Goal: Task Accomplishment & Management: Manage account settings

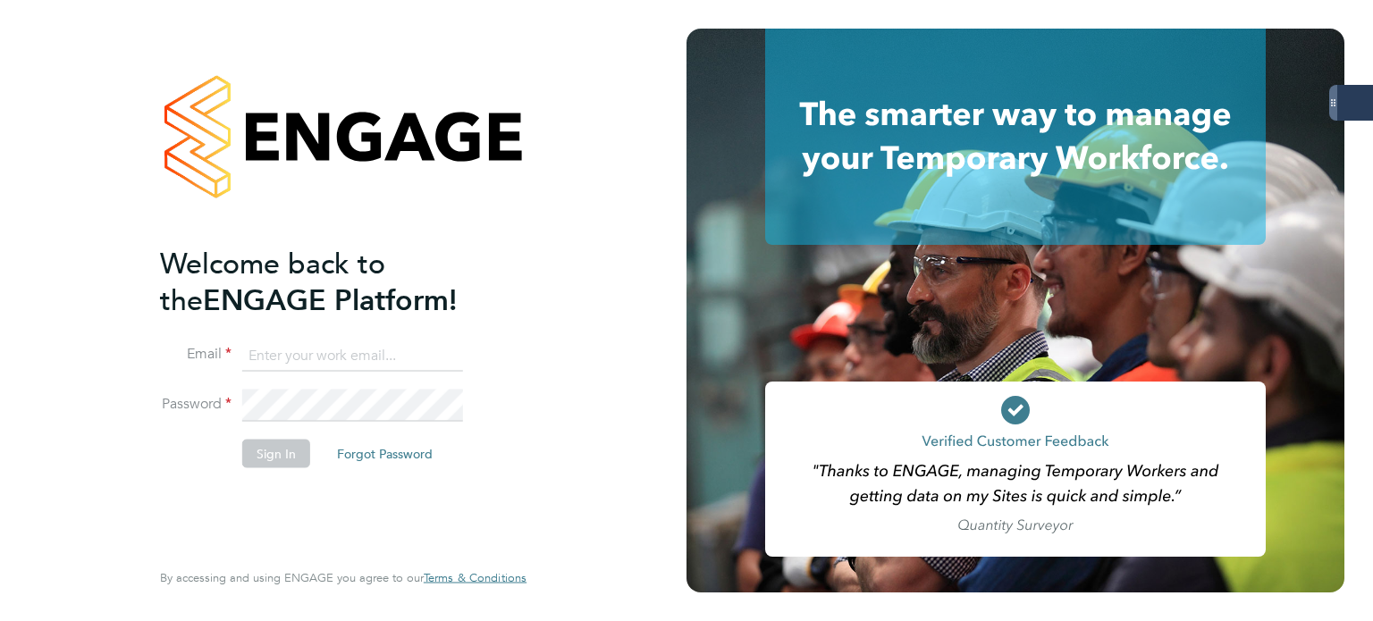
click at [400, 346] on input at bounding box center [352, 356] width 221 height 32
type input "andrew.quinney@servicecare.org.uk"
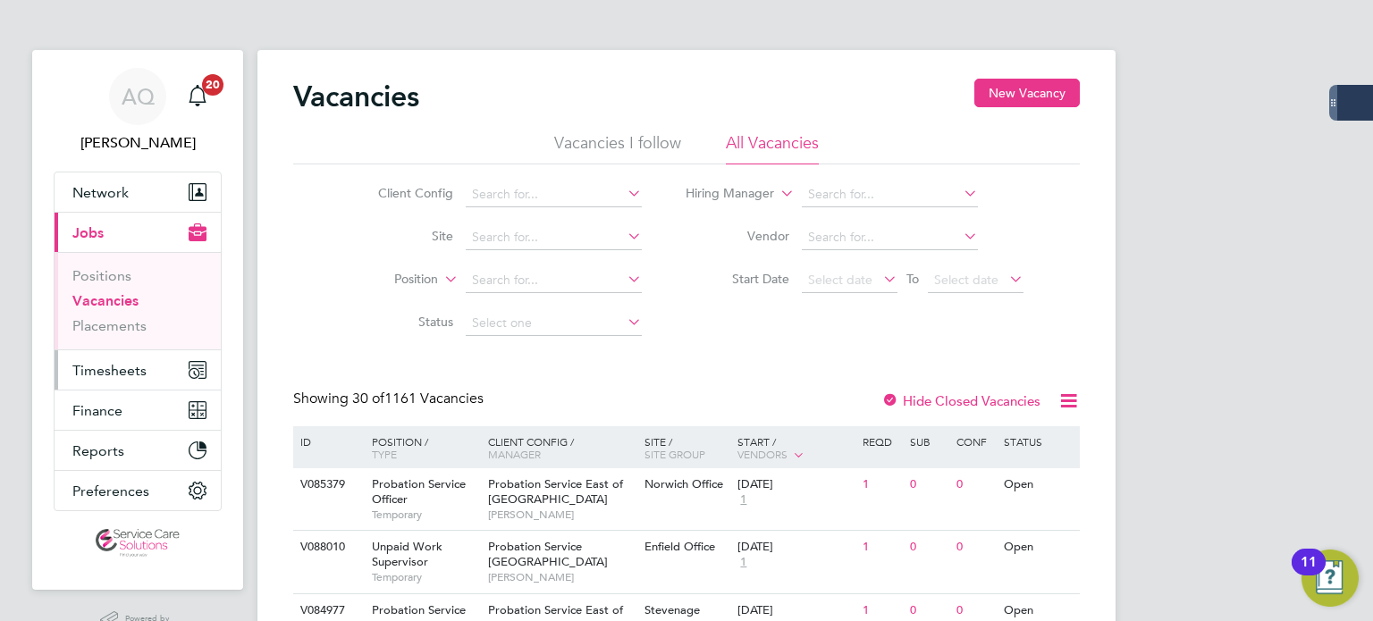
click at [125, 363] on span "Timesheets" at bounding box center [109, 370] width 74 height 17
click at [120, 358] on button "Timesheets" at bounding box center [138, 369] width 166 height 39
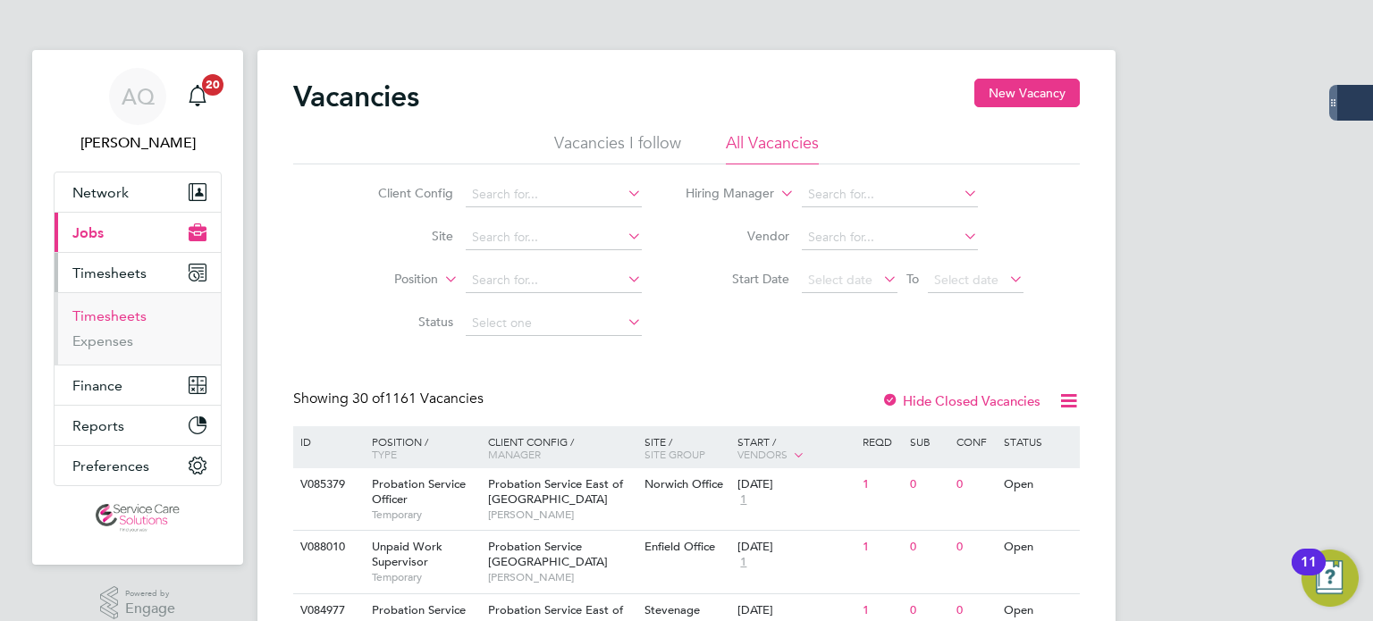
click at [109, 314] on link "Timesheets" at bounding box center [109, 315] width 74 height 17
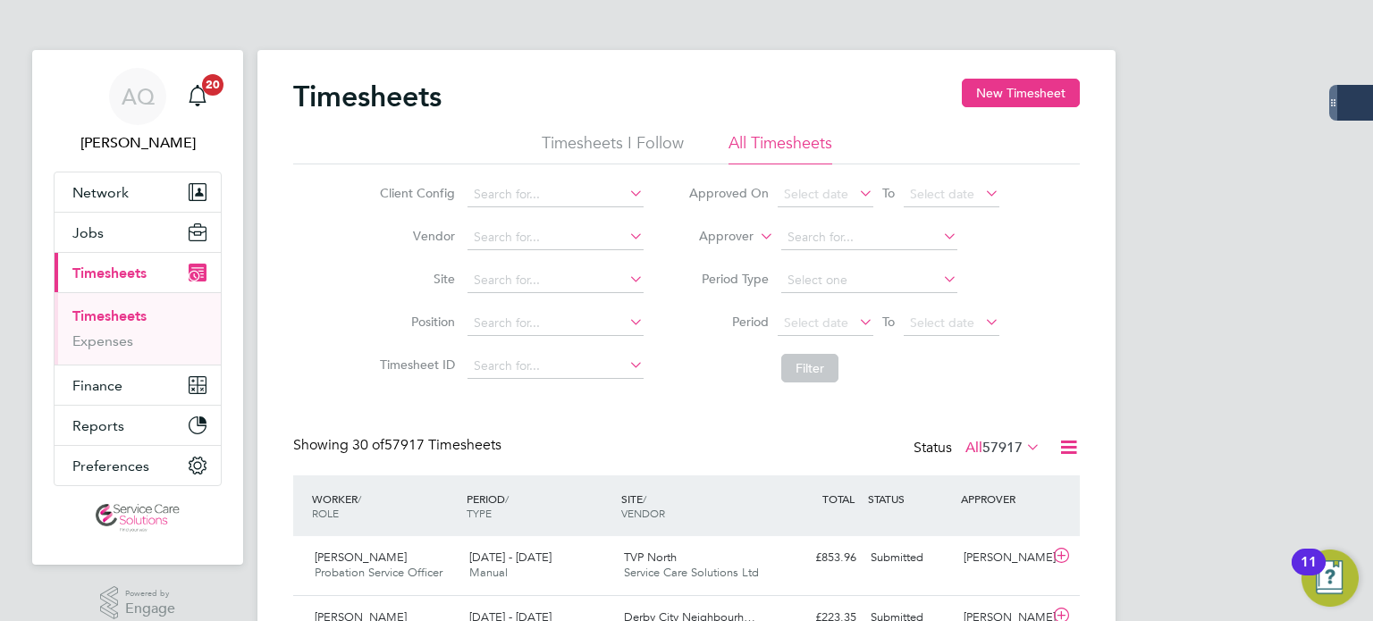
click at [708, 239] on label "Approver" at bounding box center [713, 237] width 80 height 18
click at [711, 249] on li "Worker" at bounding box center [710, 257] width 88 height 23
click at [849, 246] on input at bounding box center [869, 237] width 176 height 25
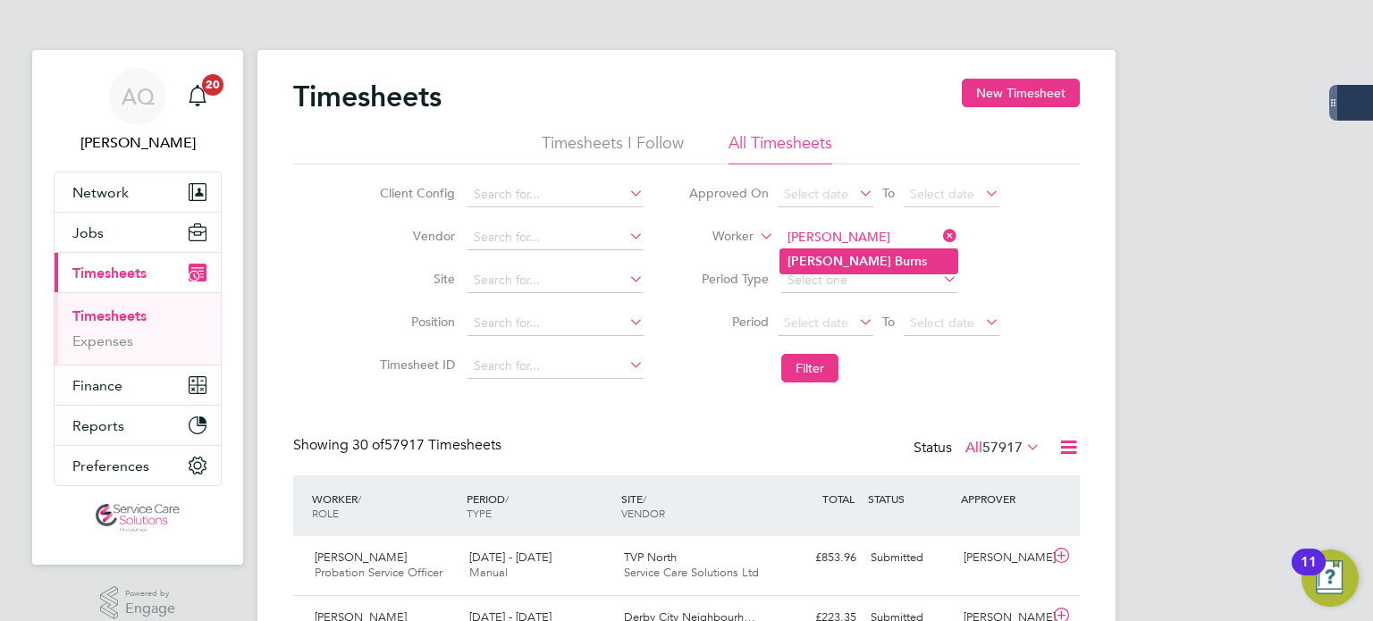
click at [870, 257] on li "Gary Burn s" at bounding box center [868, 261] width 177 height 24
type input "Gary Burns"
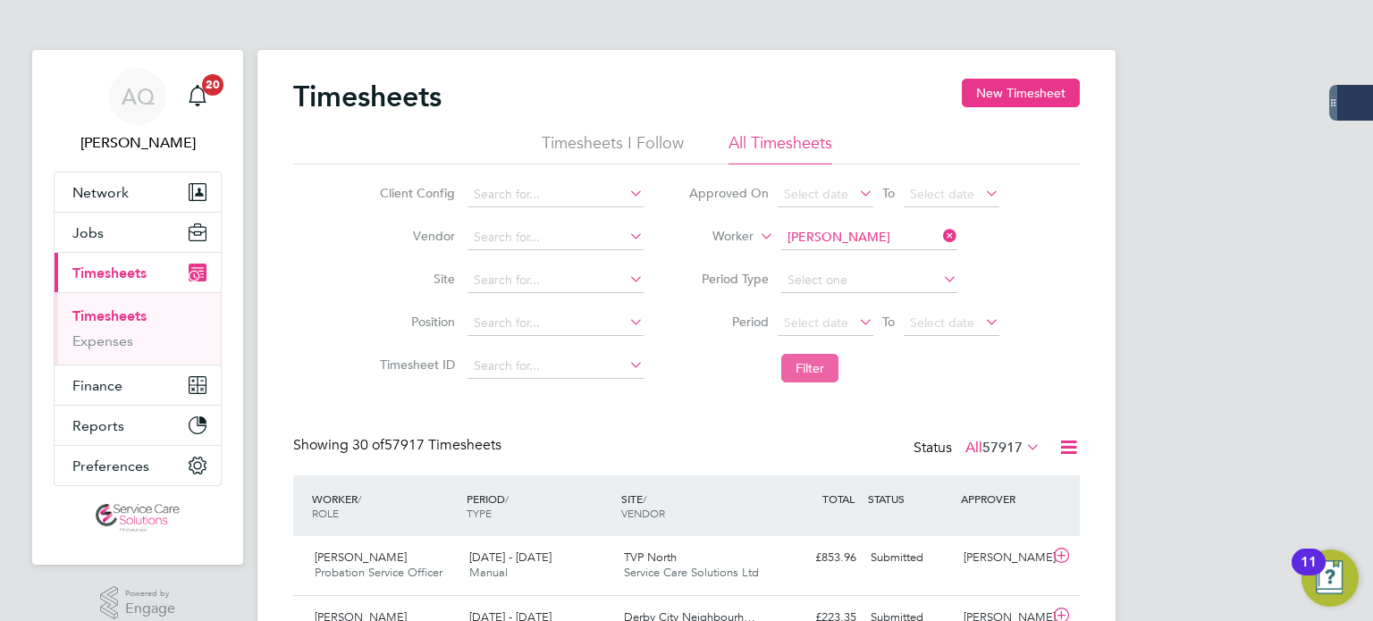
click at [815, 368] on button "Filter" at bounding box center [809, 368] width 57 height 29
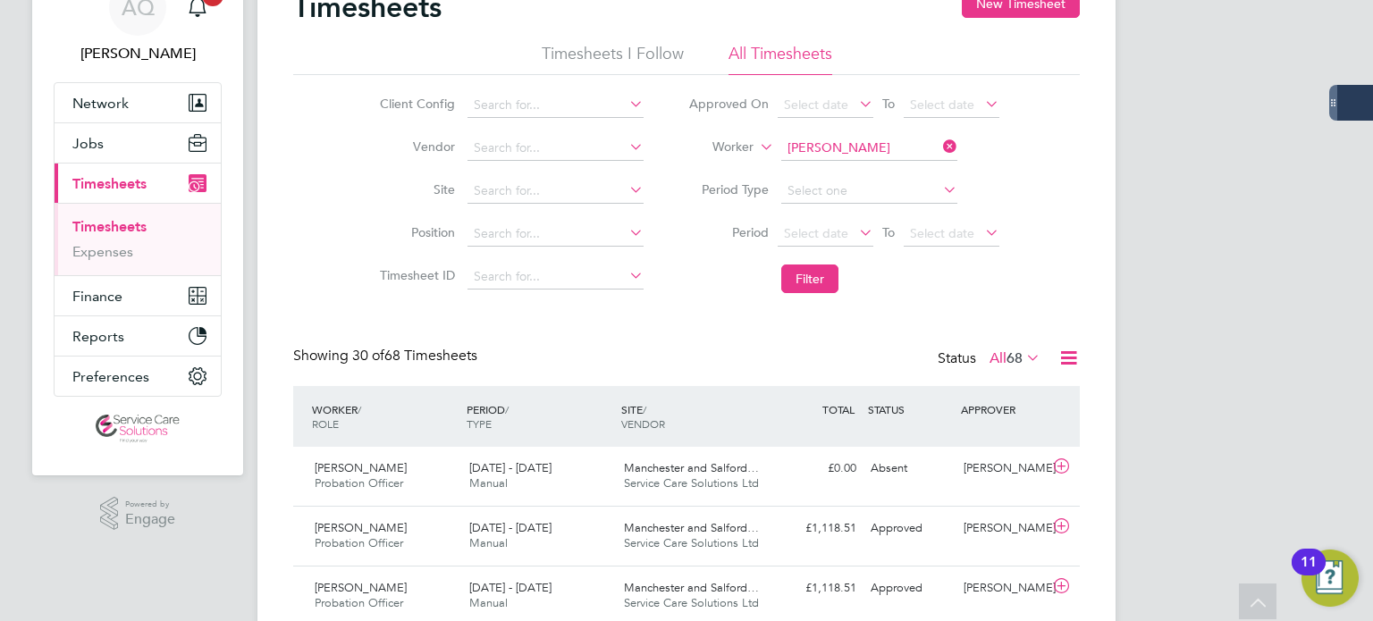
drag, startPoint x: 846, startPoint y: 139, endPoint x: 865, endPoint y: 144, distance: 19.3
click at [847, 139] on input "Gary Burns" at bounding box center [869, 148] width 176 height 25
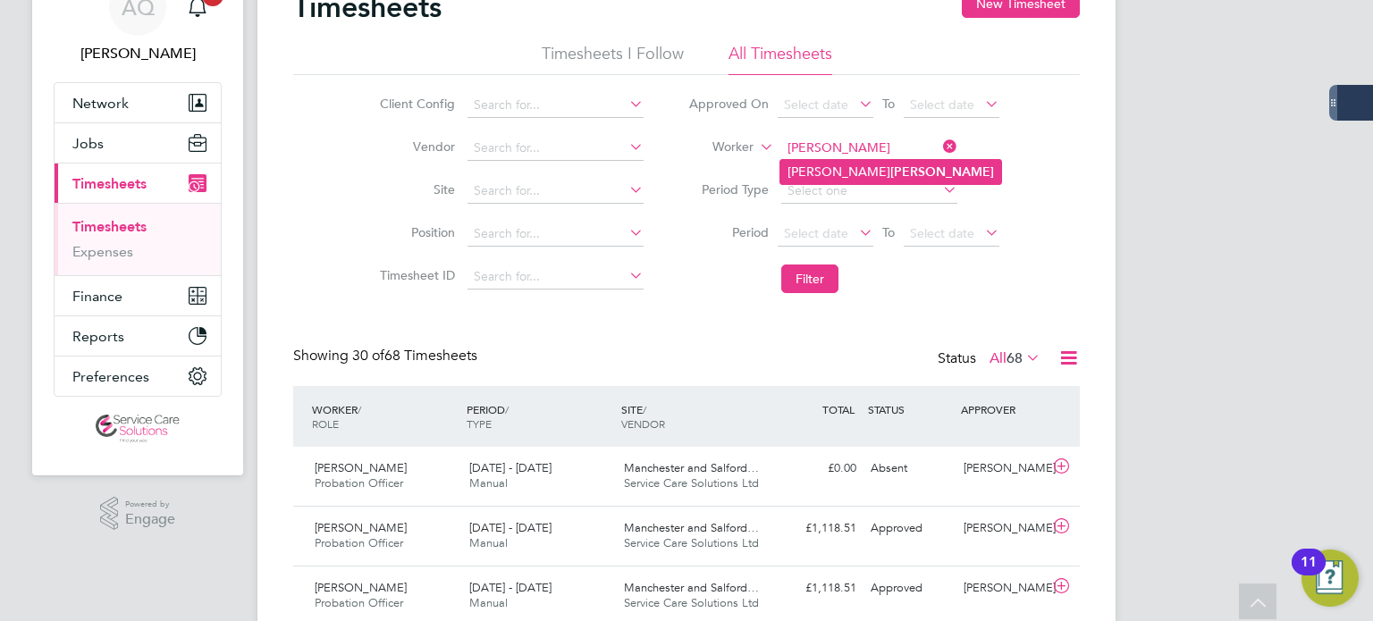
click at [890, 169] on b "Carley" at bounding box center [942, 171] width 104 height 15
type input "Michael Carley"
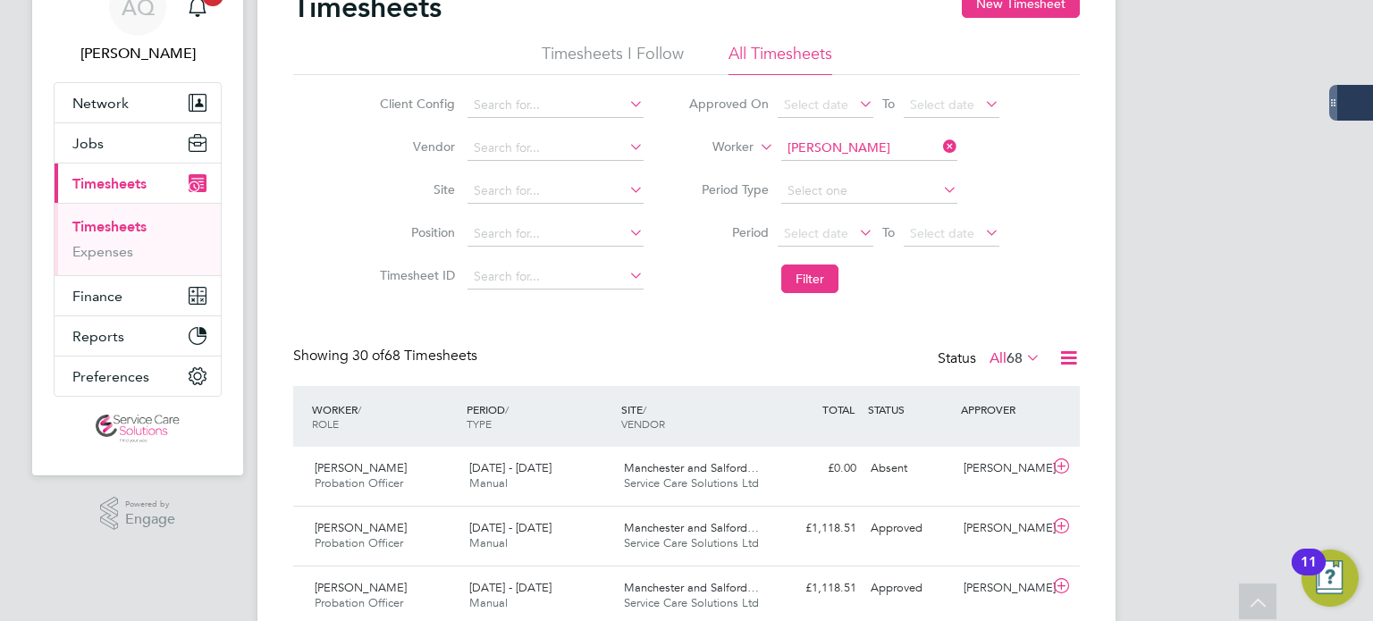
drag, startPoint x: 797, startPoint y: 266, endPoint x: 809, endPoint y: 280, distance: 17.7
click at [797, 267] on button "Filter" at bounding box center [809, 279] width 57 height 29
click at [963, 470] on div "Holly Talbot" at bounding box center [1002, 468] width 93 height 29
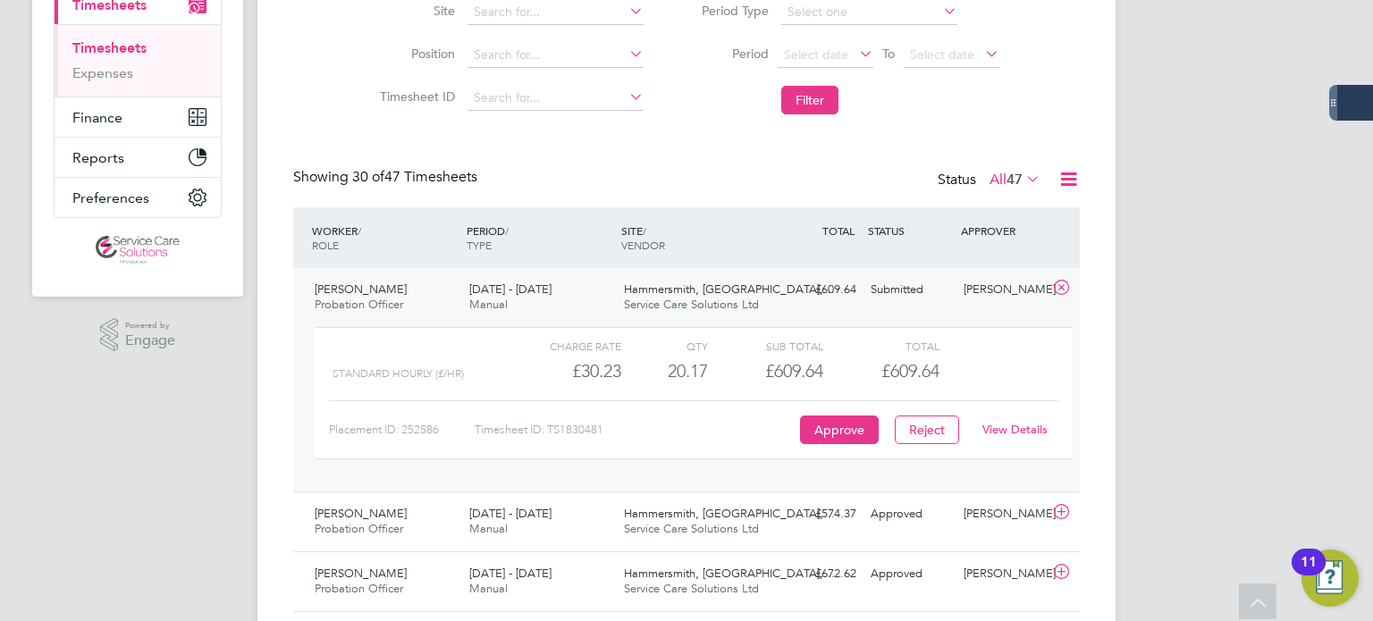
click at [1031, 428] on link "View Details" at bounding box center [1014, 429] width 65 height 15
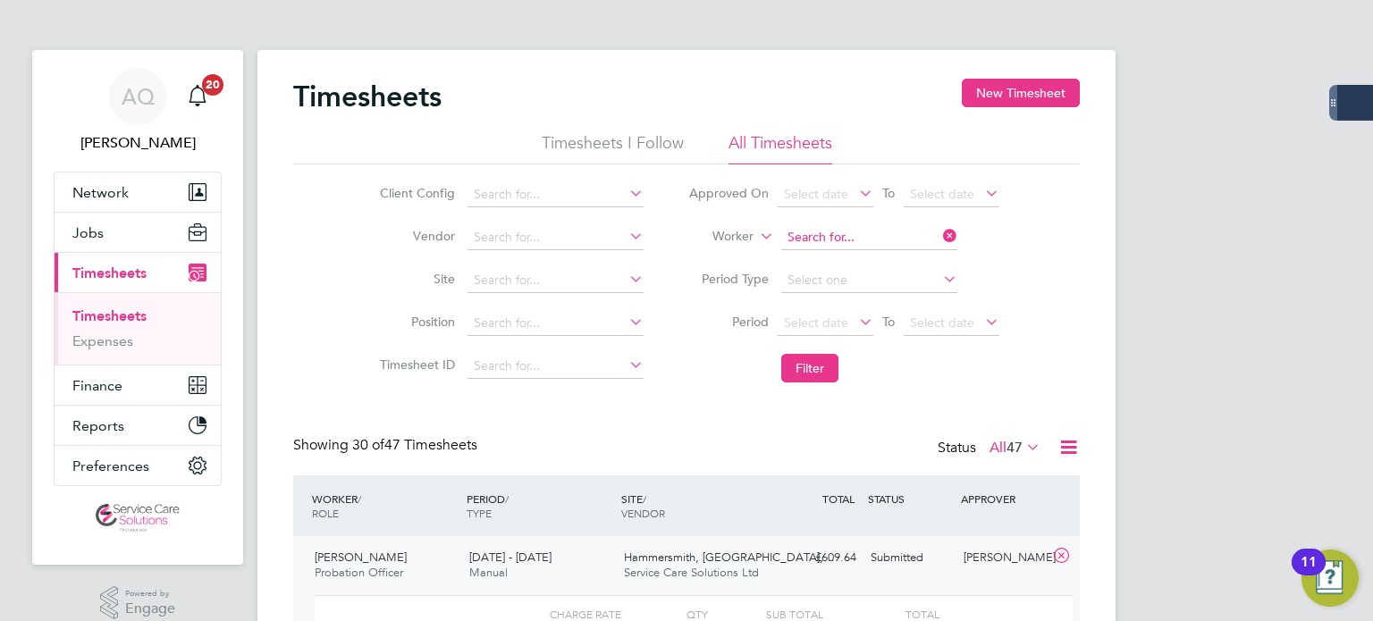
click at [879, 234] on input at bounding box center [869, 237] width 176 height 25
click at [837, 256] on b "Chish" at bounding box center [851, 261] width 32 height 15
type input "Mehvish Chishti"
click at [795, 367] on button "Filter" at bounding box center [809, 368] width 57 height 29
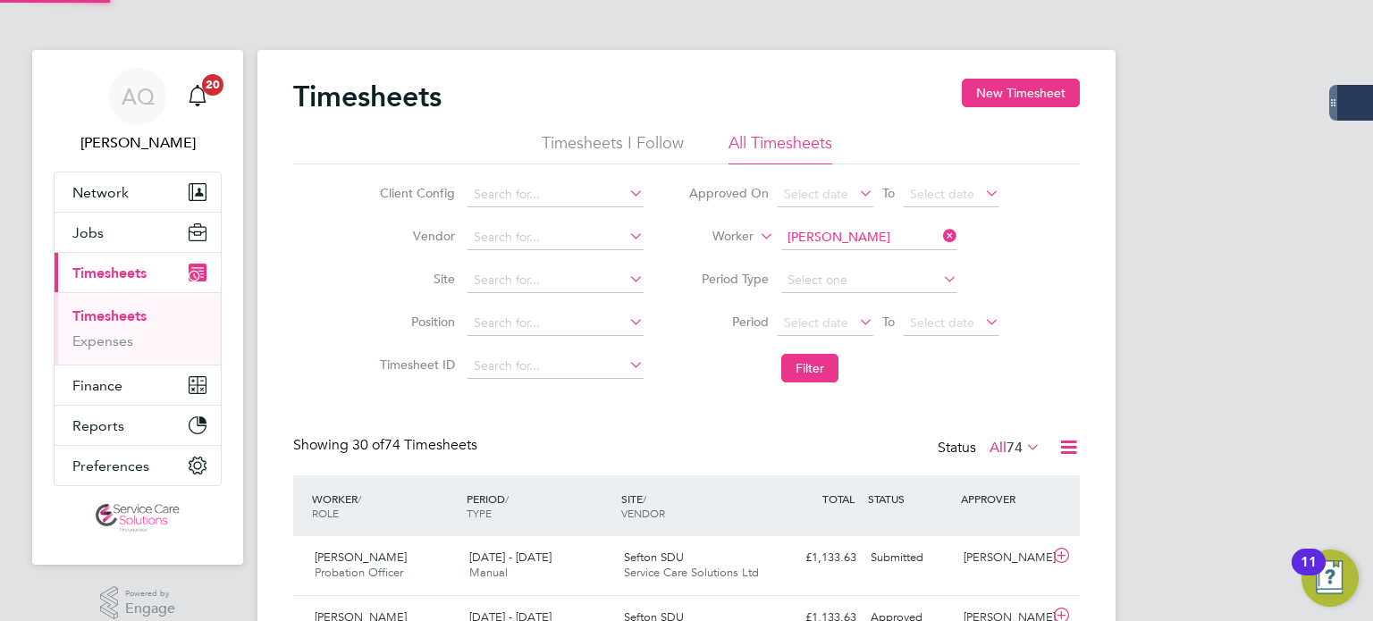
scroll to position [45, 156]
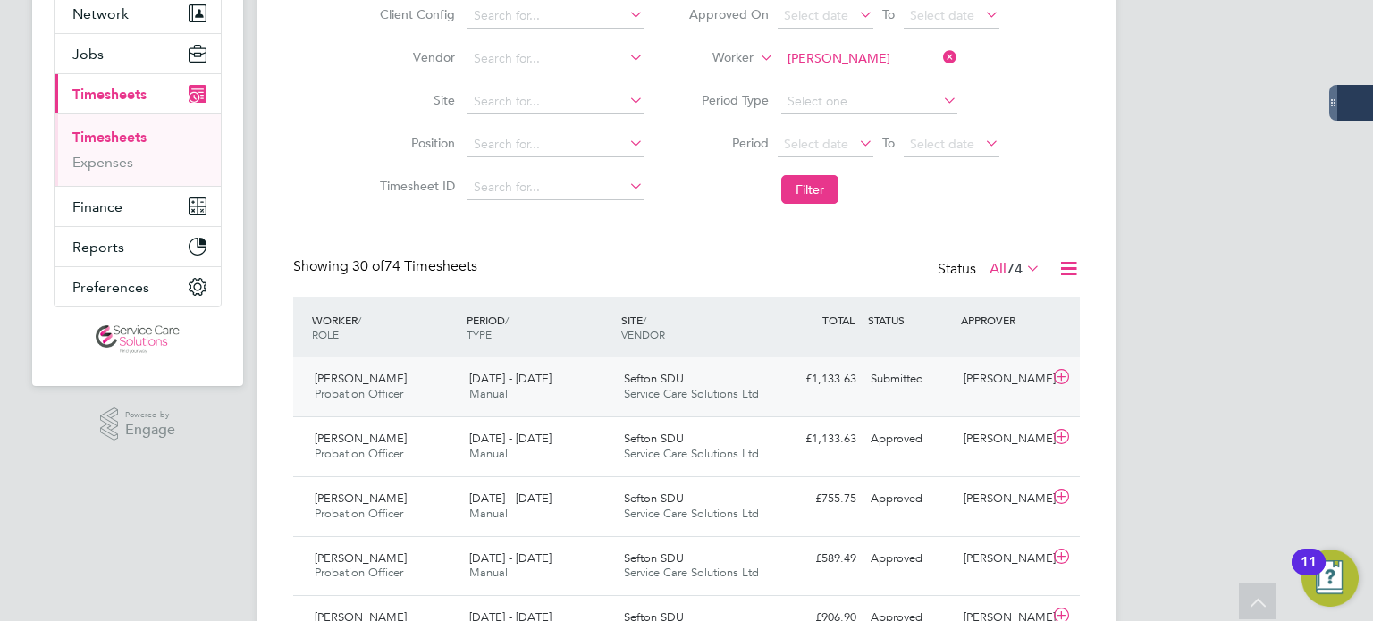
click at [892, 387] on div "Submitted" at bounding box center [909, 379] width 93 height 29
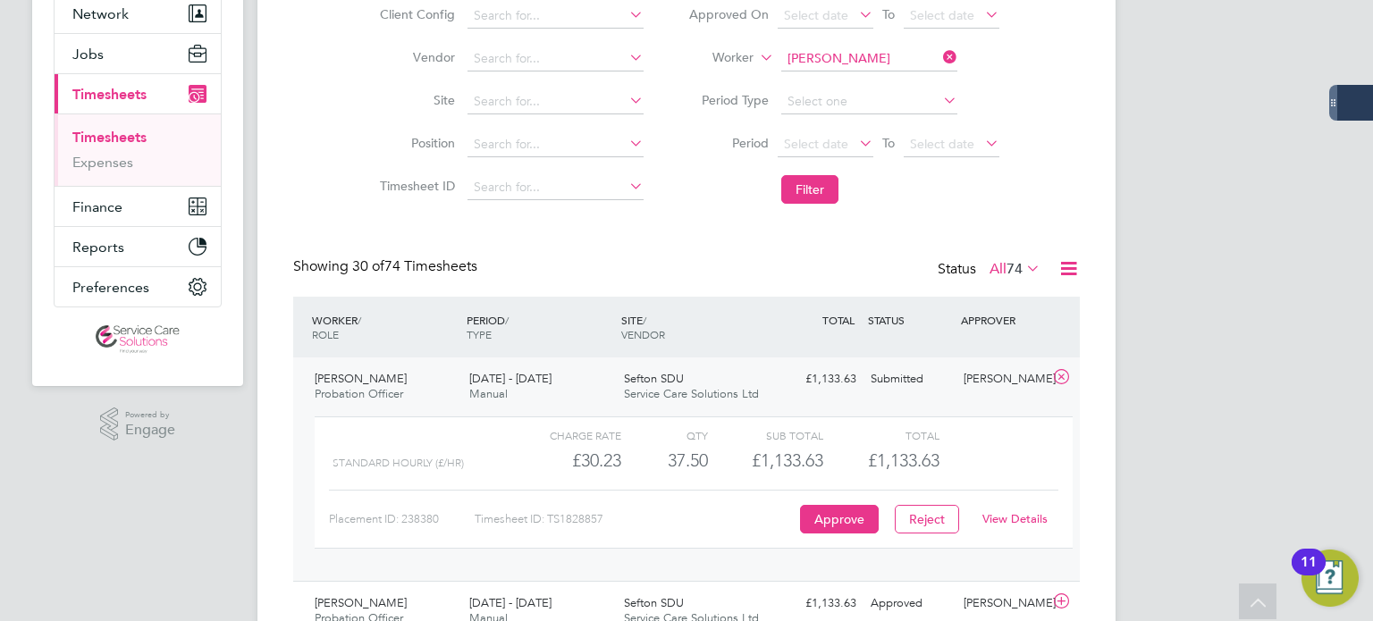
click at [1011, 517] on link "View Details" at bounding box center [1014, 518] width 65 height 15
click at [808, 60] on input at bounding box center [869, 58] width 176 height 25
click at [885, 80] on li "Martin Cooney" at bounding box center [890, 83] width 221 height 24
type input "Martin Cooney"
click at [803, 177] on button "Filter" at bounding box center [809, 189] width 57 height 29
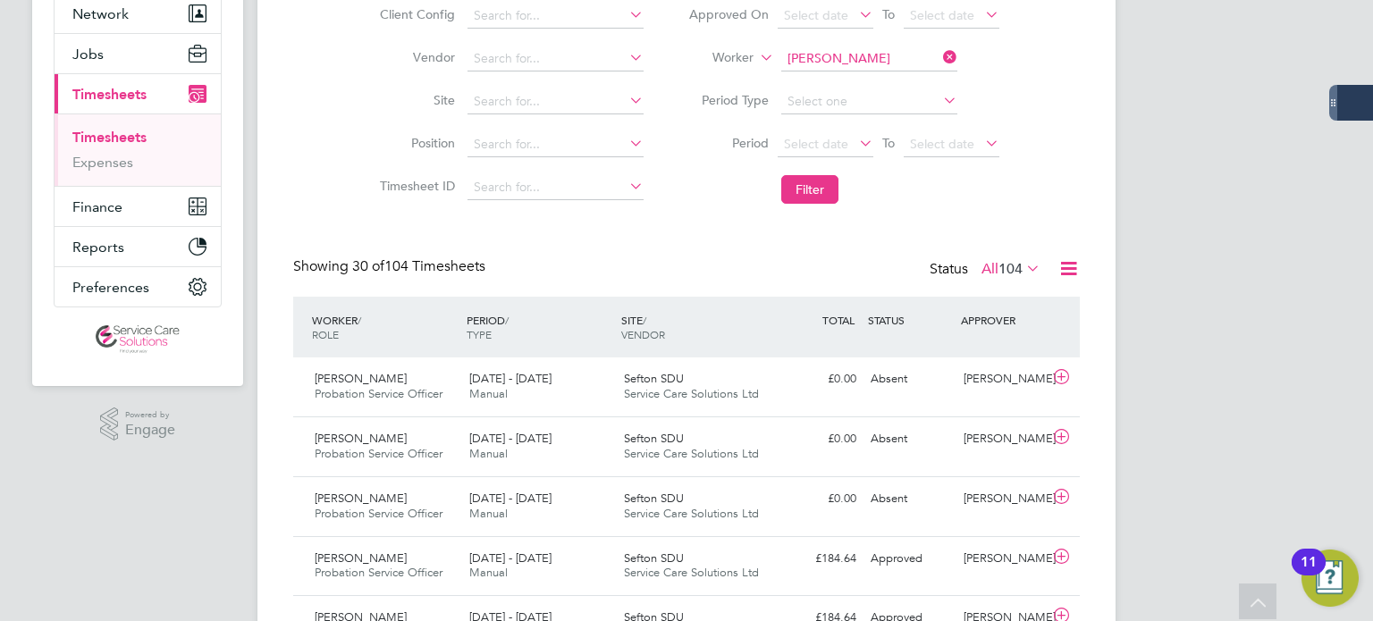
drag, startPoint x: 803, startPoint y: 55, endPoint x: 805, endPoint y: 36, distance: 19.8
click at [803, 55] on input "Martin Cooney" at bounding box center [869, 58] width 176 height 25
click at [819, 85] on li "Harvinder Singh Gheent" at bounding box center [868, 83] width 177 height 24
type input "Harvinder Singh Gheent"
click at [816, 196] on button "Filter" at bounding box center [809, 189] width 57 height 29
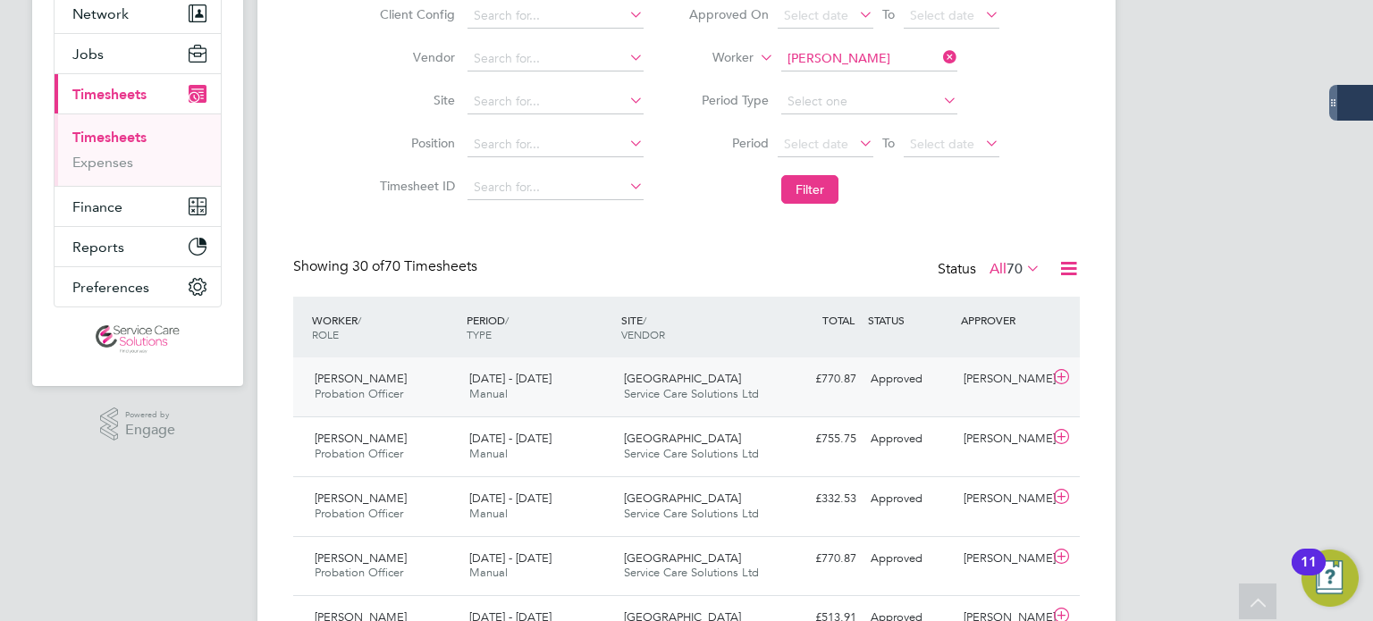
click at [899, 392] on div "Approved" at bounding box center [909, 379] width 93 height 29
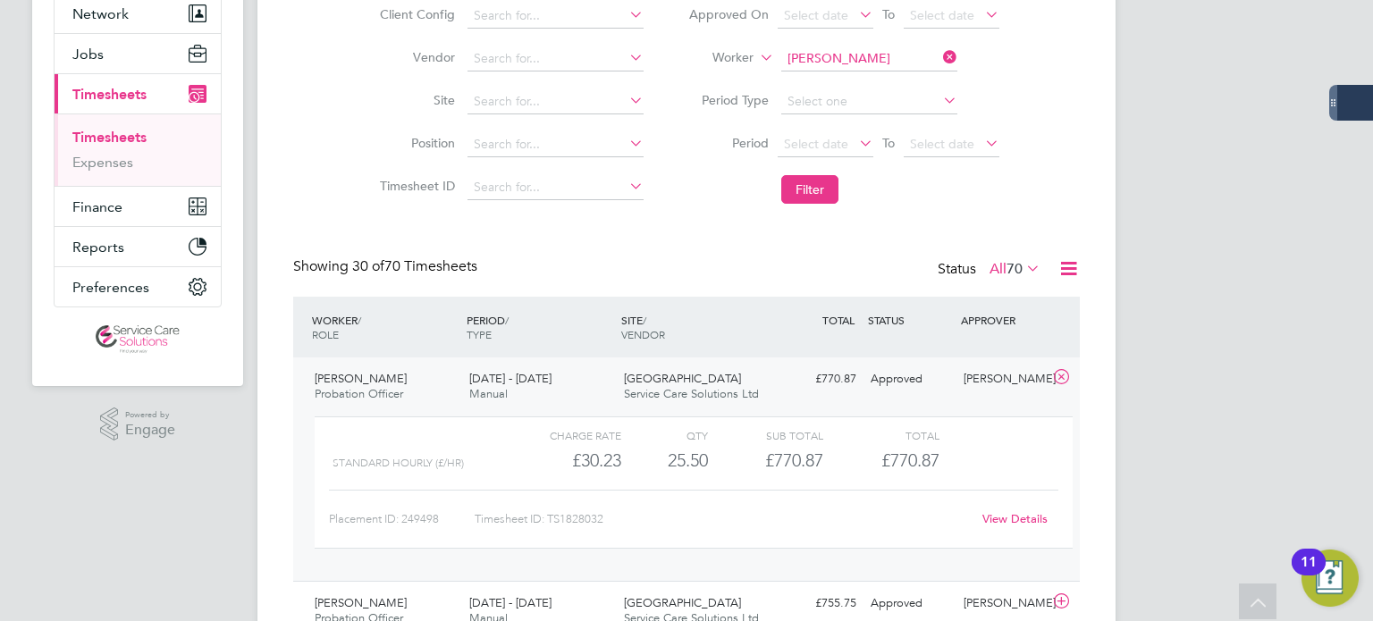
click at [1030, 517] on link "View Details" at bounding box center [1014, 518] width 65 height 15
click at [864, 54] on input at bounding box center [869, 58] width 176 height 25
click at [890, 77] on b "Grundy" at bounding box center [911, 82] width 43 height 15
type input "Beth Grundy"
click at [832, 180] on button "Filter" at bounding box center [809, 189] width 57 height 29
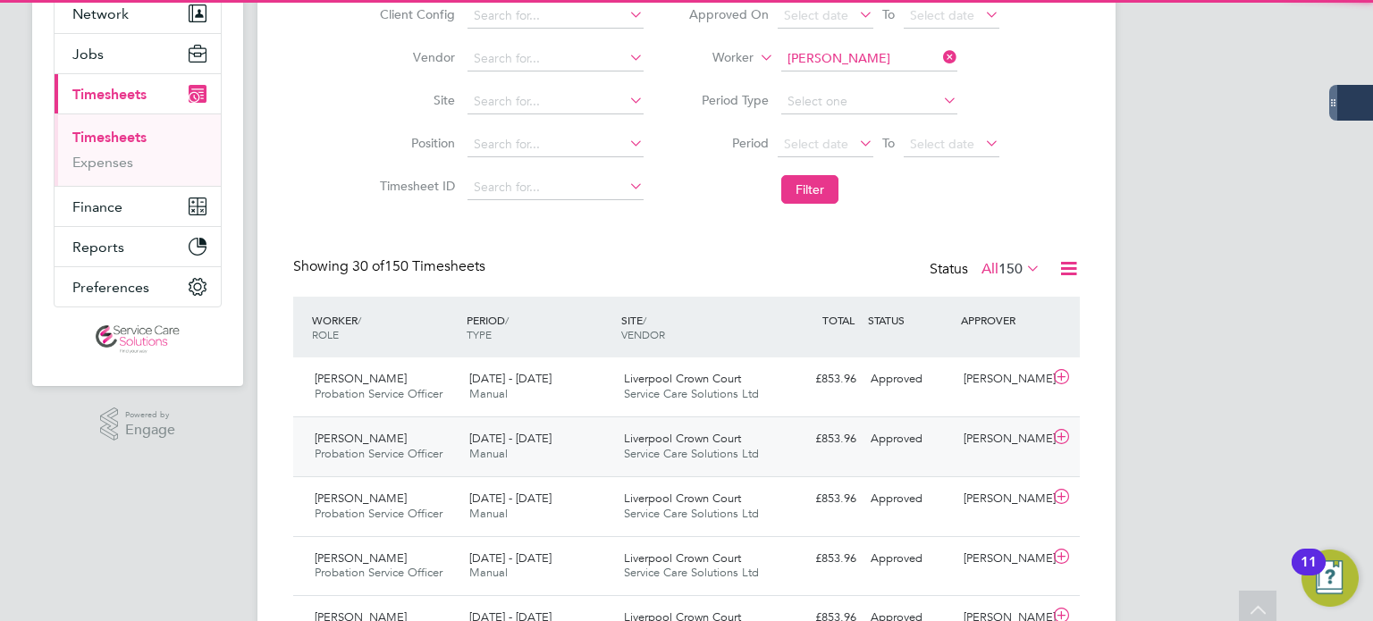
scroll to position [8, 9]
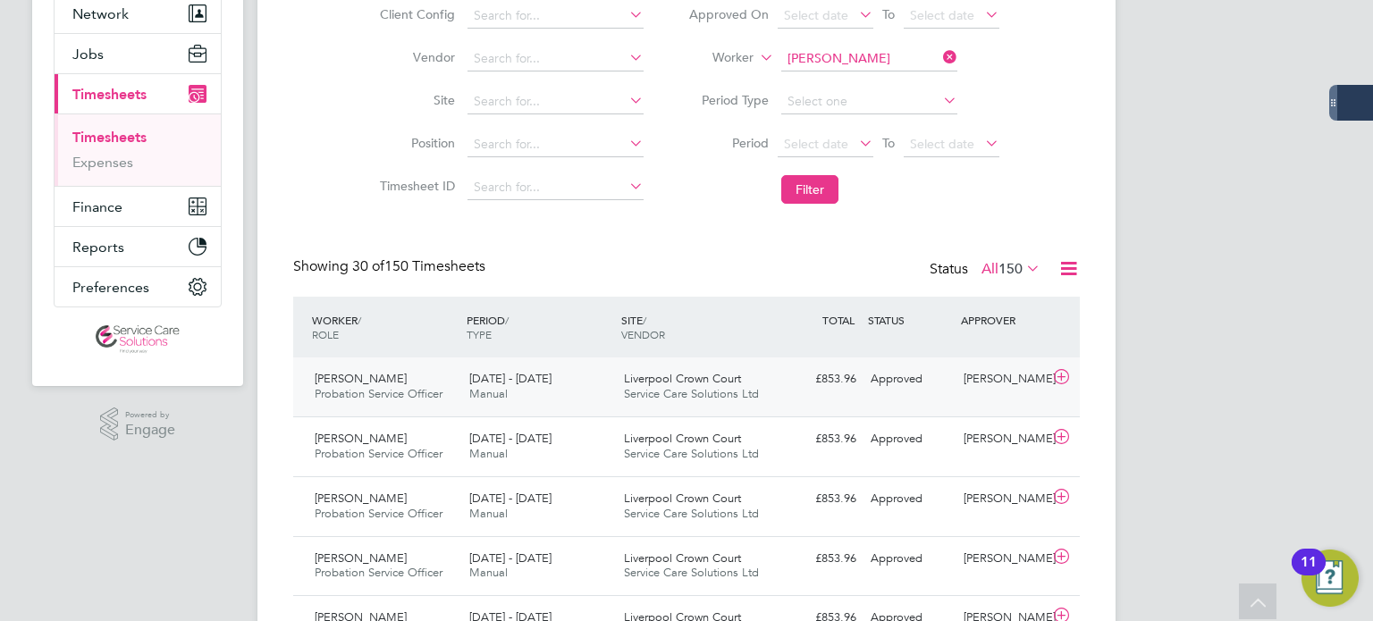
click at [912, 387] on div "Approved" at bounding box center [909, 379] width 93 height 29
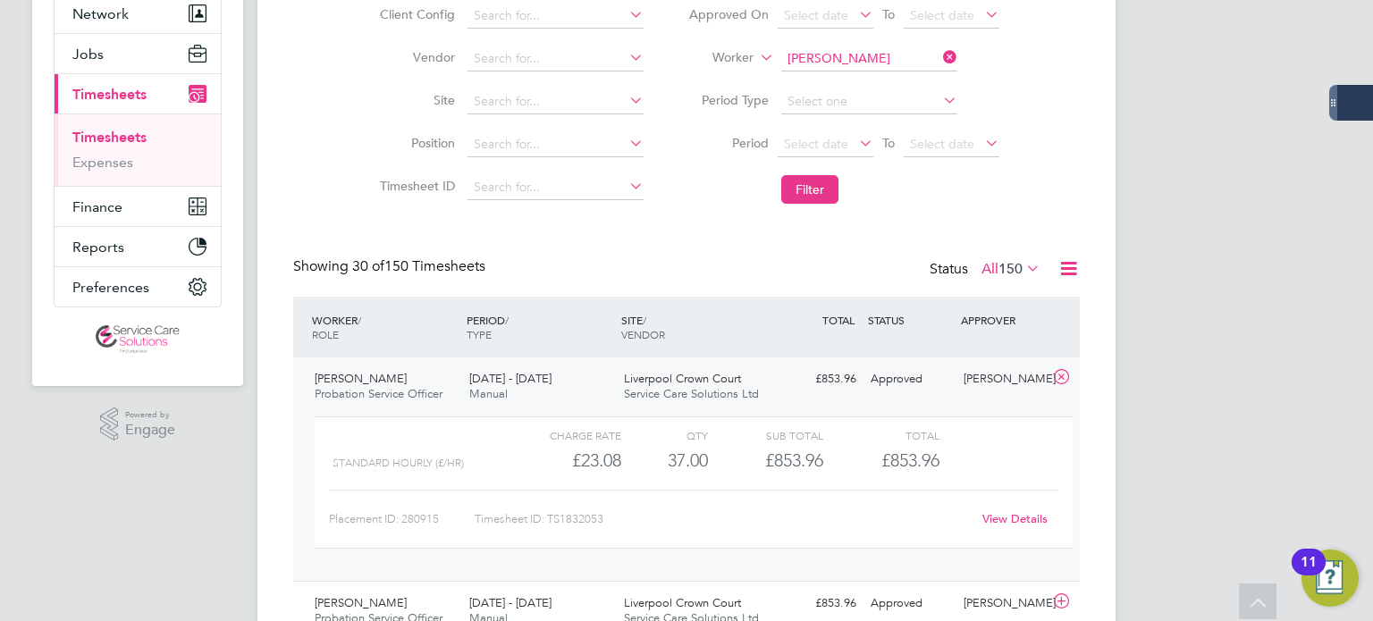
click at [1025, 517] on link "View Details" at bounding box center [1014, 518] width 65 height 15
click at [808, 50] on input at bounding box center [869, 58] width 176 height 25
click at [890, 75] on b "Heggarty" at bounding box center [942, 82] width 104 height 15
type input "Rachel Heggarty"
click at [804, 166] on li "Filter" at bounding box center [844, 189] width 356 height 46
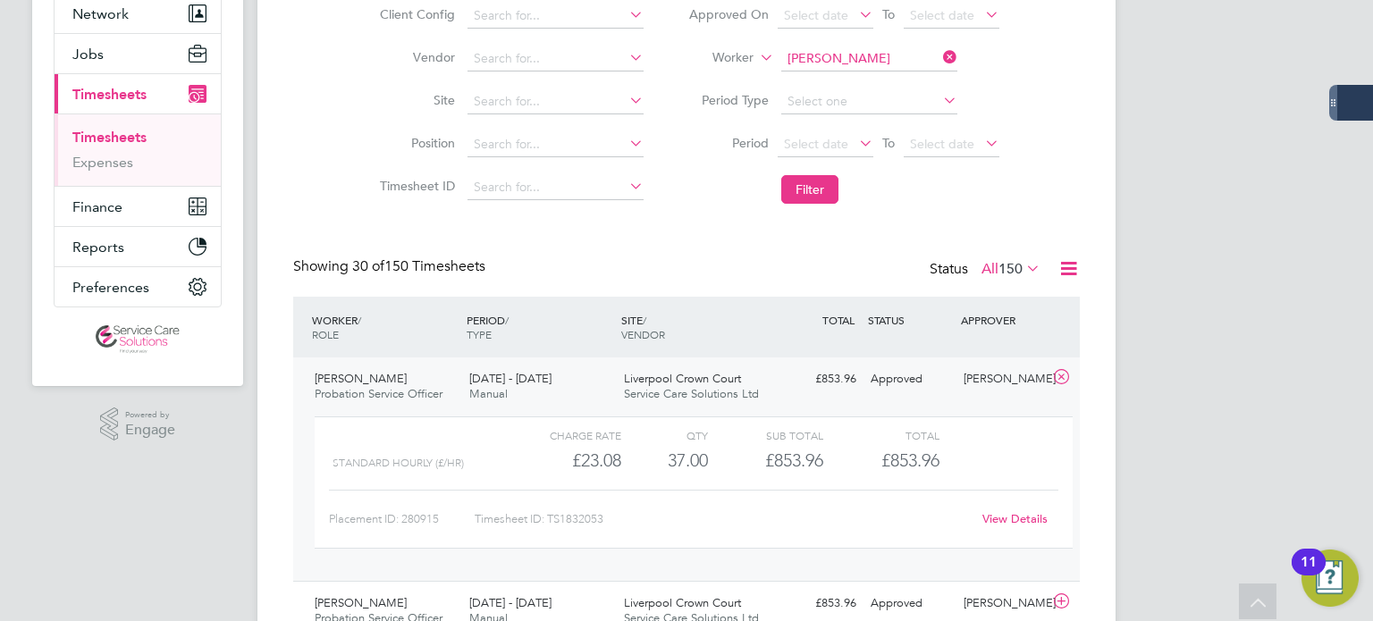
click at [809, 192] on button "Filter" at bounding box center [809, 189] width 57 height 29
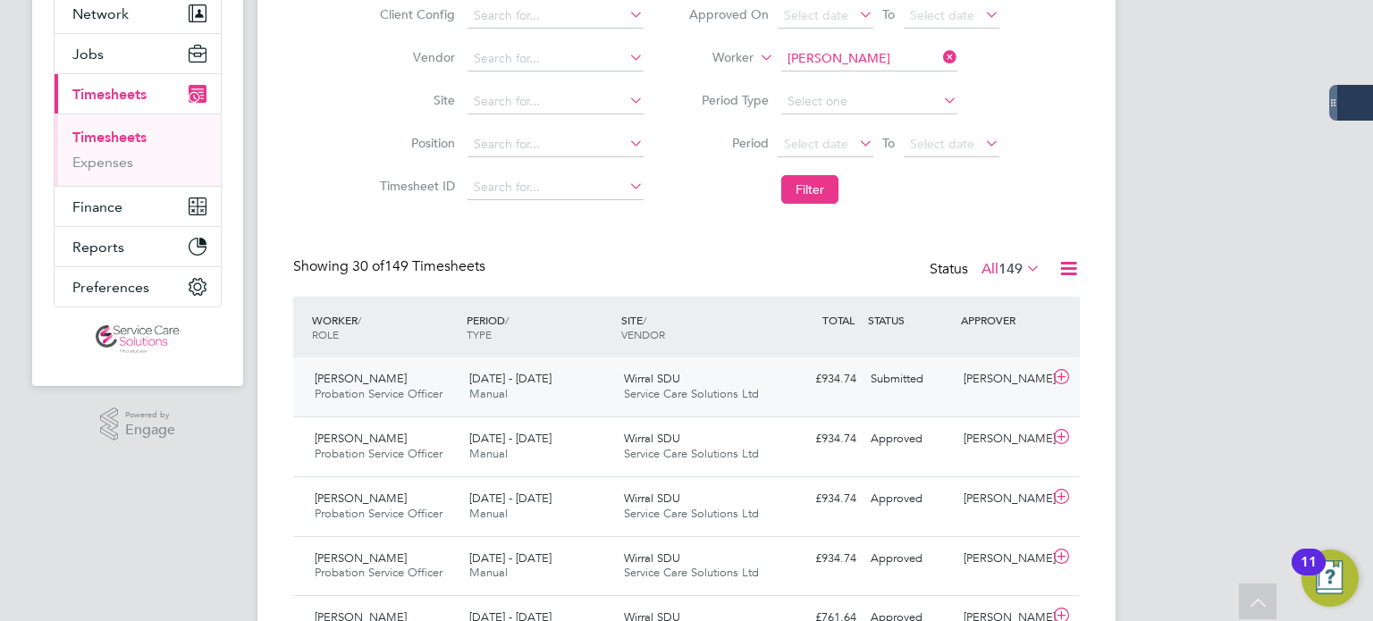
click at [881, 391] on div "Submitted" at bounding box center [909, 379] width 93 height 29
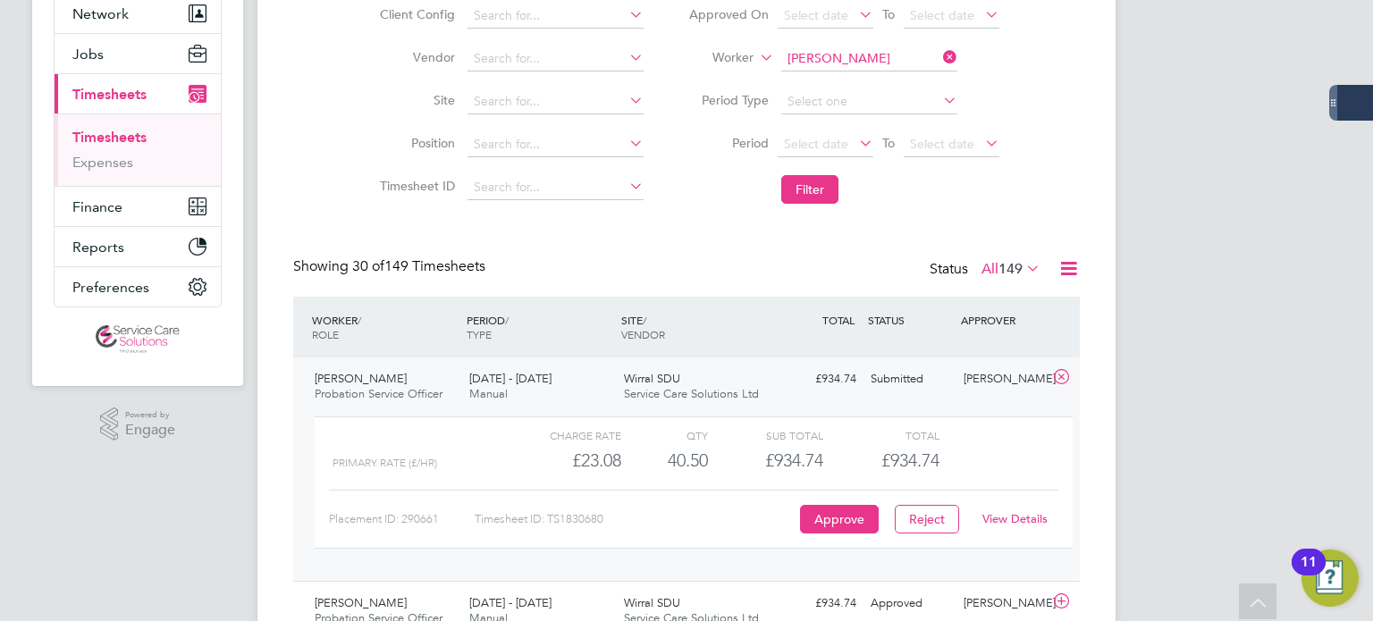
click at [1026, 523] on link "View Details" at bounding box center [1014, 518] width 65 height 15
click at [805, 56] on input "Rachel Heggarty" at bounding box center [869, 58] width 176 height 25
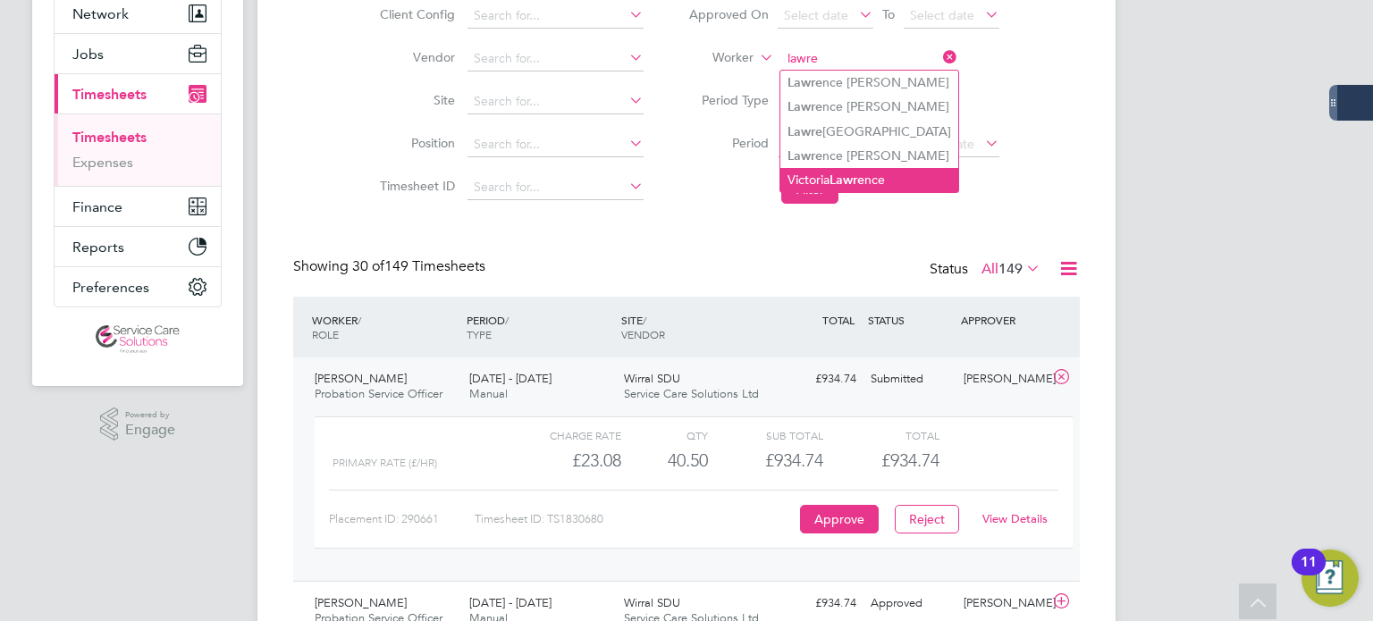
click at [920, 184] on li "Victoria Lawre nce" at bounding box center [869, 180] width 178 height 24
type input "Victoria Lawrence"
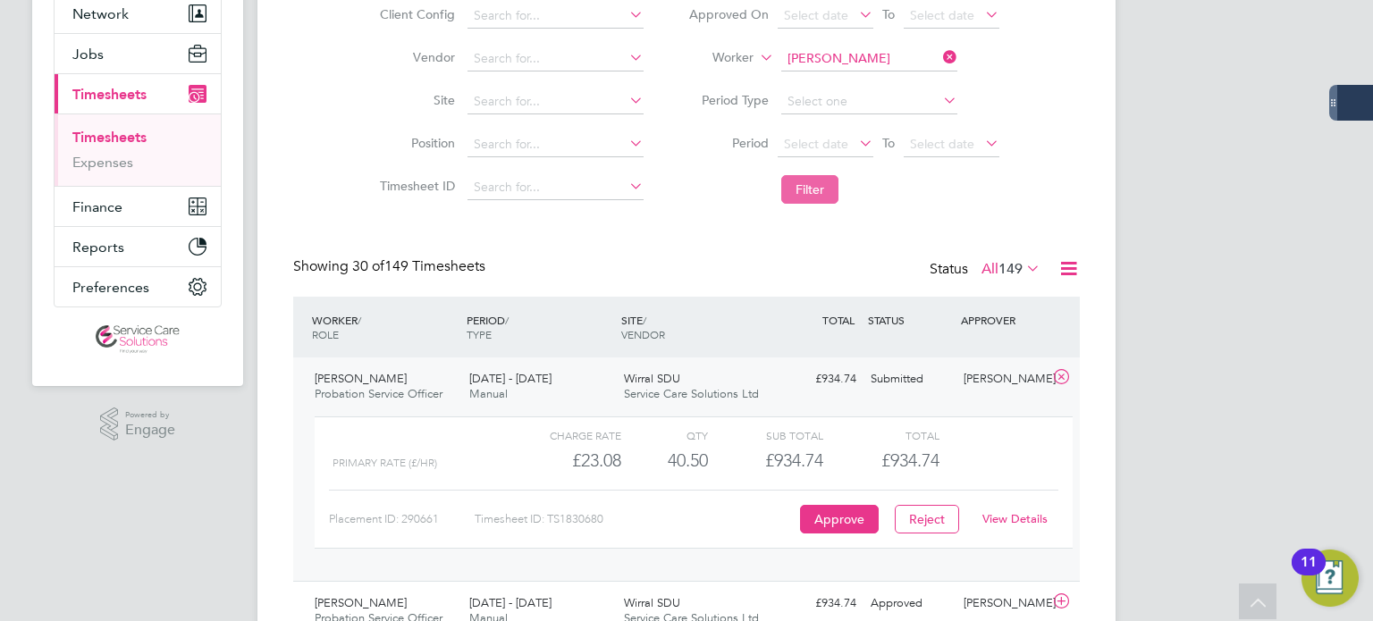
click at [804, 196] on button "Filter" at bounding box center [809, 189] width 57 height 29
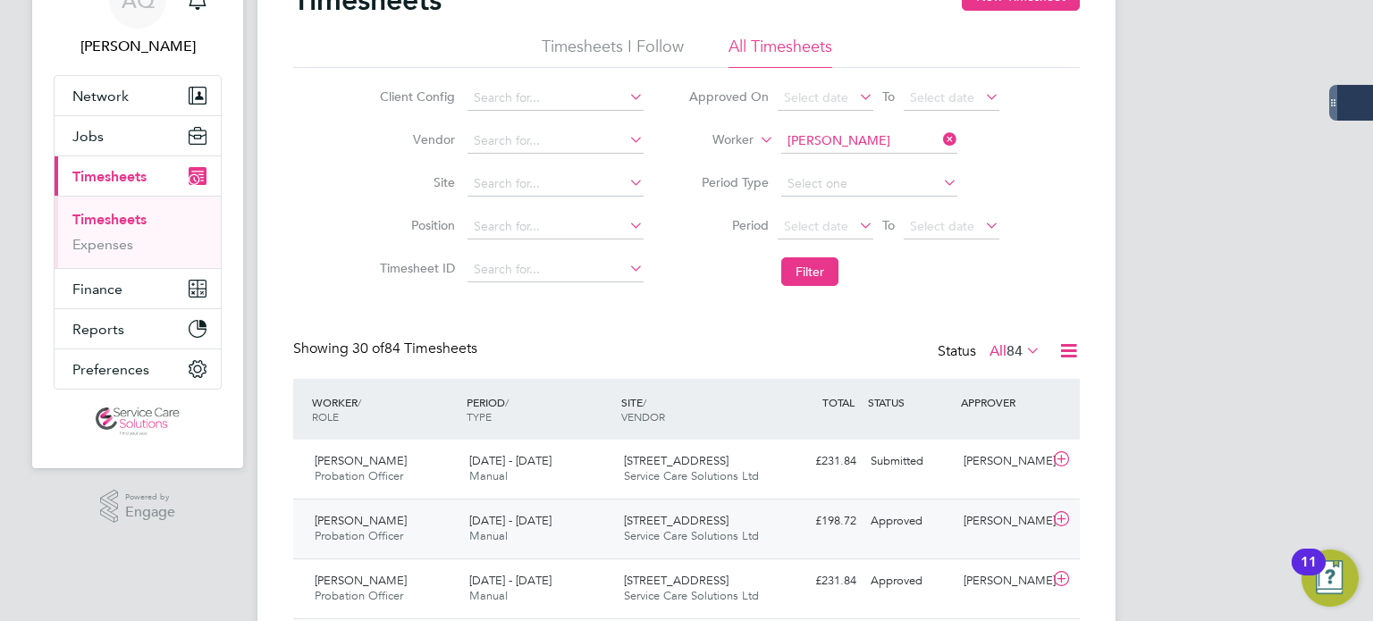
scroll to position [179, 0]
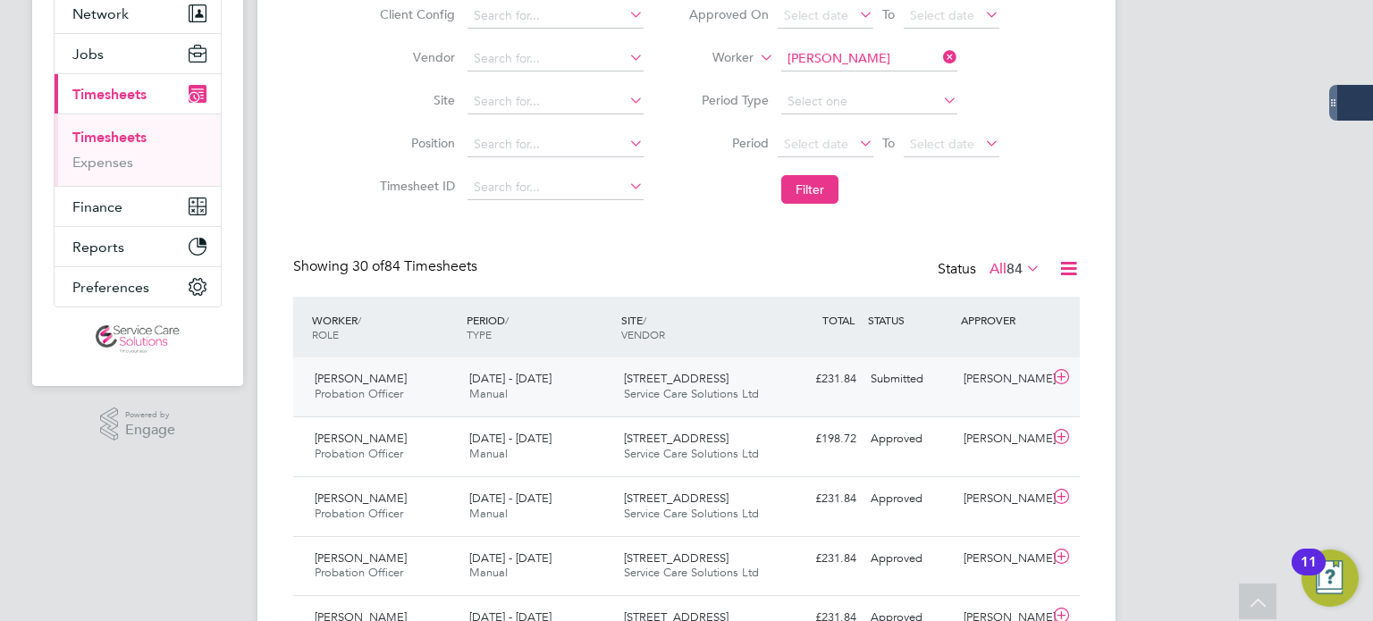
click at [900, 399] on div "Victoria Lawrence Probation Officer 22 - 28 Sep 2025 22 - 28 Sep 2025 Manual 20…" at bounding box center [686, 386] width 786 height 59
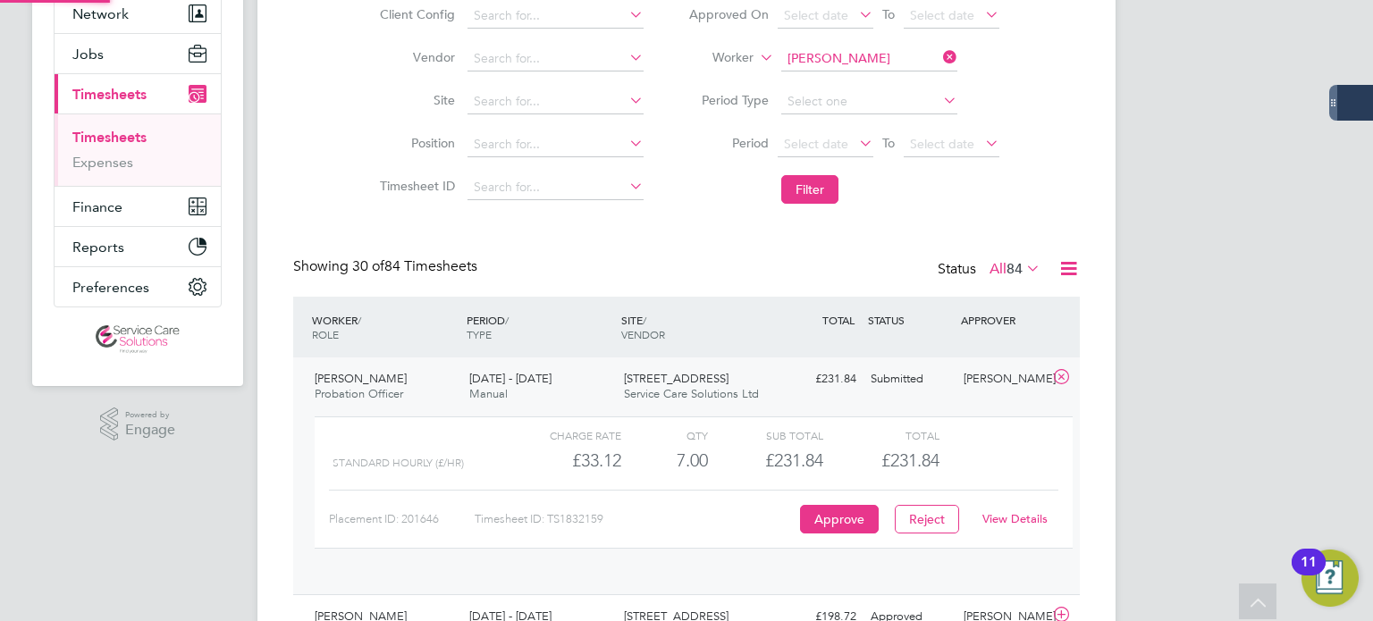
scroll to position [29, 173]
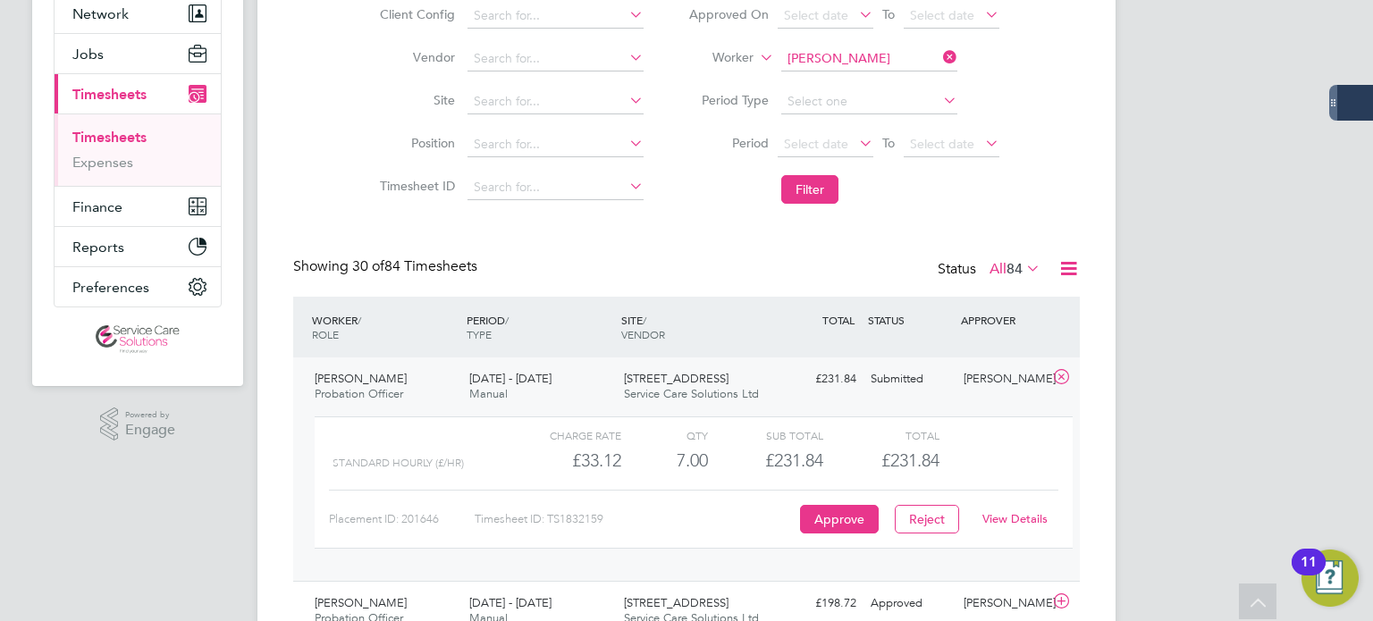
click at [842, 50] on input "Victoria Lawrence" at bounding box center [869, 58] width 176 height 25
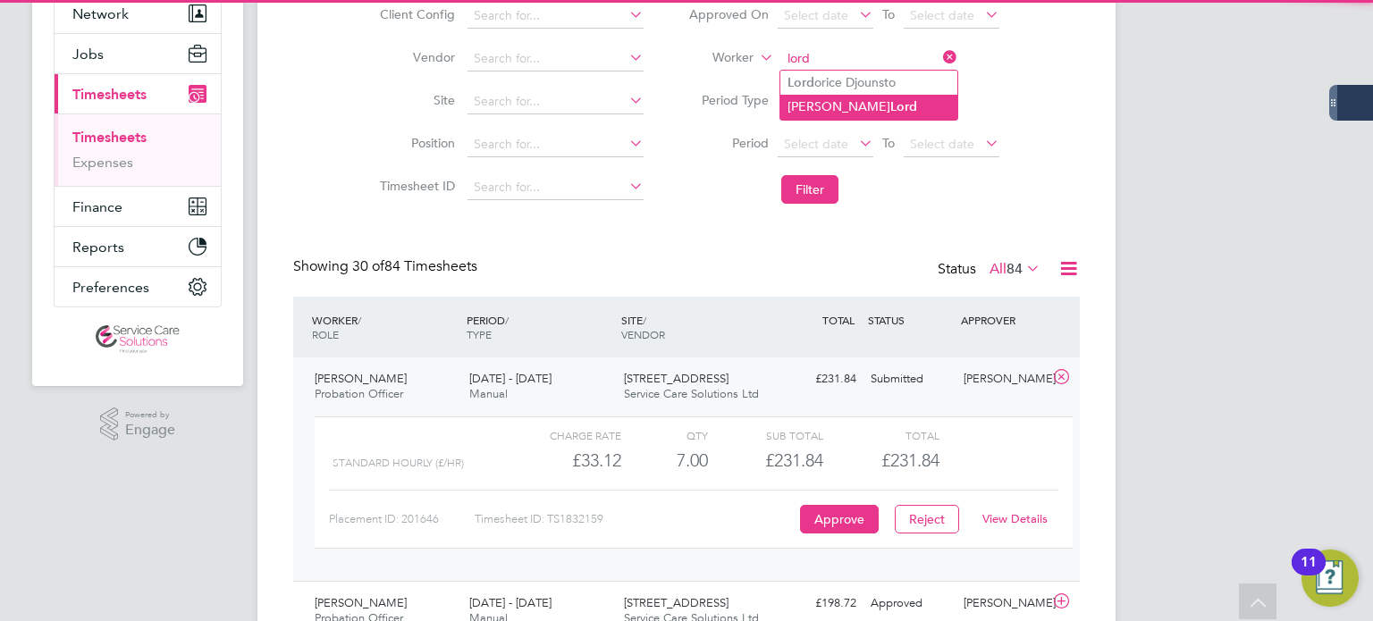
click at [869, 103] on li "Michael Lord" at bounding box center [868, 107] width 177 height 24
type input "Michael Lord"
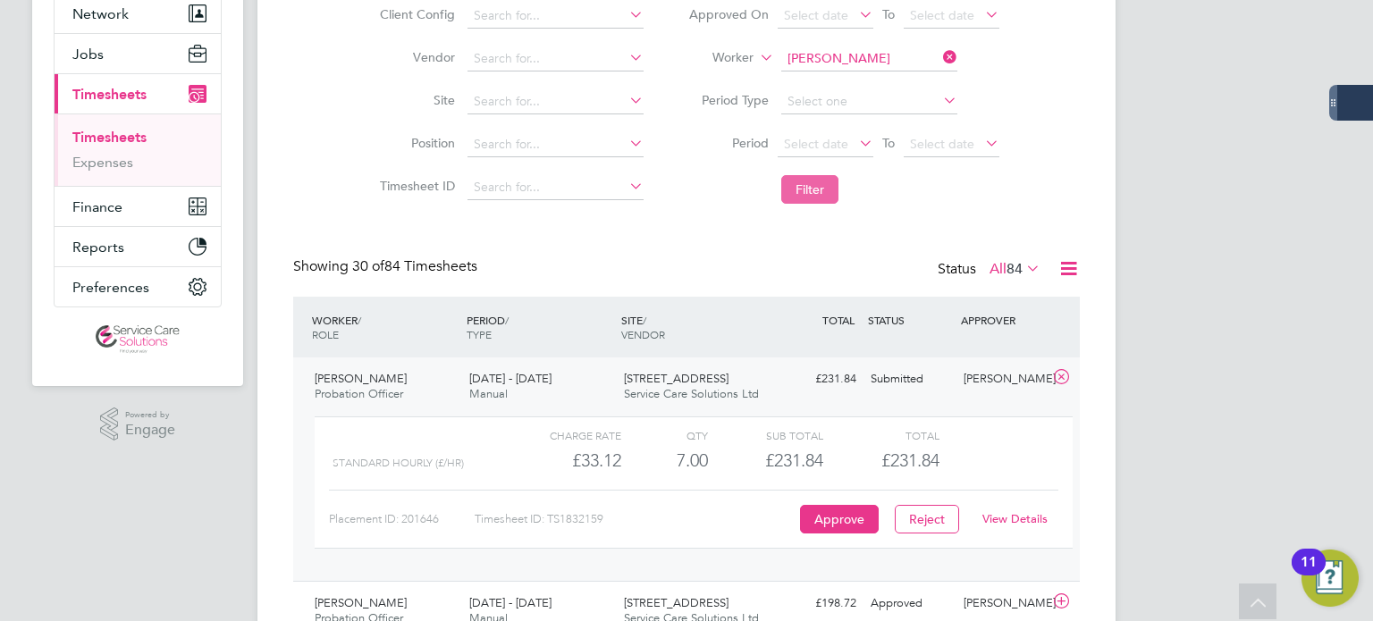
click at [825, 187] on button "Filter" at bounding box center [809, 189] width 57 height 29
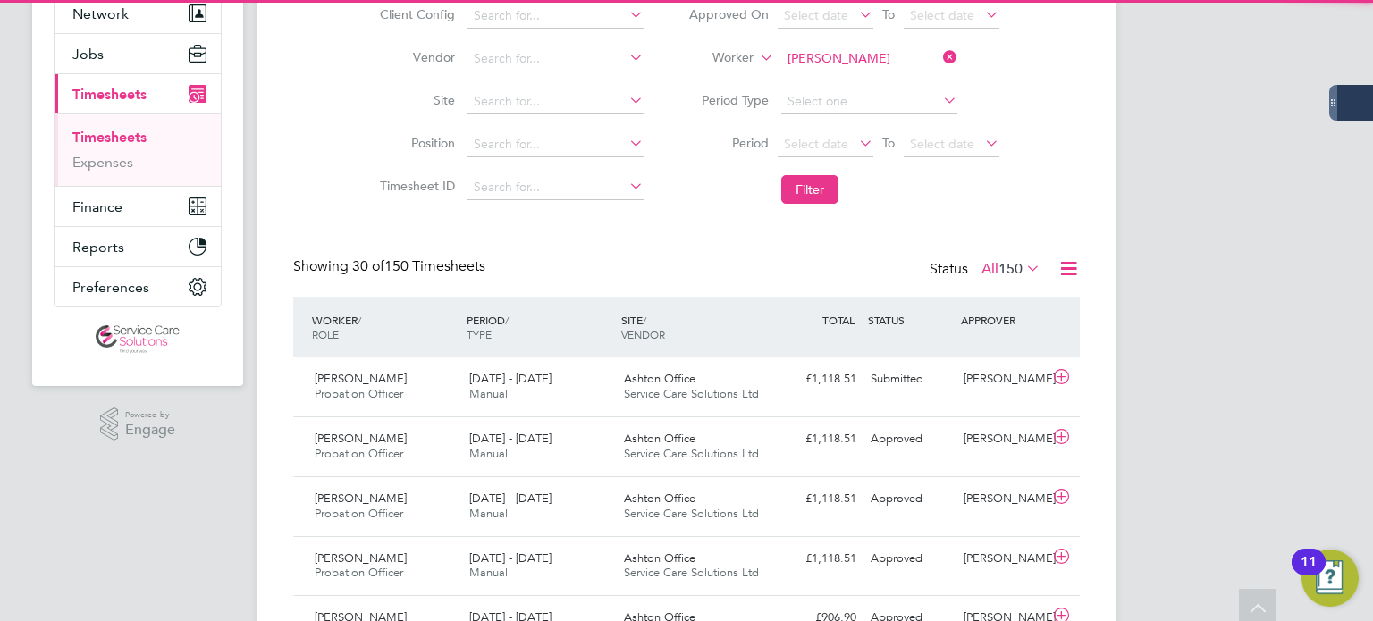
scroll to position [45, 156]
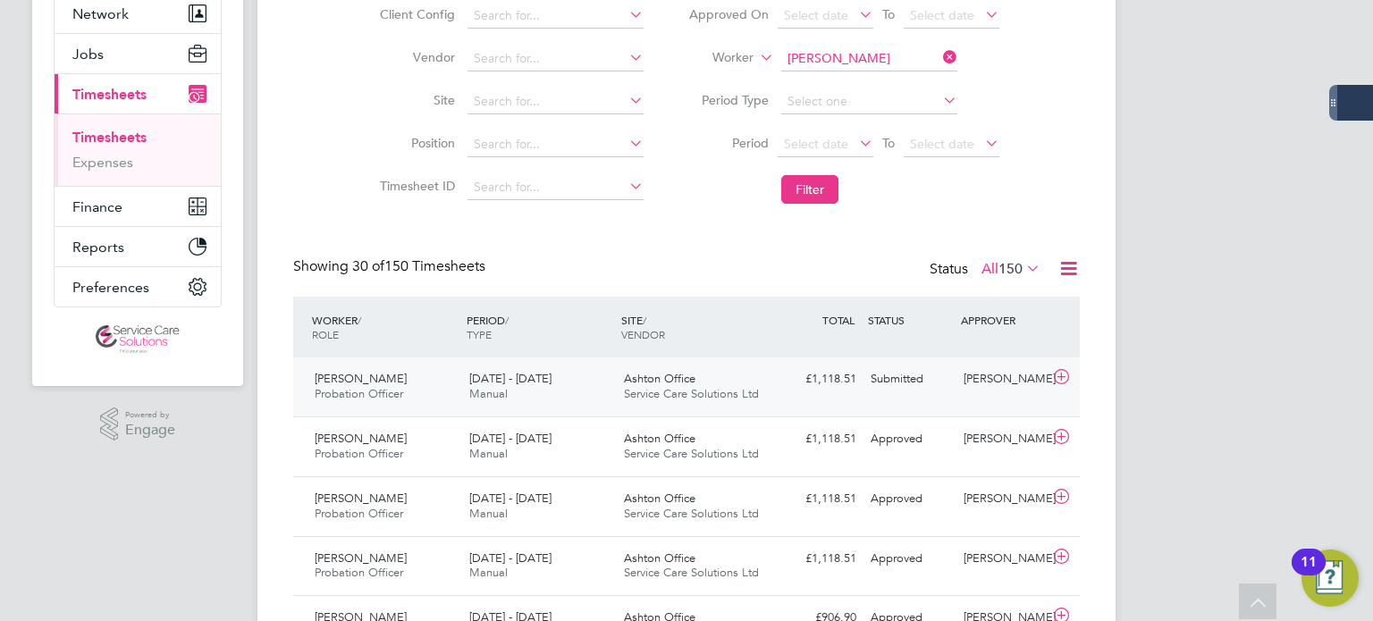
click at [1012, 391] on div "Charlotte Bramall" at bounding box center [1002, 379] width 93 height 29
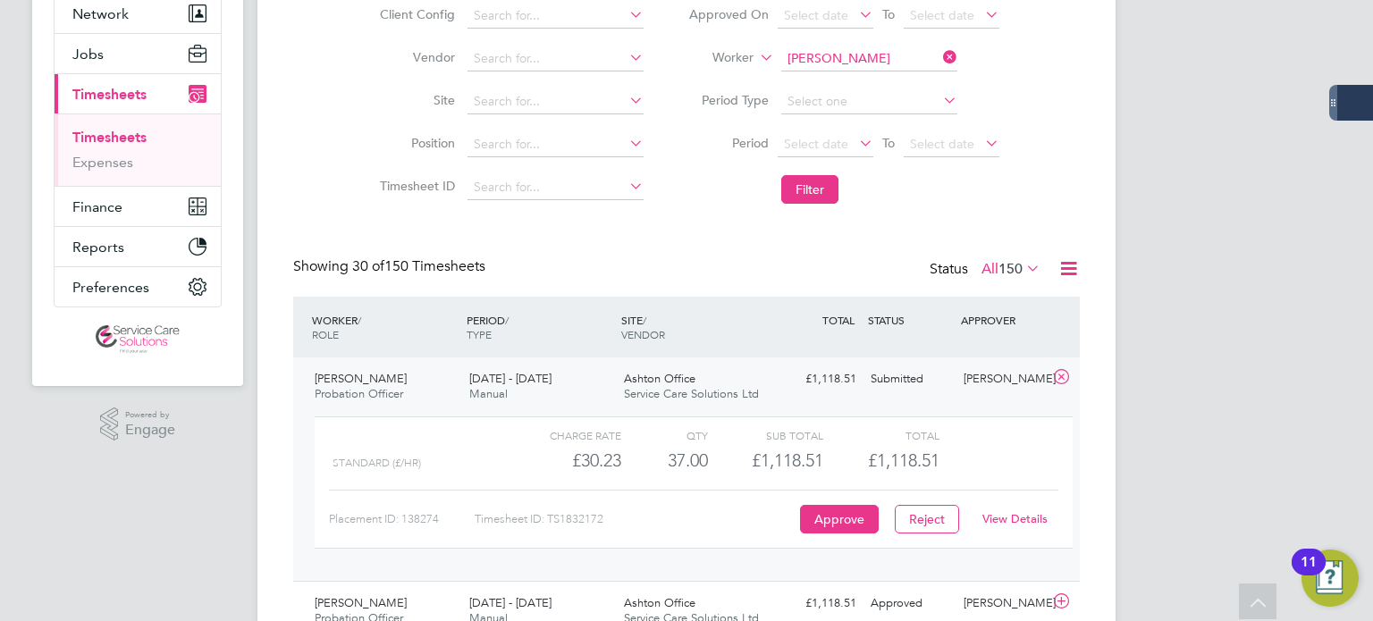
click at [987, 514] on link "View Details" at bounding box center [1014, 518] width 65 height 15
click at [872, 56] on input at bounding box center [869, 58] width 176 height 25
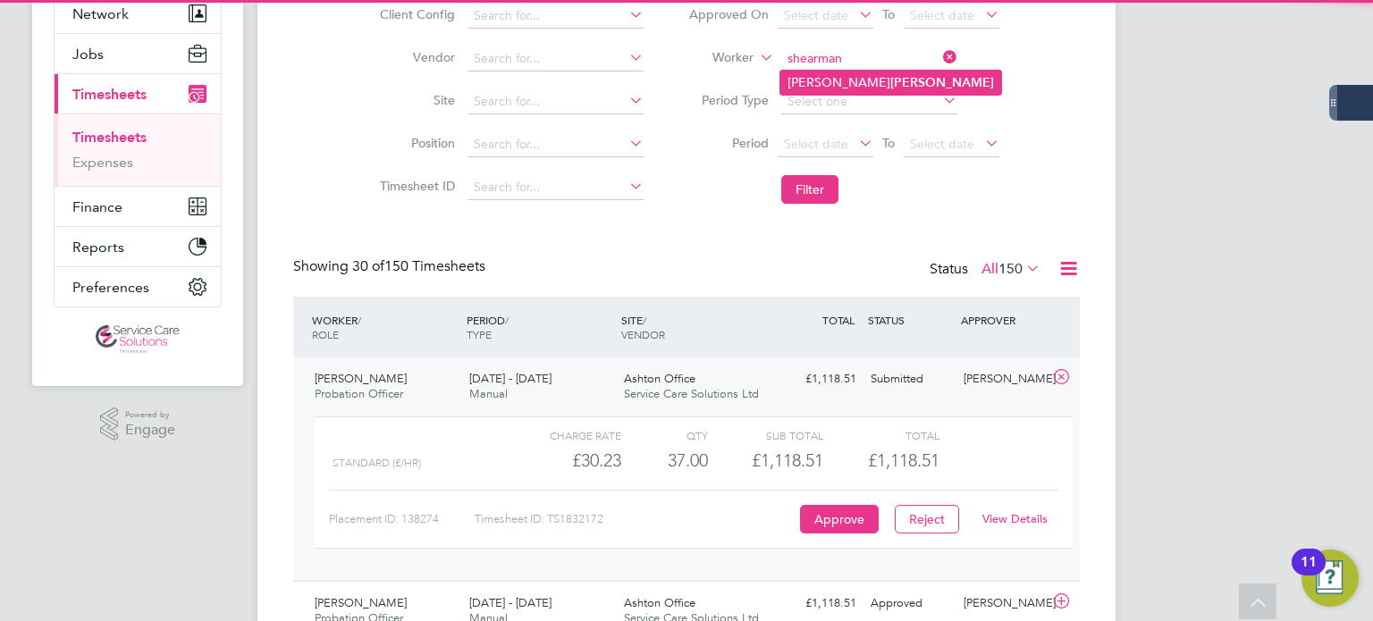
click at [897, 79] on b "Shearman" at bounding box center [942, 82] width 104 height 15
type input "Catherine Shearman"
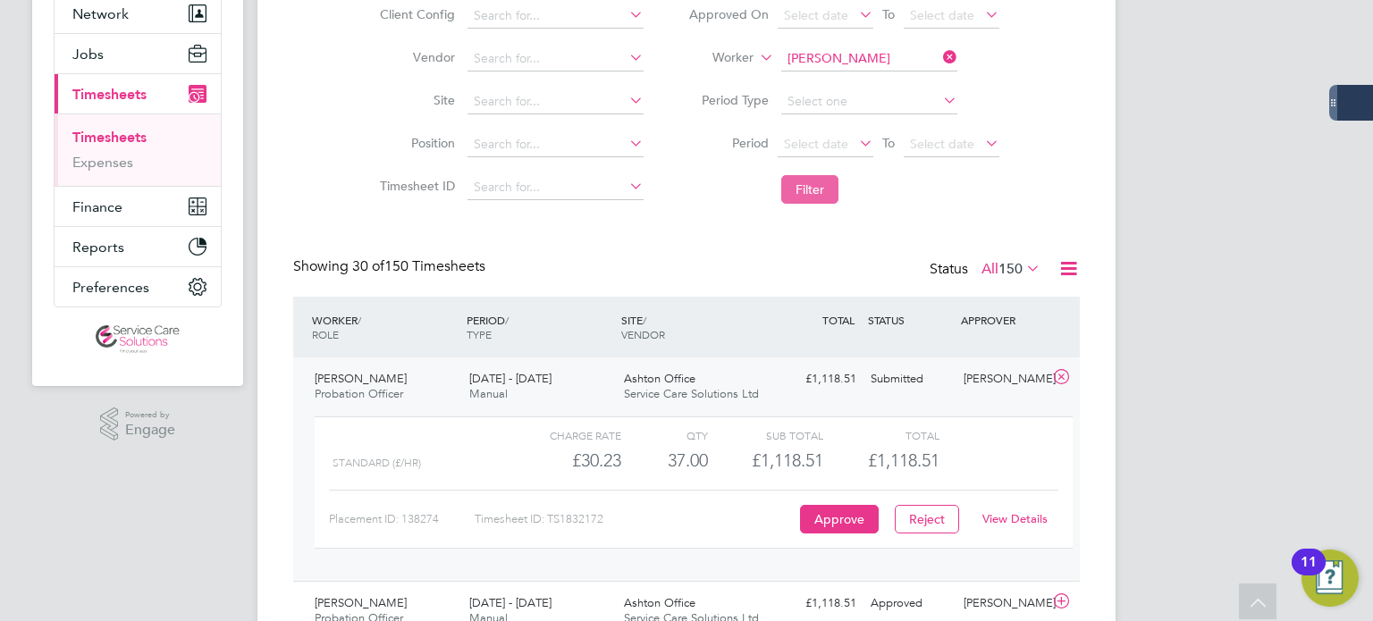
click at [809, 193] on button "Filter" at bounding box center [809, 189] width 57 height 29
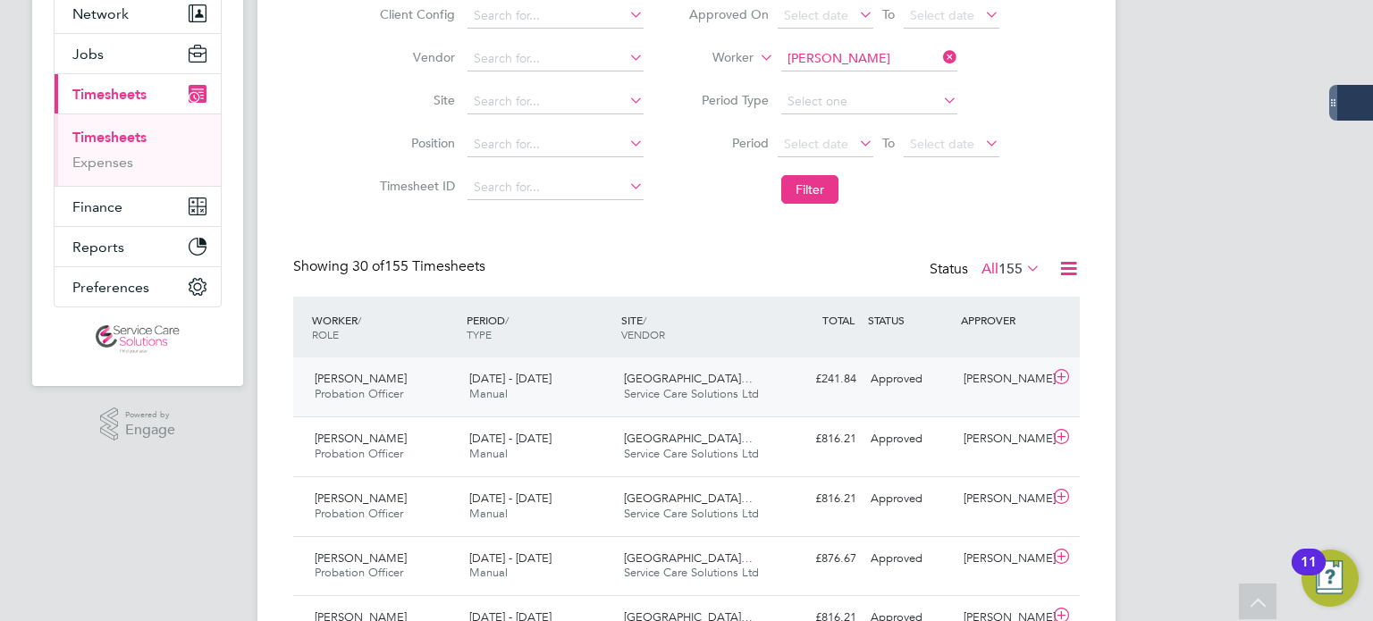
click at [817, 368] on div "£241.84 Approved" at bounding box center [816, 379] width 93 height 29
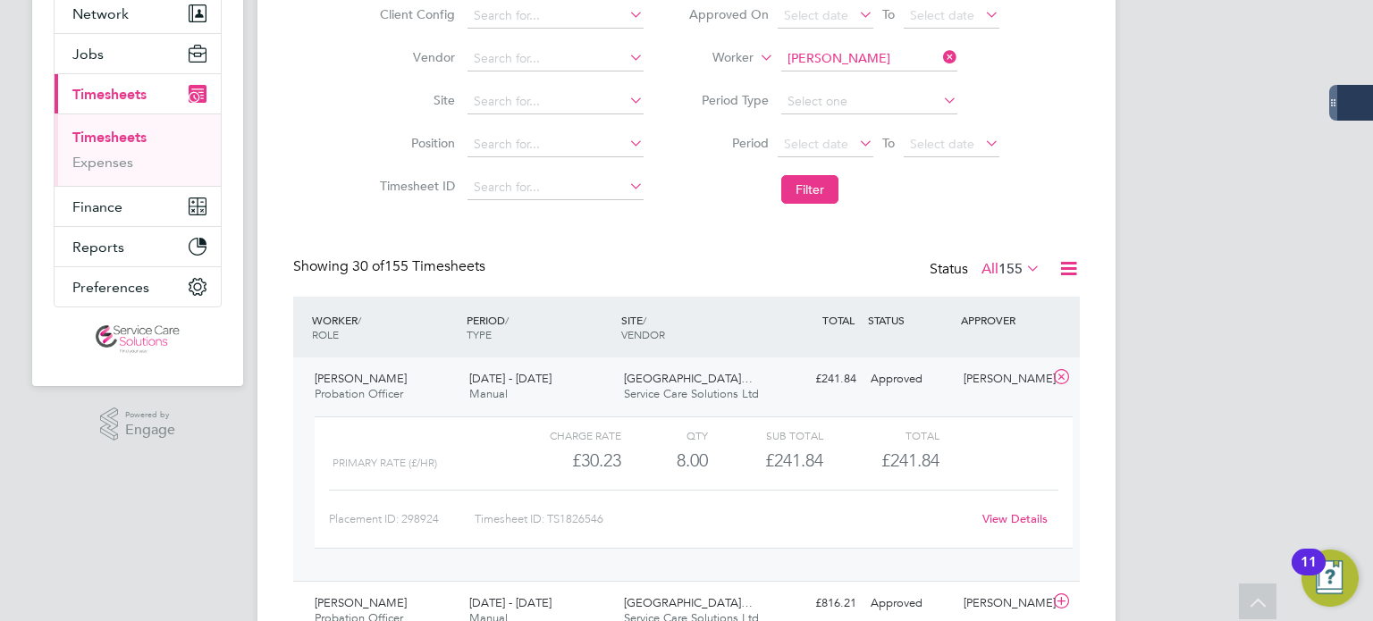
click at [892, 49] on input "Catherine Shearman" at bounding box center [869, 58] width 176 height 25
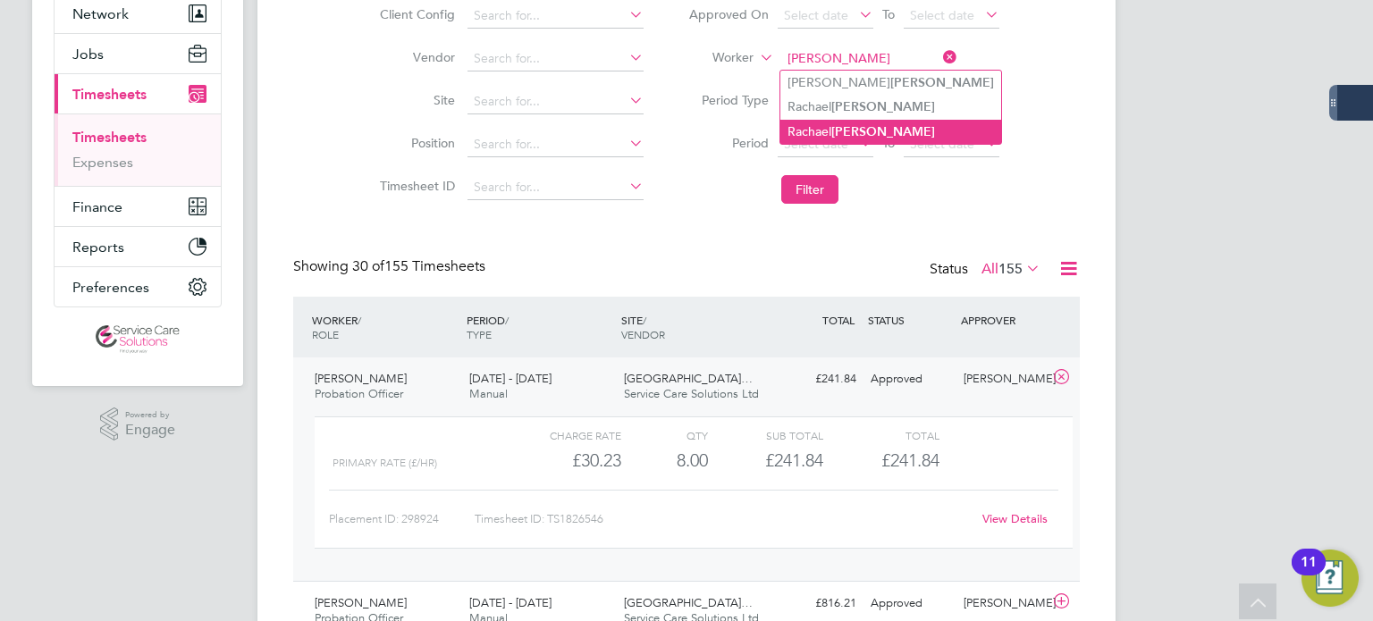
click at [909, 128] on li "Rachael Stacey" at bounding box center [890, 132] width 221 height 24
type input "Rachael Stacey"
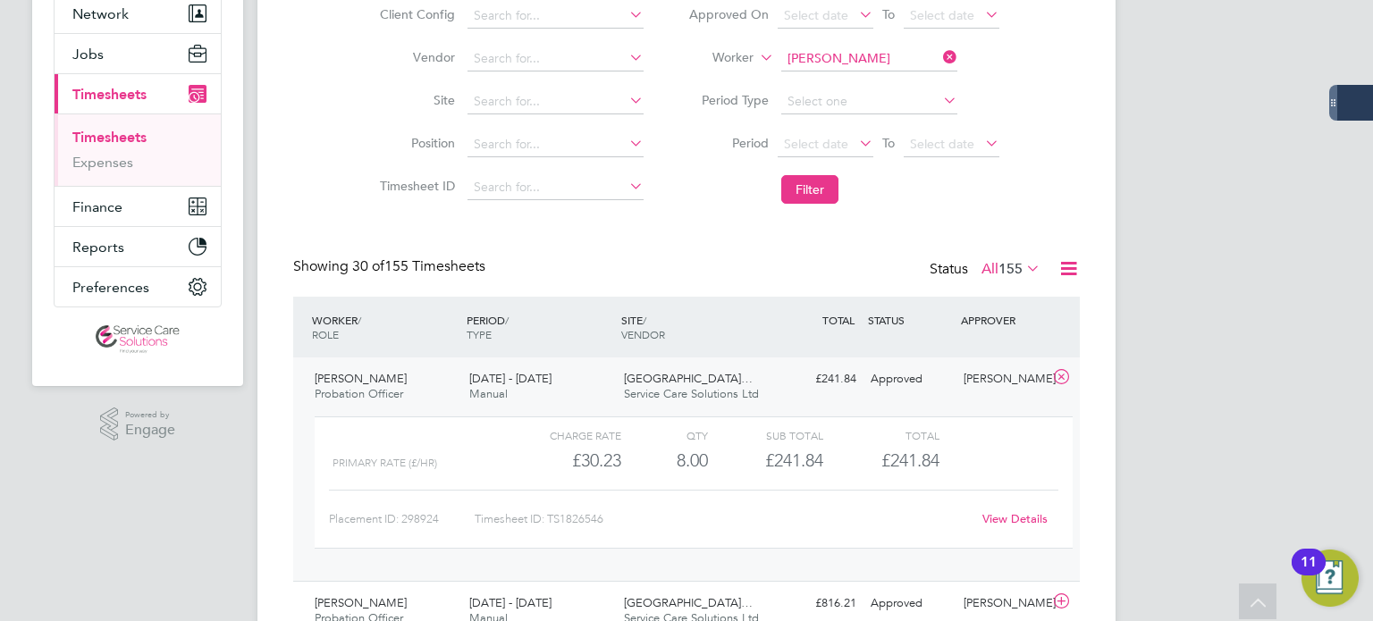
click at [803, 199] on button "Filter" at bounding box center [809, 189] width 57 height 29
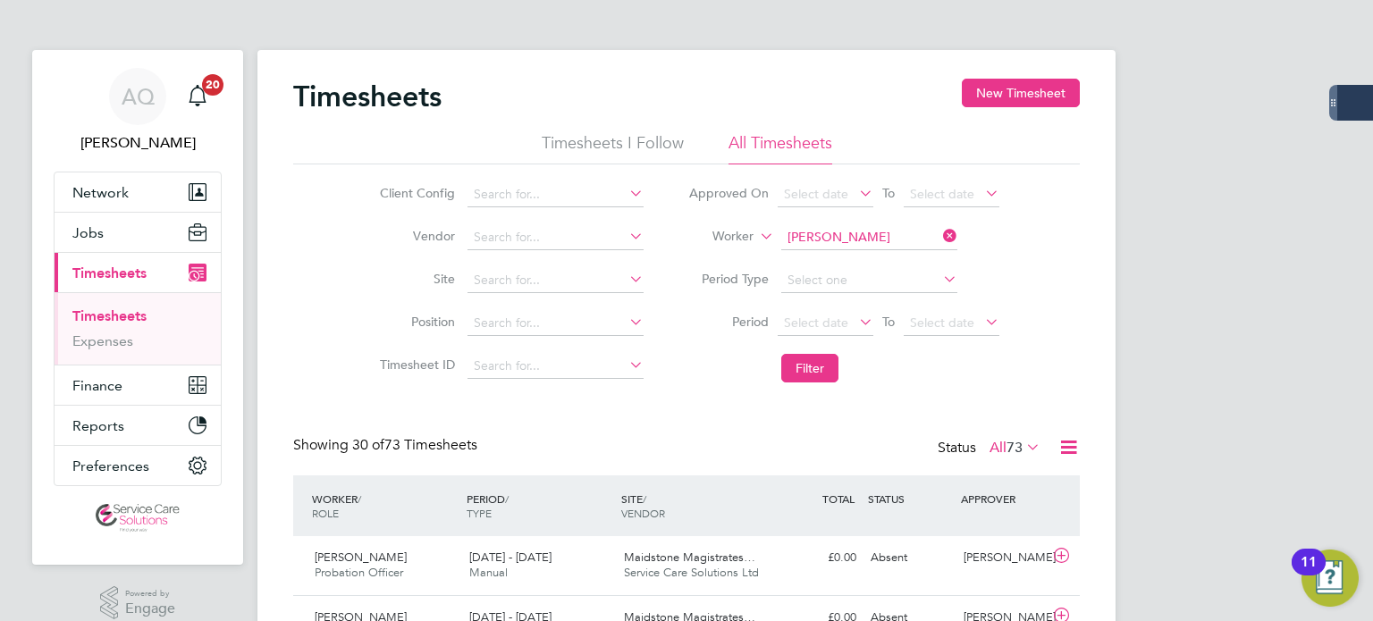
click at [852, 241] on input "Rachael Stacey" at bounding box center [869, 237] width 176 height 25
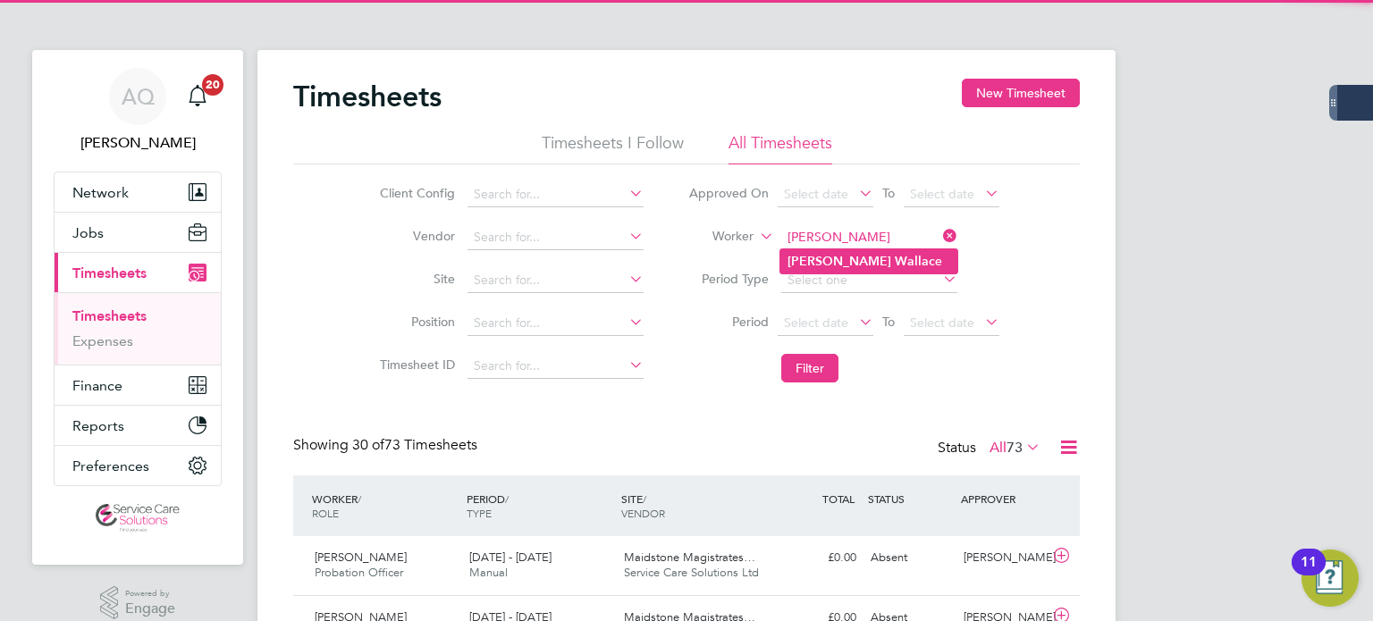
click at [900, 259] on li "Mona Wallac e" at bounding box center [868, 261] width 177 height 24
type input "Mona Wallace"
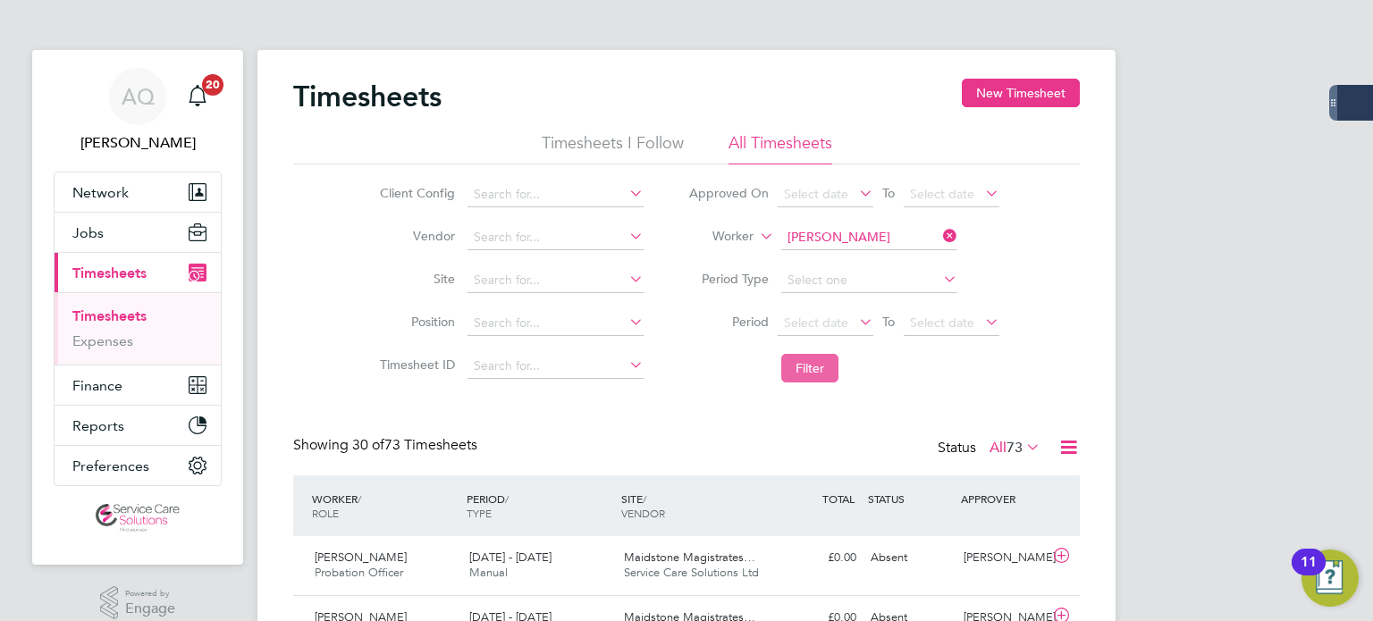
click at [813, 370] on button "Filter" at bounding box center [809, 368] width 57 height 29
click at [789, 577] on div "Mona Wallace Practice Tutor Assessor 29 Sep - 5 Oct 2025 29 Sep - 5 Oct 2025 Ma…" at bounding box center [686, 565] width 786 height 59
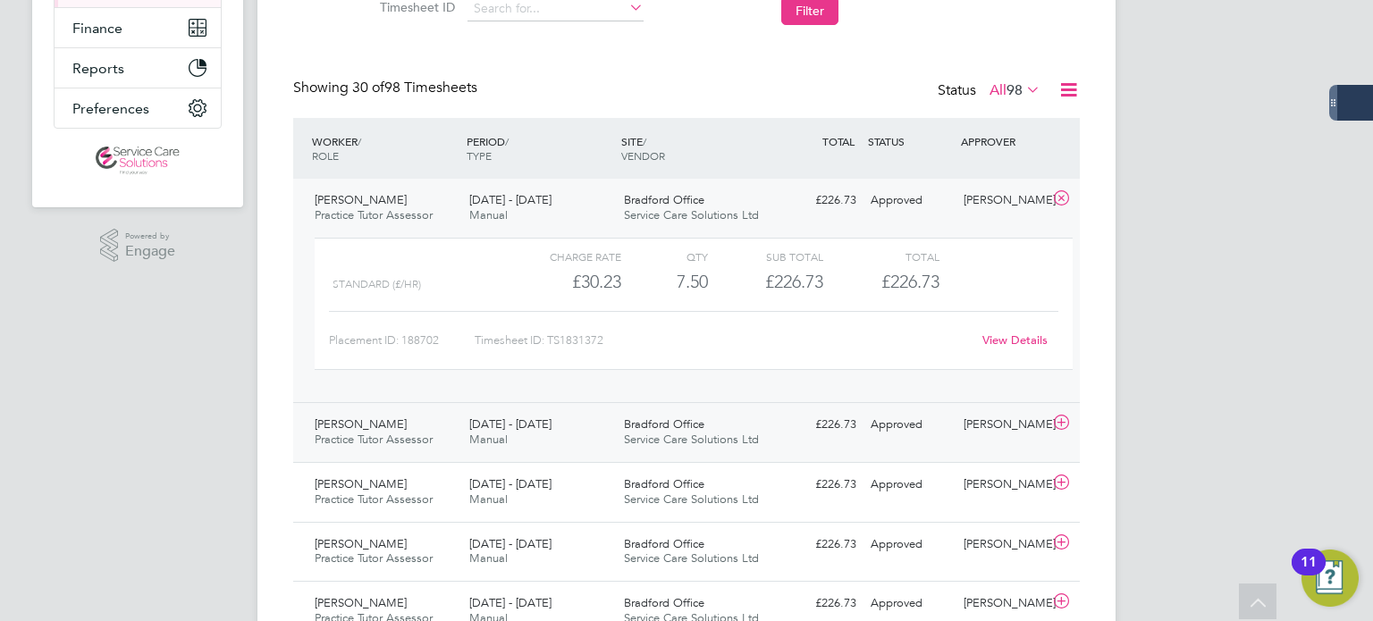
click at [931, 428] on div "Approved" at bounding box center [909, 424] width 93 height 29
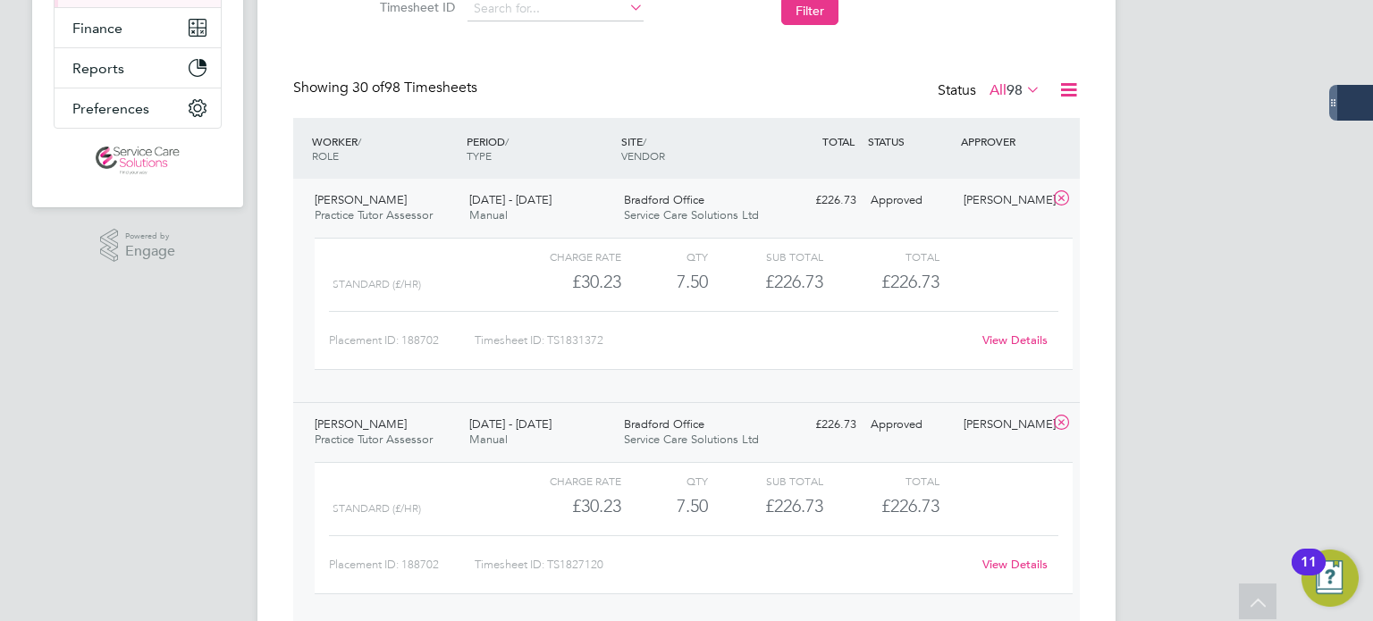
click at [1019, 560] on link "View Details" at bounding box center [1014, 564] width 65 height 15
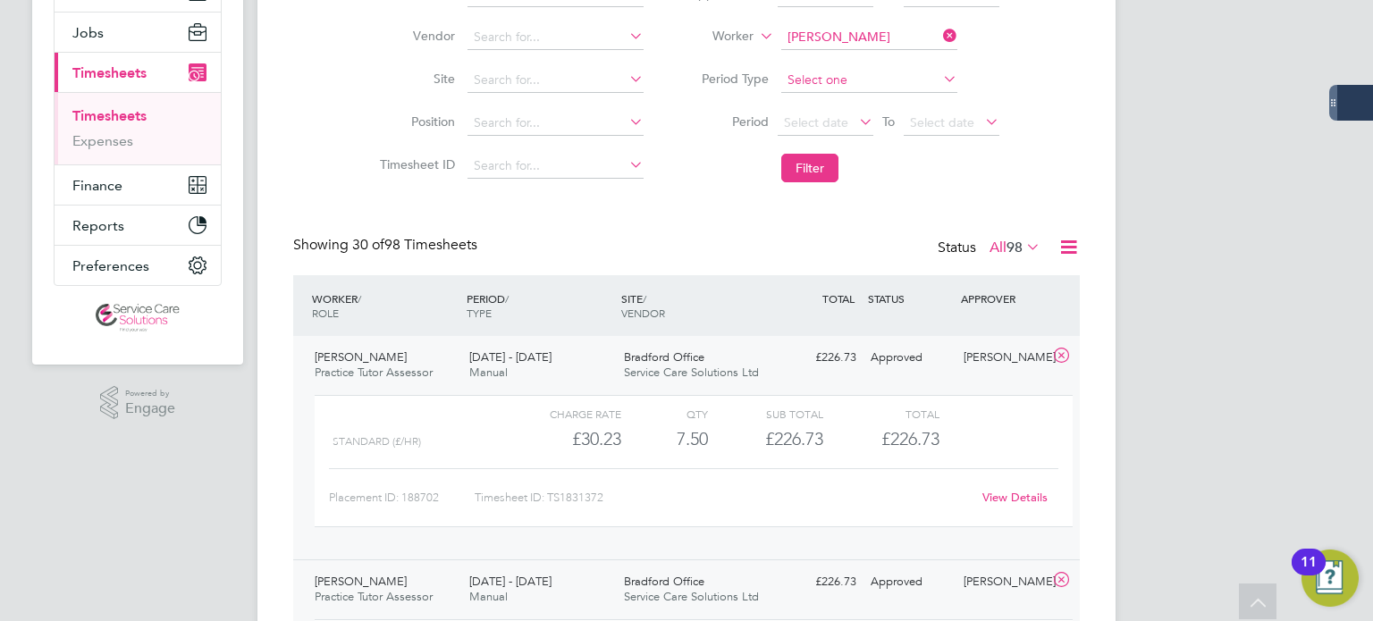
scroll to position [89, 0]
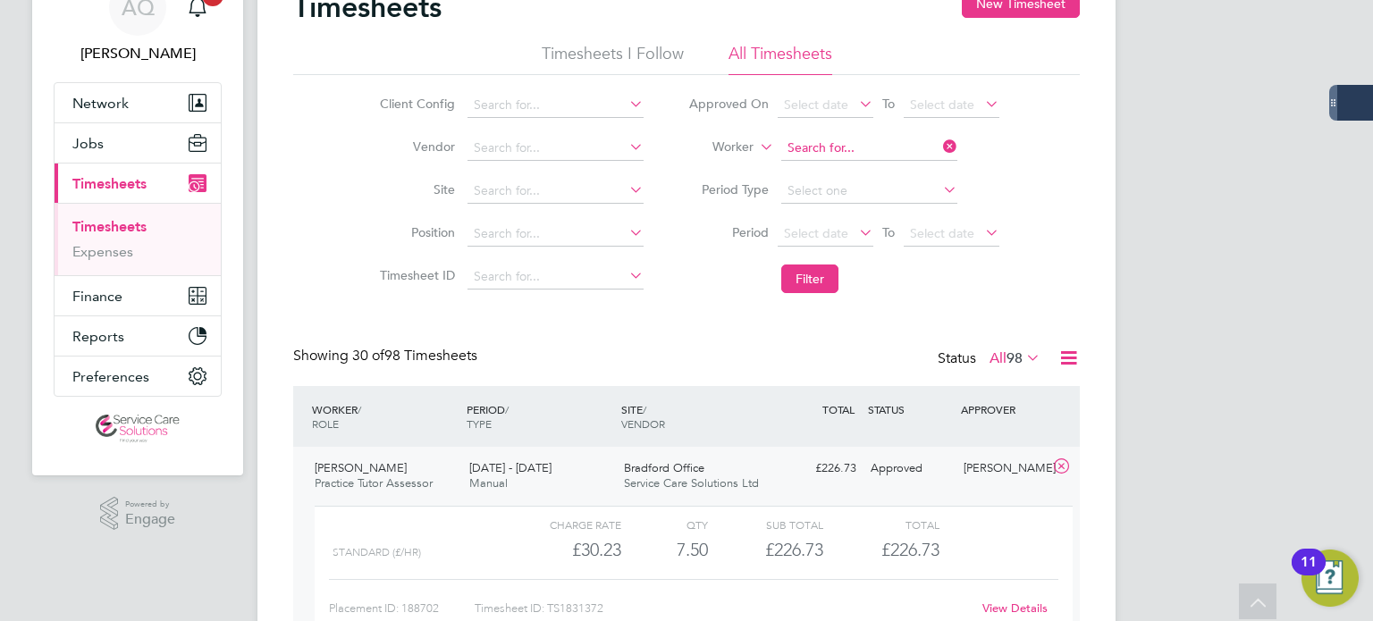
click at [883, 146] on input at bounding box center [869, 148] width 176 height 25
click at [878, 200] on li "Olatunji P hillips" at bounding box center [868, 196] width 177 height 24
type input "[PERSON_NAME]"
click at [818, 292] on li "Filter" at bounding box center [844, 279] width 356 height 46
click at [801, 285] on button "Filter" at bounding box center [809, 279] width 57 height 29
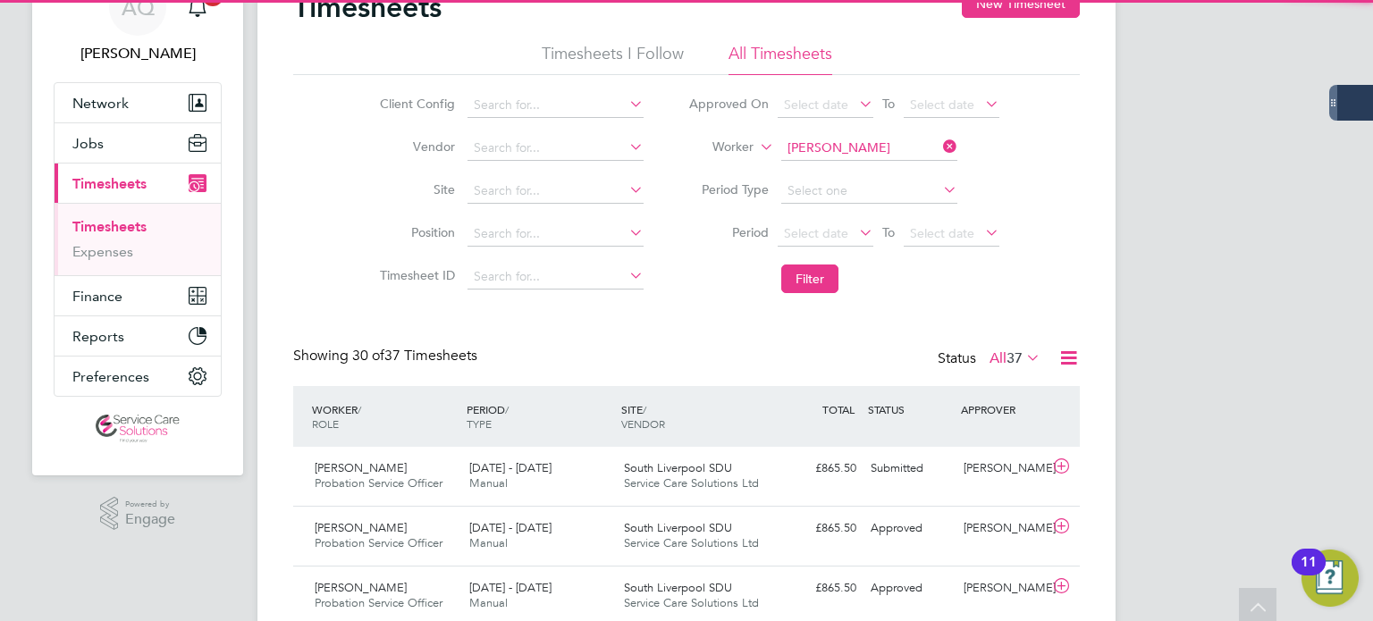
scroll to position [8, 9]
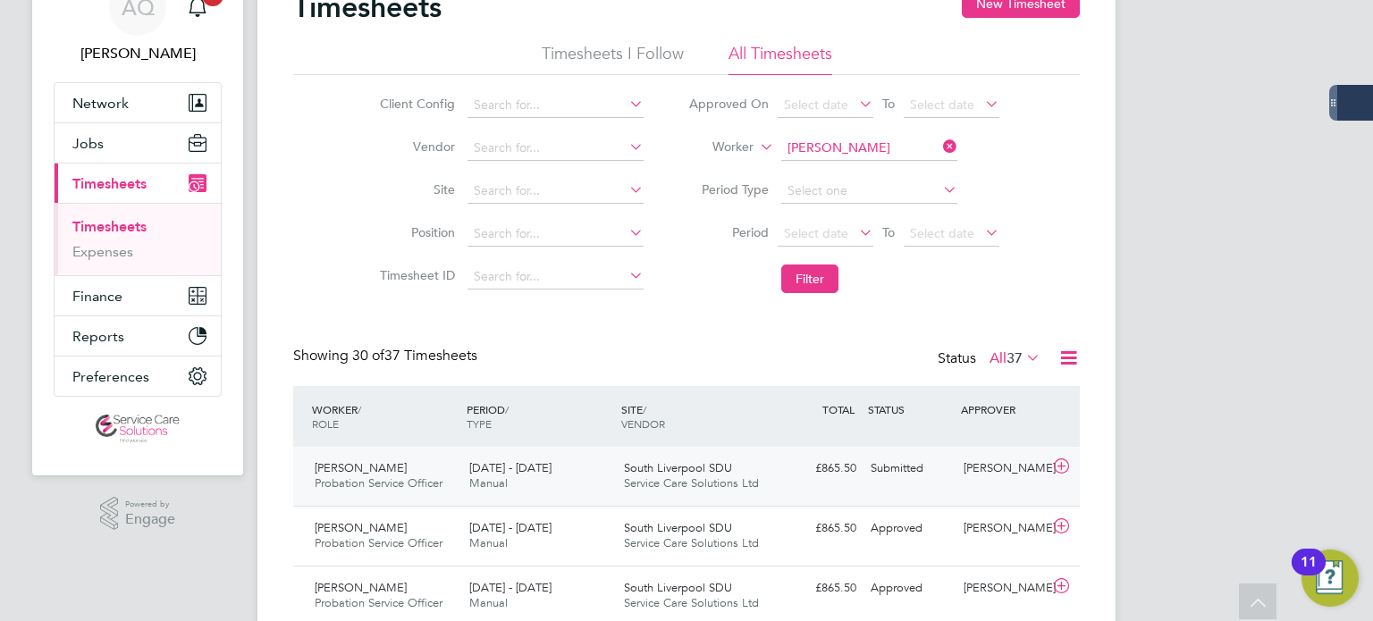
click at [970, 475] on div "[PERSON_NAME]" at bounding box center [1002, 468] width 93 height 29
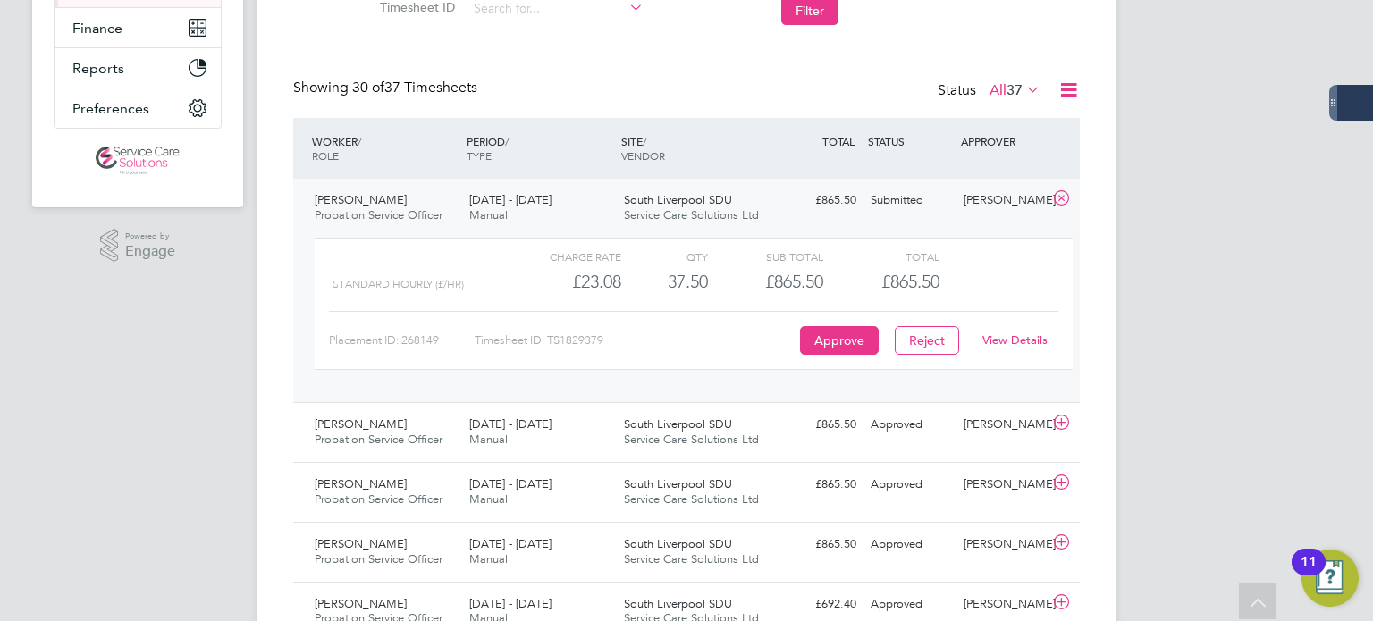
click at [1035, 337] on link "View Details" at bounding box center [1014, 339] width 65 height 15
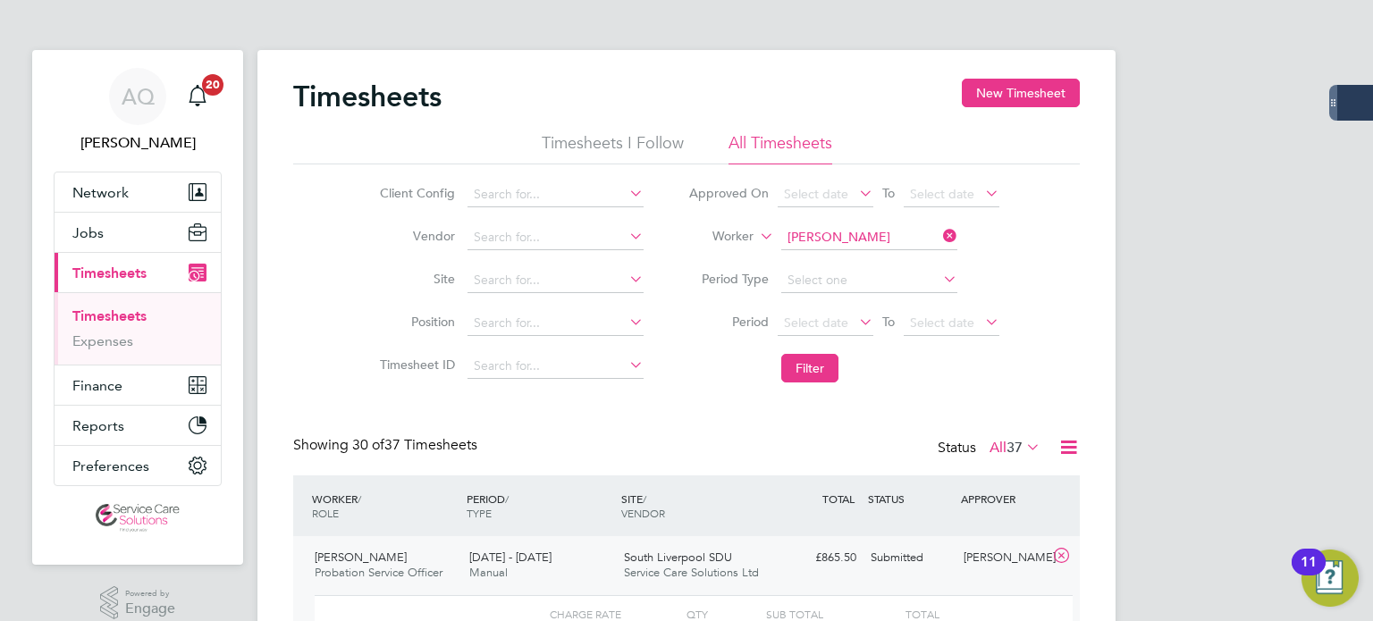
click at [896, 222] on li "Worker Olatunji Phillips" at bounding box center [844, 237] width 356 height 43
click at [896, 242] on input at bounding box center [869, 237] width 176 height 25
click at [890, 262] on b "Pizz" at bounding box center [902, 261] width 24 height 15
type input "Beatrice Pizzutto"
click at [798, 371] on button "Filter" at bounding box center [809, 368] width 57 height 29
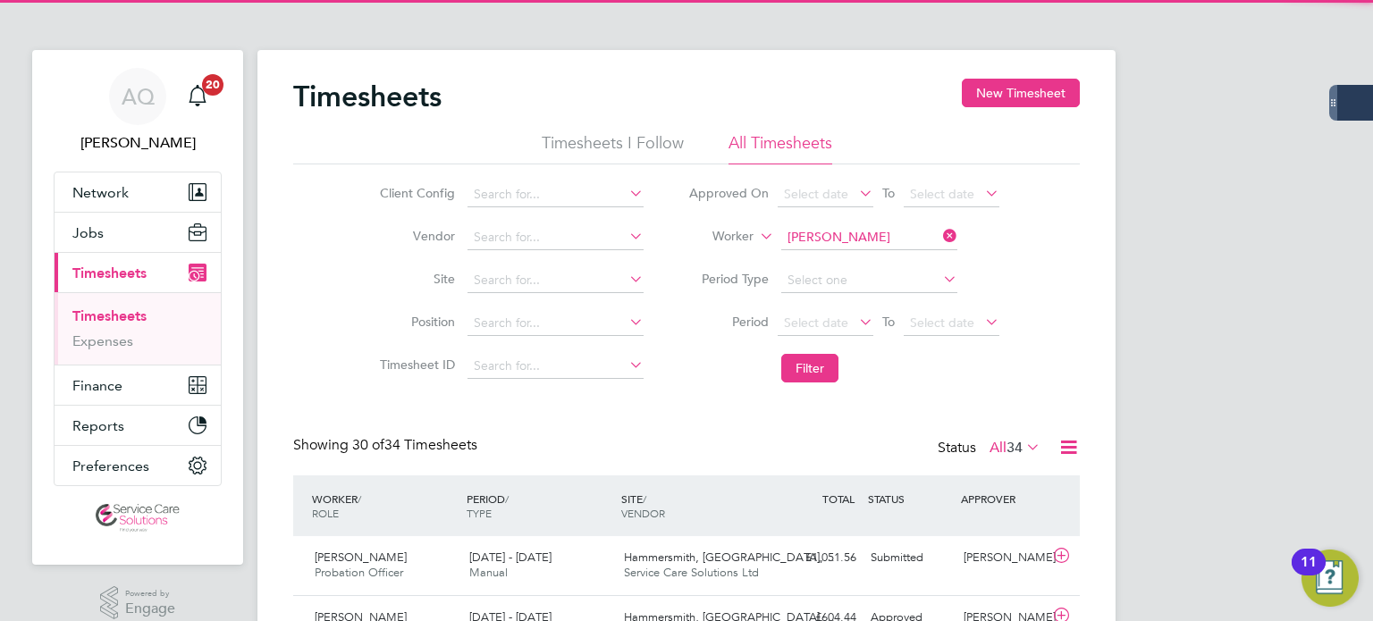
scroll to position [45, 156]
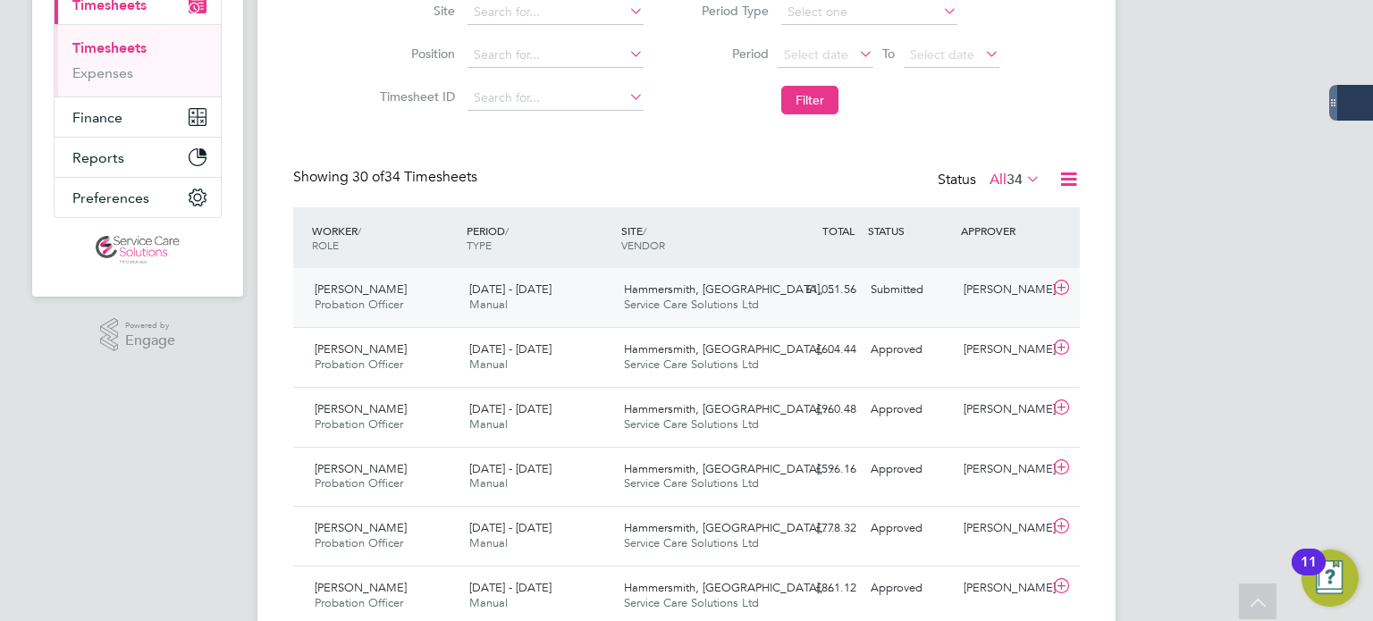
click at [988, 305] on div "Beatrice Pizzutto Probation Officer 22 - 28 Sep 2025 22 - 28 Sep 2025 Manual Ha…" at bounding box center [686, 297] width 786 height 59
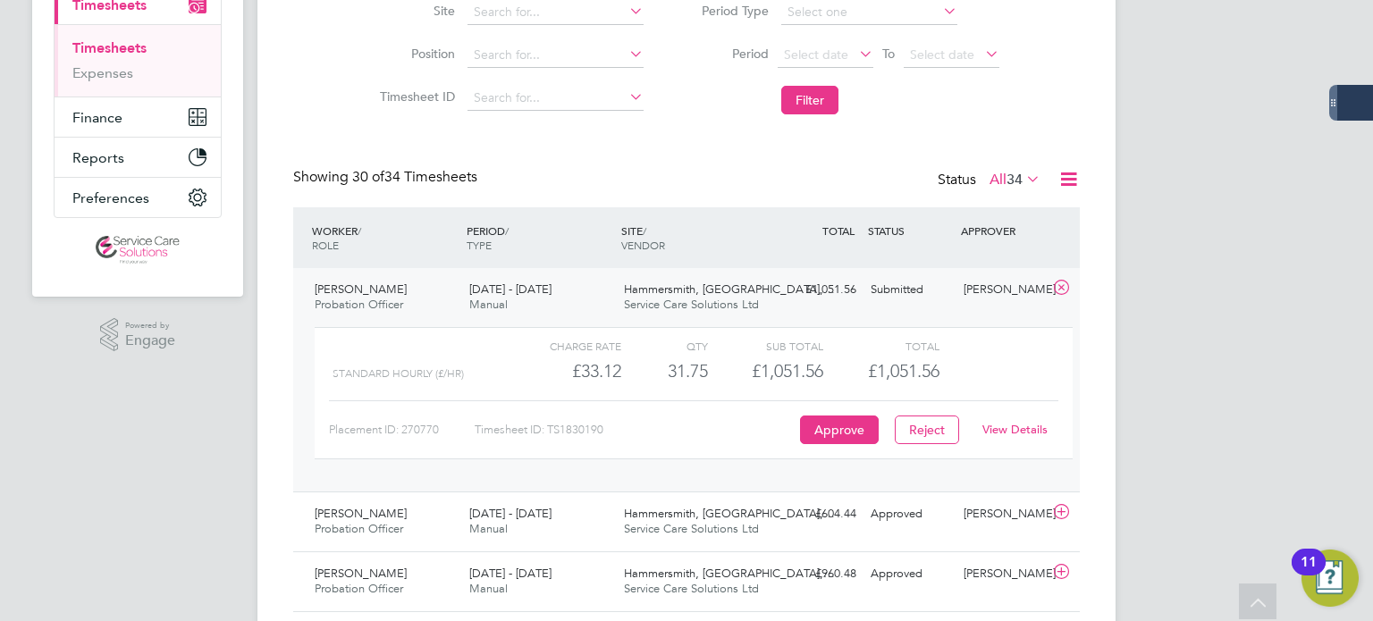
click at [1016, 434] on link "View Details" at bounding box center [1014, 429] width 65 height 15
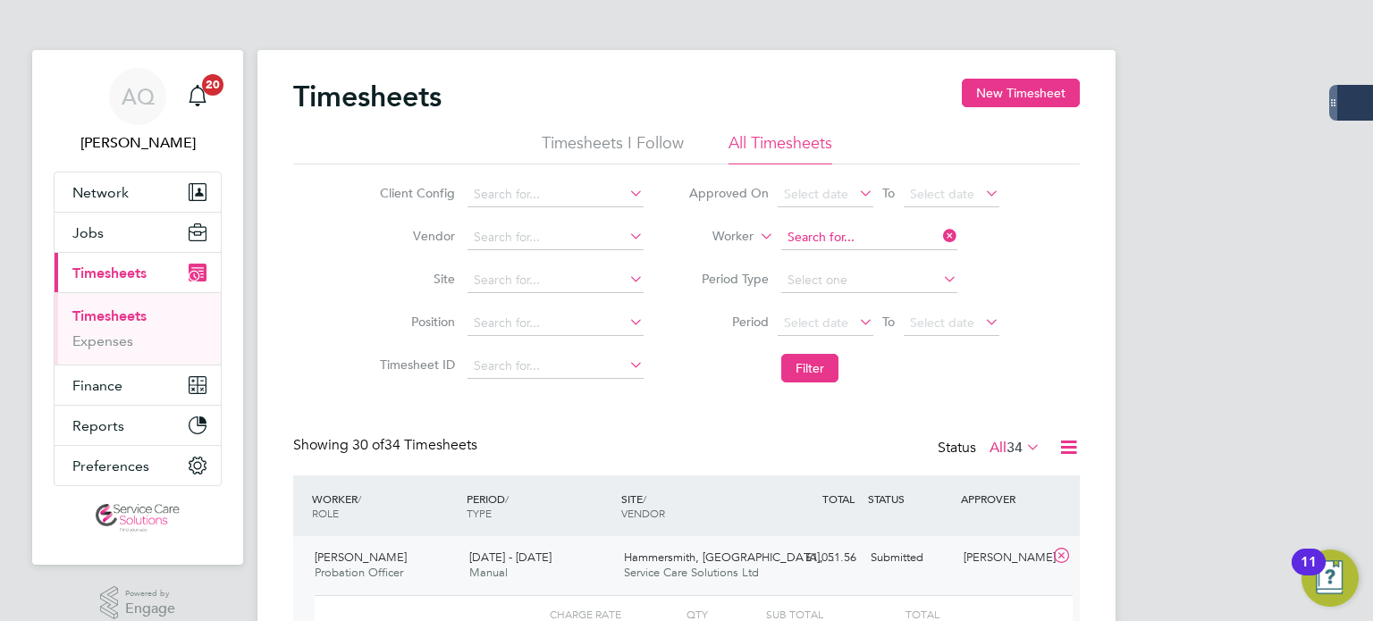
click at [885, 243] on input at bounding box center [869, 237] width 176 height 25
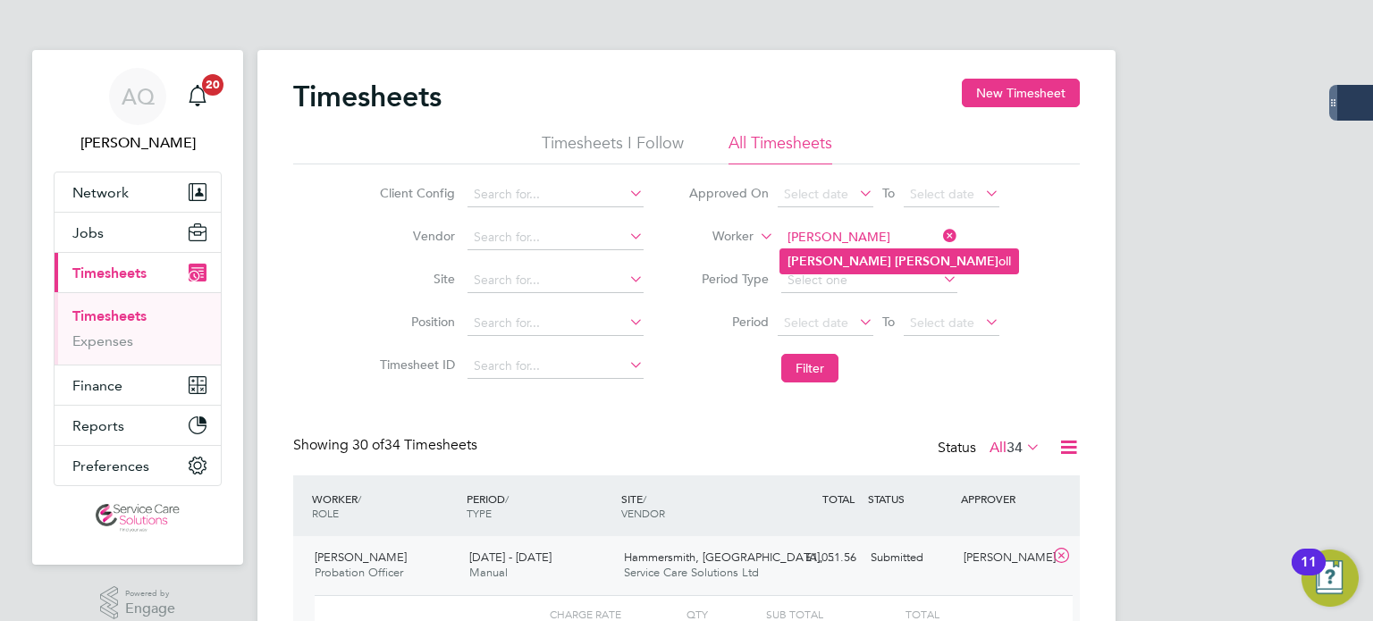
click at [895, 260] on li "Joanne Carr oll" at bounding box center [899, 261] width 238 height 24
type input "Joanne Carroll"
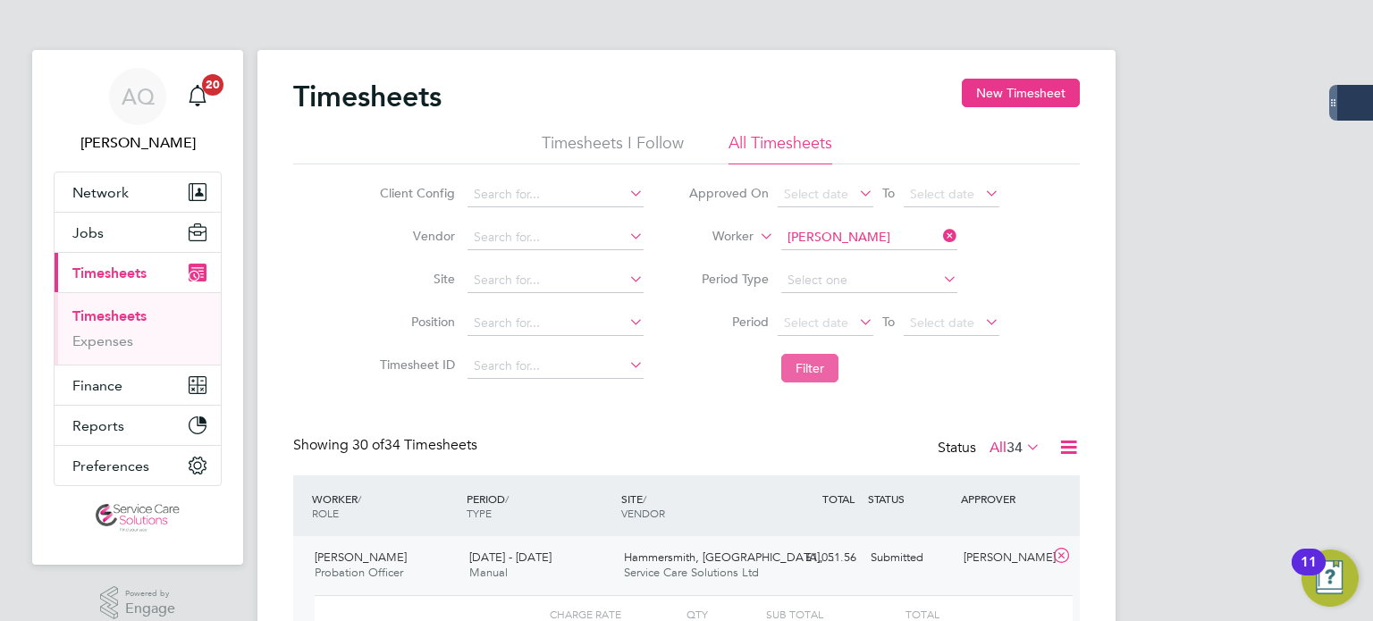
click at [794, 366] on button "Filter" at bounding box center [809, 368] width 57 height 29
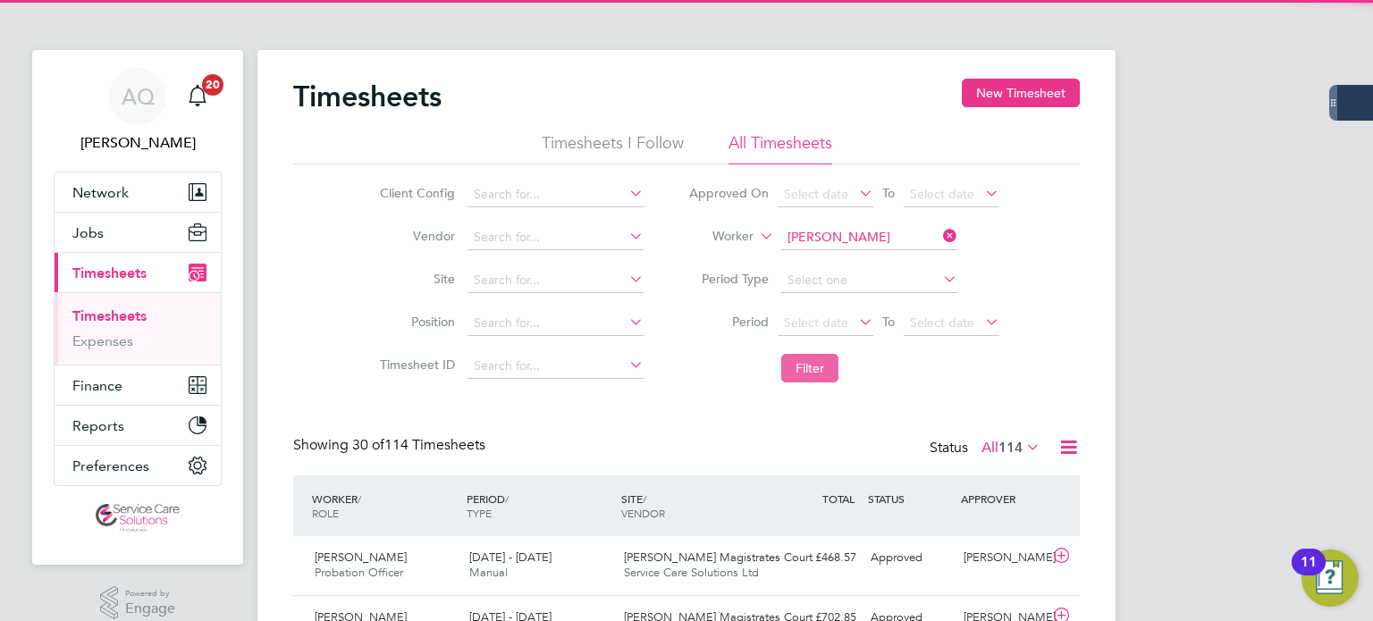
scroll to position [45, 156]
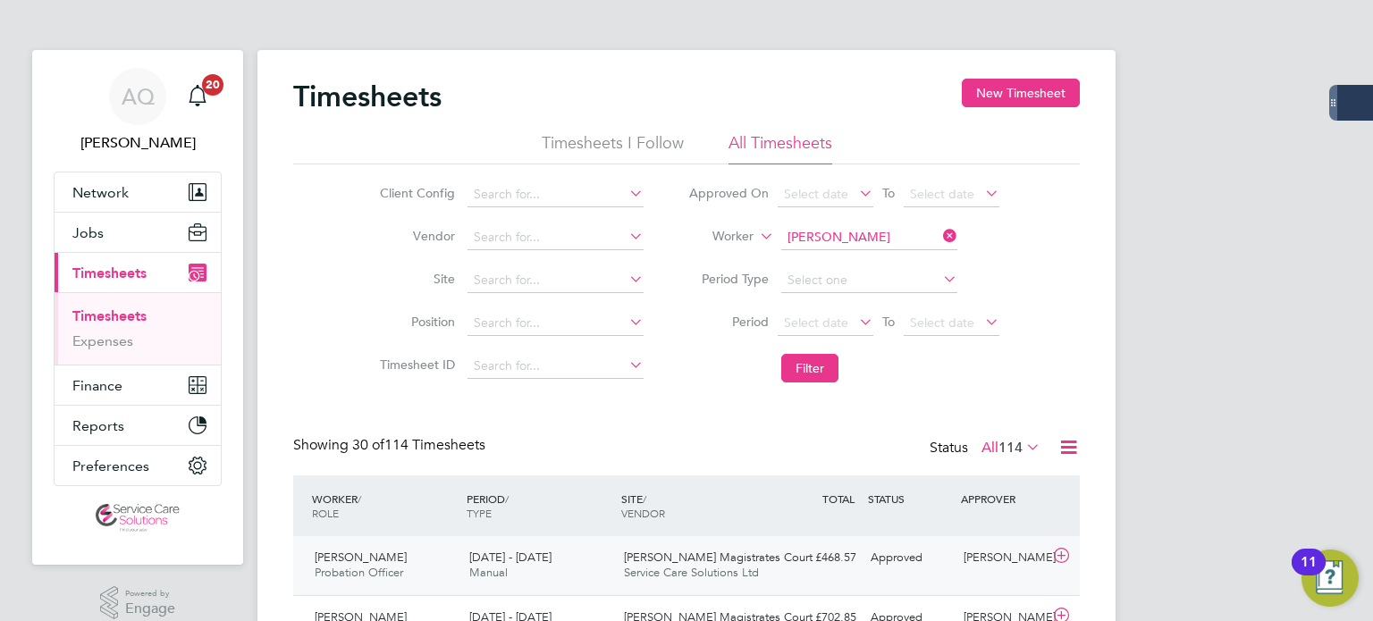
click at [887, 578] on div "Joanne Carroll Probation Officer 22 - 28 Sep 2025 22 - 28 Sep 2025 Manual Chest…" at bounding box center [686, 565] width 786 height 59
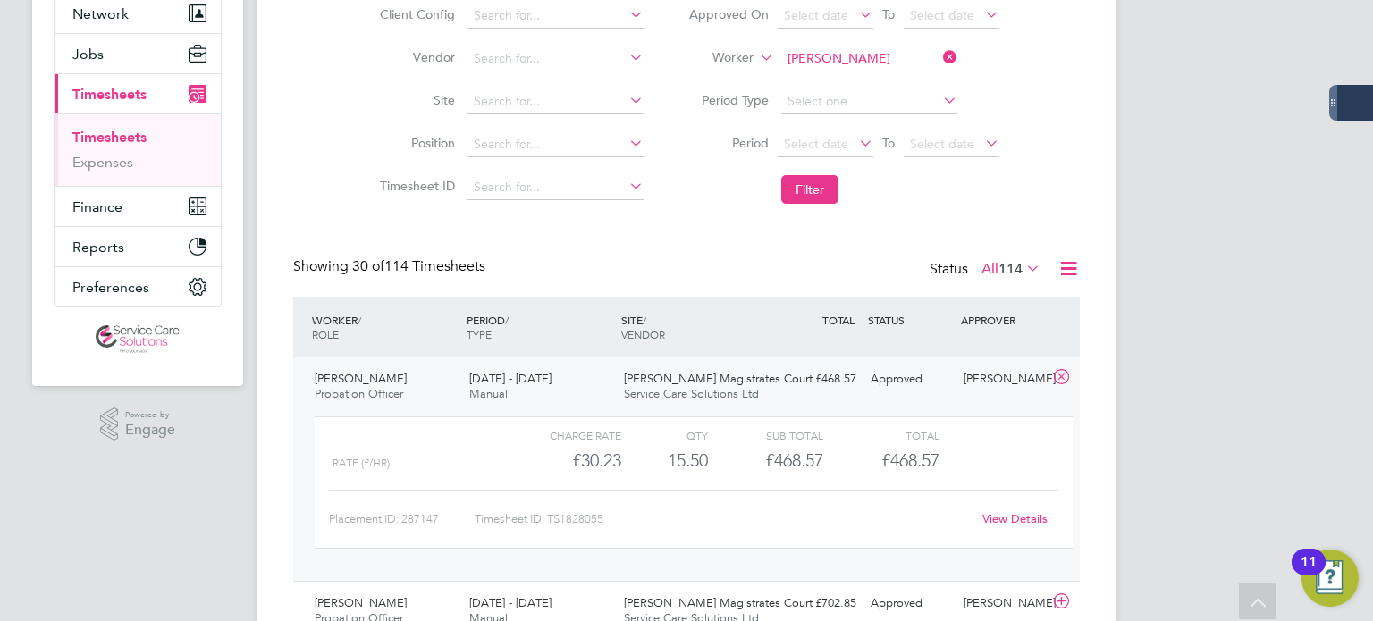
click at [1005, 518] on link "View Details" at bounding box center [1014, 518] width 65 height 15
click at [826, 65] on input at bounding box center [869, 58] width 176 height 25
click at [877, 75] on li "Louise Rob inson" at bounding box center [907, 83] width 255 height 24
type input "Louise Robinson"
click at [811, 185] on button "Filter" at bounding box center [809, 189] width 57 height 29
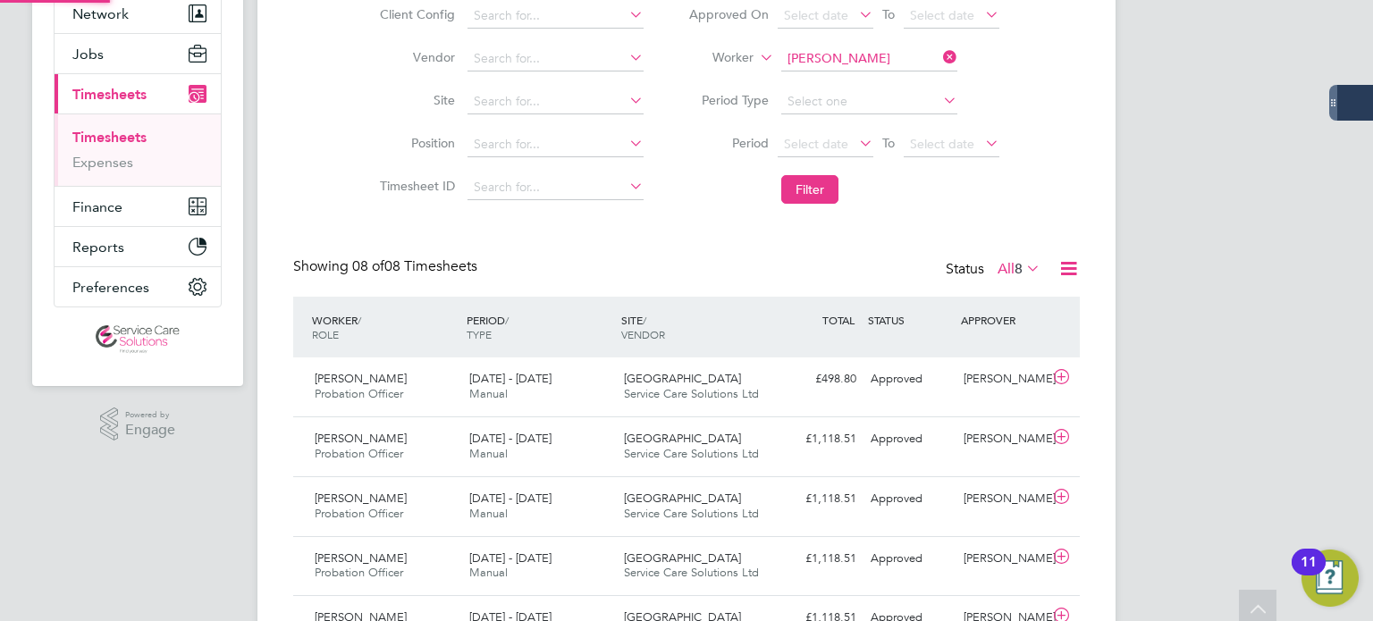
scroll to position [8, 9]
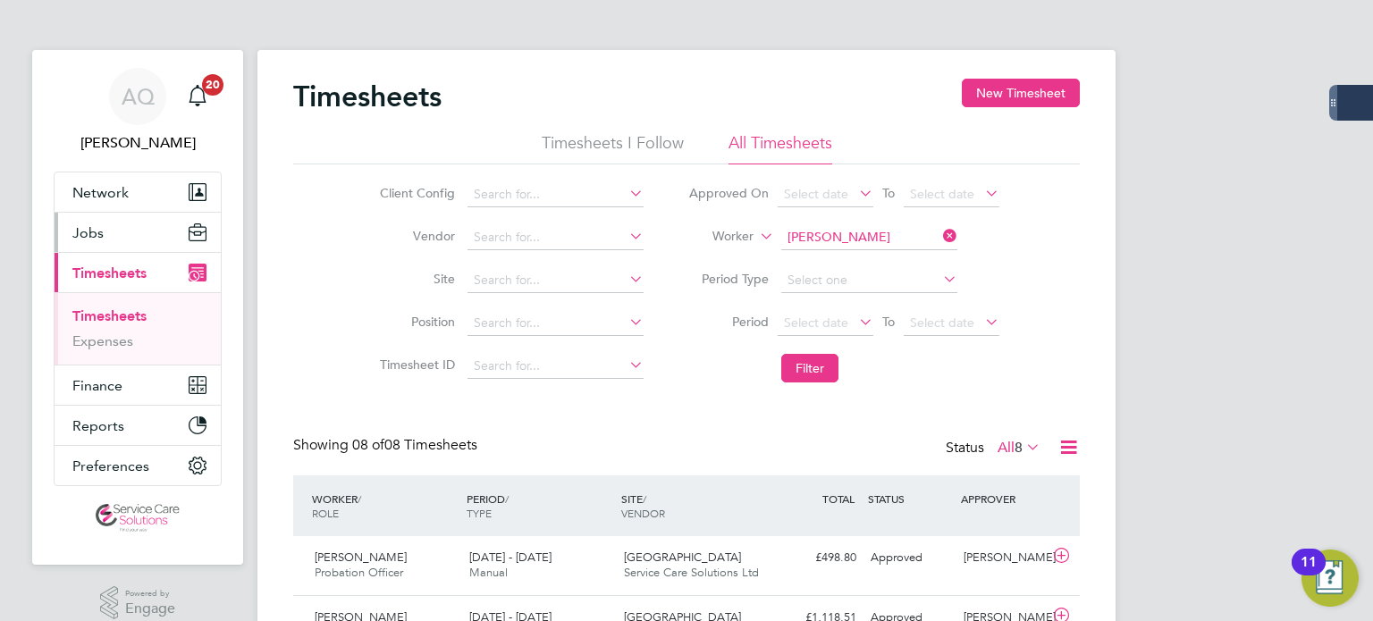
click at [91, 246] on button "Jobs" at bounding box center [138, 232] width 166 height 39
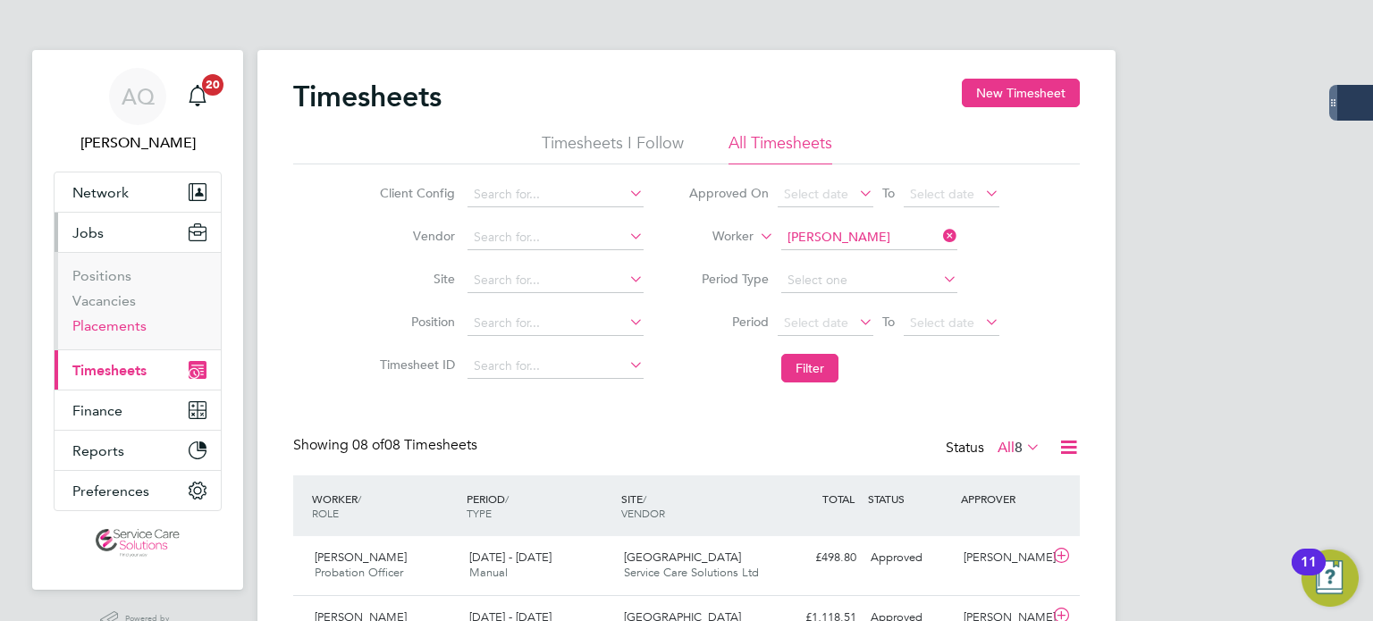
click at [118, 325] on link "Placements" at bounding box center [109, 325] width 74 height 17
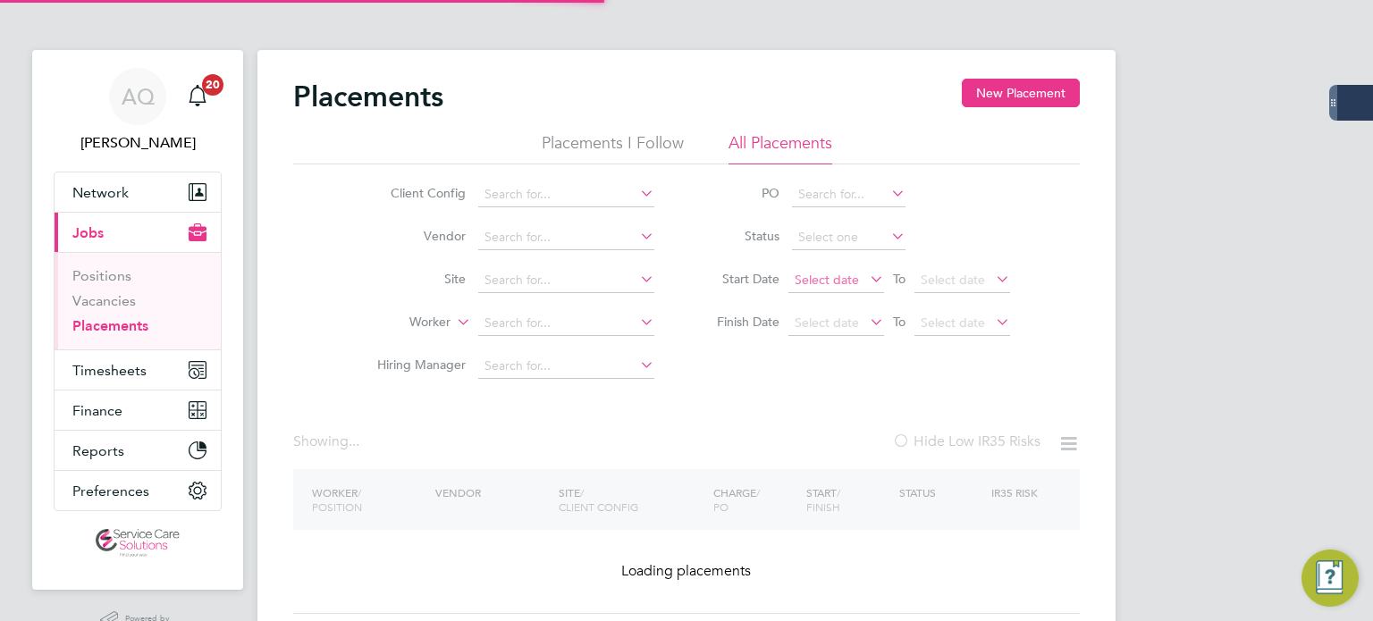
click at [853, 243] on input at bounding box center [849, 237] width 114 height 25
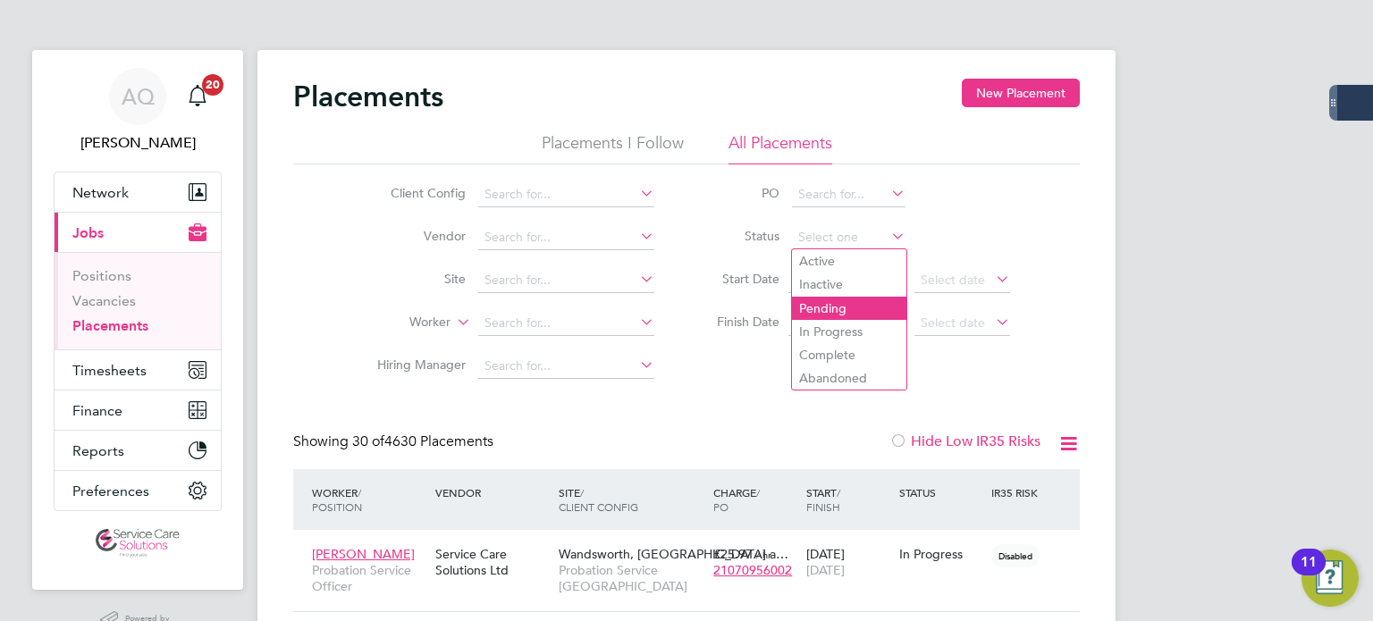
click at [868, 307] on li "Pending" at bounding box center [849, 308] width 114 height 23
type input "Pending"
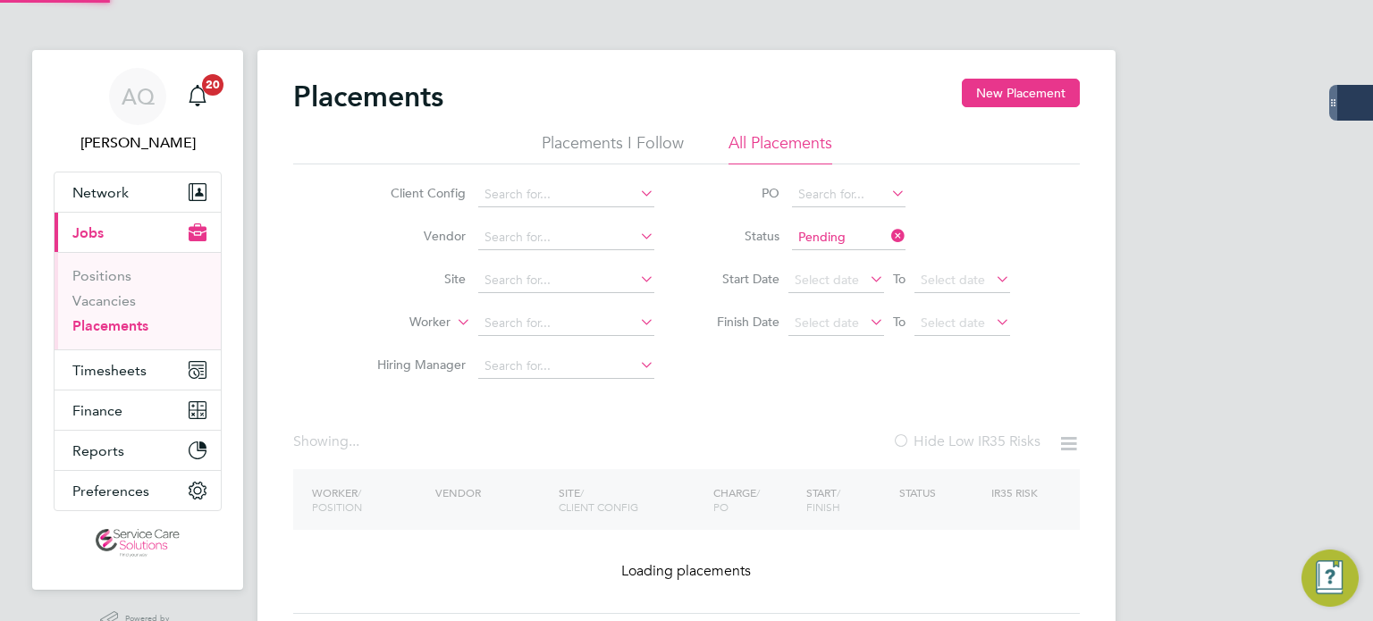
click at [549, 317] on input at bounding box center [566, 323] width 176 height 25
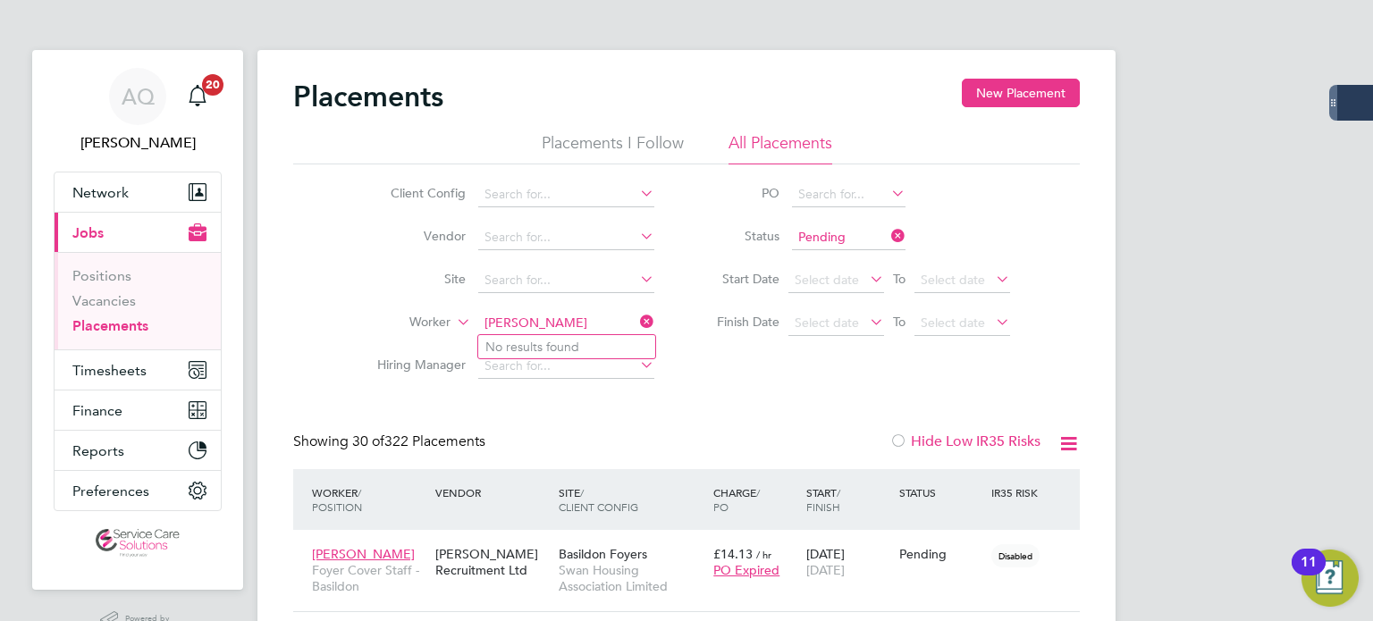
type input "louise ro"
click at [853, 228] on input "Pending" at bounding box center [849, 237] width 114 height 25
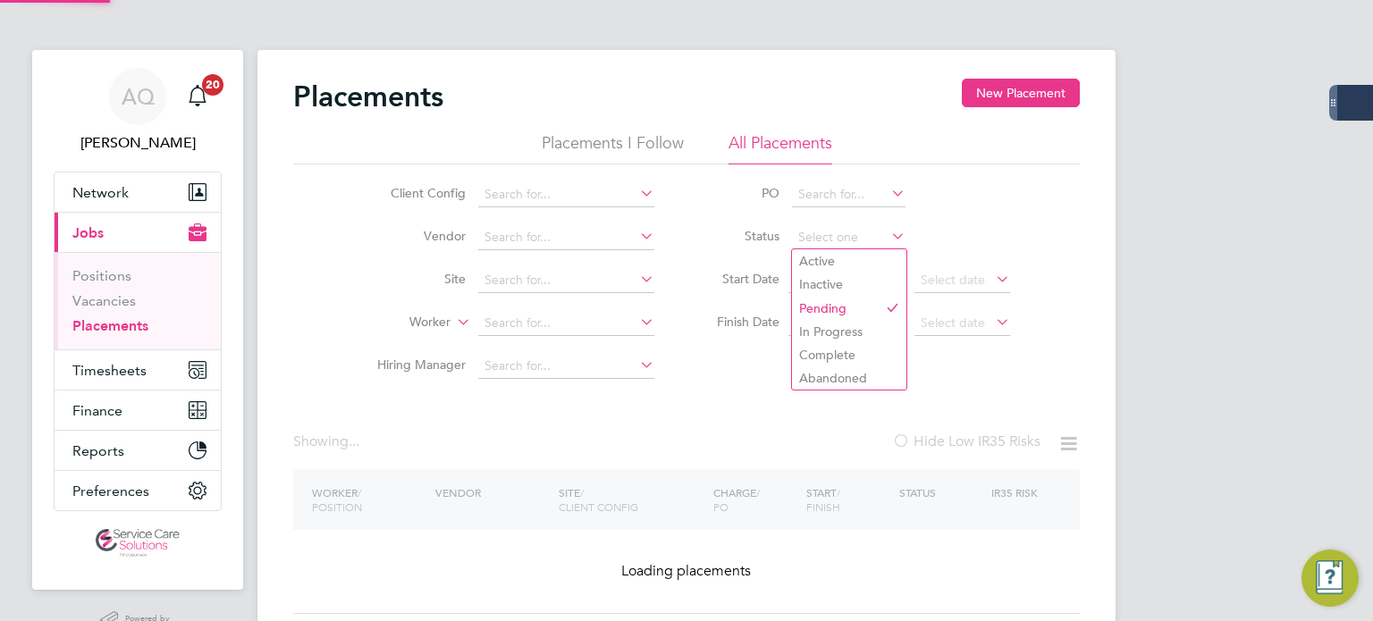
click at [852, 265] on li "Active" at bounding box center [849, 260] width 114 height 23
type input "Active"
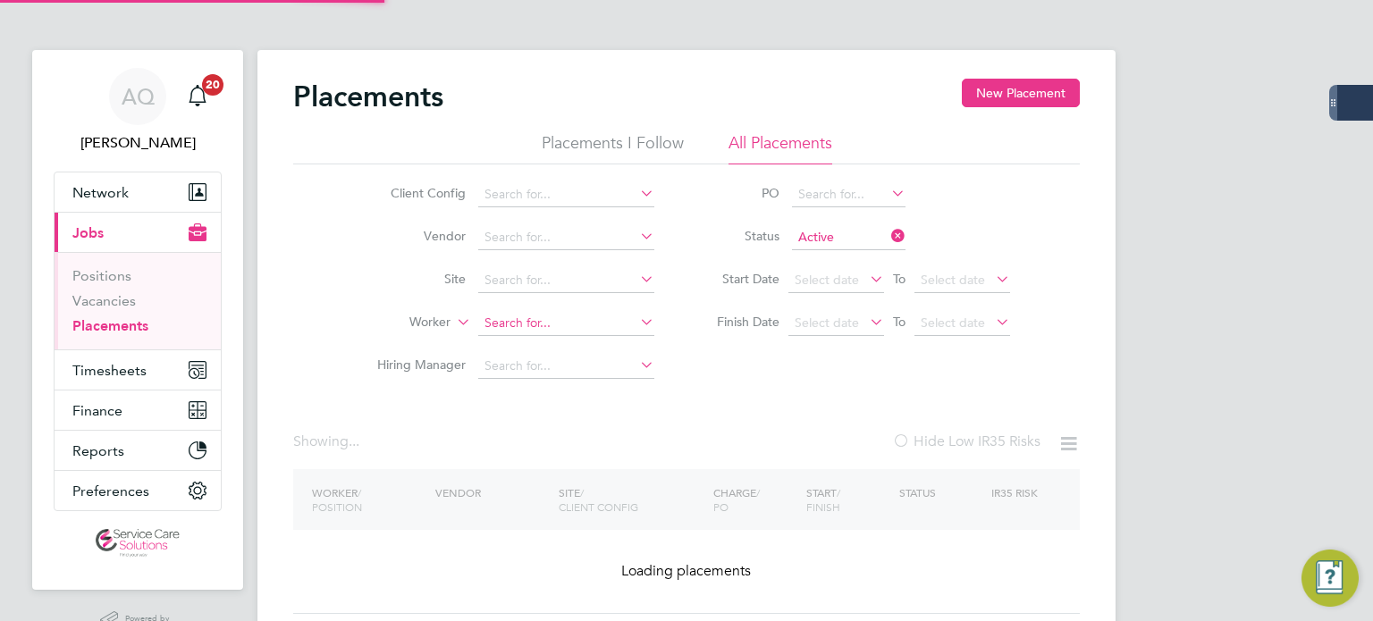
click at [593, 328] on input at bounding box center [566, 323] width 176 height 25
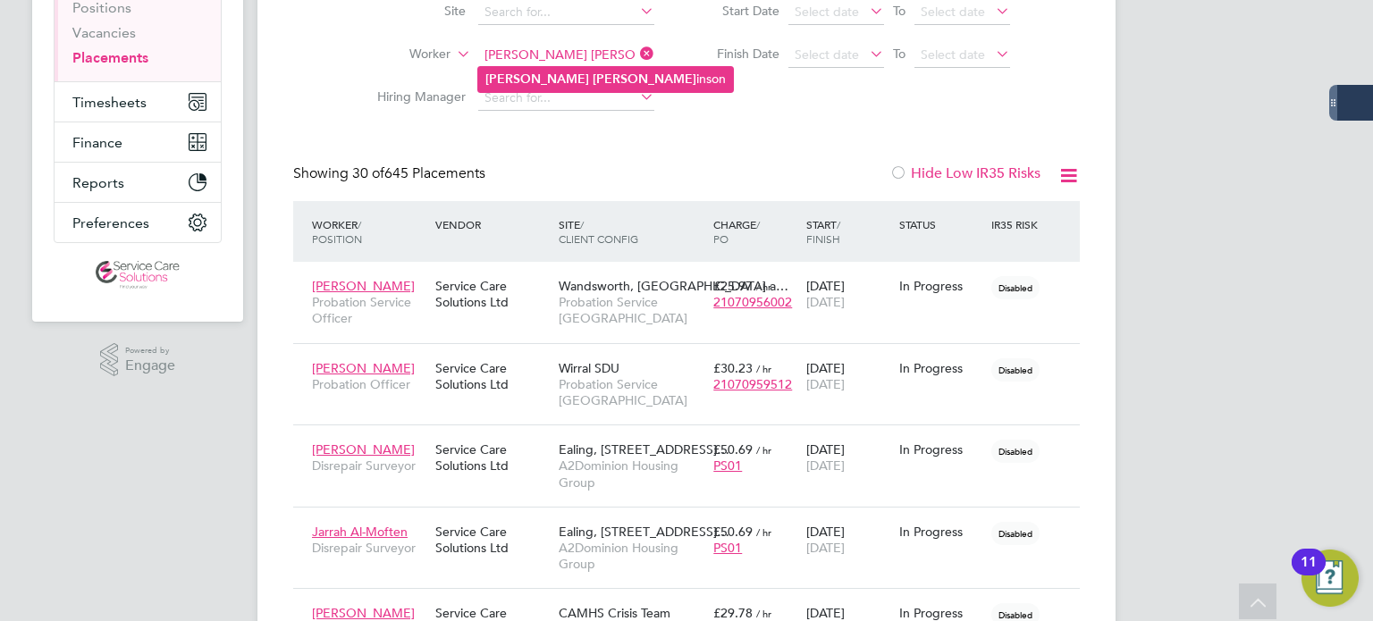
click at [593, 77] on b "Rob" at bounding box center [645, 78] width 104 height 15
type input "Louise Robinson"
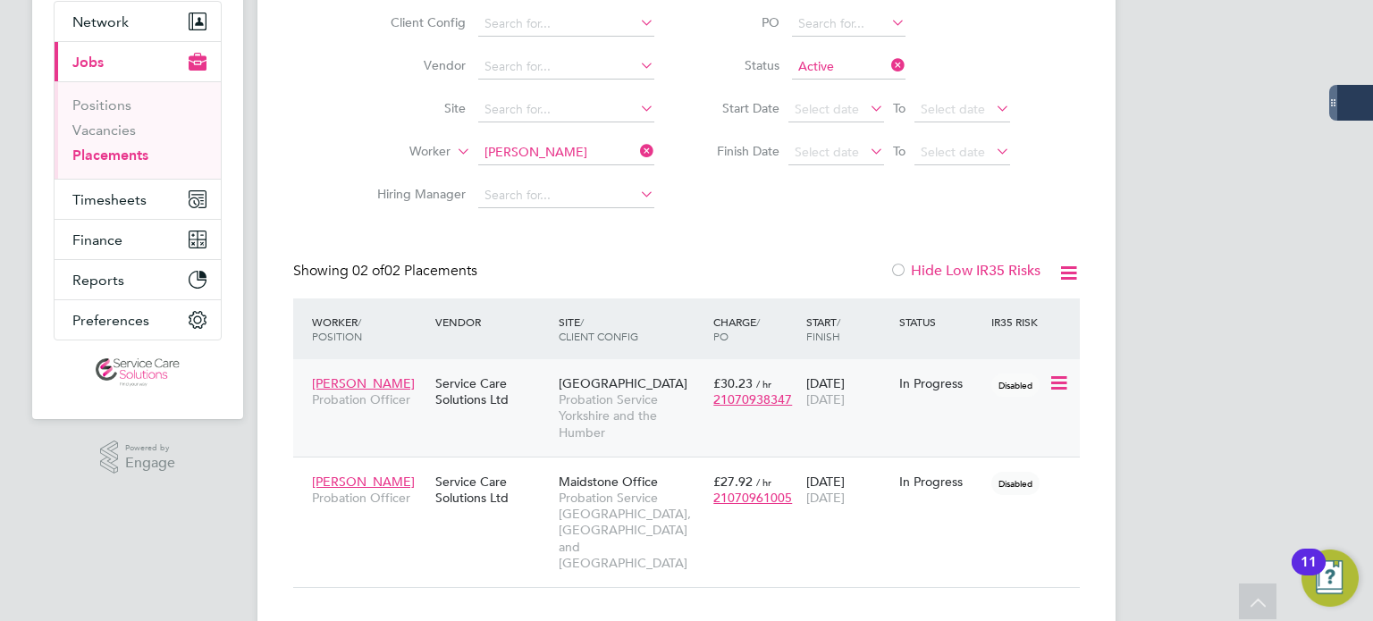
click at [950, 417] on div "Louise Robinson Probation Officer Service Care Solutions Ltd Sheffield Probatio…" at bounding box center [686, 407] width 786 height 97
click at [1054, 381] on icon at bounding box center [1057, 383] width 18 height 21
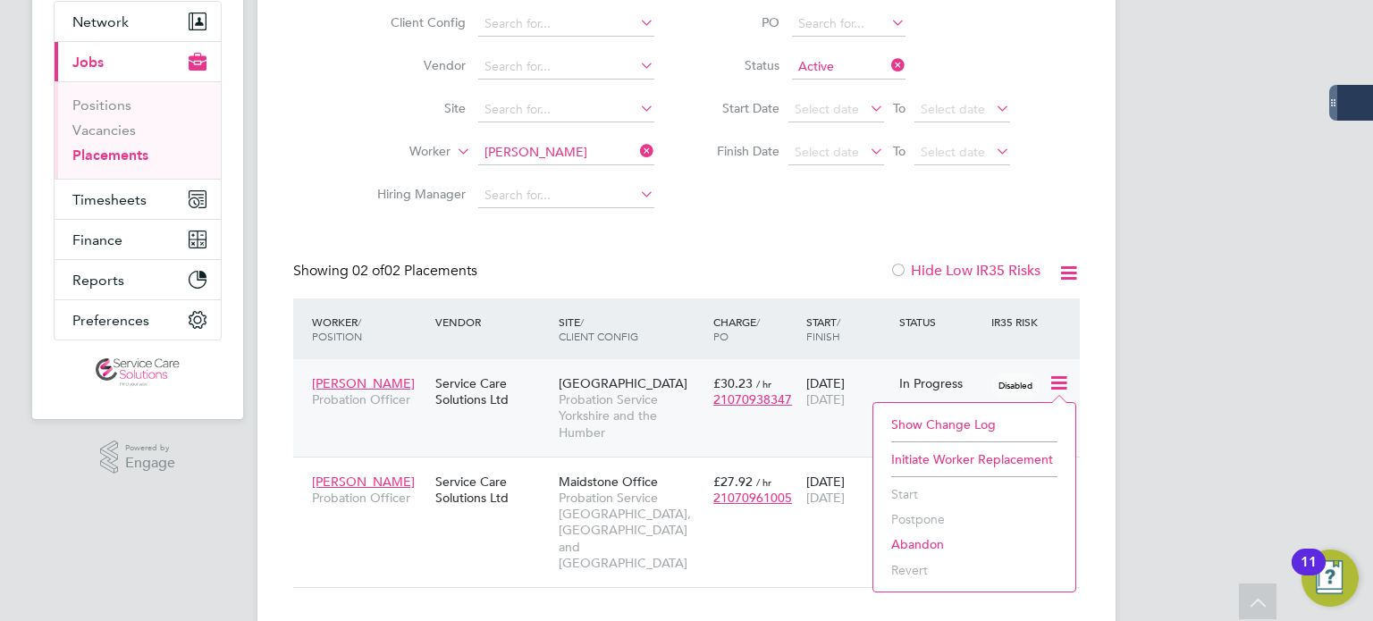
click at [826, 409] on div "07 Jul 2025 02 Nov 2025" at bounding box center [848, 391] width 93 height 50
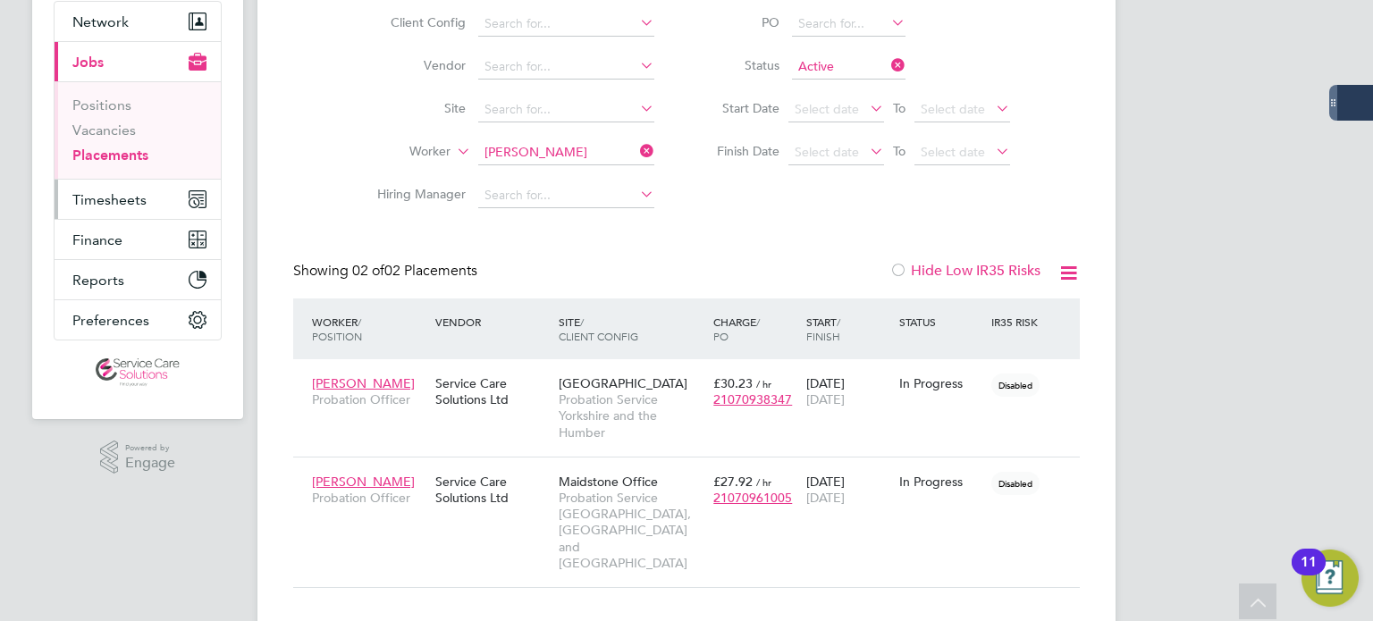
click at [98, 194] on span "Timesheets" at bounding box center [109, 199] width 74 height 17
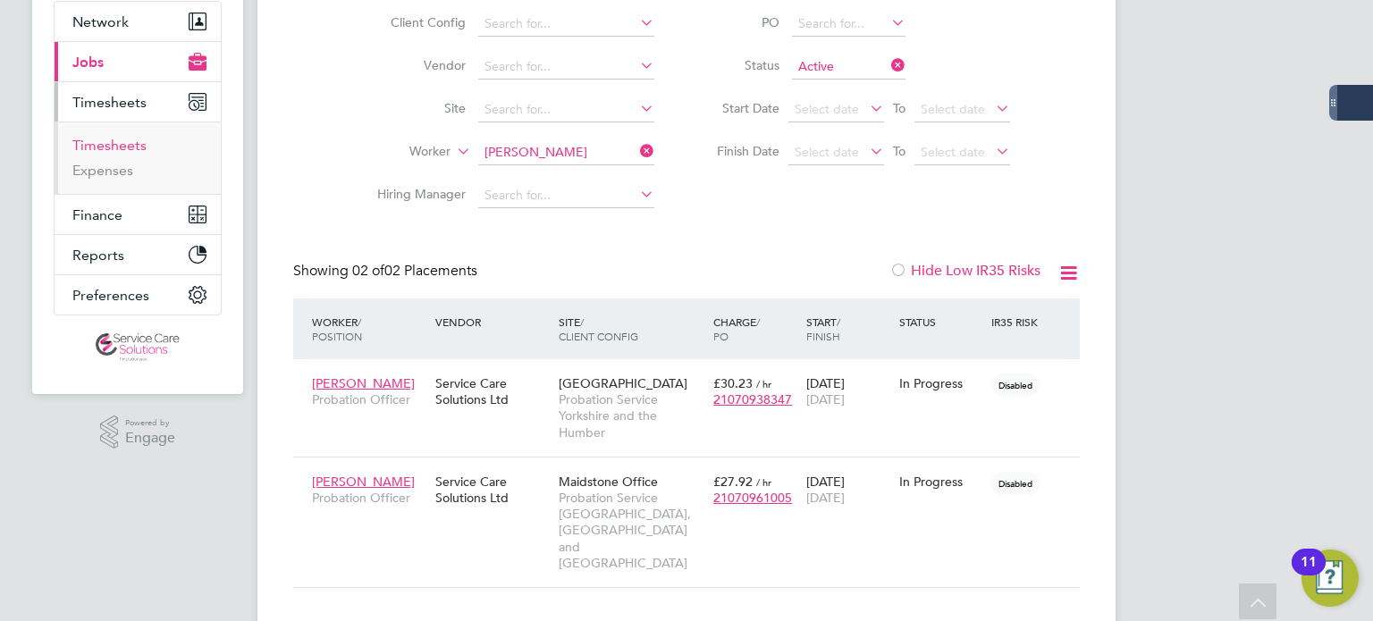
click at [103, 140] on link "Timesheets" at bounding box center [109, 145] width 74 height 17
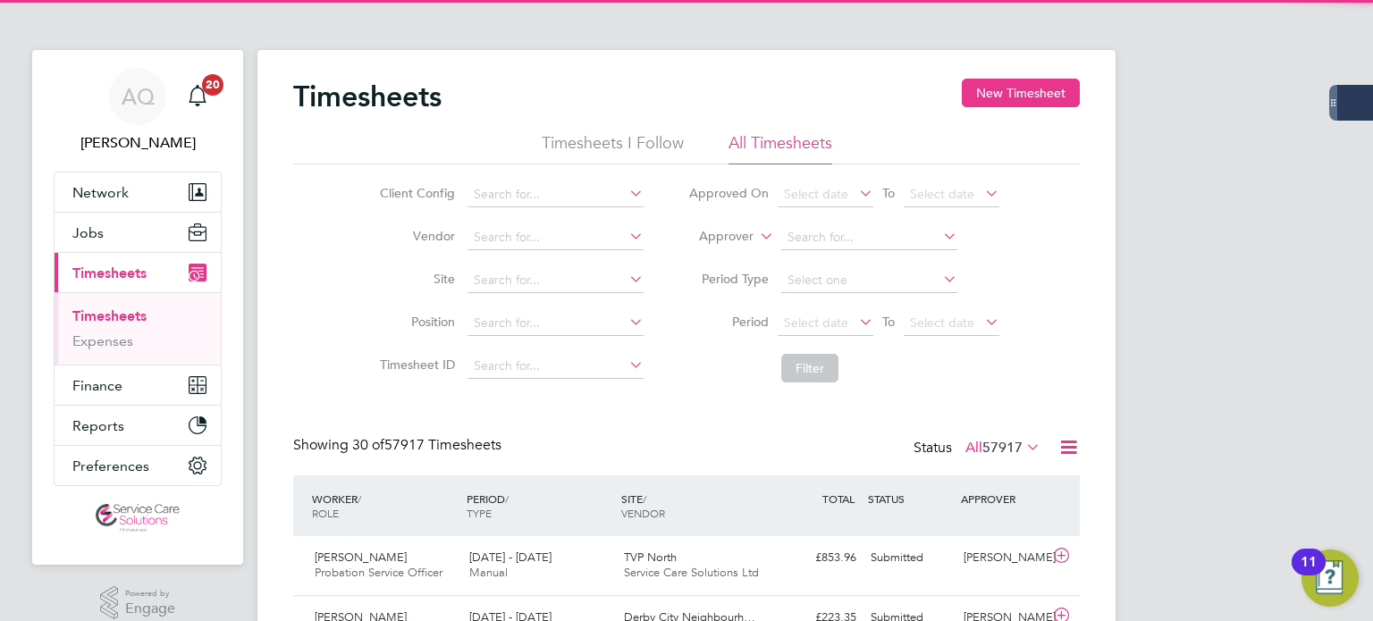
scroll to position [45, 156]
click at [719, 239] on label "Approver" at bounding box center [713, 237] width 80 height 18
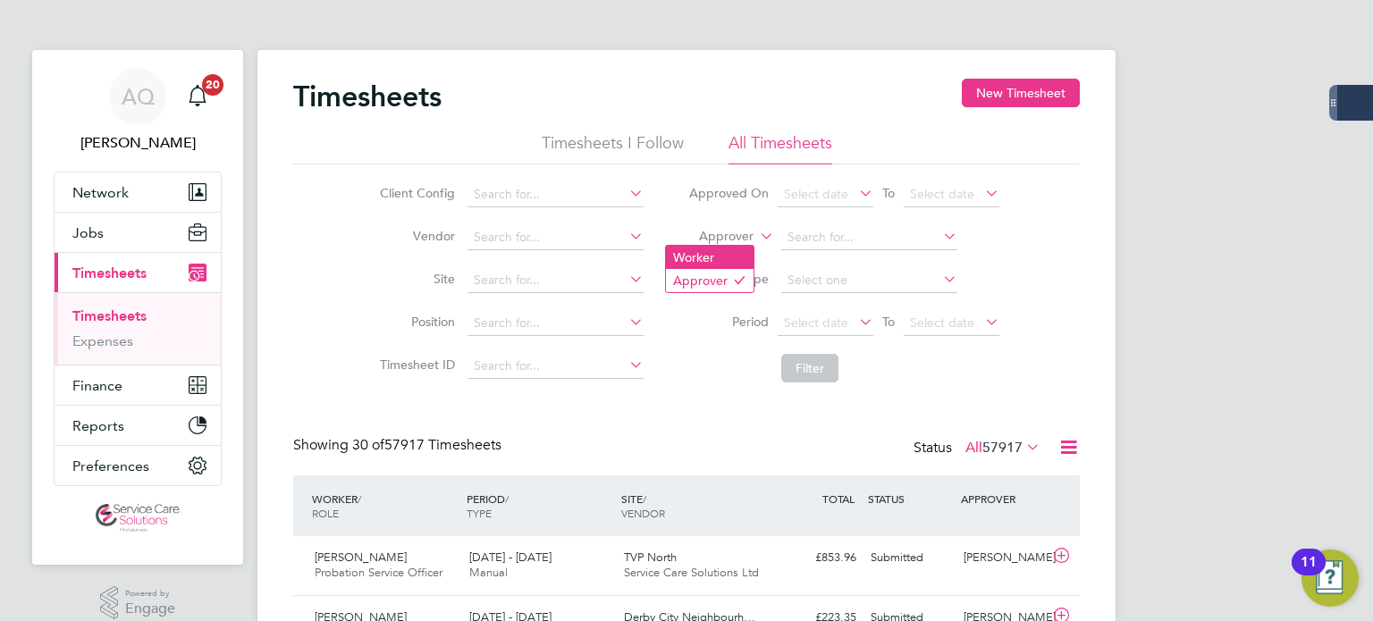
click at [716, 253] on li "Worker" at bounding box center [710, 257] width 88 height 23
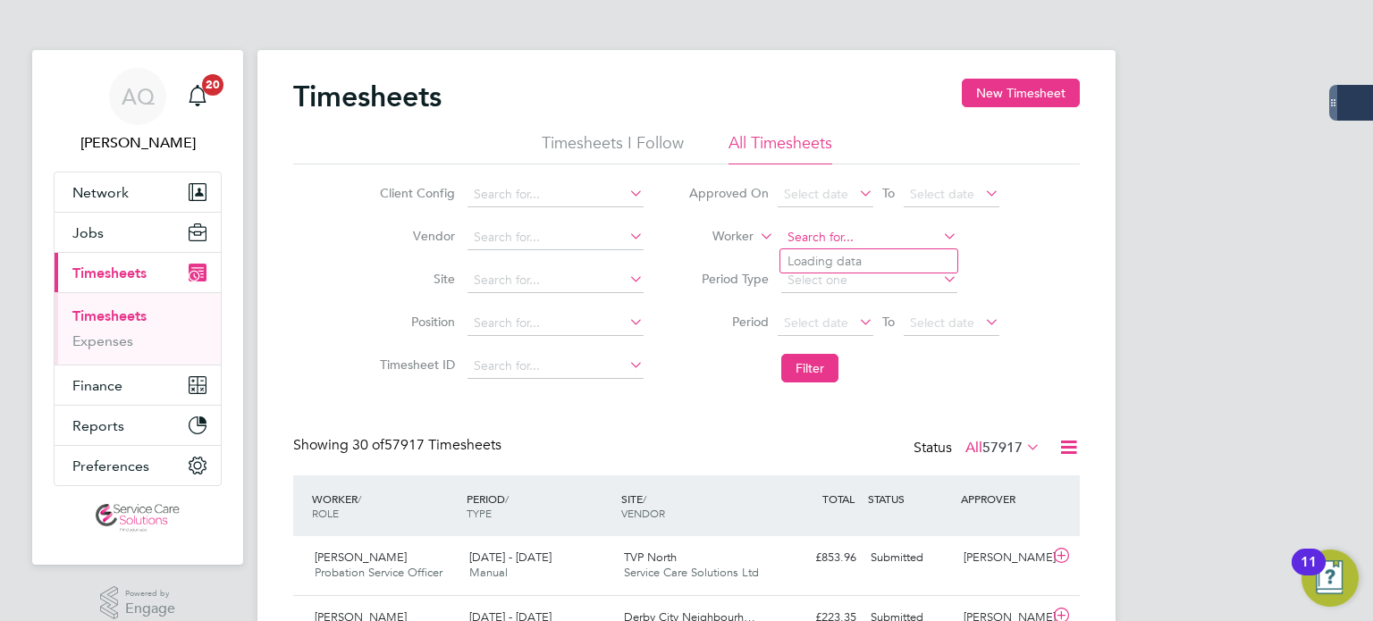
click at [833, 229] on input at bounding box center [869, 237] width 176 height 25
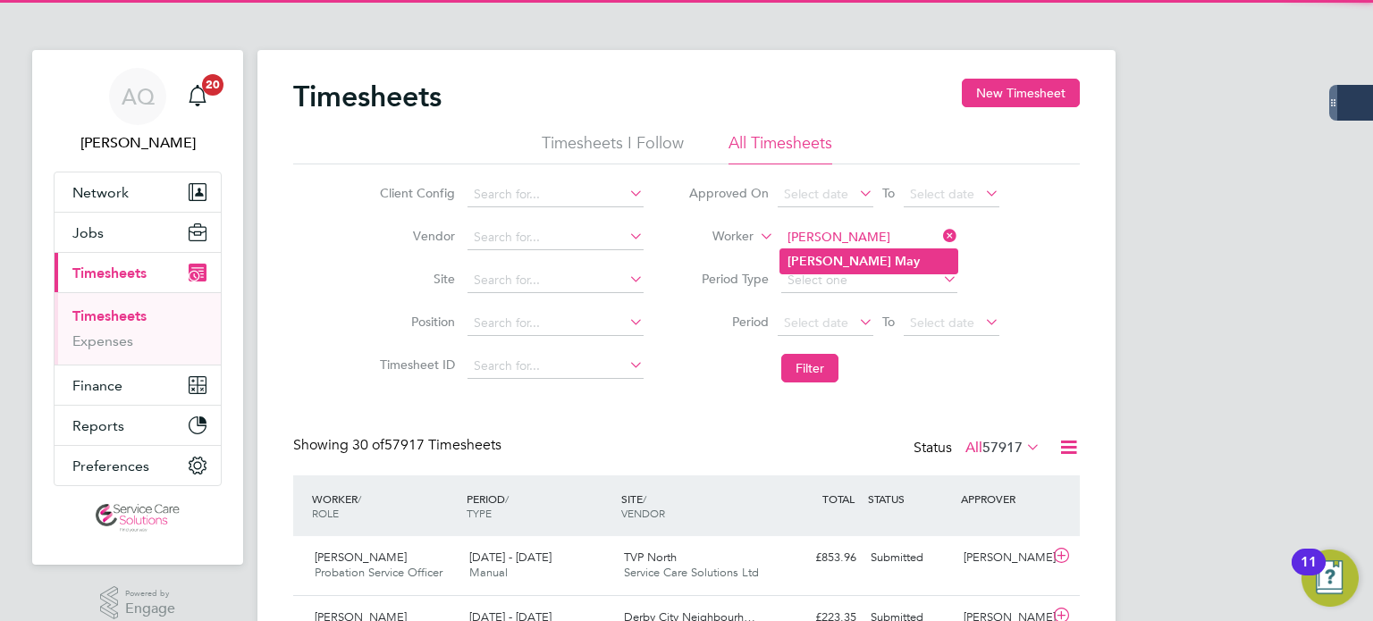
click at [895, 260] on b "May" at bounding box center [907, 261] width 25 height 15
type input "Patsy May"
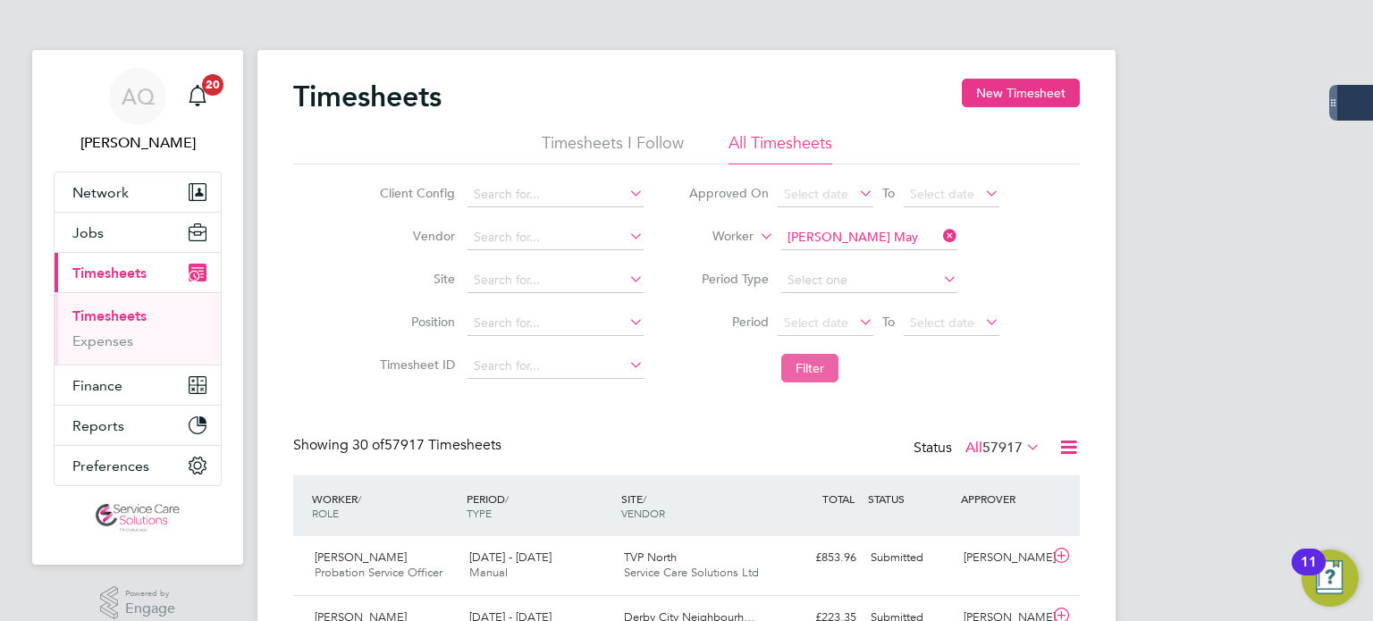
click at [829, 363] on button "Filter" at bounding box center [809, 368] width 57 height 29
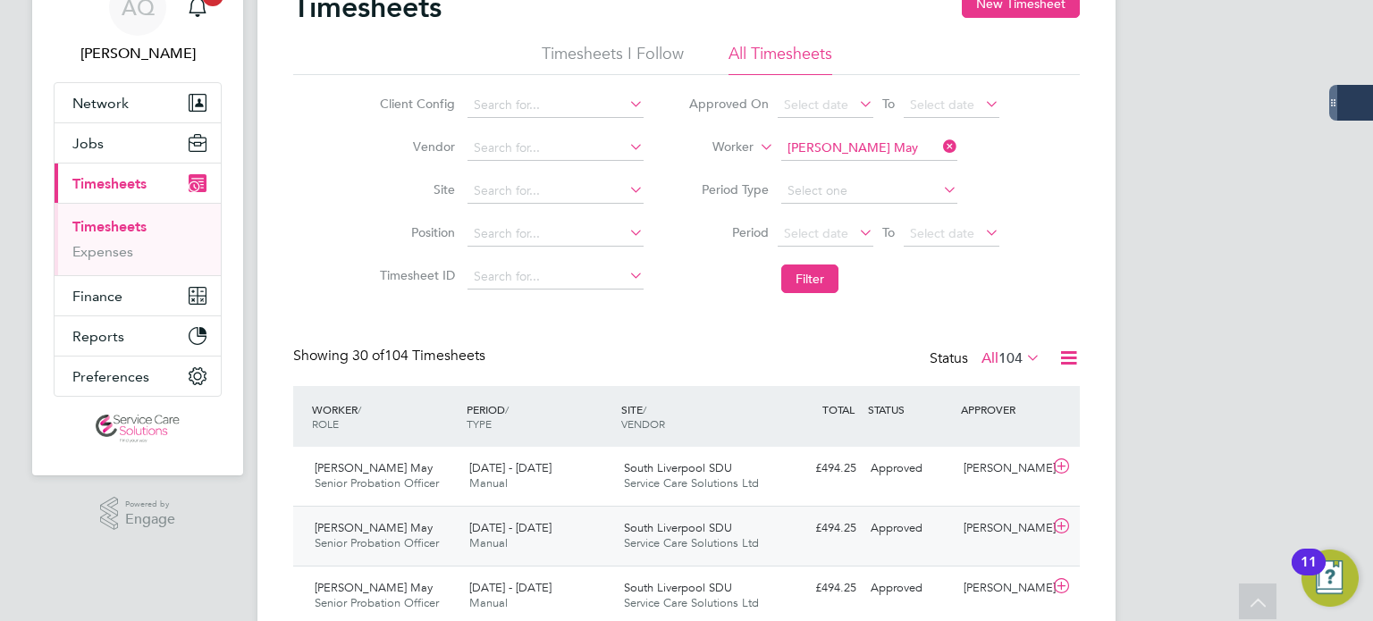
click at [869, 553] on div "Patsy May Senior Probation Officer 22 - 28 Sep 2025 22 - 28 Sep 2025 Manual Sou…" at bounding box center [686, 536] width 786 height 60
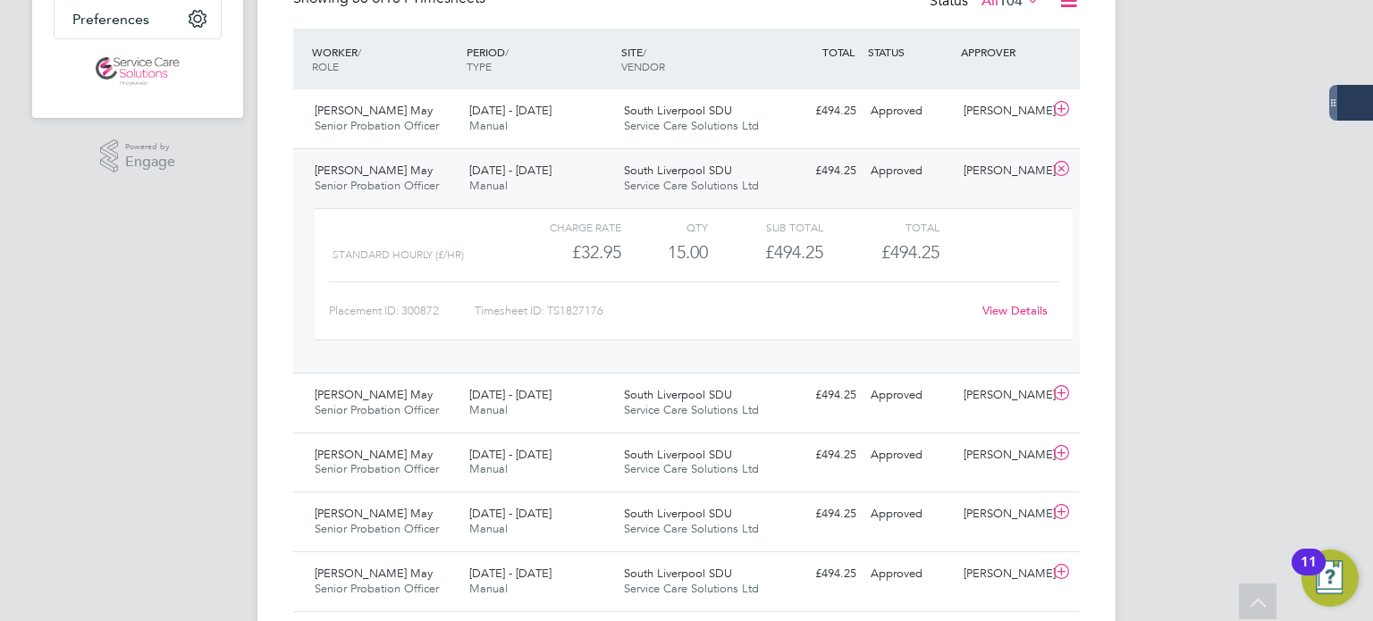
click at [1026, 307] on link "View Details" at bounding box center [1014, 310] width 65 height 15
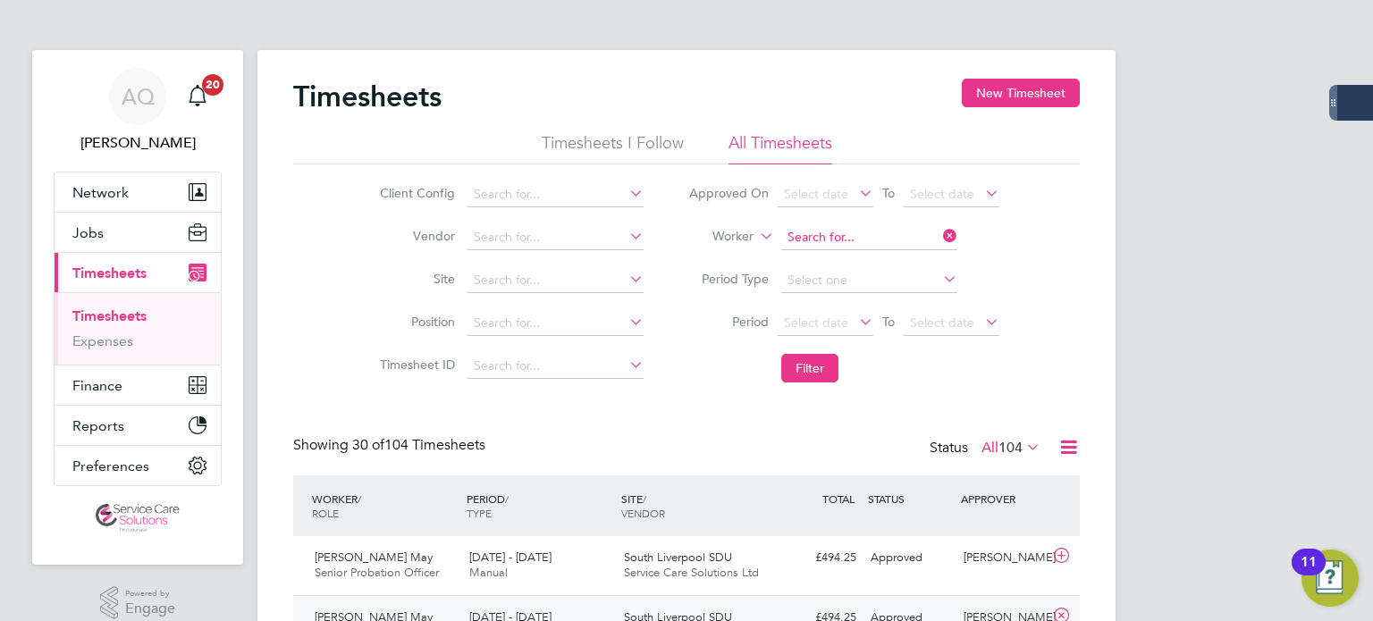
click at [867, 237] on input at bounding box center [869, 237] width 176 height 25
click at [890, 254] on b "Hide" at bounding box center [904, 261] width 28 height 15
type input "Louise Hide"
click at [814, 359] on button "Filter" at bounding box center [809, 368] width 57 height 29
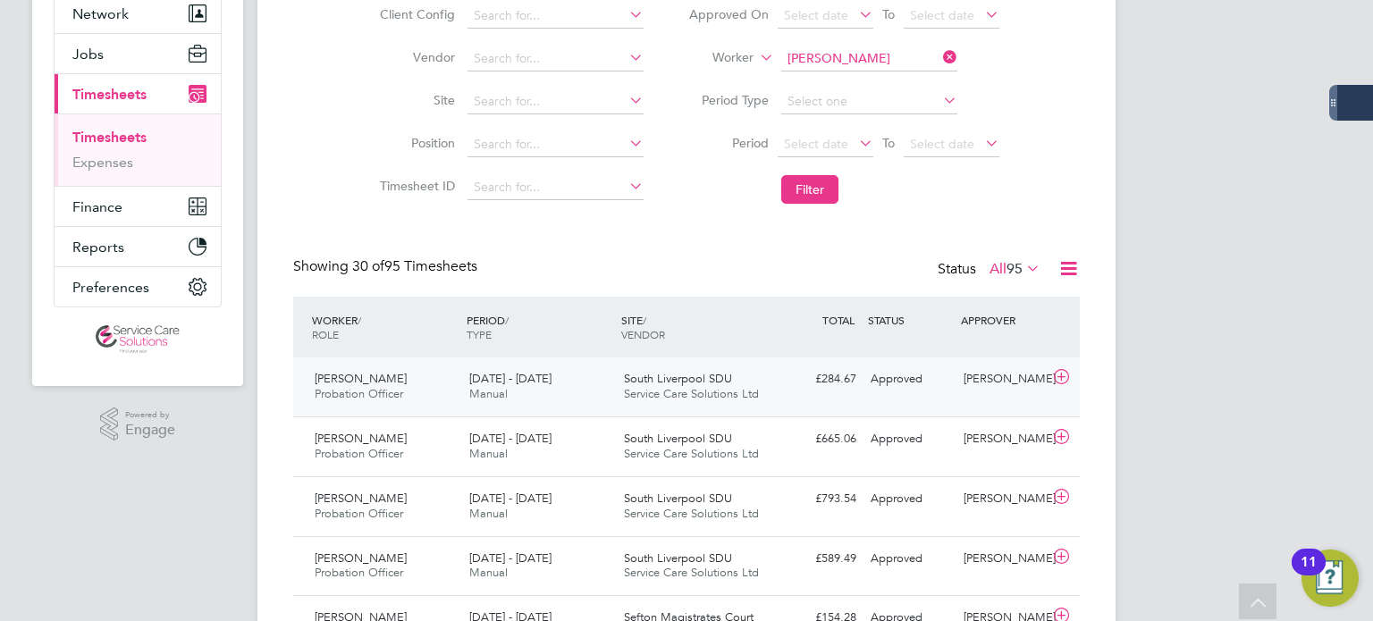
click at [797, 388] on div "£284.67 Approved" at bounding box center [816, 379] width 93 height 29
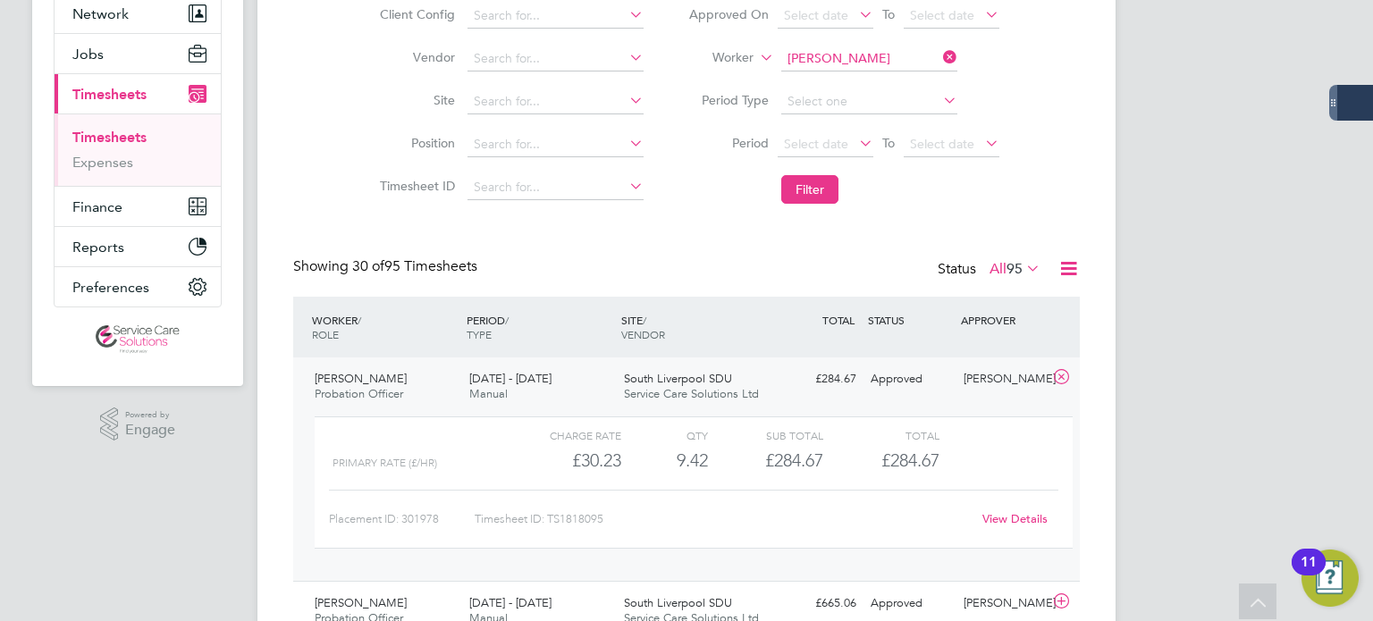
click at [1003, 514] on link "View Details" at bounding box center [1014, 518] width 65 height 15
click at [862, 64] on input at bounding box center [869, 58] width 176 height 25
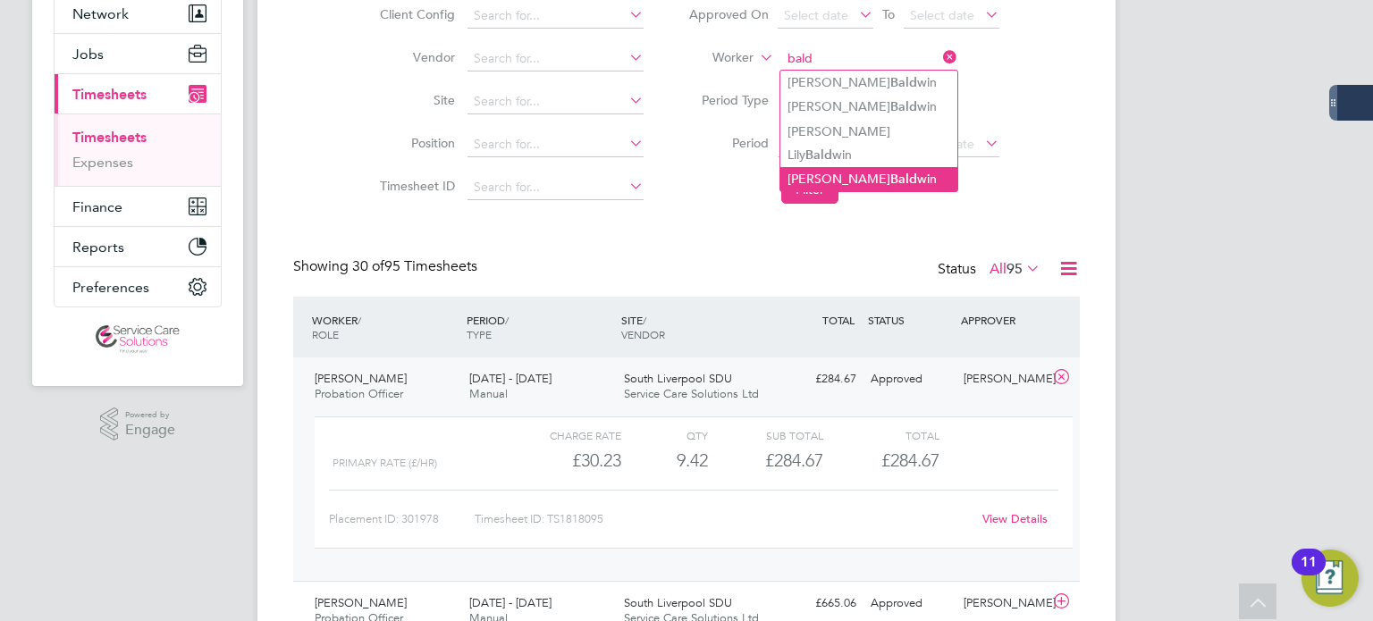
click at [879, 181] on li "Carole Bald win" at bounding box center [868, 179] width 177 height 24
type input "Carole Baldwin"
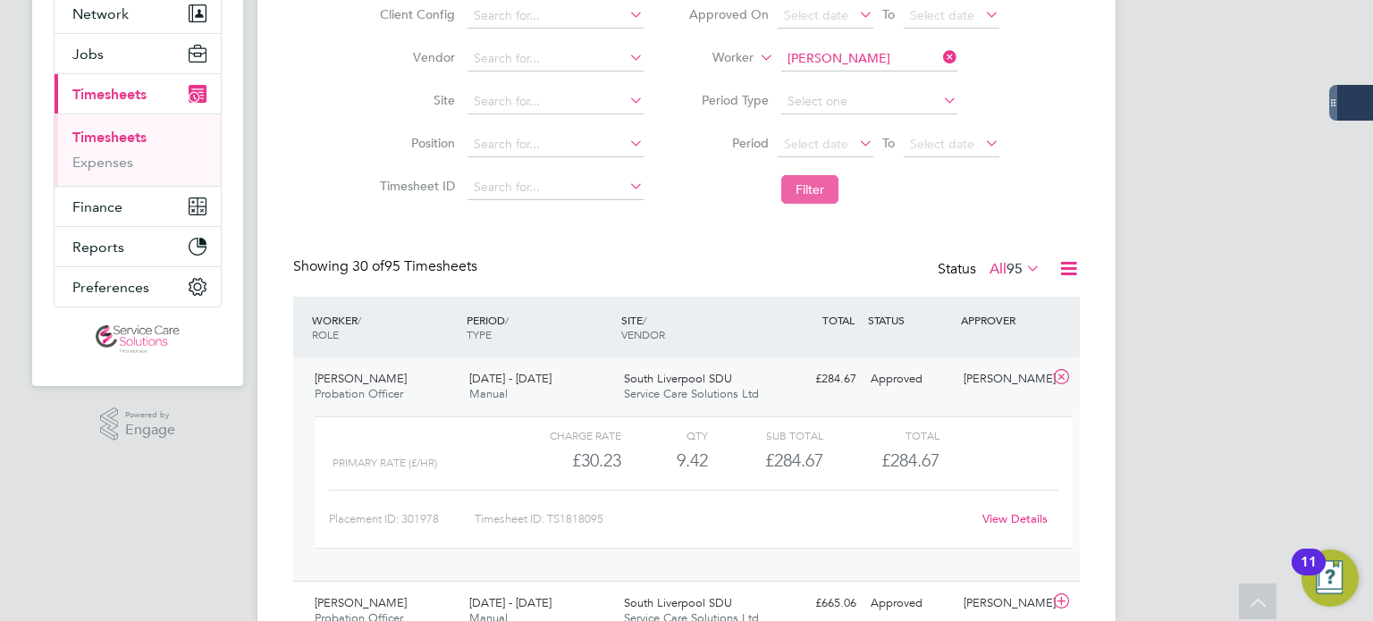
click at [801, 181] on button "Filter" at bounding box center [809, 189] width 57 height 29
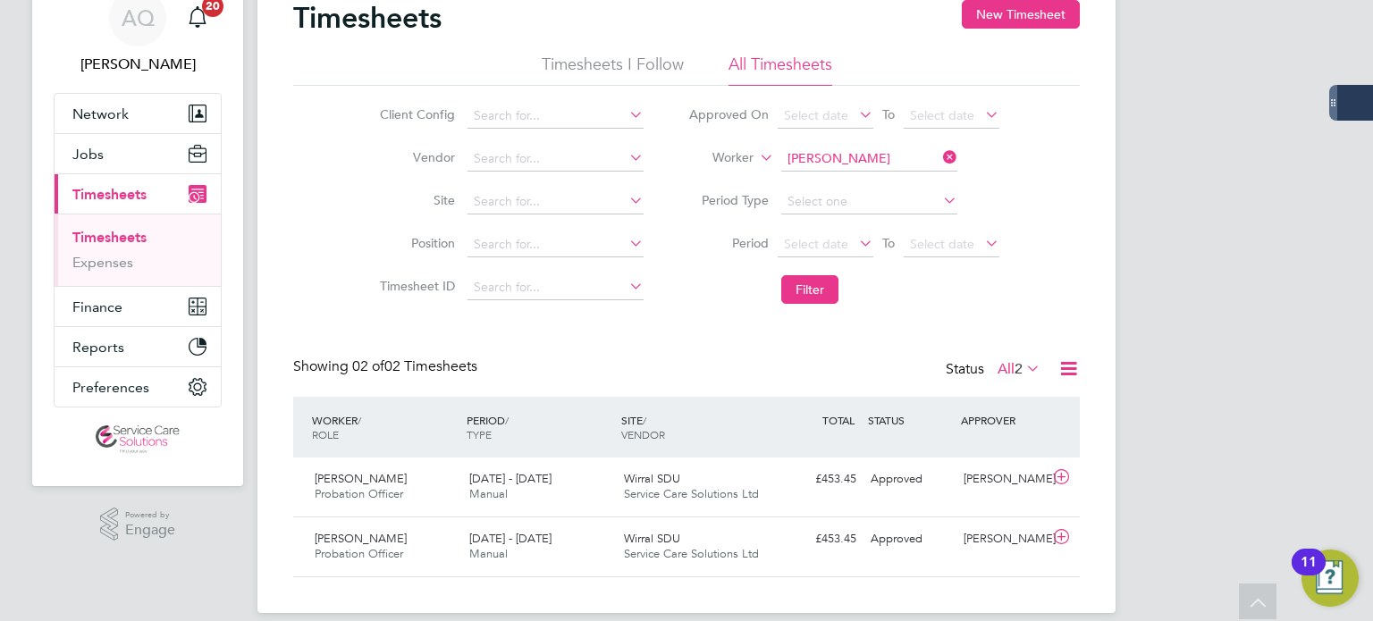
scroll to position [0, 0]
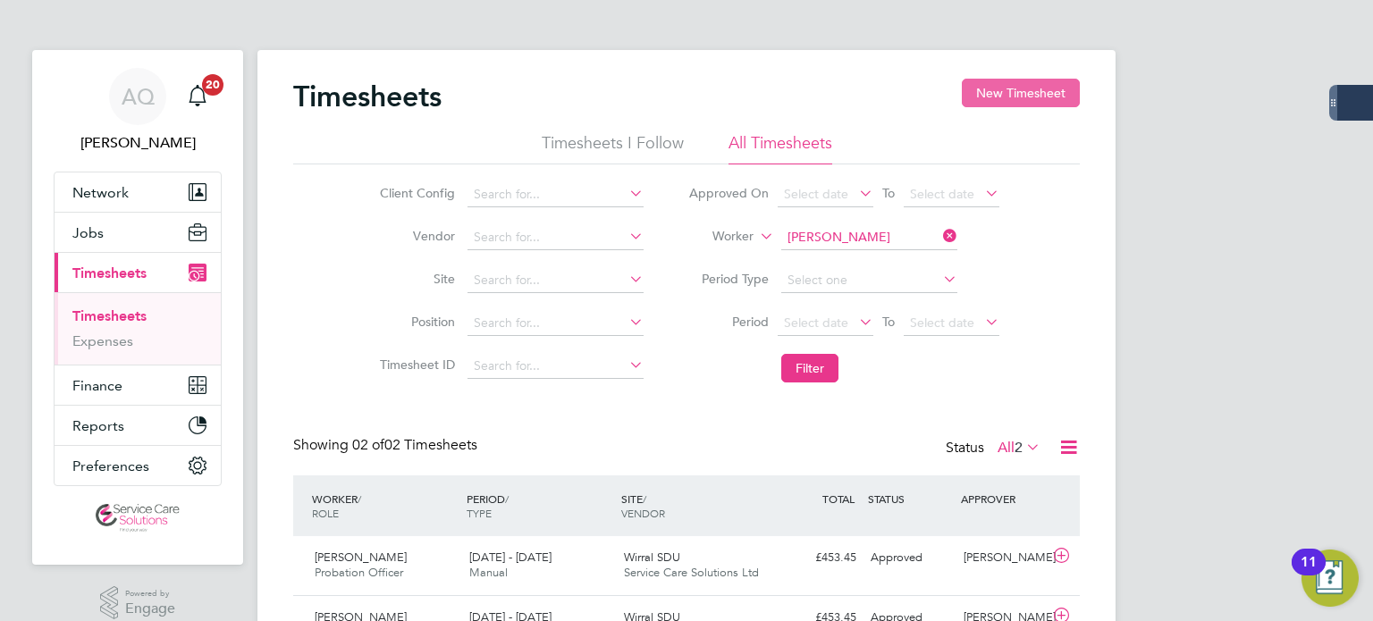
click at [990, 96] on button "New Timesheet" at bounding box center [1021, 93] width 118 height 29
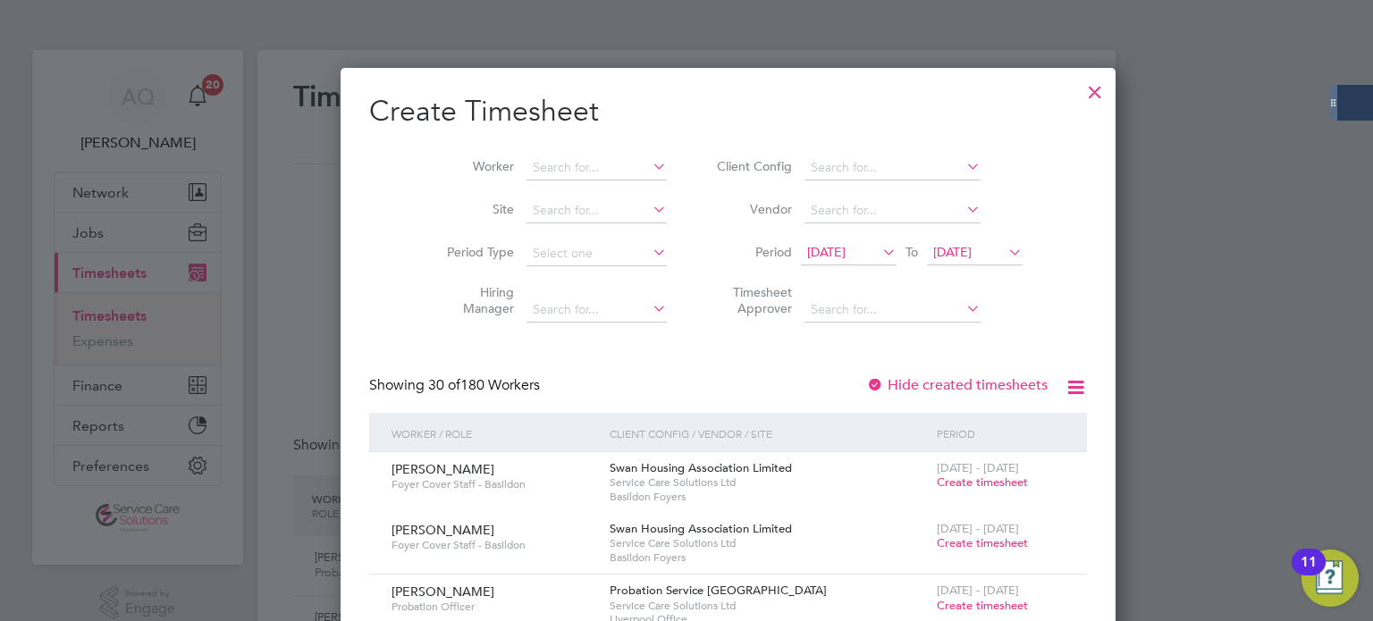
scroll to position [3233, 692]
click at [801, 264] on span "17 Sep 2025" at bounding box center [849, 253] width 96 height 24
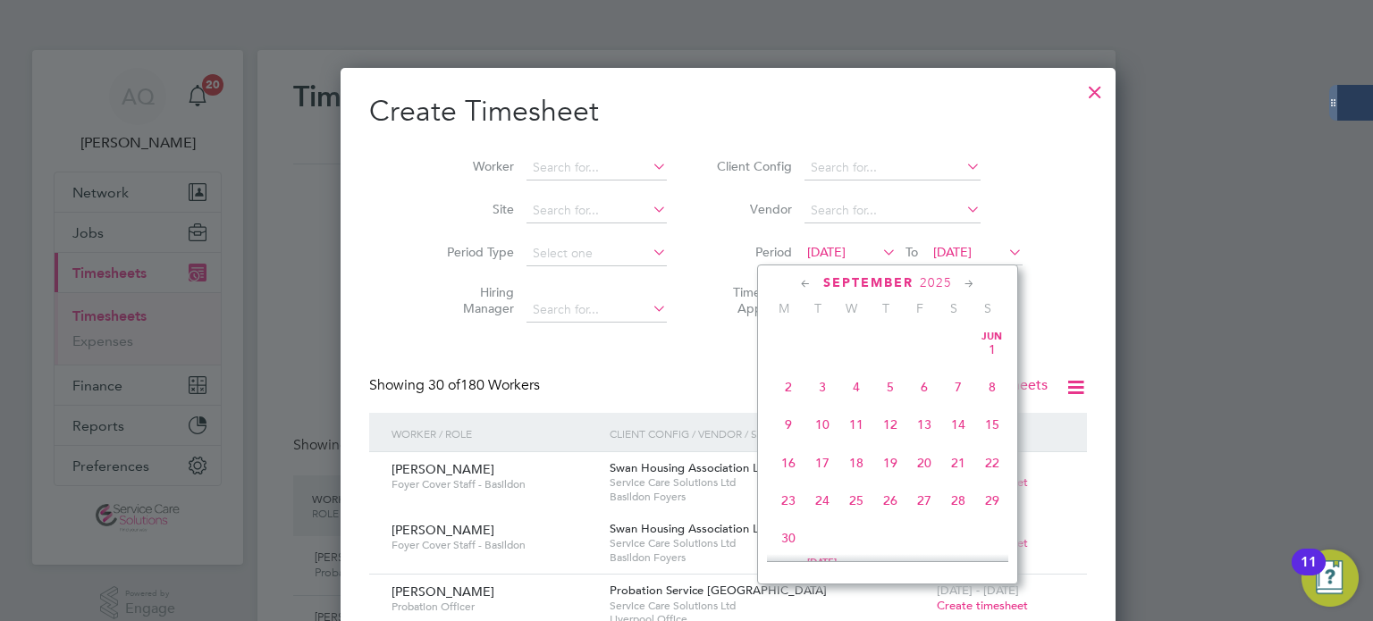
scroll to position [622, 0]
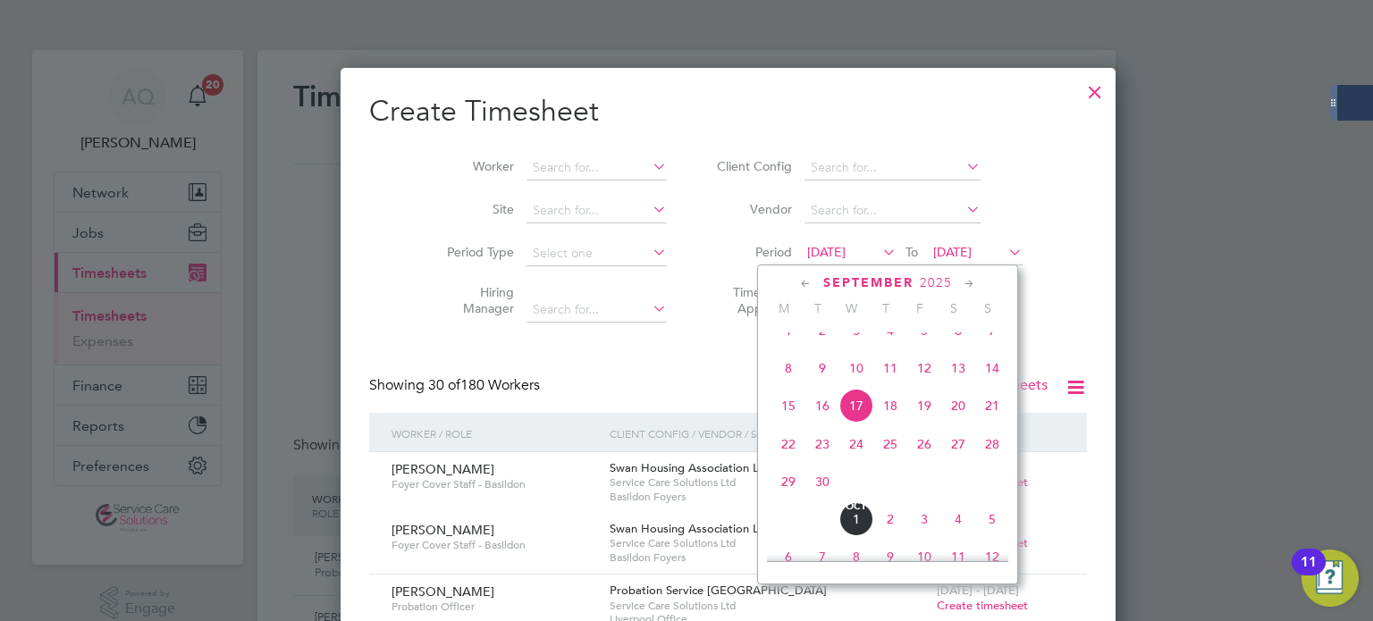
click at [791, 461] on span "22" at bounding box center [788, 444] width 34 height 34
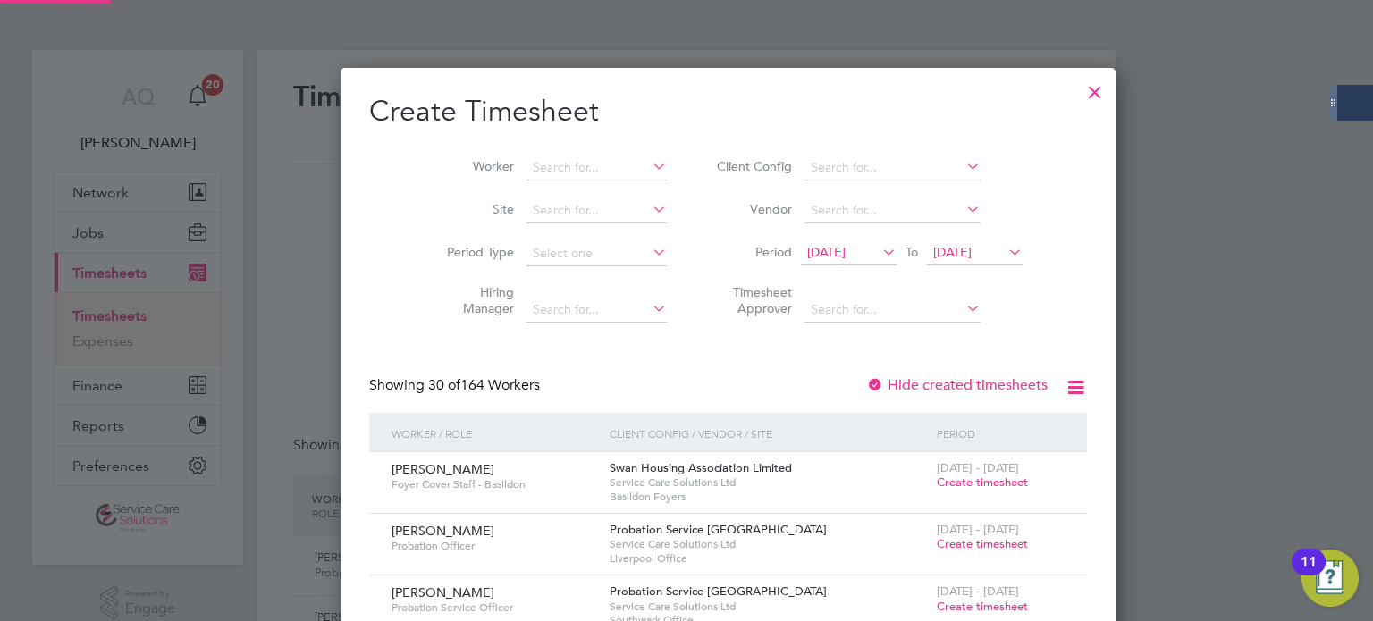
scroll to position [2321, 692]
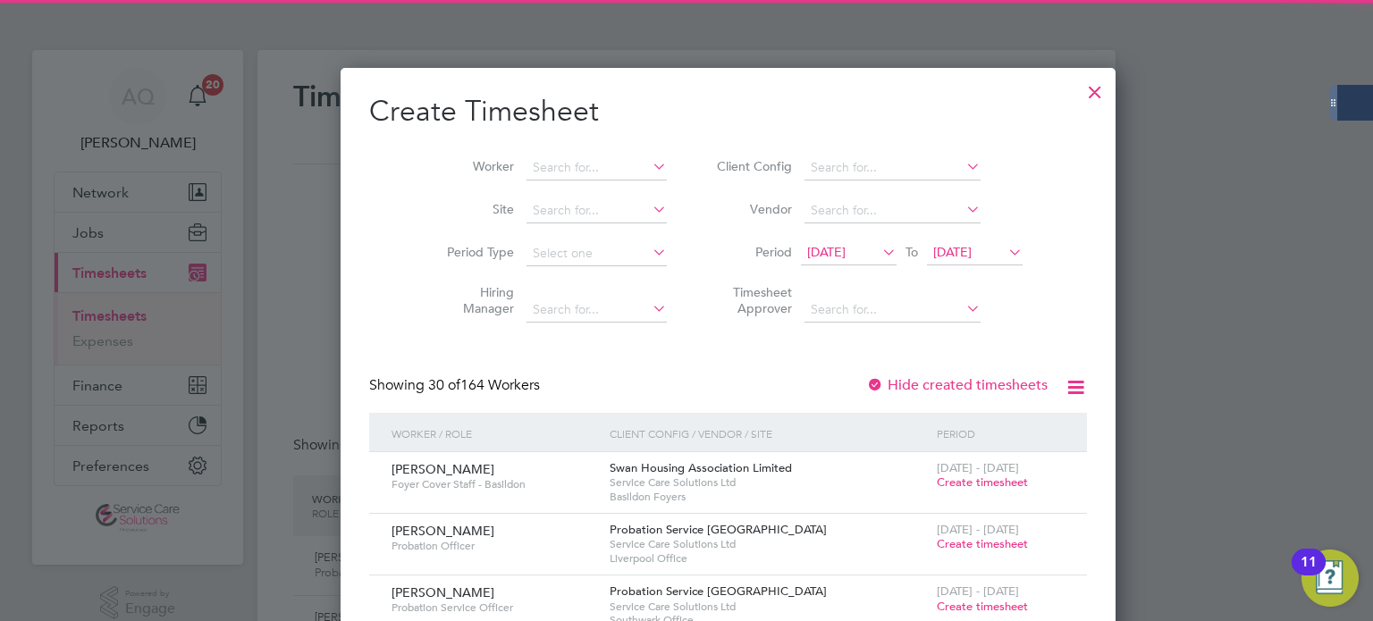
click at [933, 250] on span "24 Sep 2025" at bounding box center [952, 252] width 38 height 16
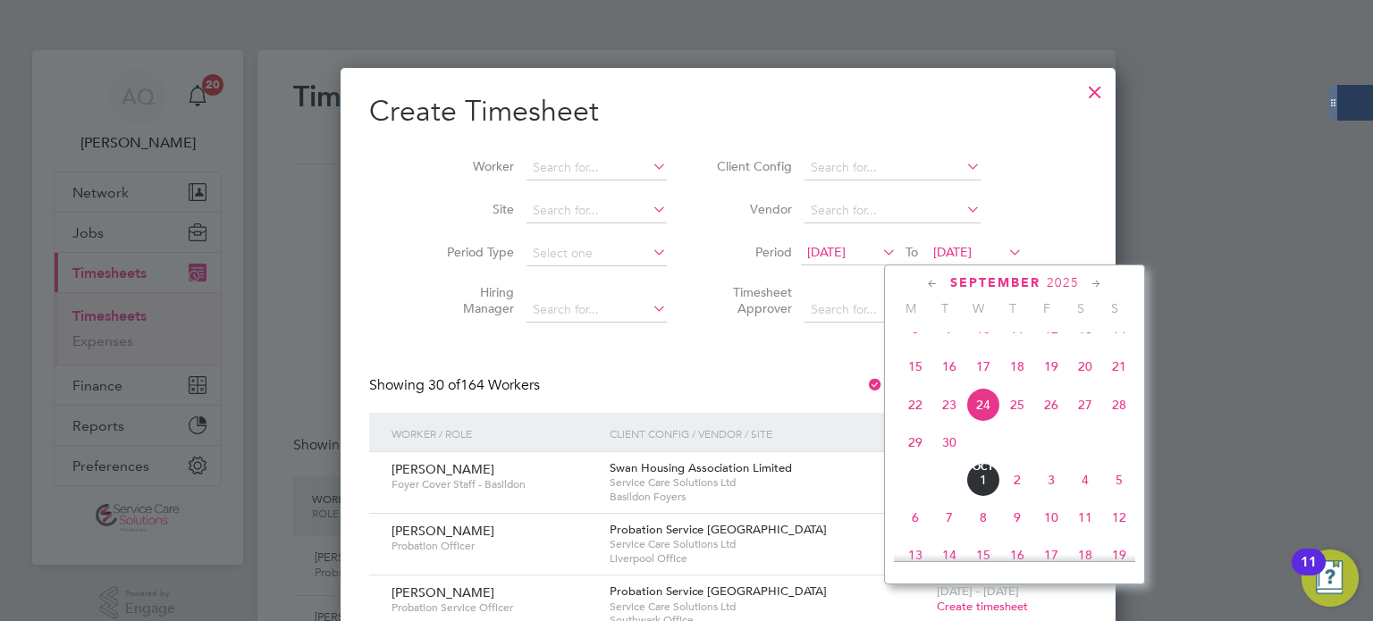
click at [1116, 422] on span "28" at bounding box center [1119, 405] width 34 height 34
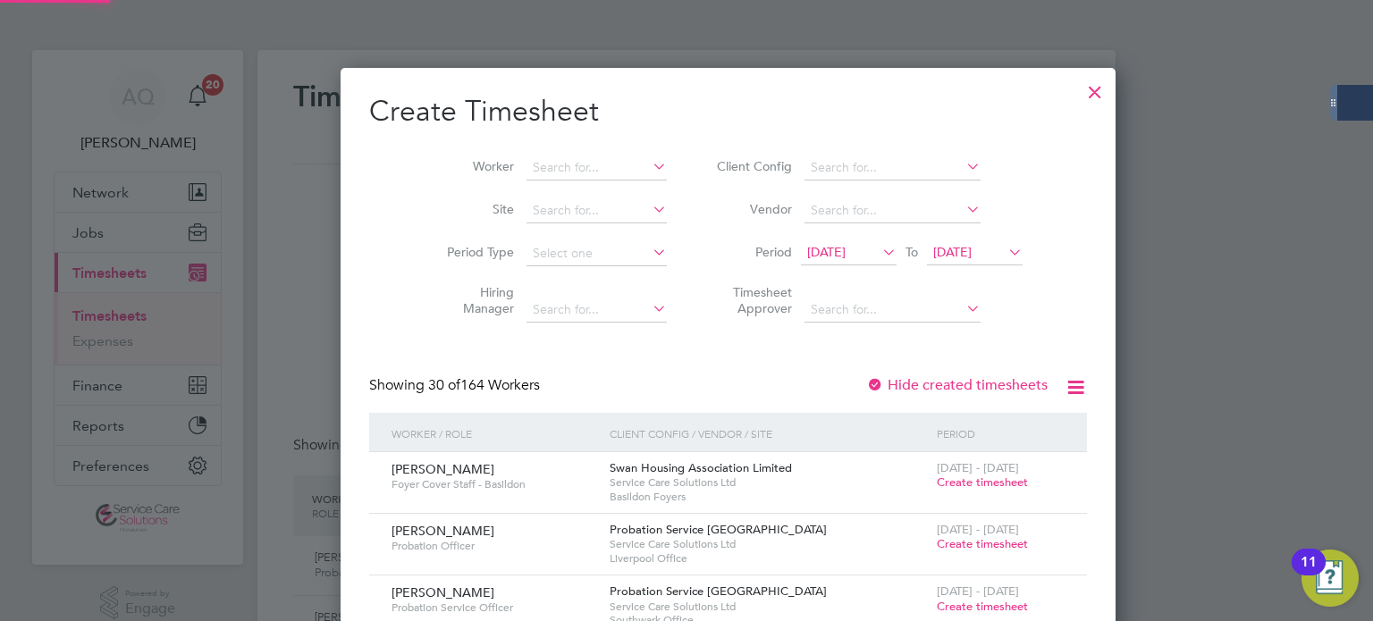
scroll to position [2321, 692]
click at [583, 153] on li "Worker" at bounding box center [550, 168] width 278 height 43
click at [583, 170] on input at bounding box center [596, 168] width 140 height 25
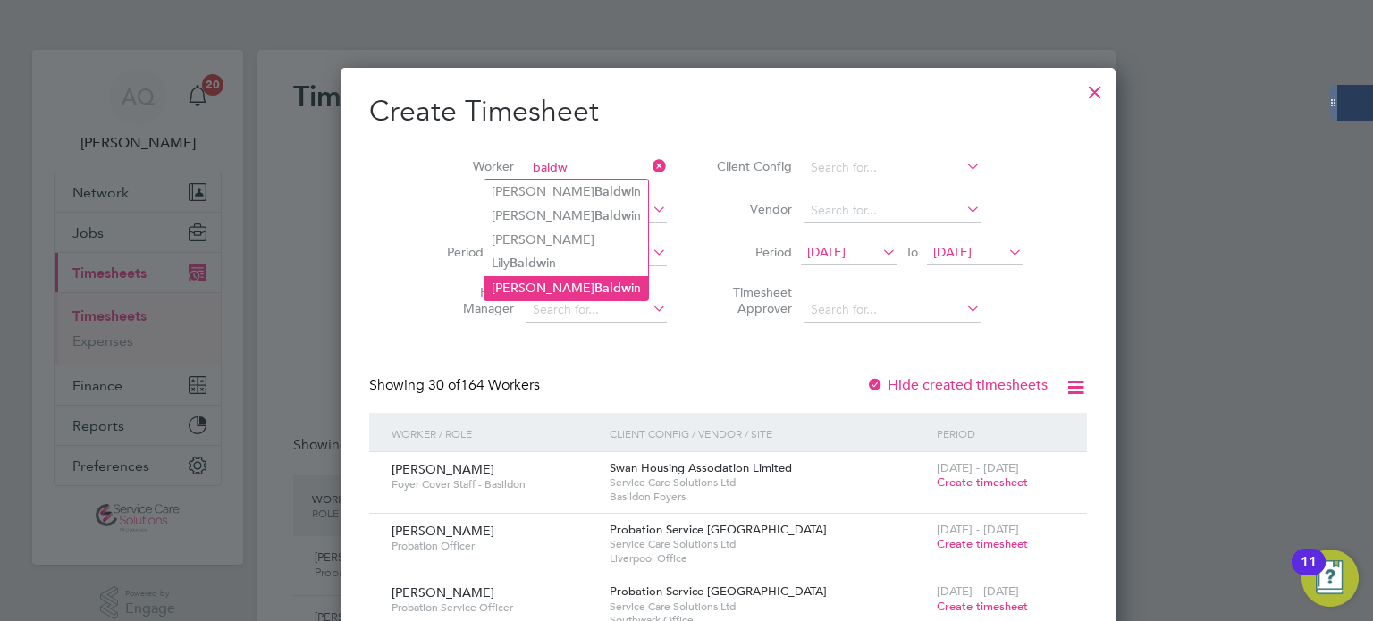
click at [594, 282] on b "Baldw" at bounding box center [612, 288] width 37 height 15
type input "Carole Baldwin"
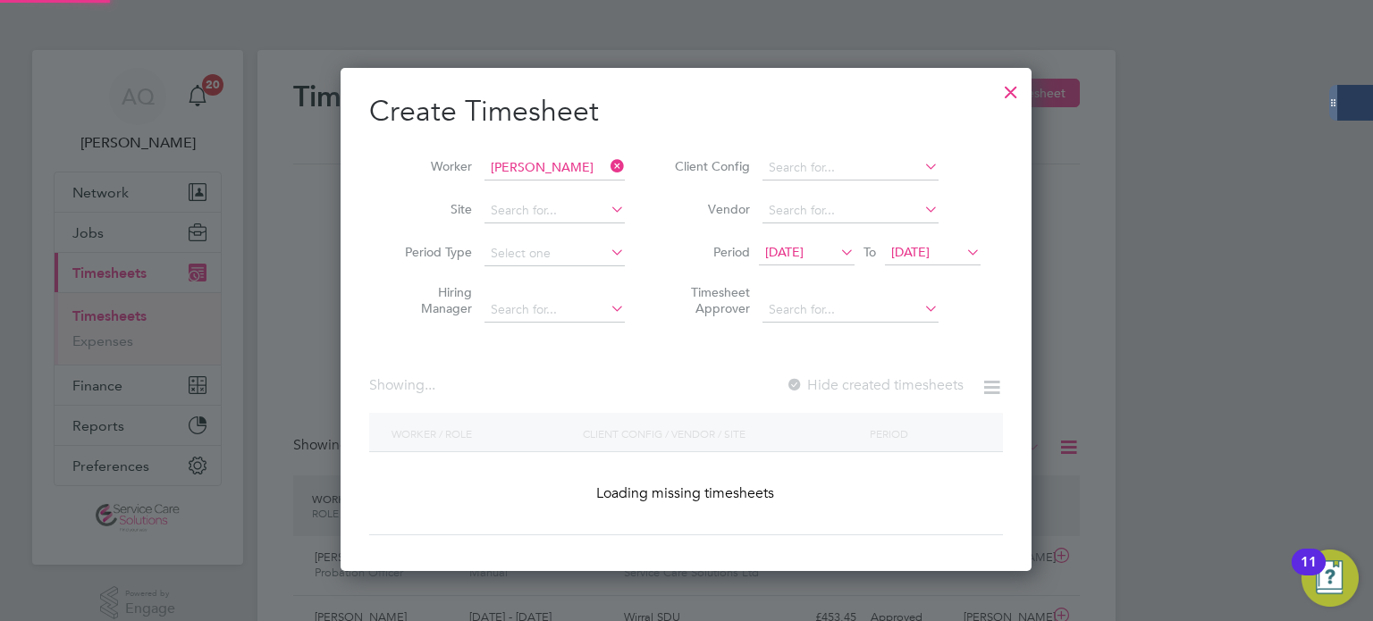
scroll to position [481, 692]
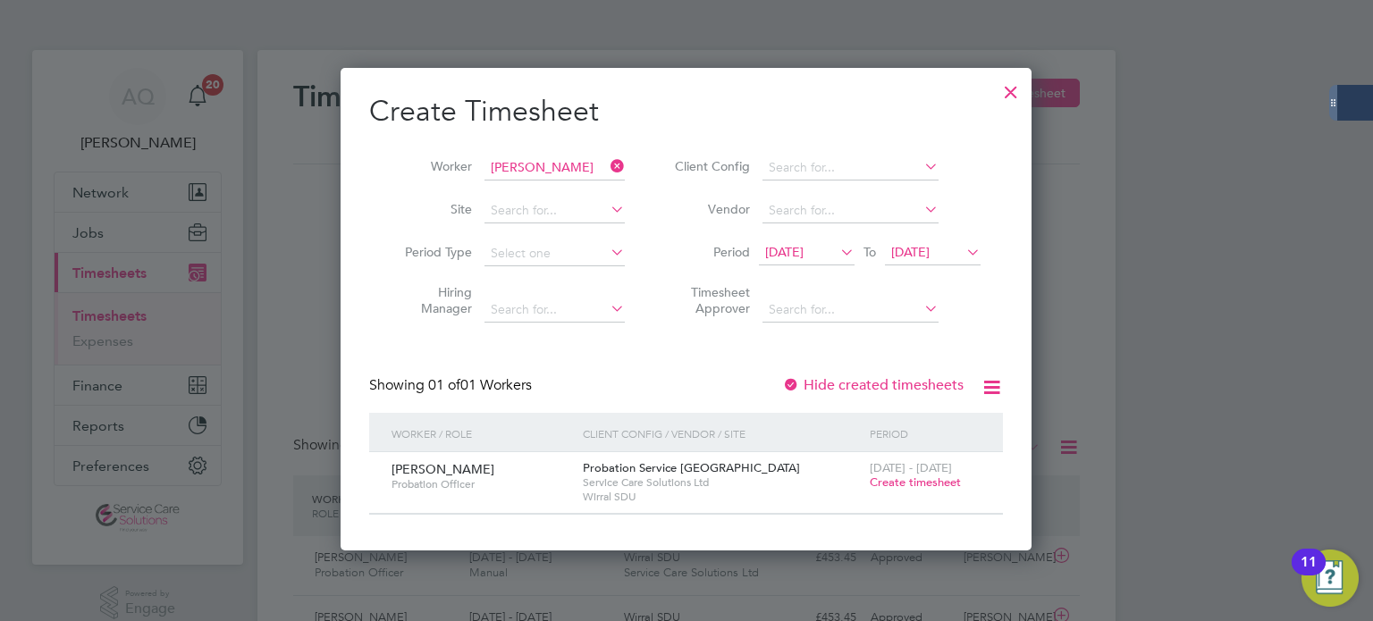
click at [912, 481] on span "Create timesheet" at bounding box center [915, 482] width 91 height 15
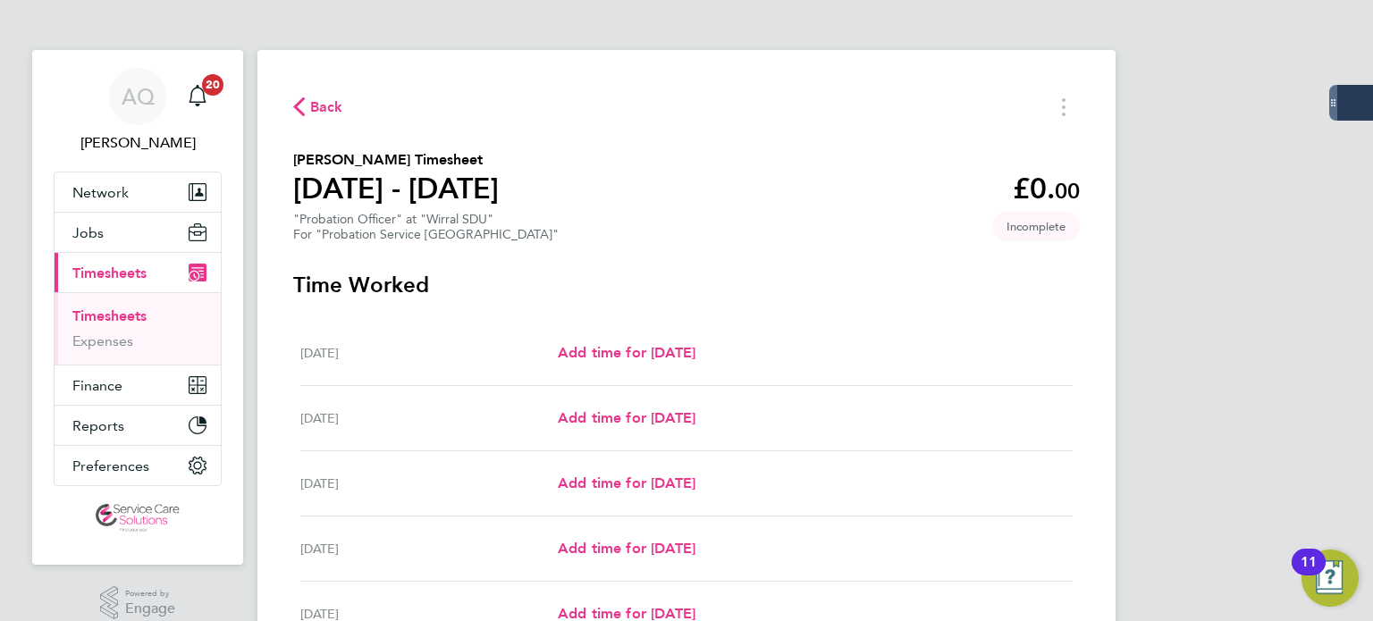
drag, startPoint x: 711, startPoint y: 284, endPoint x: 712, endPoint y: 253, distance: 31.3
drag, startPoint x: 712, startPoint y: 253, endPoint x: 677, endPoint y: 160, distance: 99.6
click at [678, 159] on section "Carole Baldwin's Timesheet 22 - 28 Sept 2025 £0. 00 "Probation Officer" at "Wir…" at bounding box center [686, 195] width 786 height 93
click at [616, 419] on span "Add time for Tue 23 Sep" at bounding box center [627, 417] width 138 height 17
select select "30"
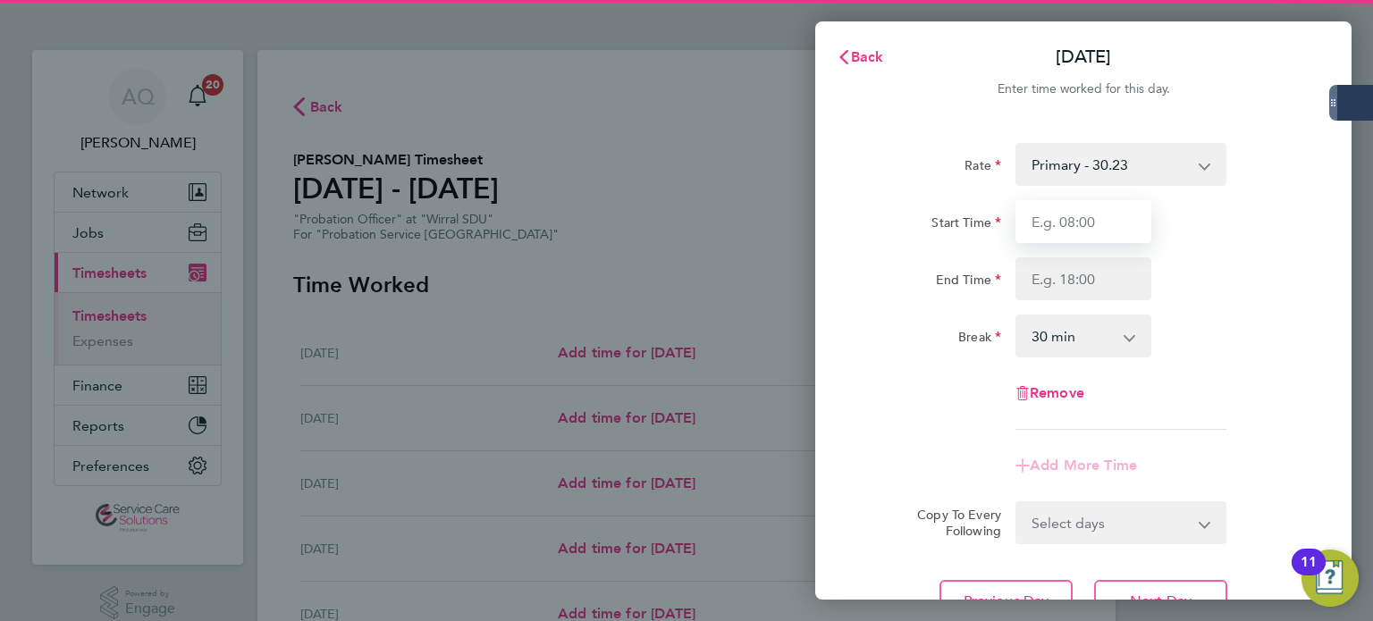
drag, startPoint x: 1075, startPoint y: 235, endPoint x: 1098, endPoint y: 230, distance: 23.8
click at [1075, 235] on input "Start Time" at bounding box center [1083, 221] width 136 height 43
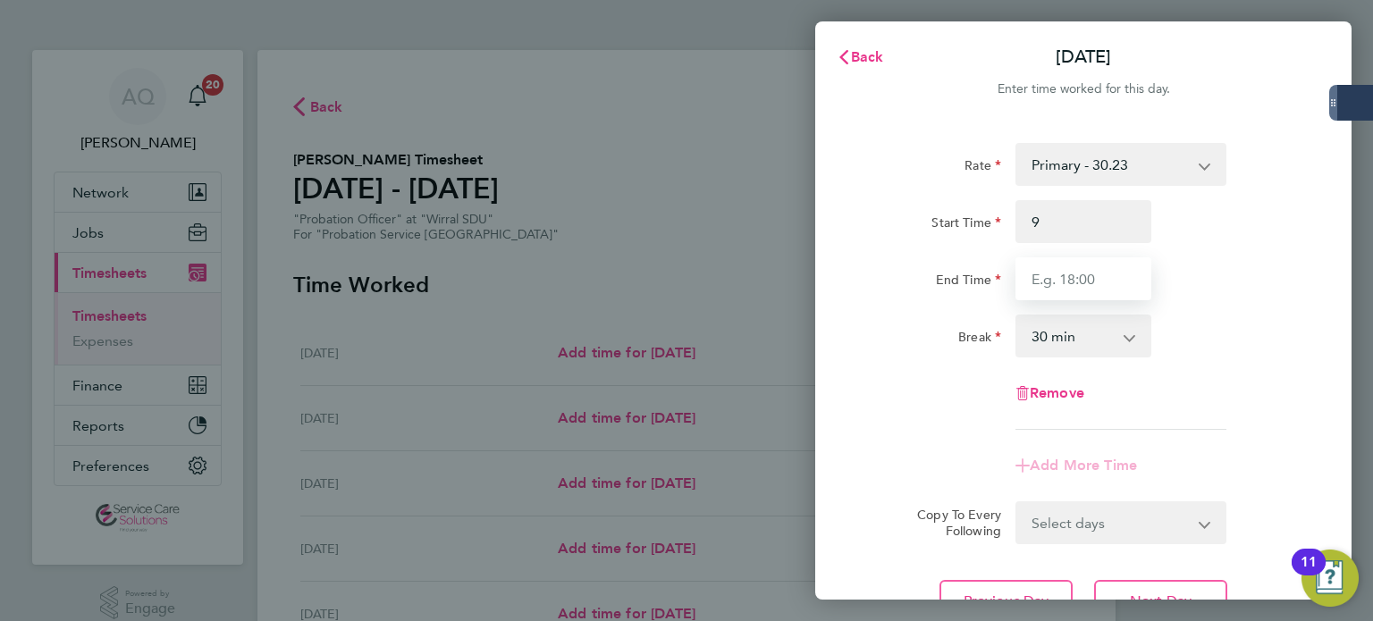
type input "09:00"
type input "17:00"
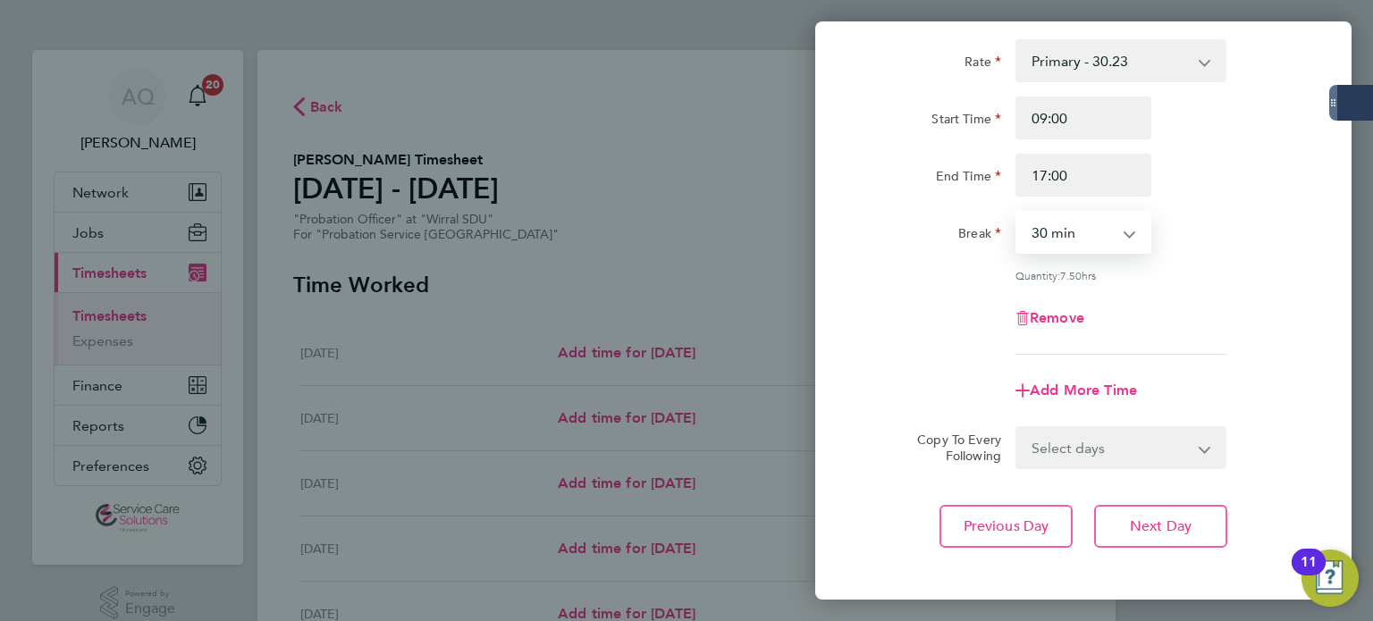
scroll to position [185, 0]
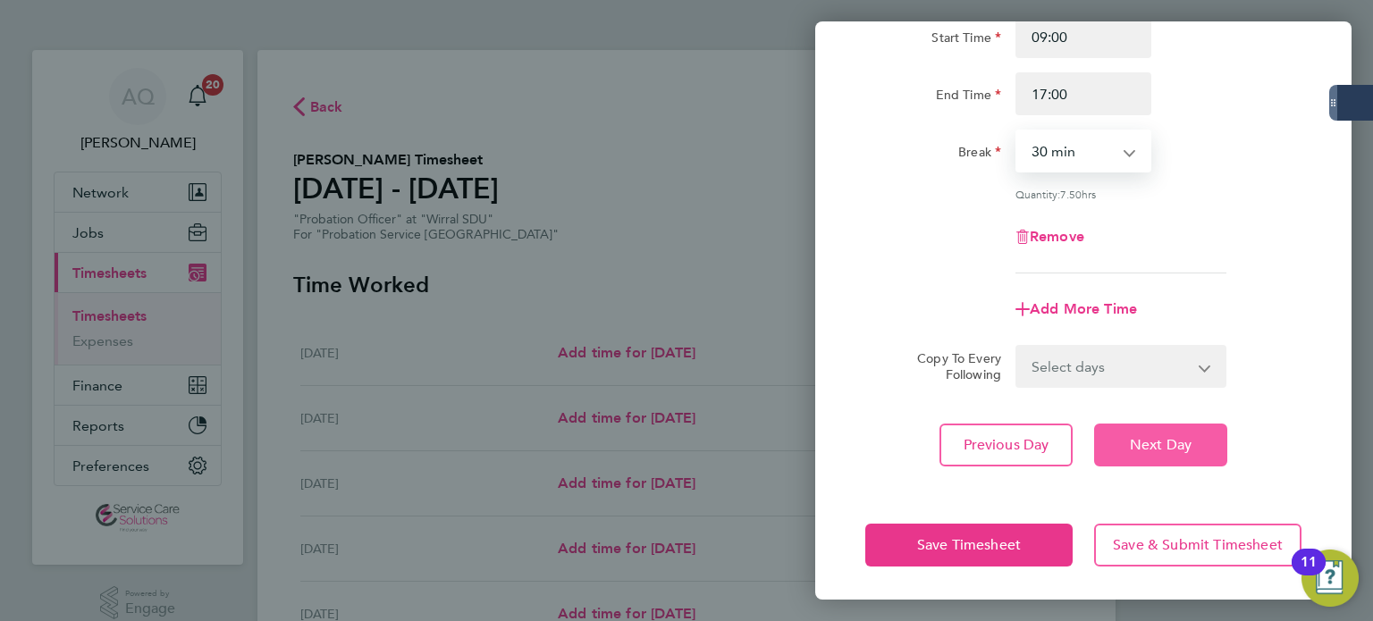
click at [1202, 442] on button "Next Day" at bounding box center [1160, 445] width 133 height 43
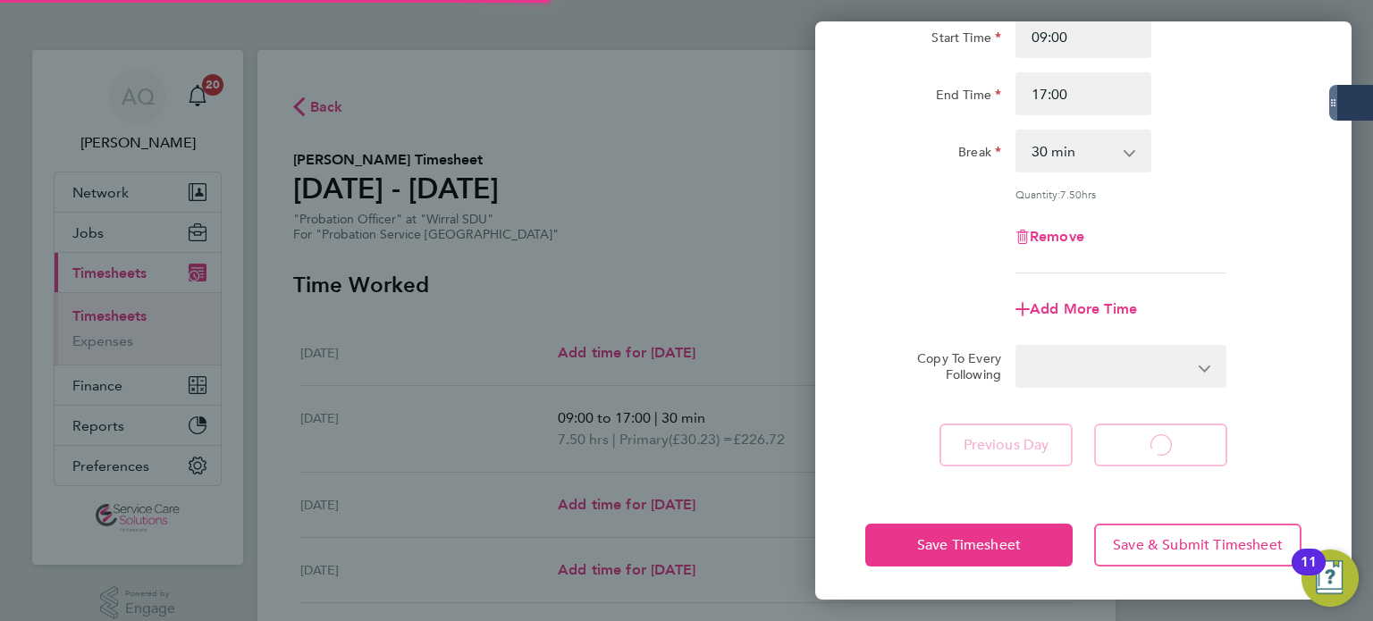
select select "30"
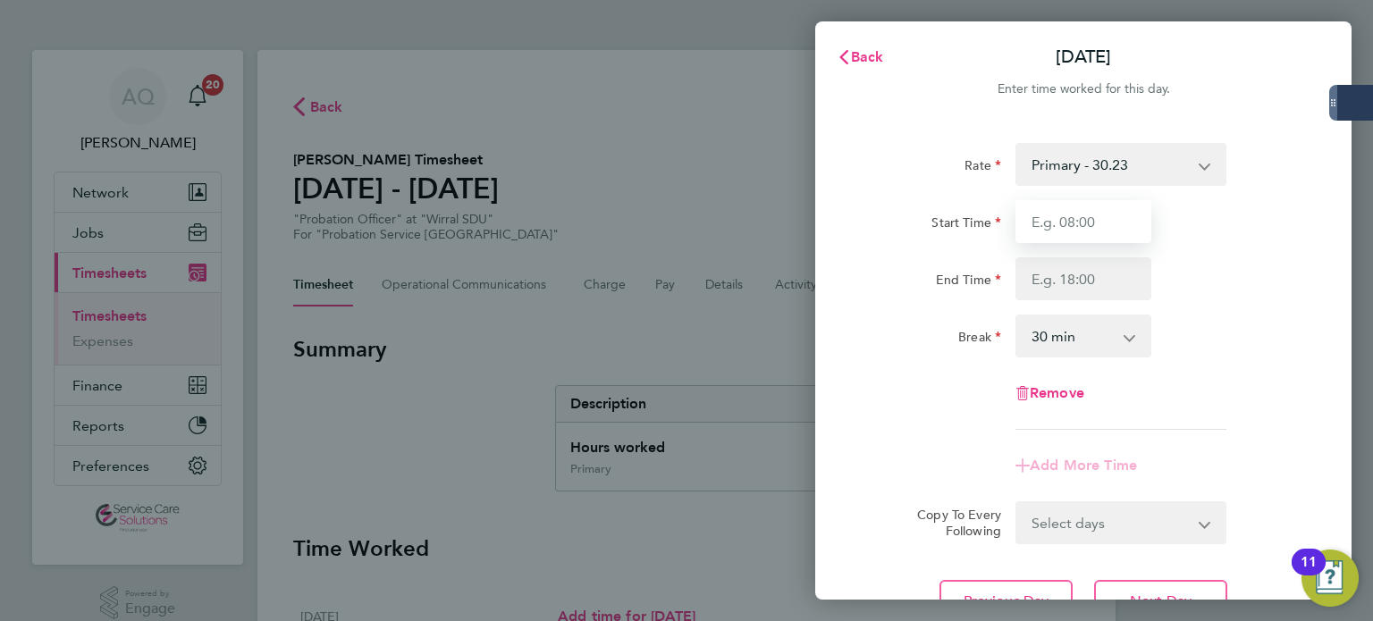
click at [1106, 212] on input "Start Time" at bounding box center [1083, 221] width 136 height 43
type input "09:00"
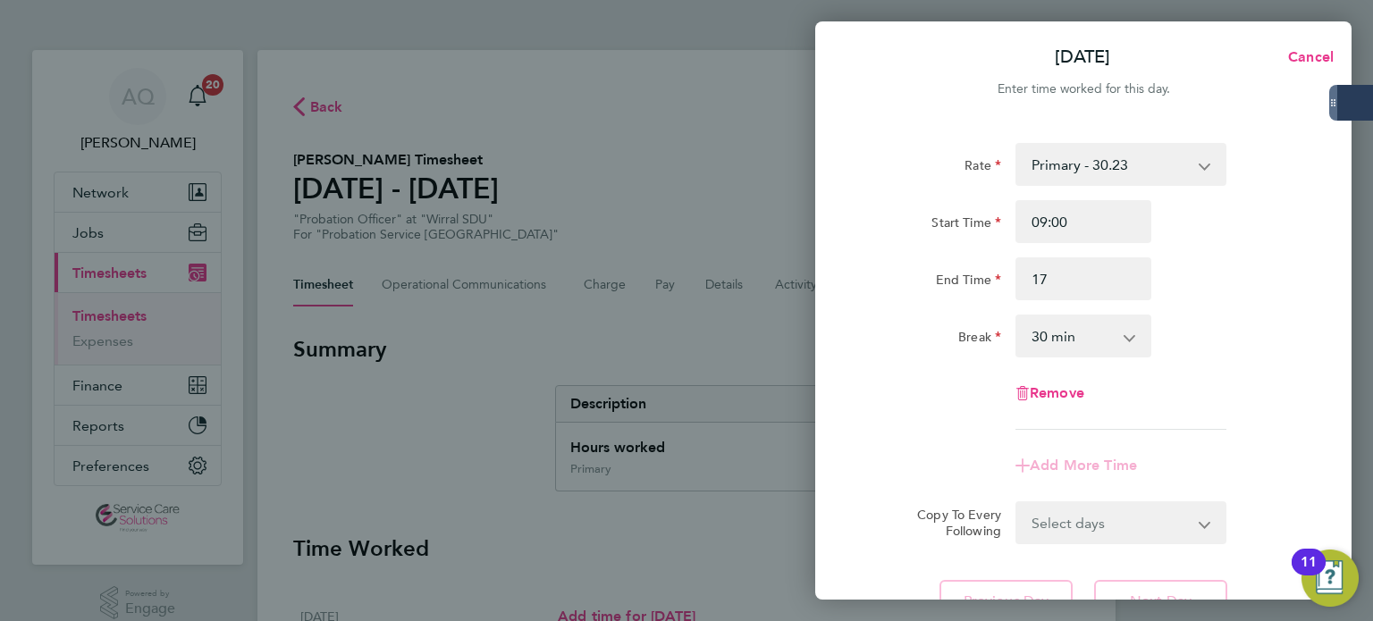
type input "17:00"
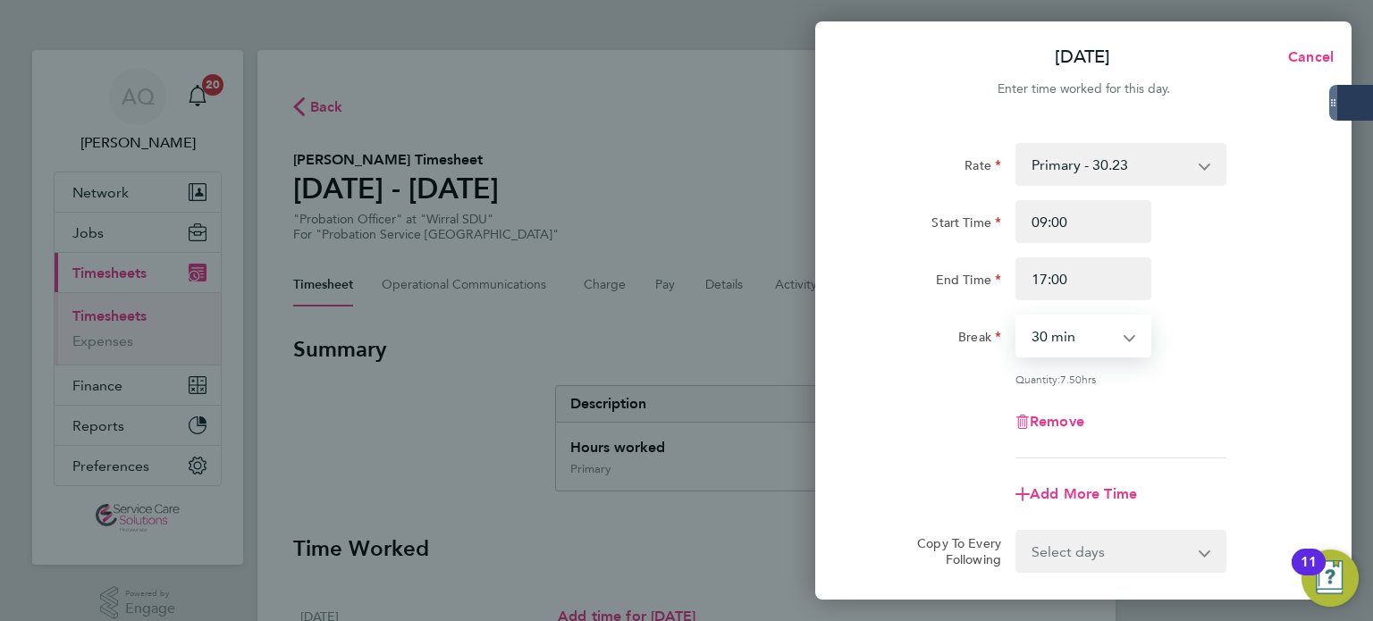
click at [1258, 315] on div "Break 0 min 15 min 30 min 45 min 60 min 75 min 90 min" at bounding box center [1083, 336] width 450 height 43
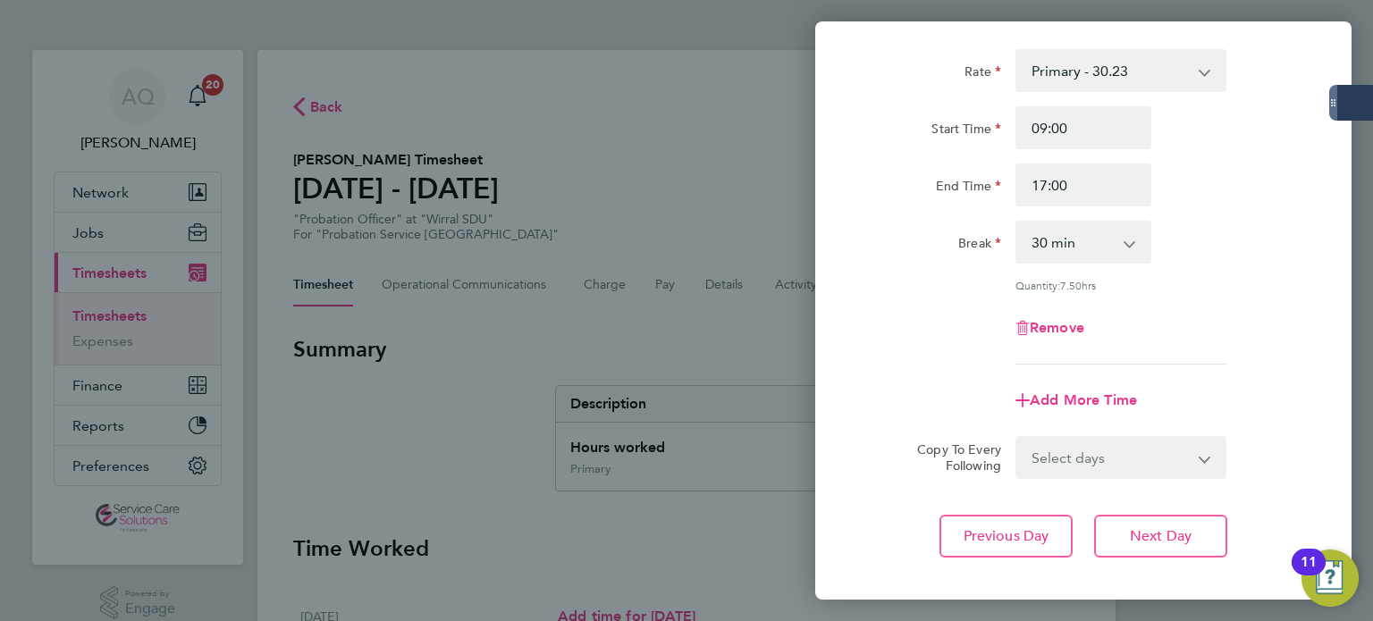
scroll to position [185, 0]
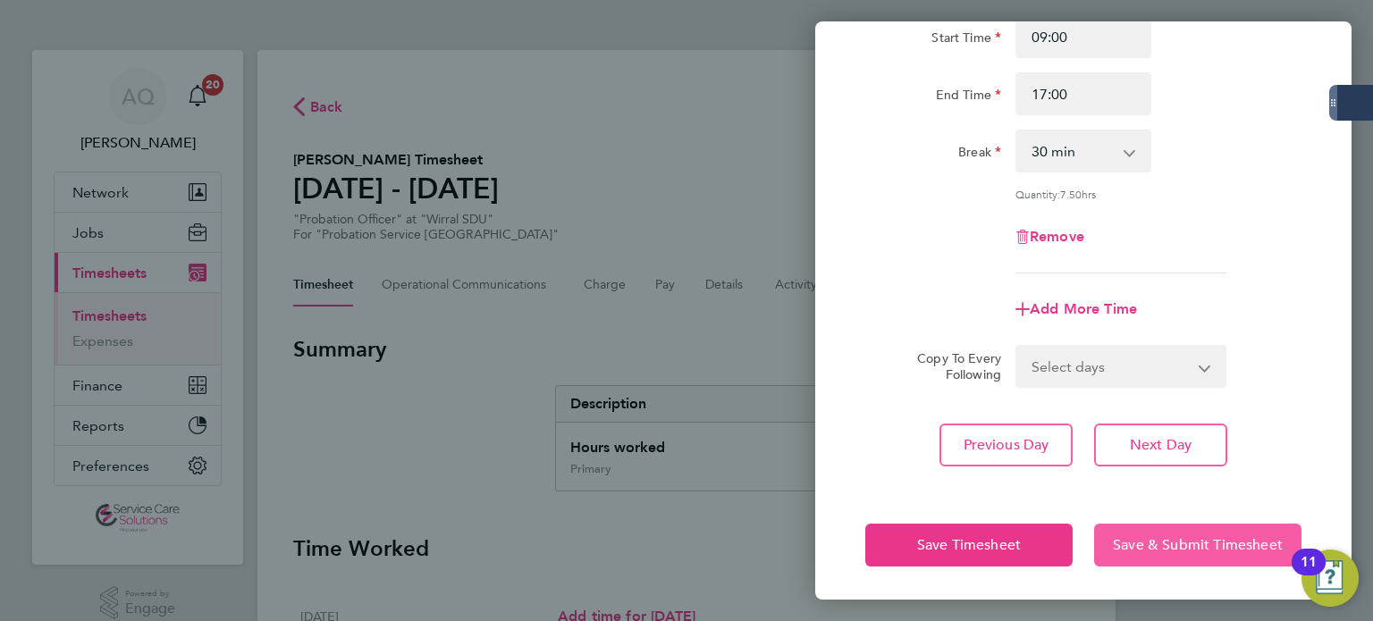
click at [1225, 536] on span "Save & Submit Timesheet" at bounding box center [1198, 545] width 170 height 18
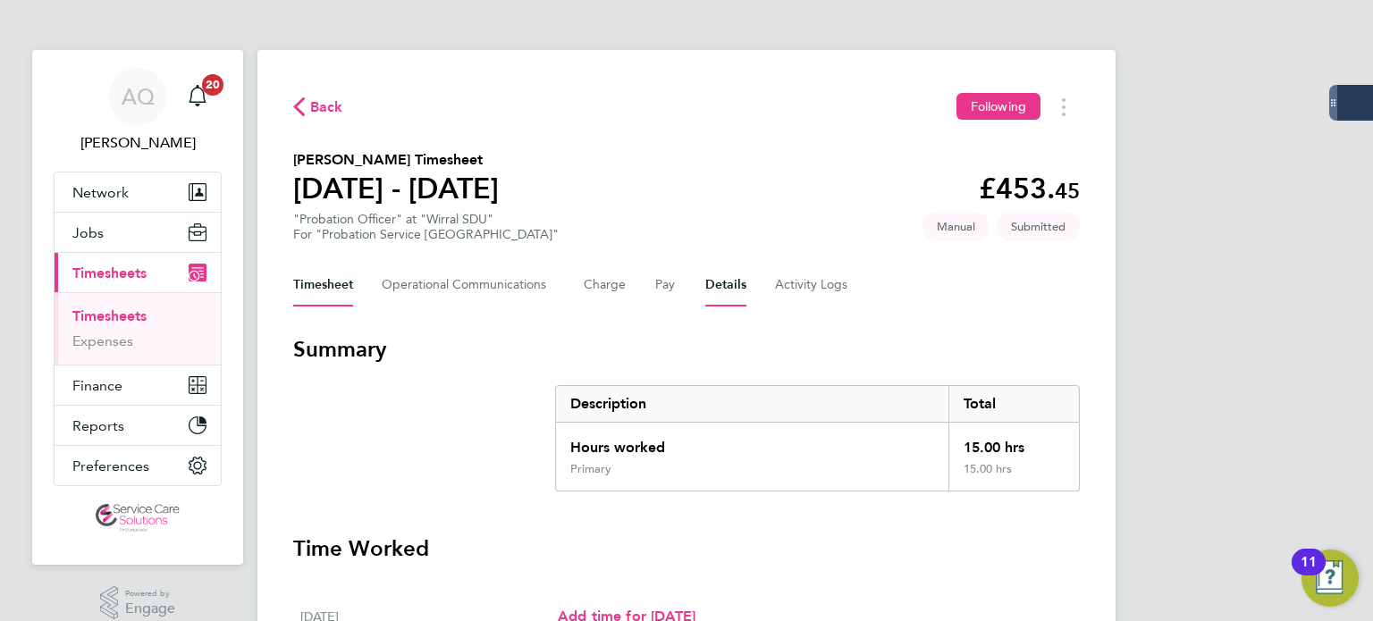
click at [709, 287] on button "Details" at bounding box center [725, 285] width 41 height 43
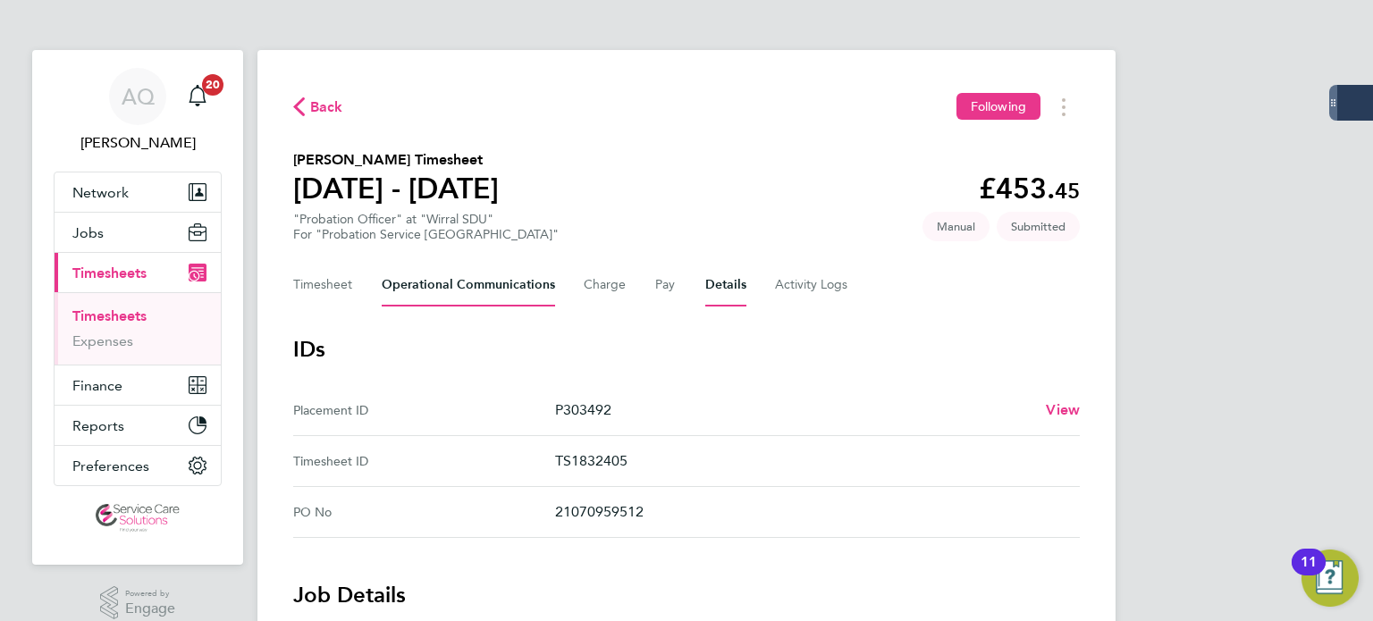
click at [480, 301] on Communications-tab "Operational Communications" at bounding box center [468, 285] width 173 height 43
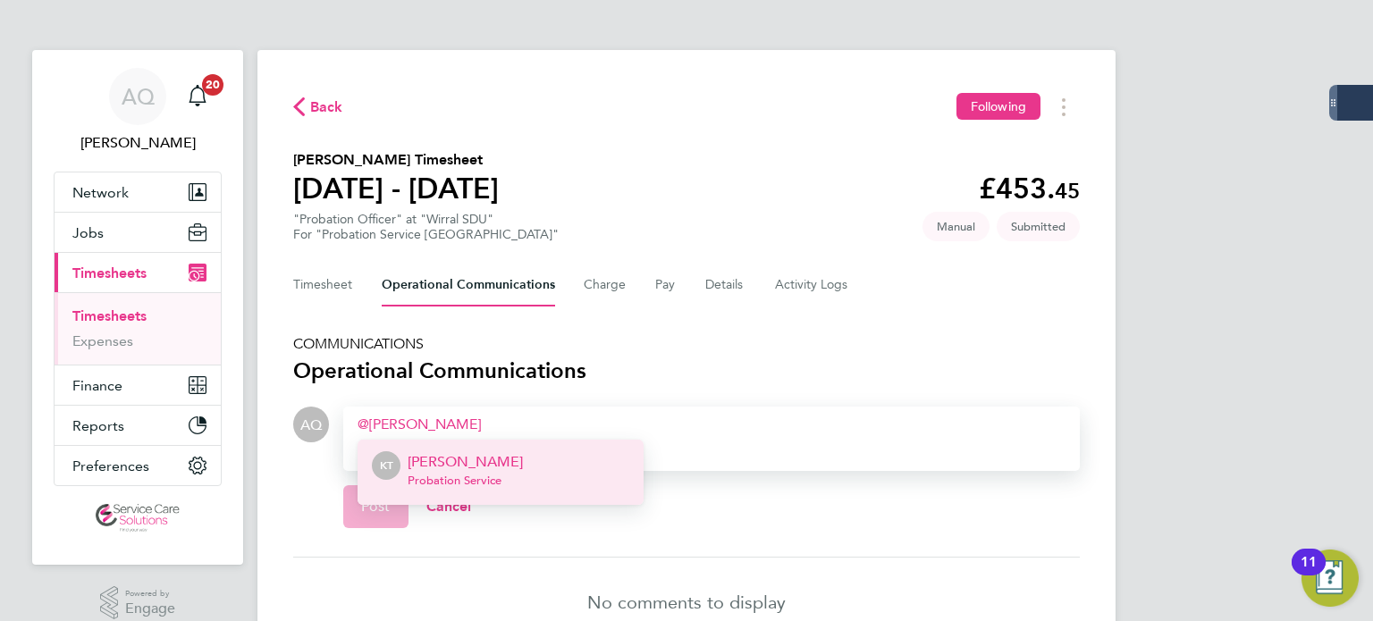
click at [529, 485] on li "KT Katie Thomas Probation Service" at bounding box center [500, 472] width 286 height 65
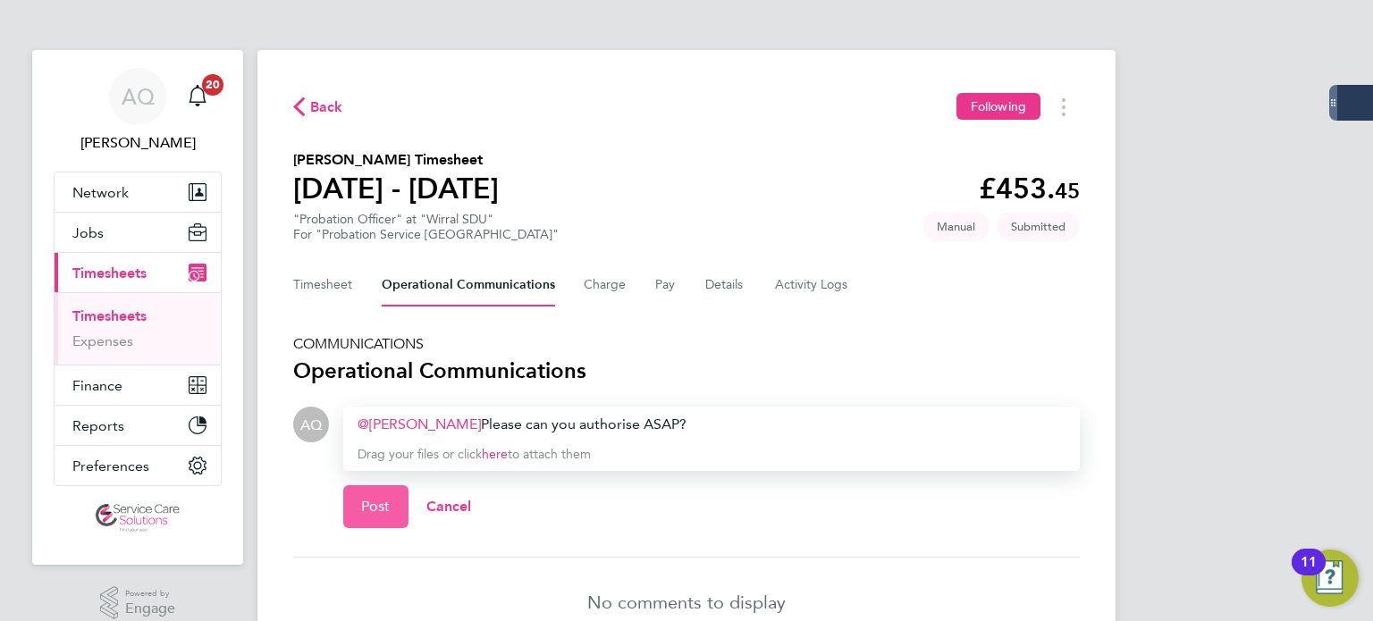
click at [379, 508] on span "Post" at bounding box center [375, 507] width 29 height 18
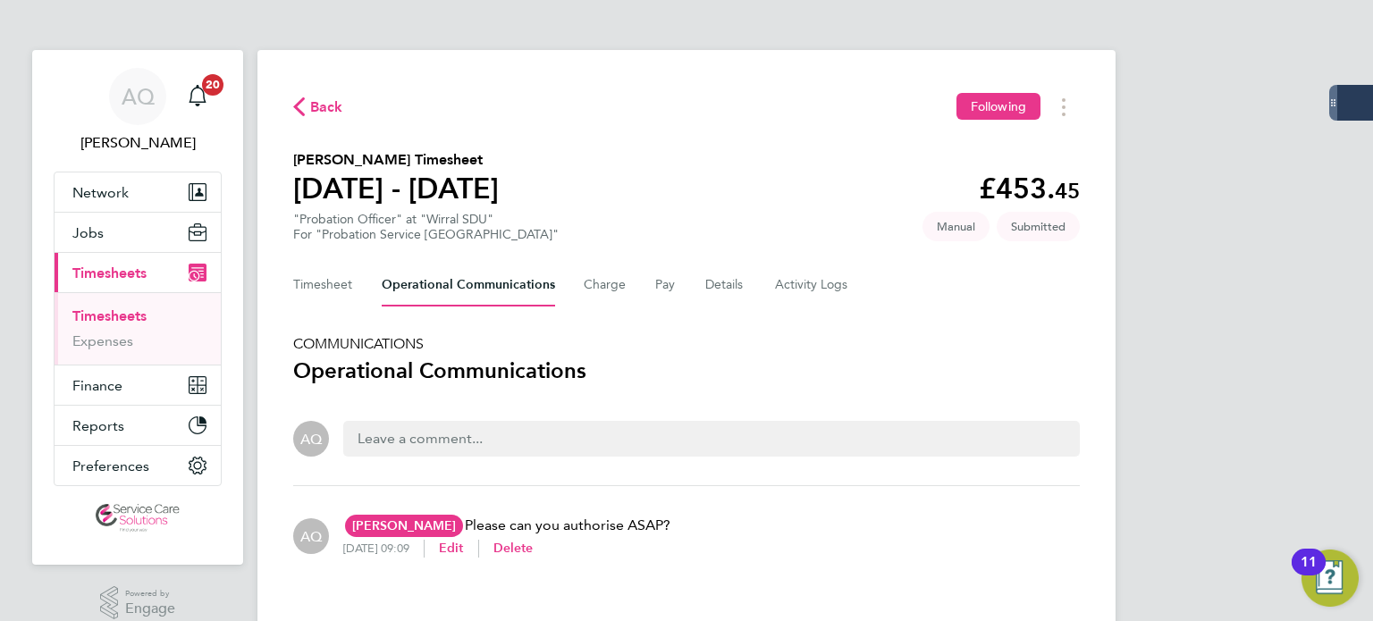
click at [93, 349] on li "Expenses" at bounding box center [139, 341] width 134 height 18
click at [97, 340] on link "Expenses" at bounding box center [102, 340] width 61 height 17
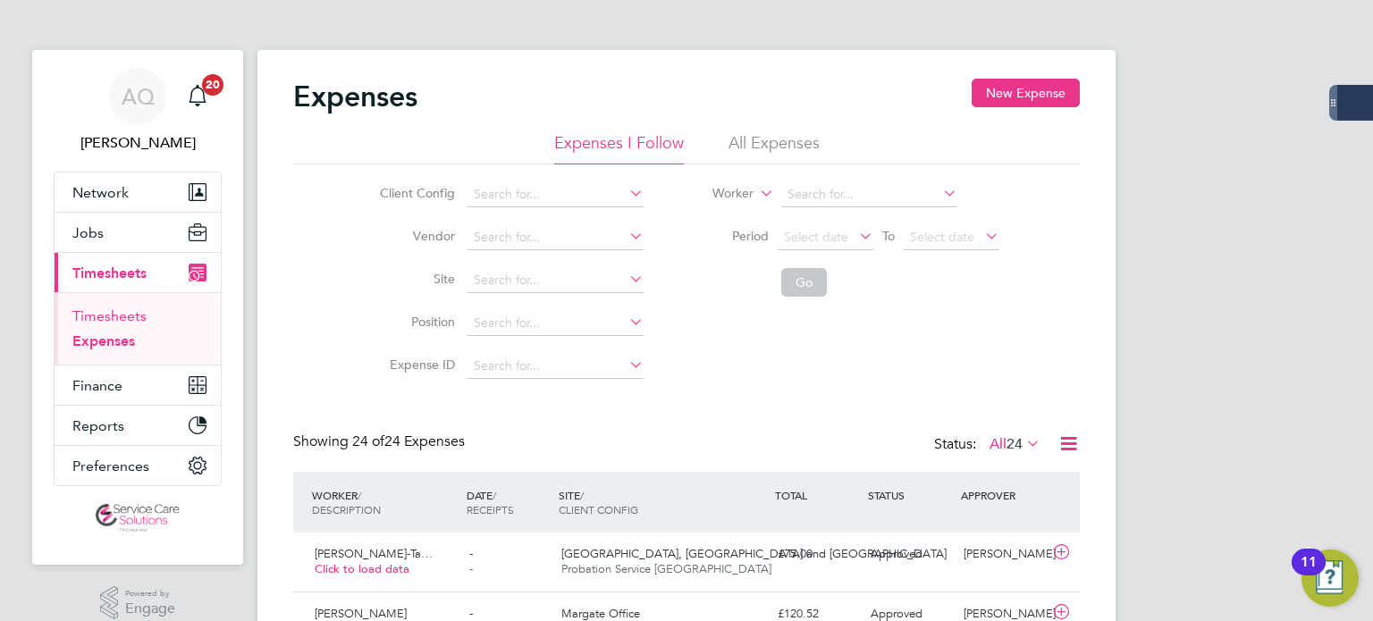
scroll to position [45, 156]
click at [106, 316] on link "Timesheets" at bounding box center [109, 315] width 74 height 17
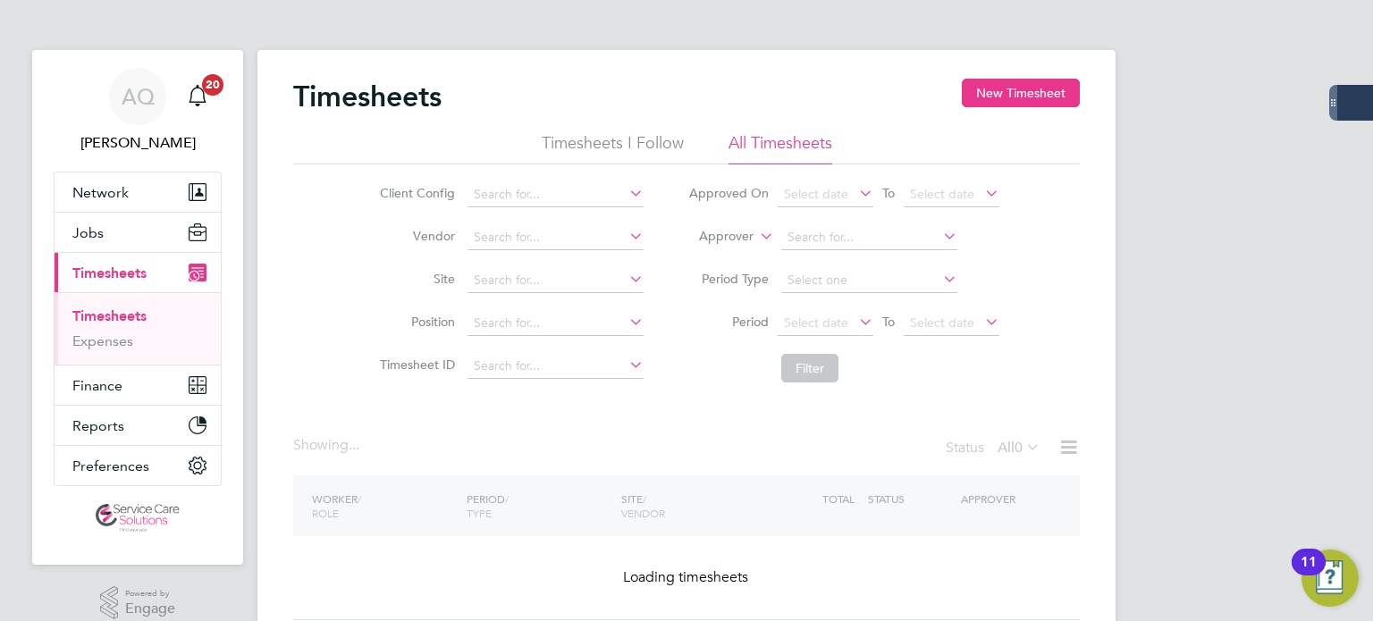
click at [736, 231] on label "Approver" at bounding box center [713, 237] width 80 height 18
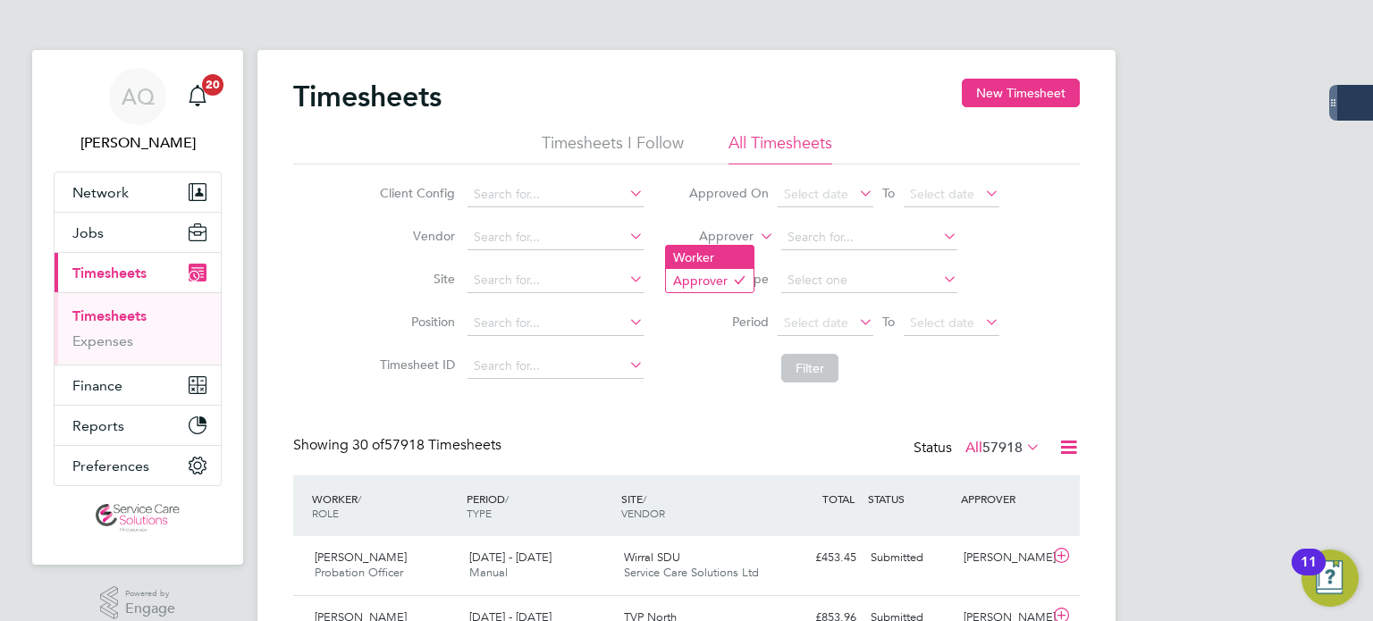
click at [707, 261] on li "Worker" at bounding box center [710, 257] width 88 height 23
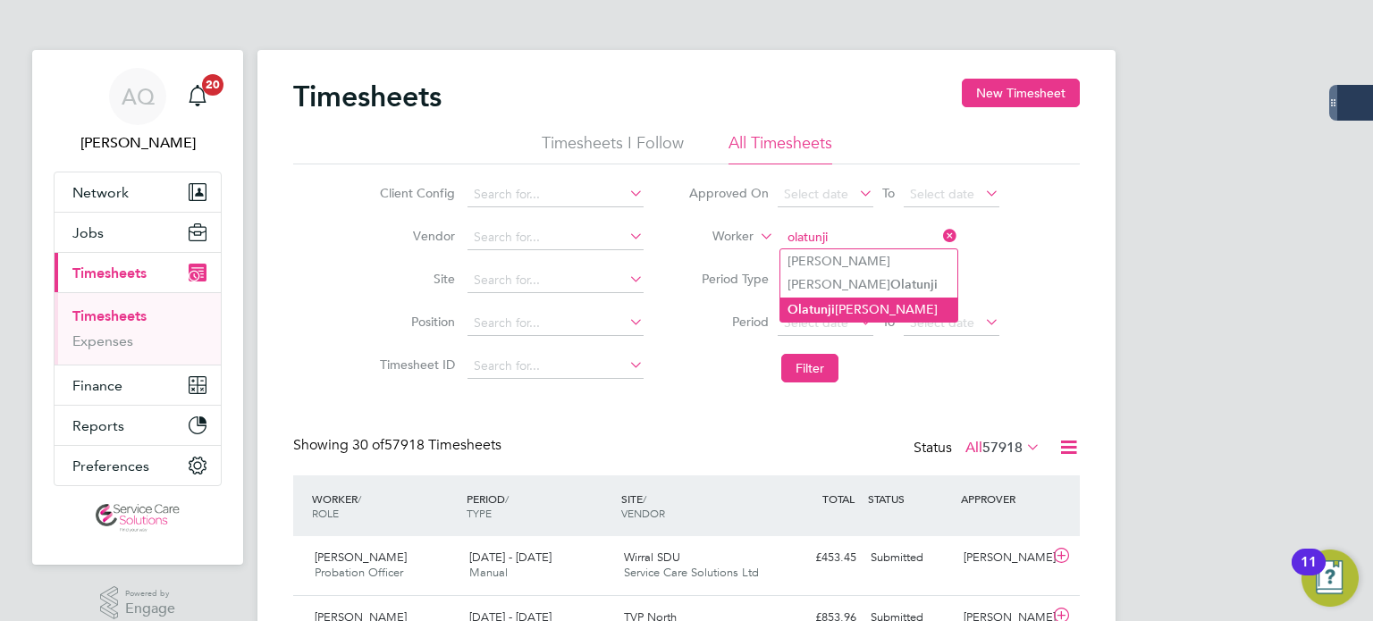
click at [881, 301] on li "Olatunji Phillips" at bounding box center [868, 310] width 177 height 24
type input "[PERSON_NAME]"
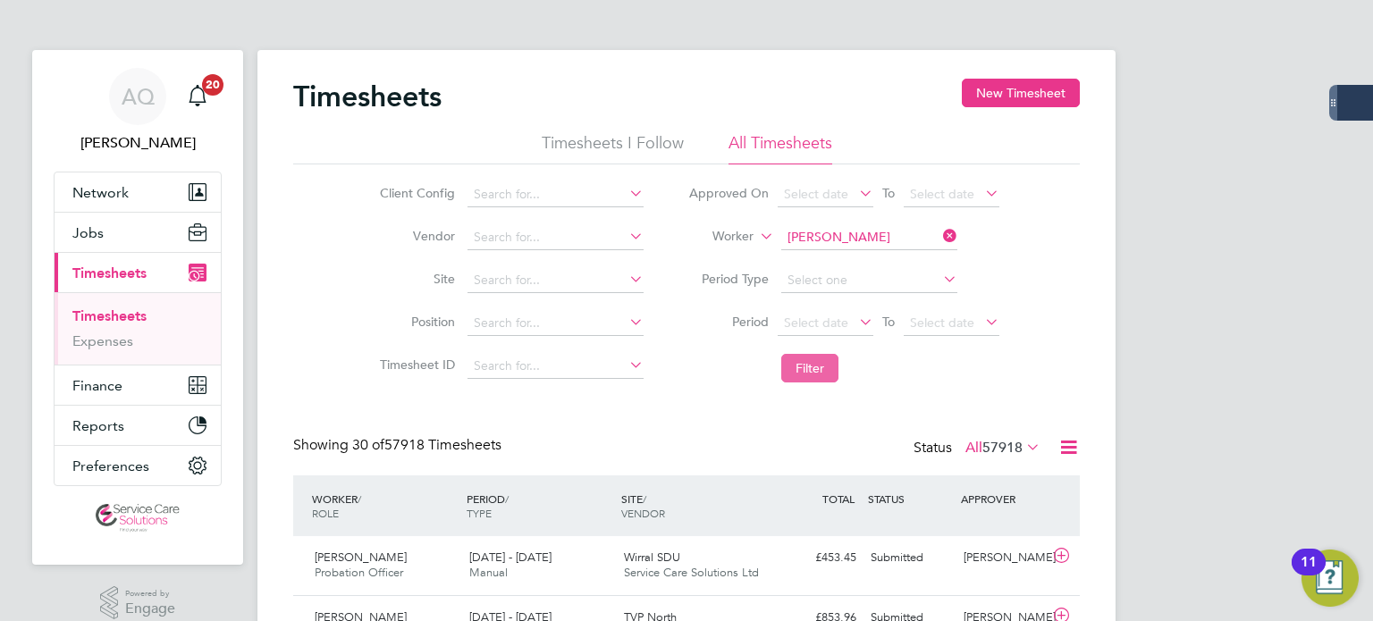
click at [824, 374] on button "Filter" at bounding box center [809, 368] width 57 height 29
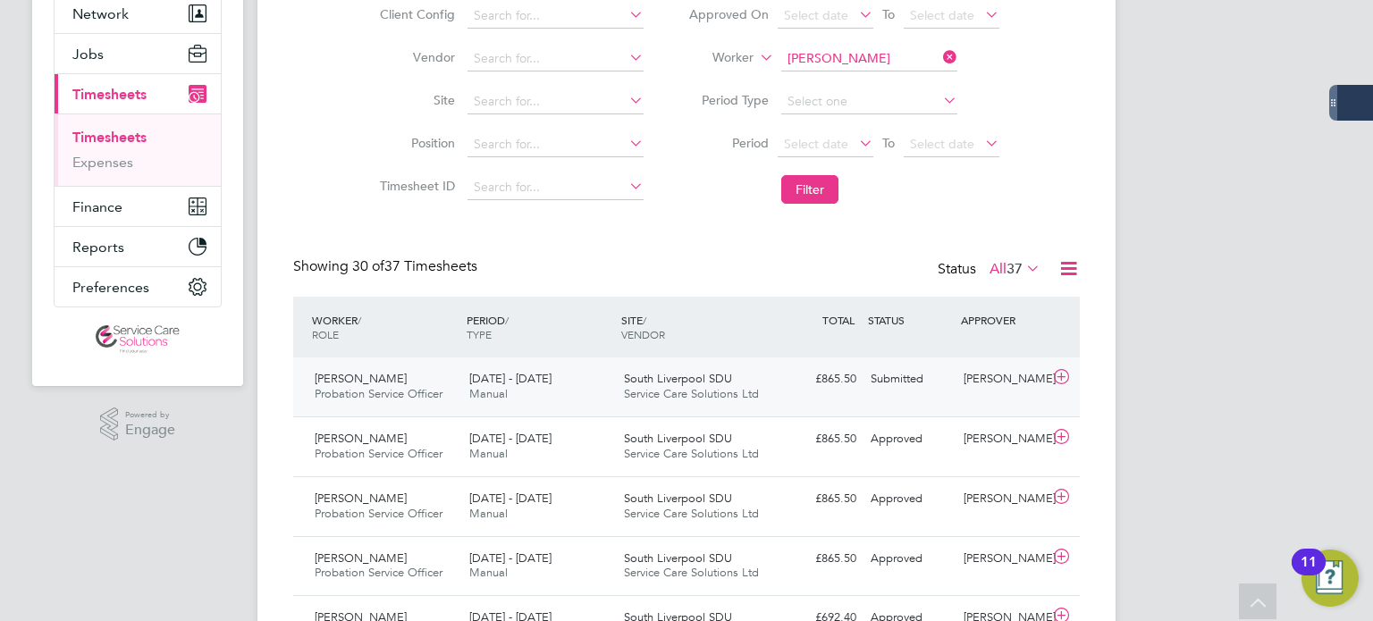
click at [997, 394] on div "[PERSON_NAME]" at bounding box center [1002, 379] width 93 height 29
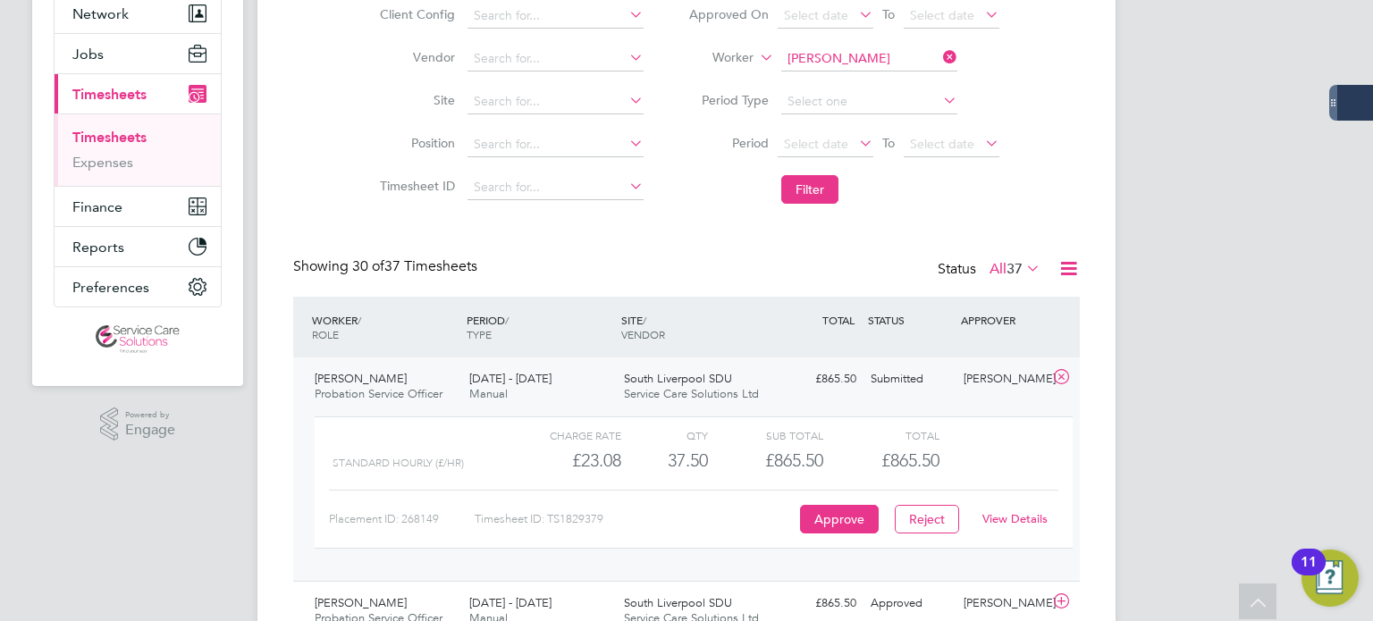
click at [1019, 512] on link "View Details" at bounding box center [1014, 518] width 65 height 15
click at [861, 50] on input at bounding box center [869, 58] width 176 height 25
type input "susanne"
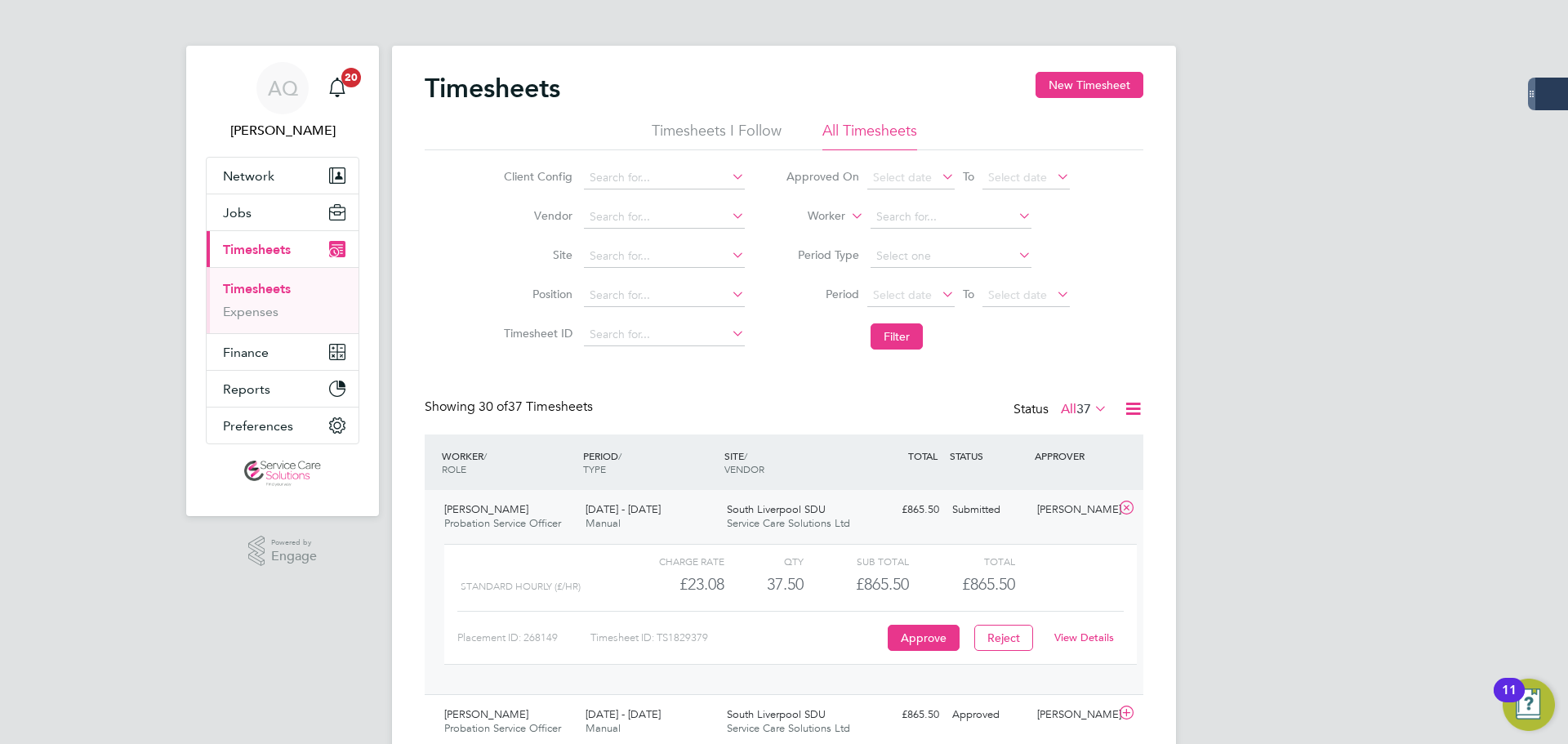
drag, startPoint x: 400, startPoint y: 219, endPoint x: 42, endPoint y: 229, distance: 358.1
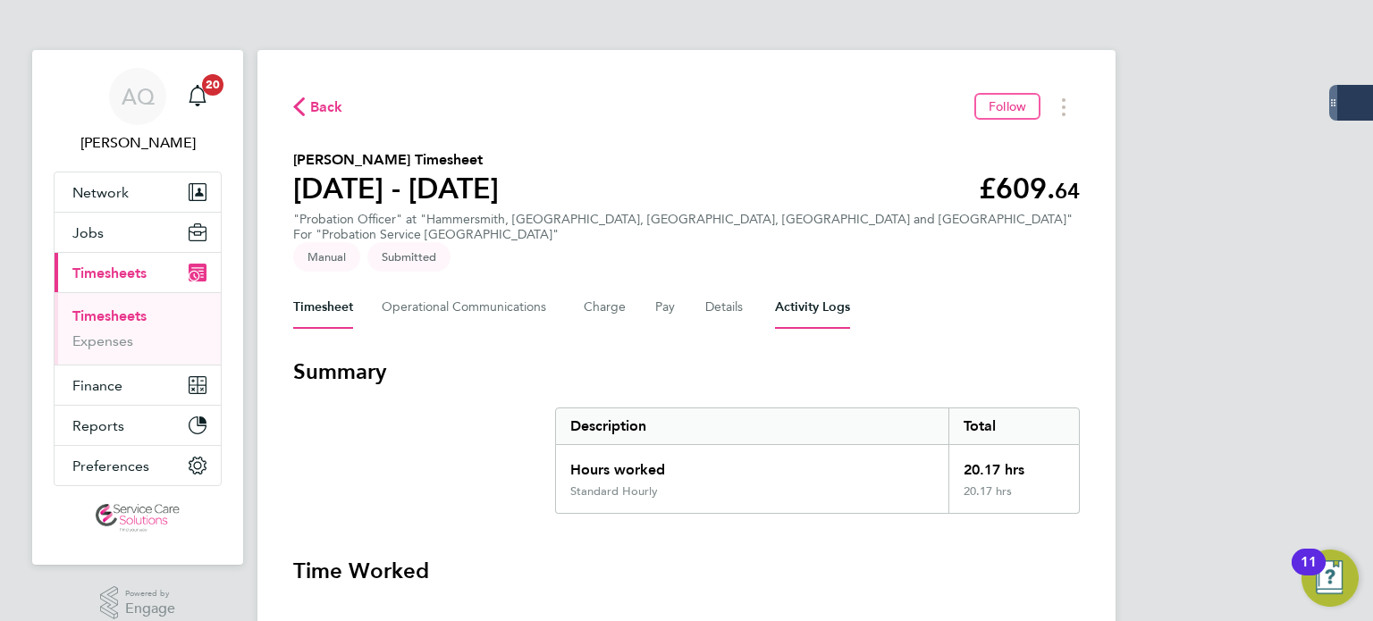
click at [777, 289] on Logs-tab "Activity Logs" at bounding box center [812, 307] width 75 height 43
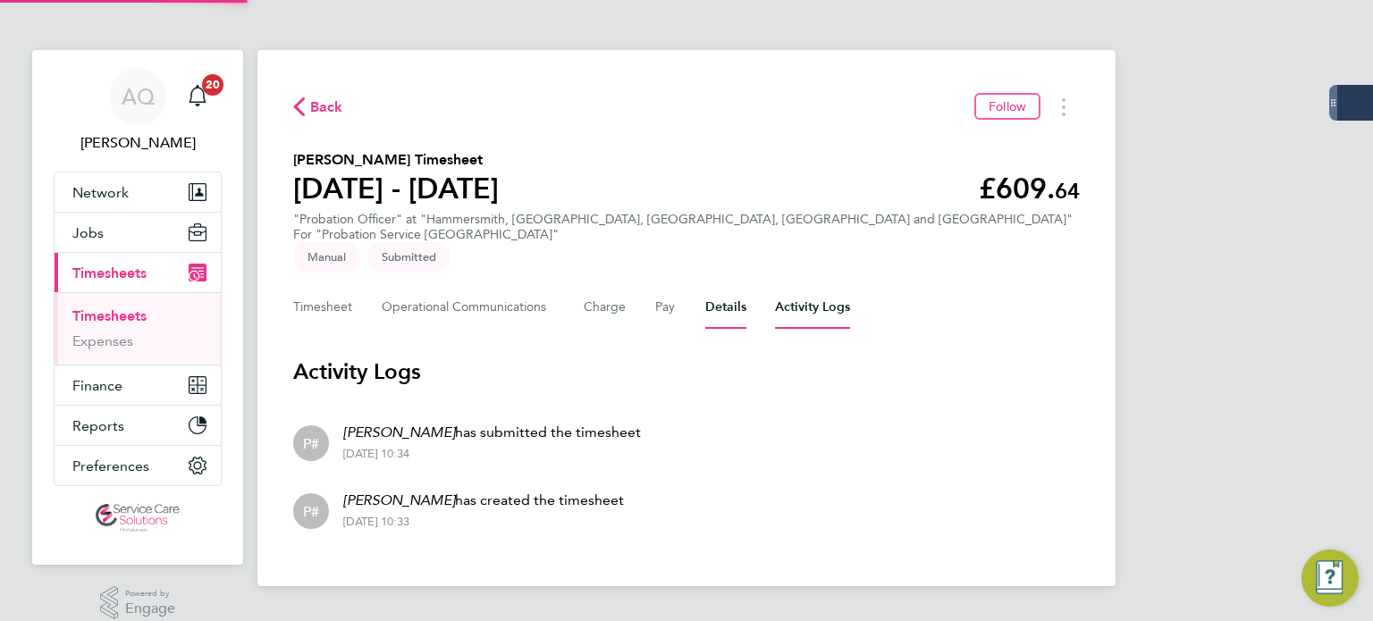
click at [731, 286] on button "Details" at bounding box center [725, 307] width 41 height 43
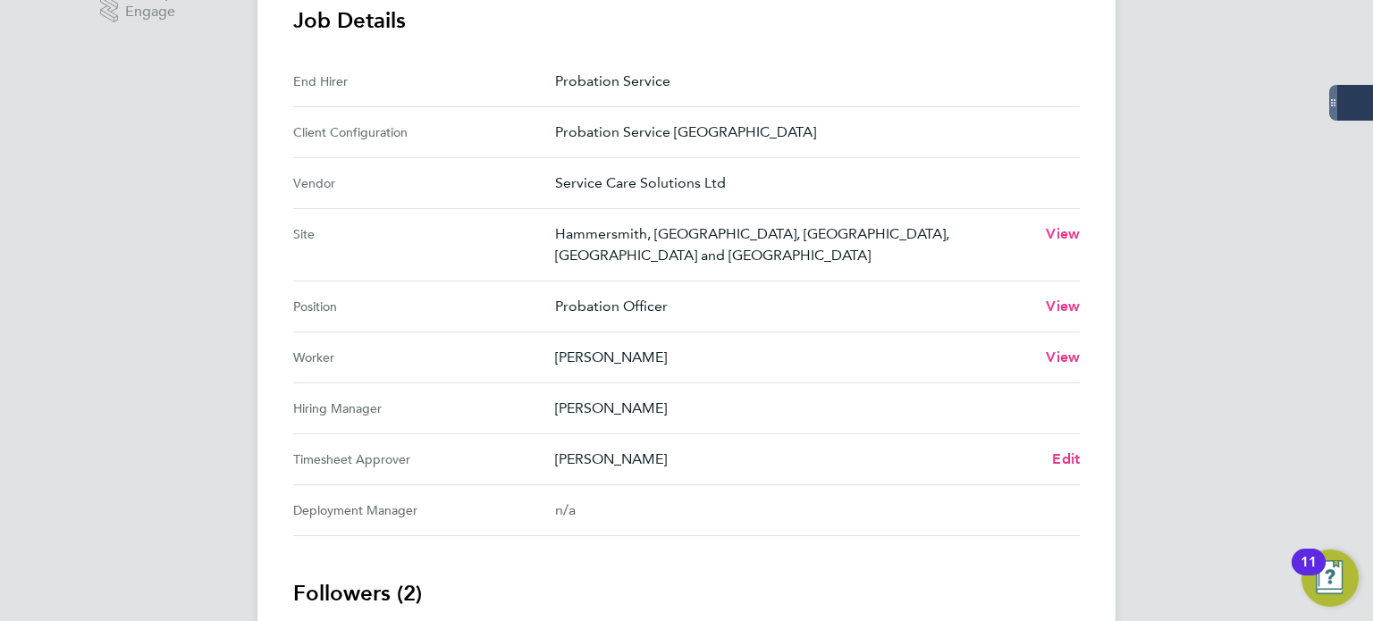
scroll to position [626, 0]
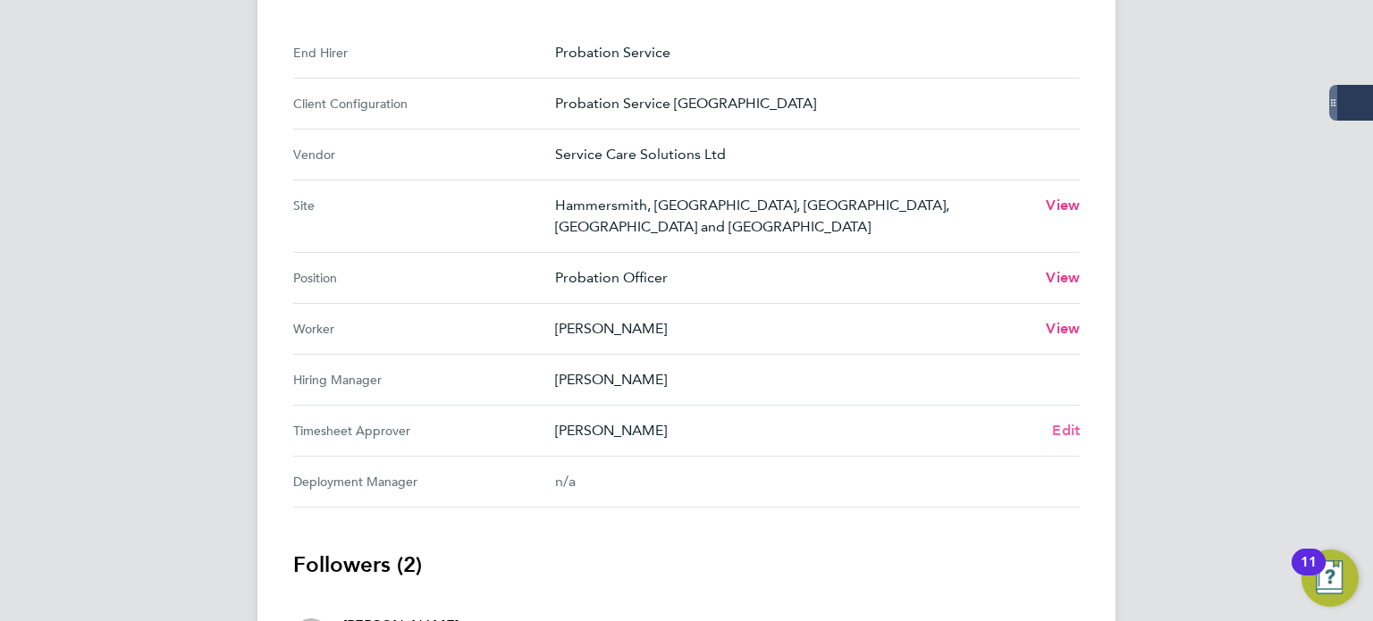
click at [1063, 422] on span "Edit" at bounding box center [1066, 430] width 28 height 17
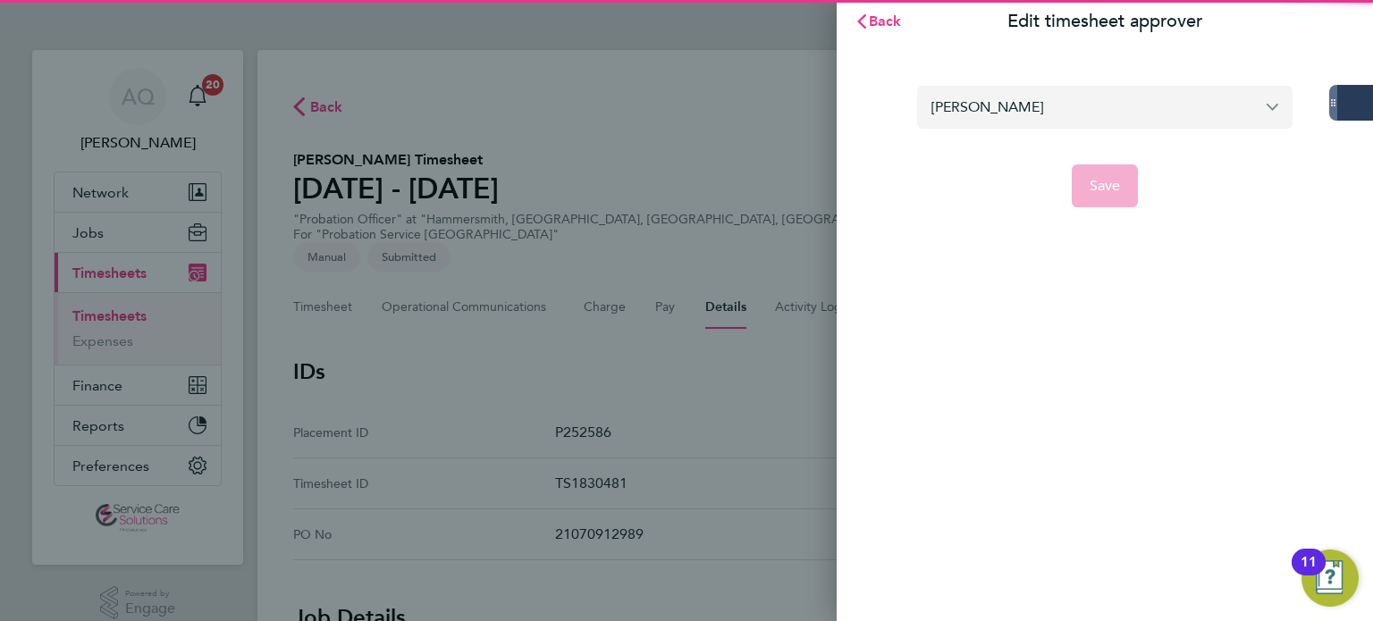
click at [1011, 98] on input "Holly Talbot" at bounding box center [1104, 107] width 375 height 42
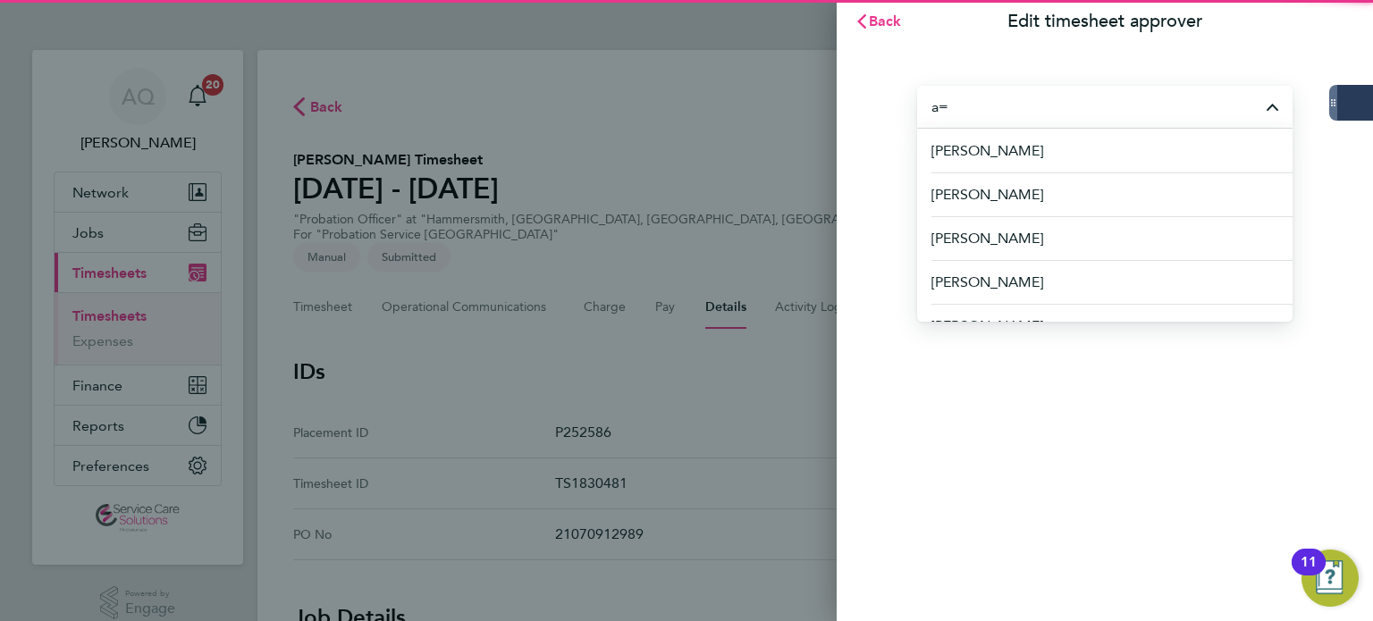
type input "a"
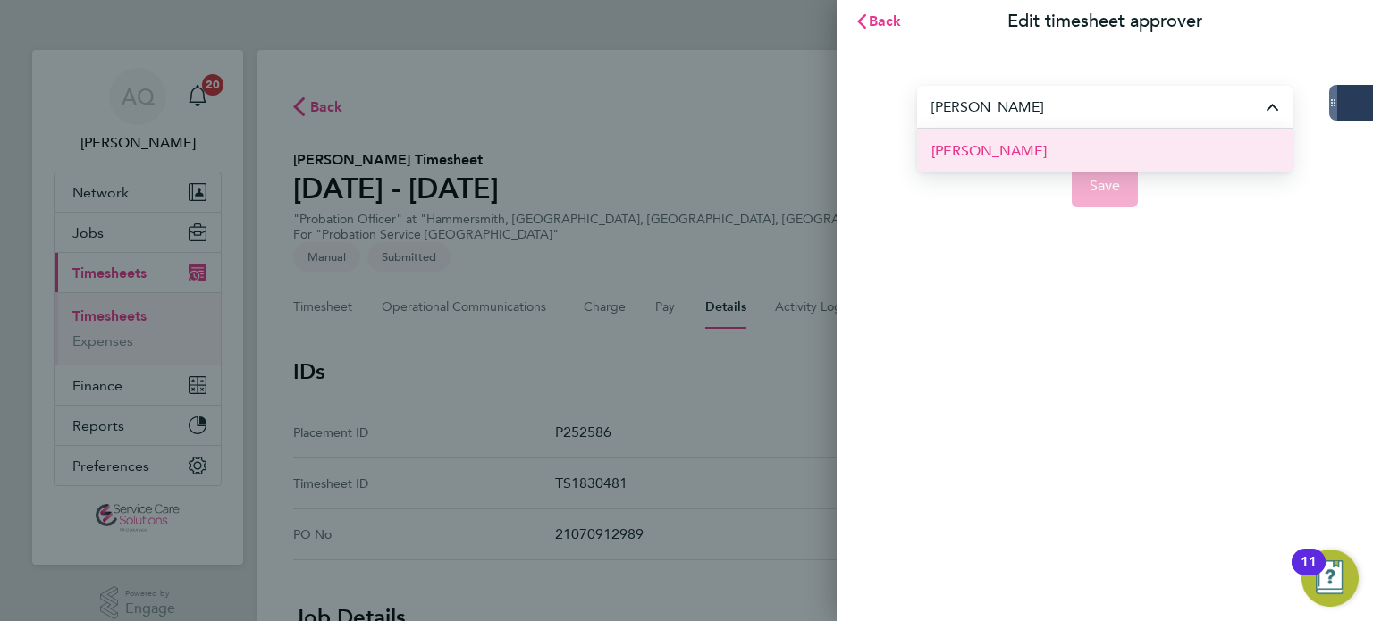
click at [982, 156] on span "Saeeda Khan" at bounding box center [988, 150] width 115 height 21
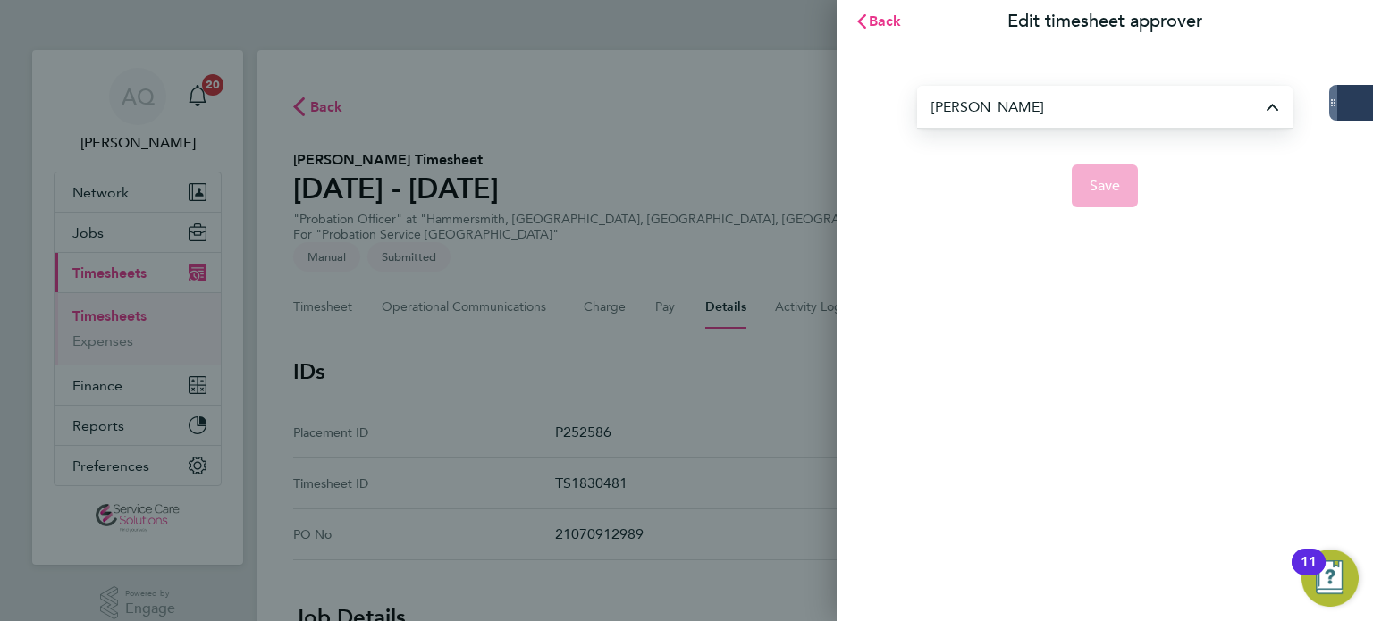
type input "Saeeda Khan"
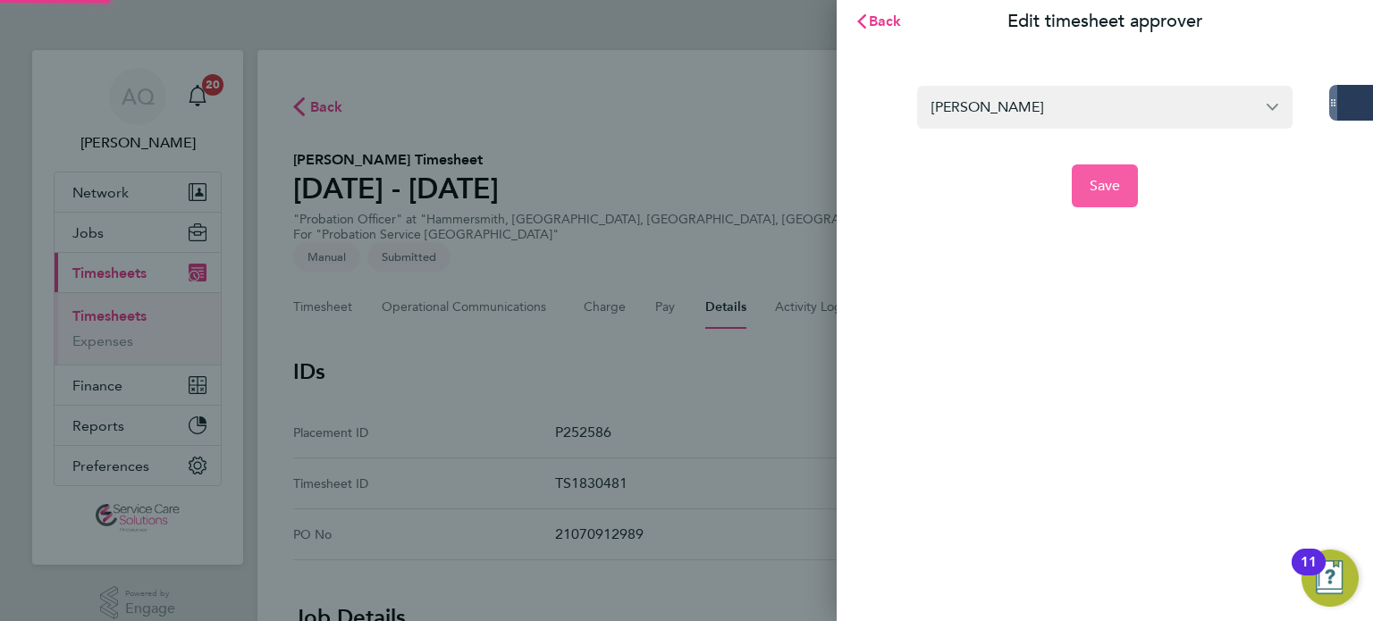
click at [1130, 192] on button "Save" at bounding box center [1105, 185] width 67 height 43
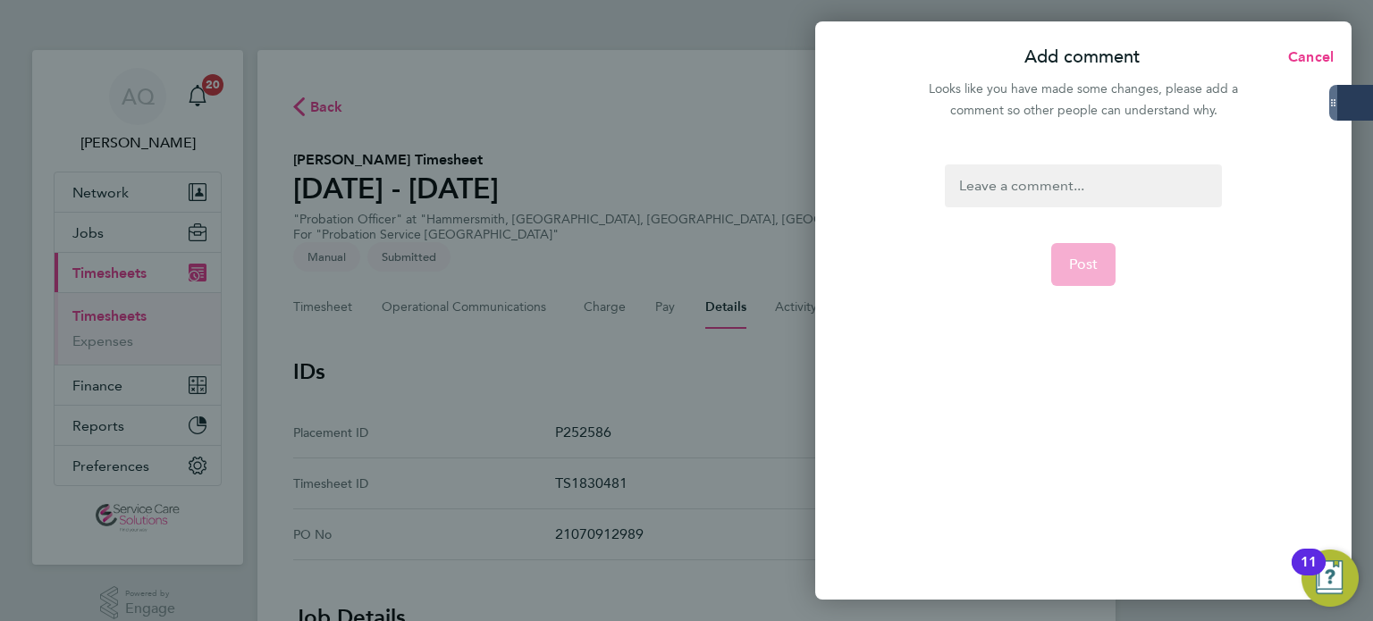
click at [1056, 185] on div at bounding box center [1083, 185] width 276 height 43
click at [1055, 185] on div at bounding box center [1083, 185] width 276 height 43
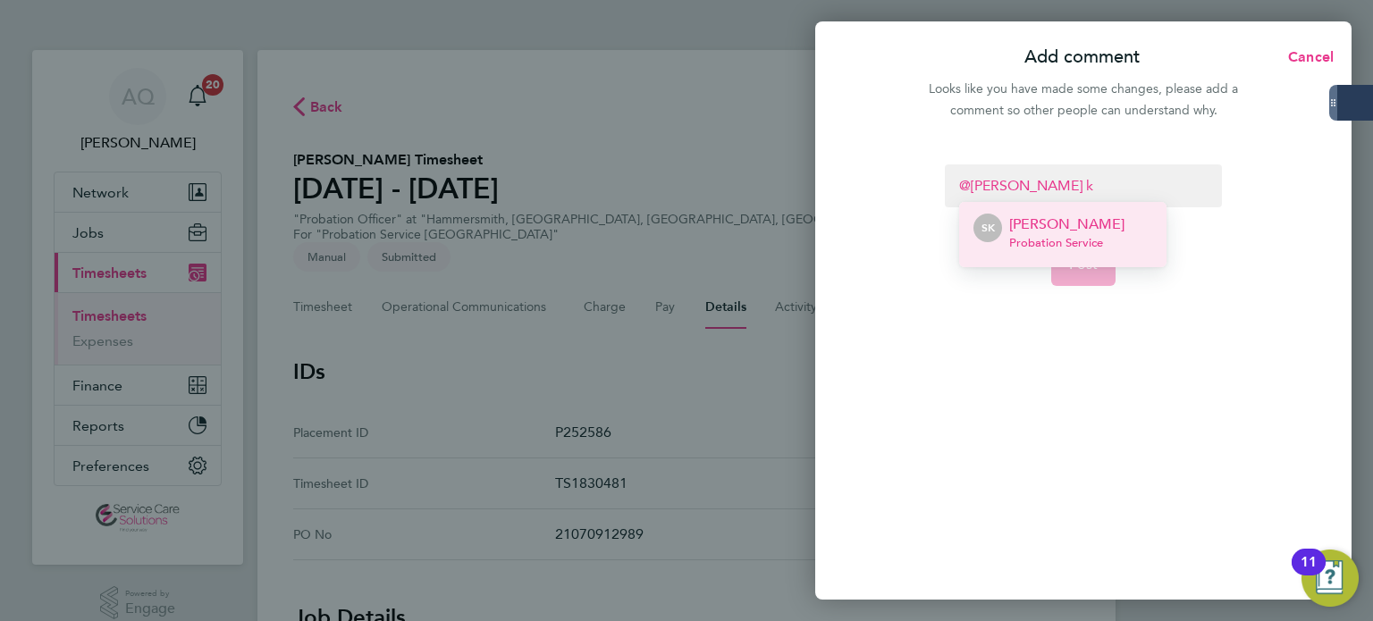
click at [1114, 244] on li "SK Saeeda Khan Probation Service" at bounding box center [1062, 234] width 207 height 65
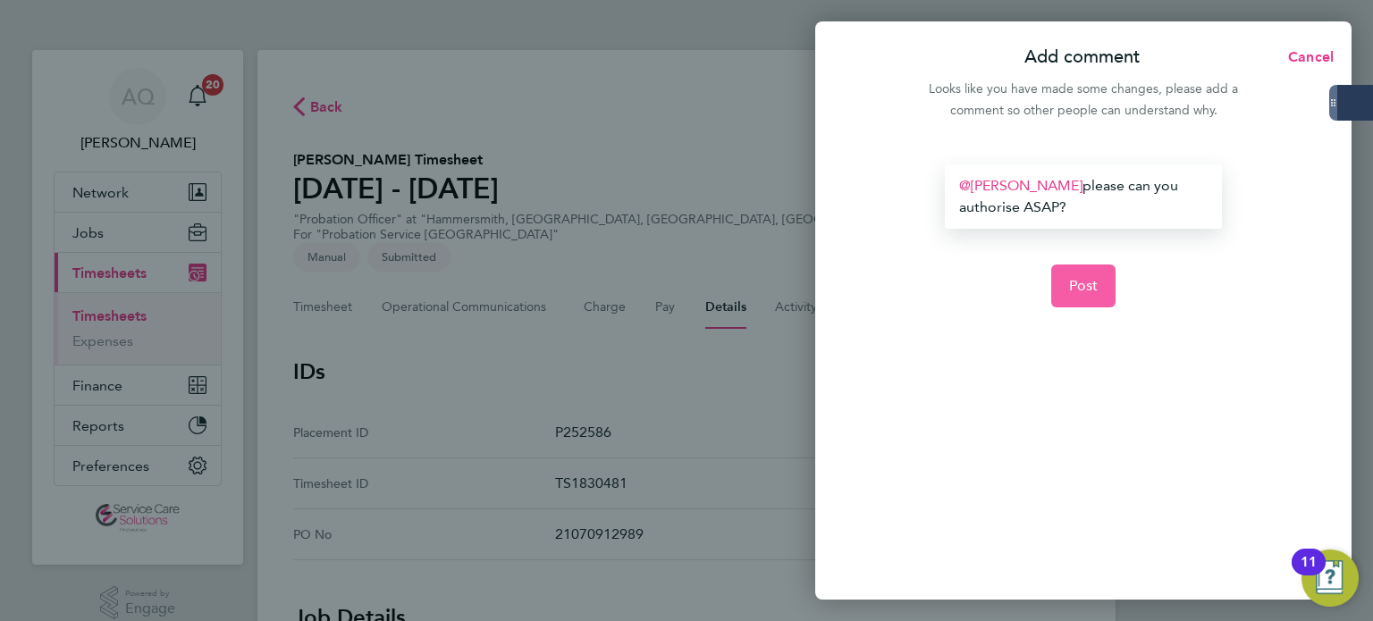
drag, startPoint x: 1093, startPoint y: 289, endPoint x: 1090, endPoint y: 299, distance: 11.1
click at [1091, 289] on span "Post" at bounding box center [1083, 286] width 29 height 18
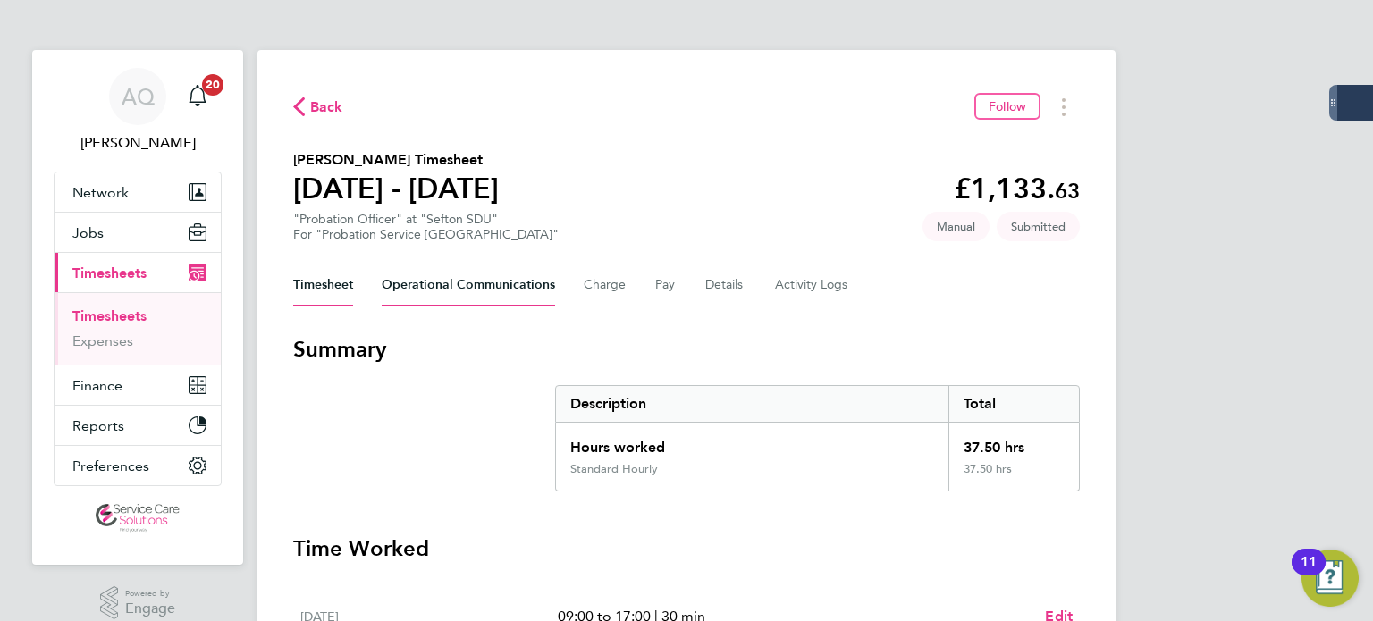
drag, startPoint x: 430, startPoint y: 275, endPoint x: 438, endPoint y: 281, distance: 9.7
click at [431, 275] on Communications-tab "Operational Communications" at bounding box center [468, 285] width 173 height 43
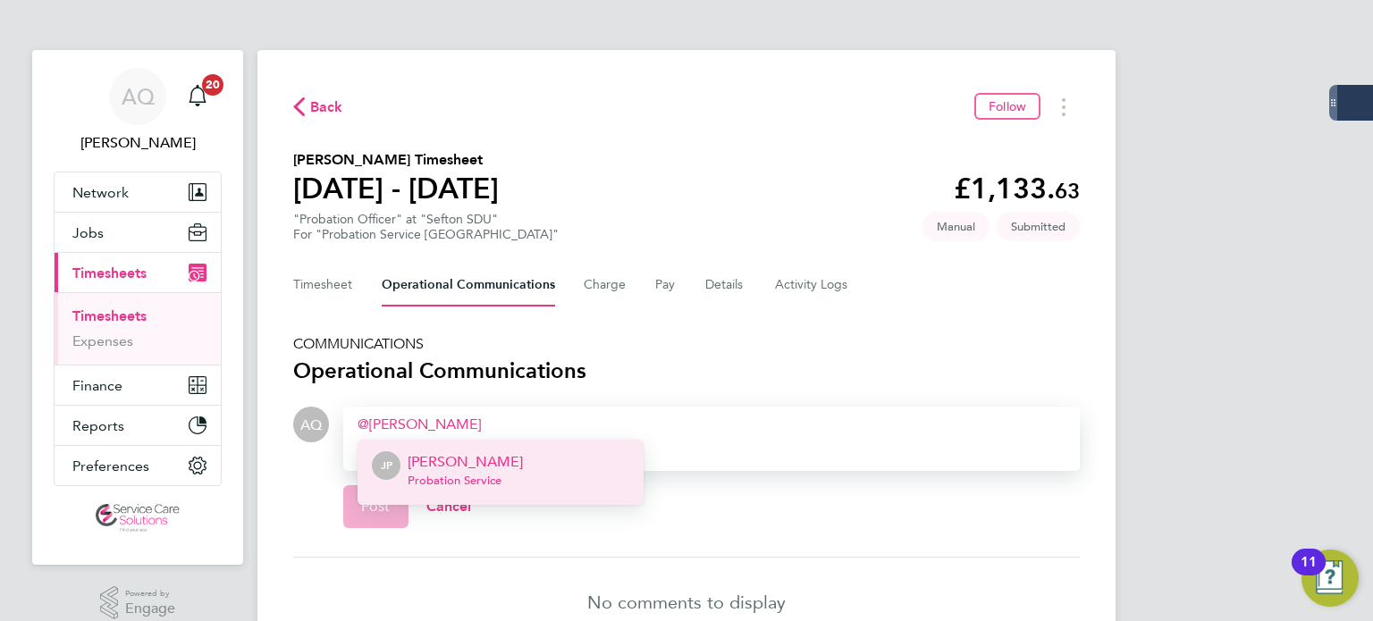
click at [526, 473] on li "JP Jonathan Platt Probation Service" at bounding box center [500, 472] width 286 height 65
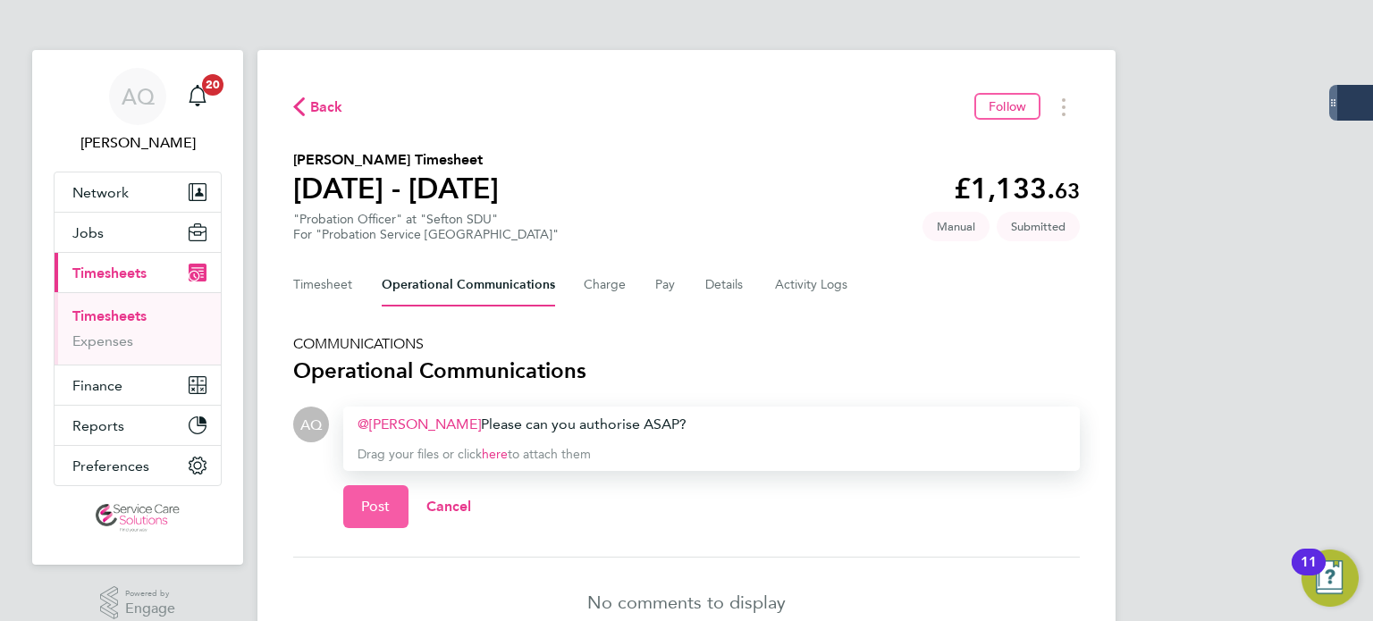
click at [392, 516] on button "Post" at bounding box center [375, 506] width 65 height 43
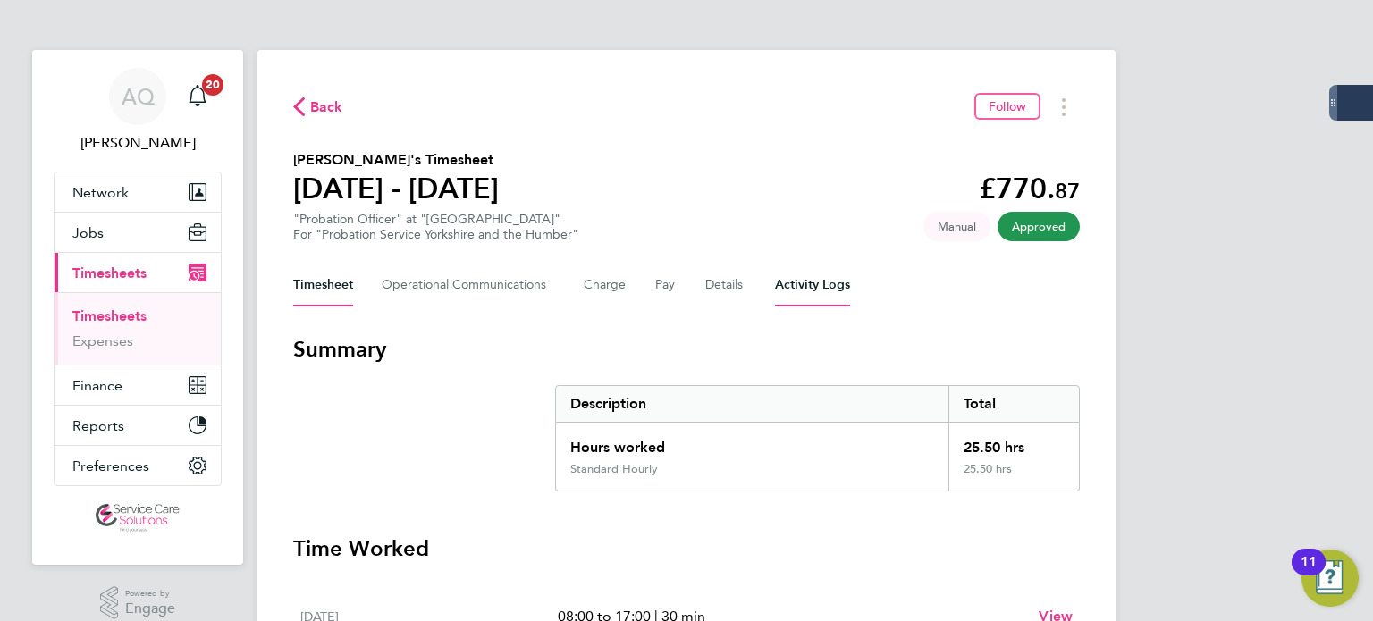
click at [833, 279] on Logs-tab "Activity Logs" at bounding box center [812, 285] width 75 height 43
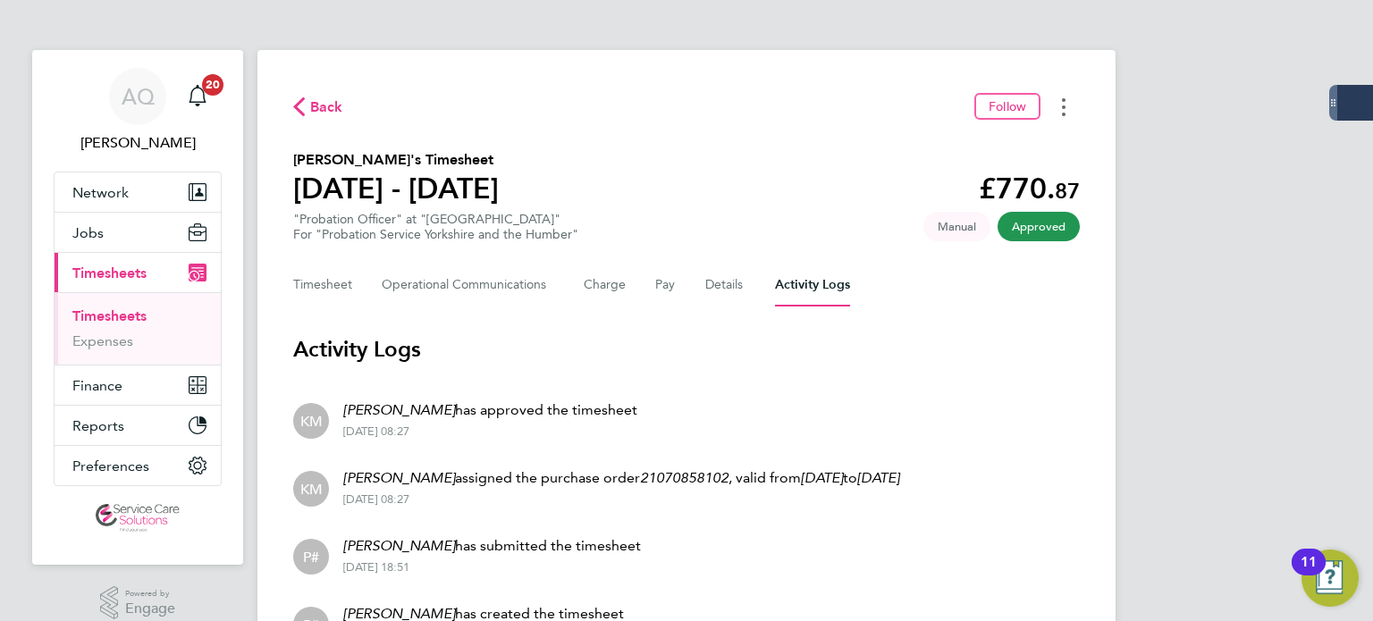
click at [1059, 107] on button "Timesheets Menu" at bounding box center [1063, 107] width 32 height 28
drag, startPoint x: 1008, startPoint y: 142, endPoint x: 1055, endPoint y: 92, distance: 68.3
click at [1008, 142] on link "Download timesheet" at bounding box center [972, 147] width 214 height 36
click at [325, 288] on button "Timesheet" at bounding box center [323, 285] width 60 height 43
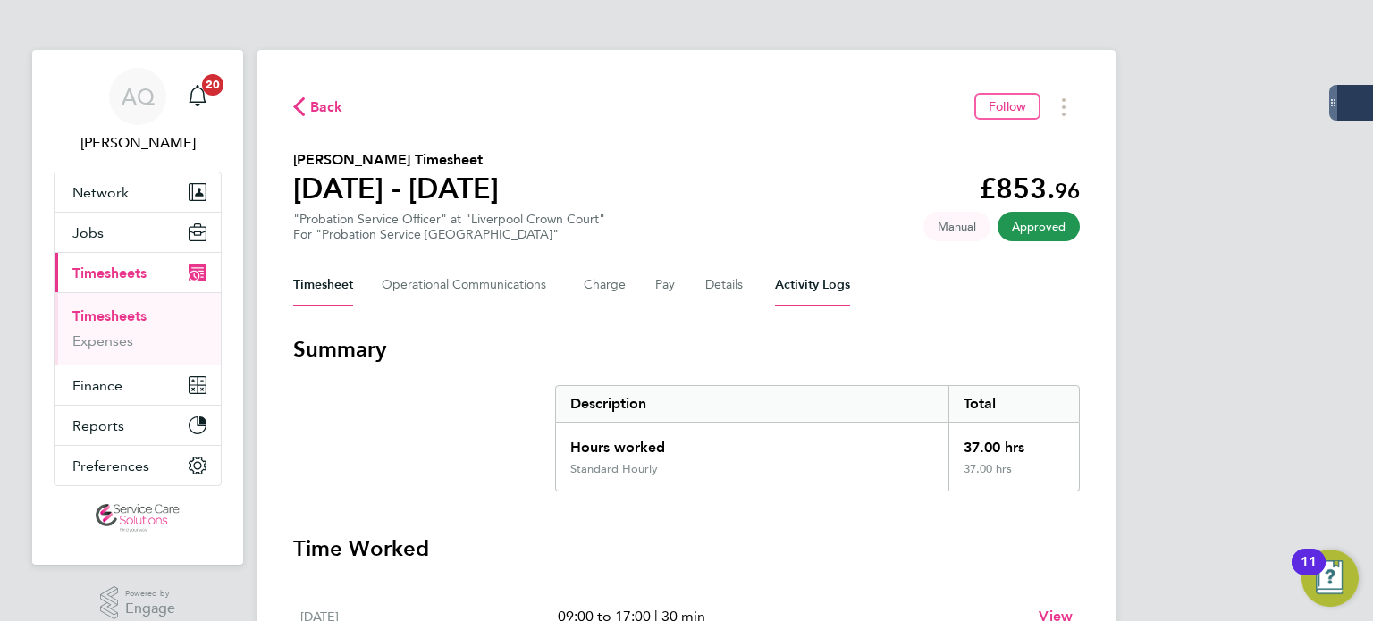
click at [818, 289] on Logs-tab "Activity Logs" at bounding box center [812, 285] width 75 height 43
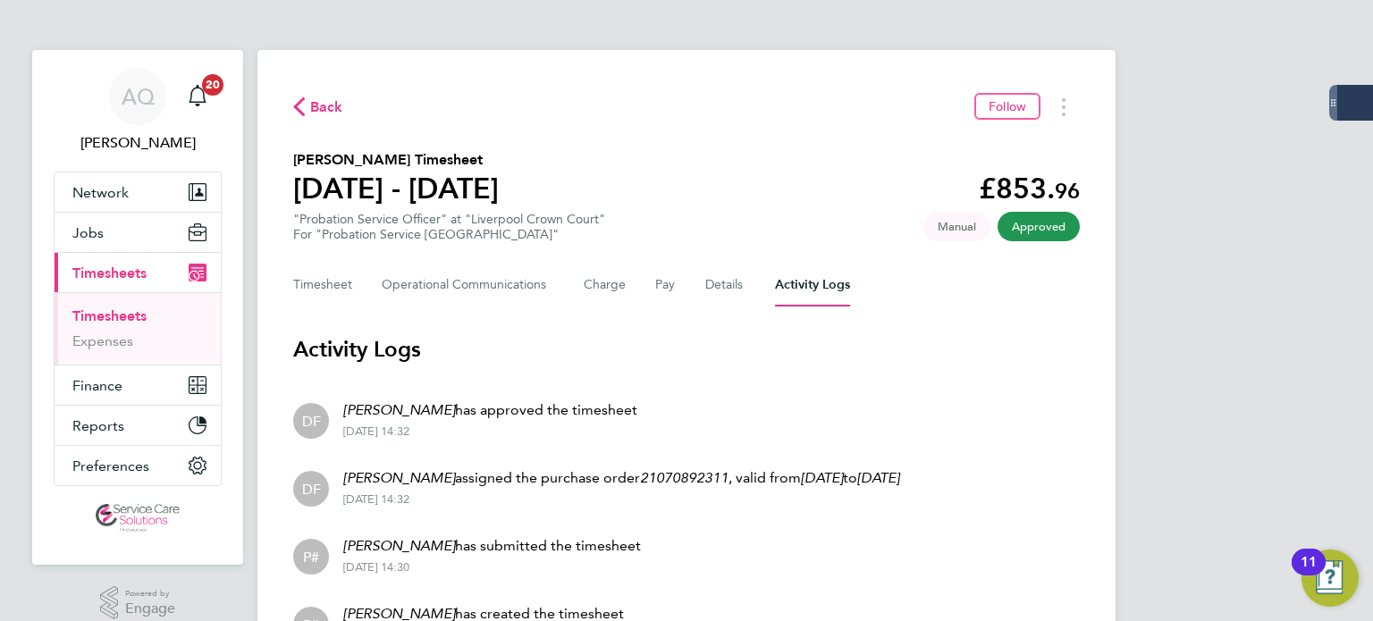
click at [751, 164] on section "[PERSON_NAME] Timesheet [DATE] - [DATE] £853. 96 "Probation Service Officer" at…" at bounding box center [686, 195] width 786 height 93
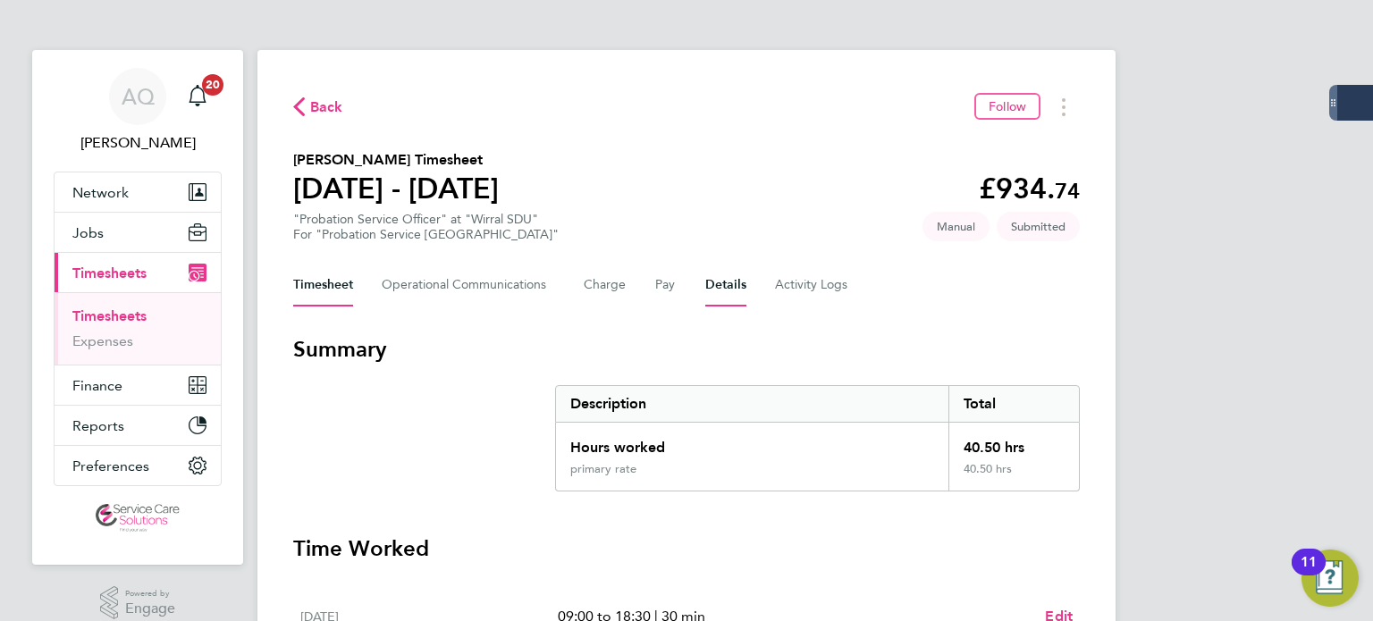
click at [729, 296] on button "Details" at bounding box center [725, 285] width 41 height 43
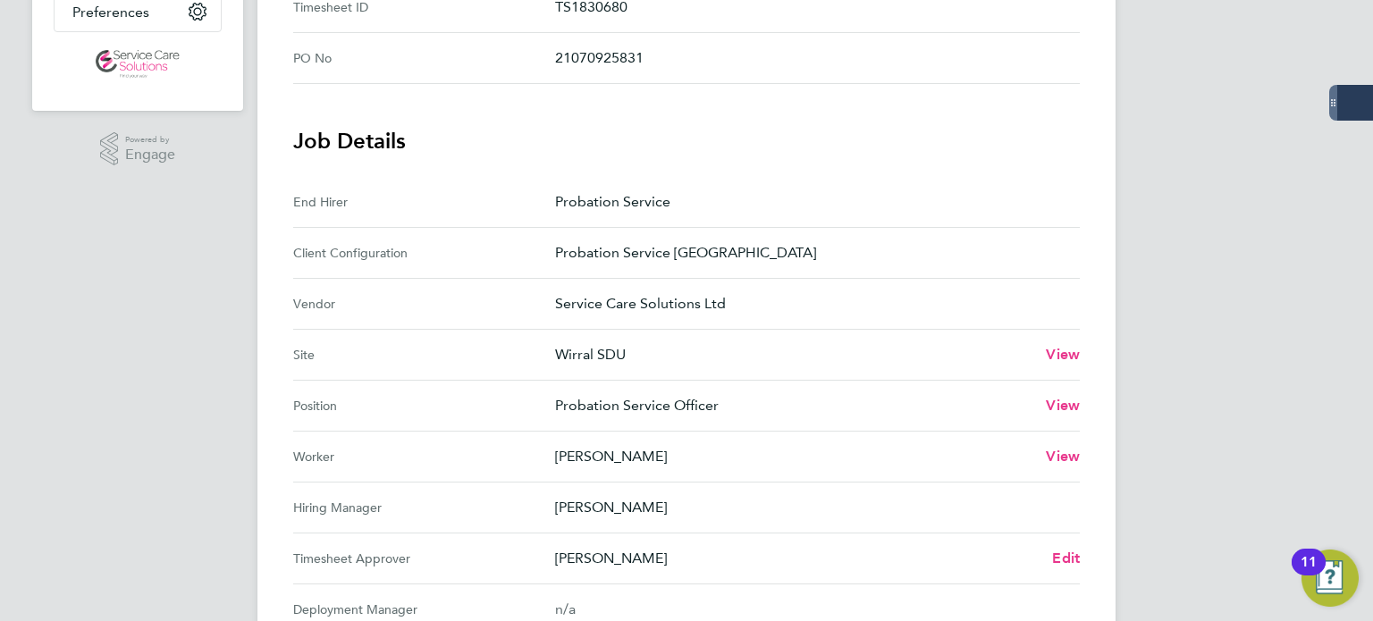
scroll to position [536, 0]
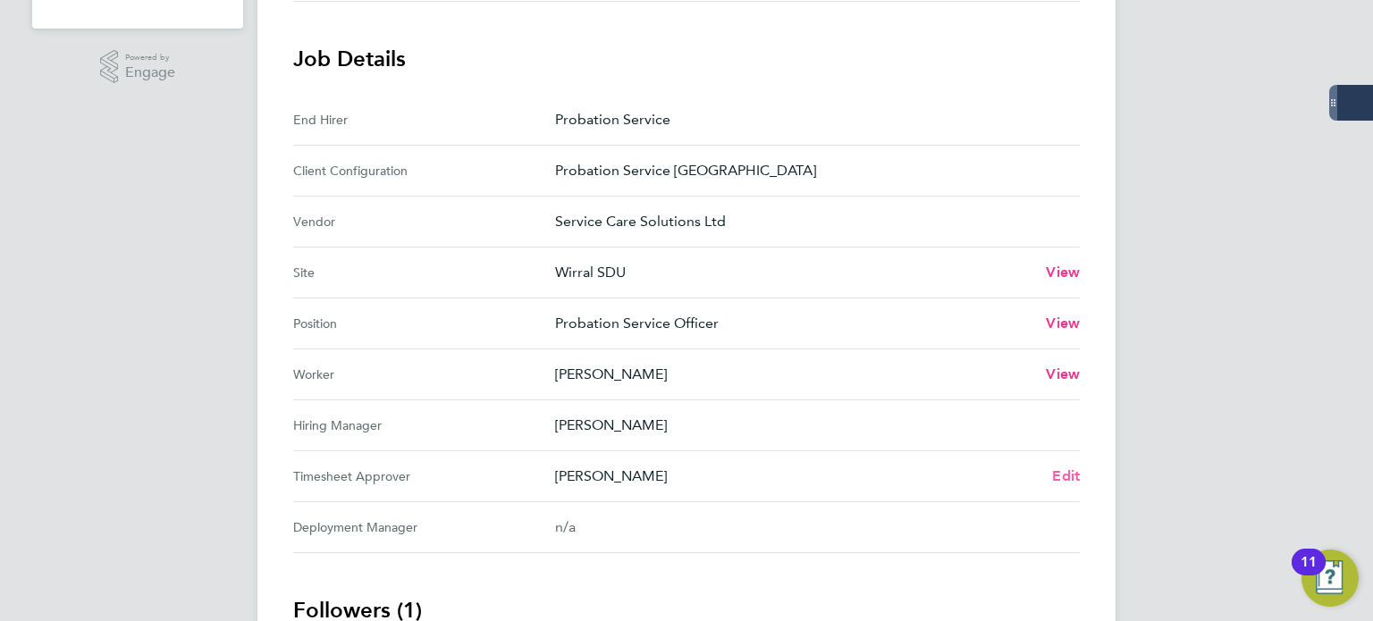
click at [1058, 475] on span "Edit" at bounding box center [1066, 475] width 28 height 17
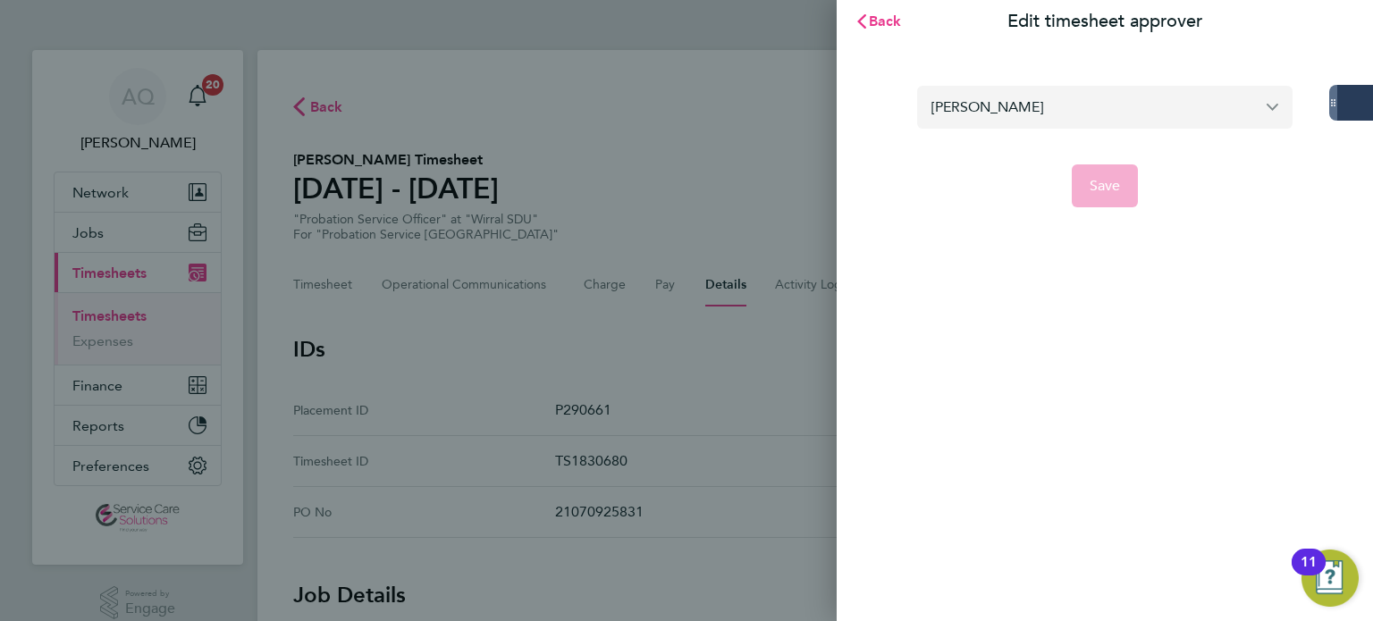
click at [1035, 100] on input "[PERSON_NAME]" at bounding box center [1104, 107] width 375 height 42
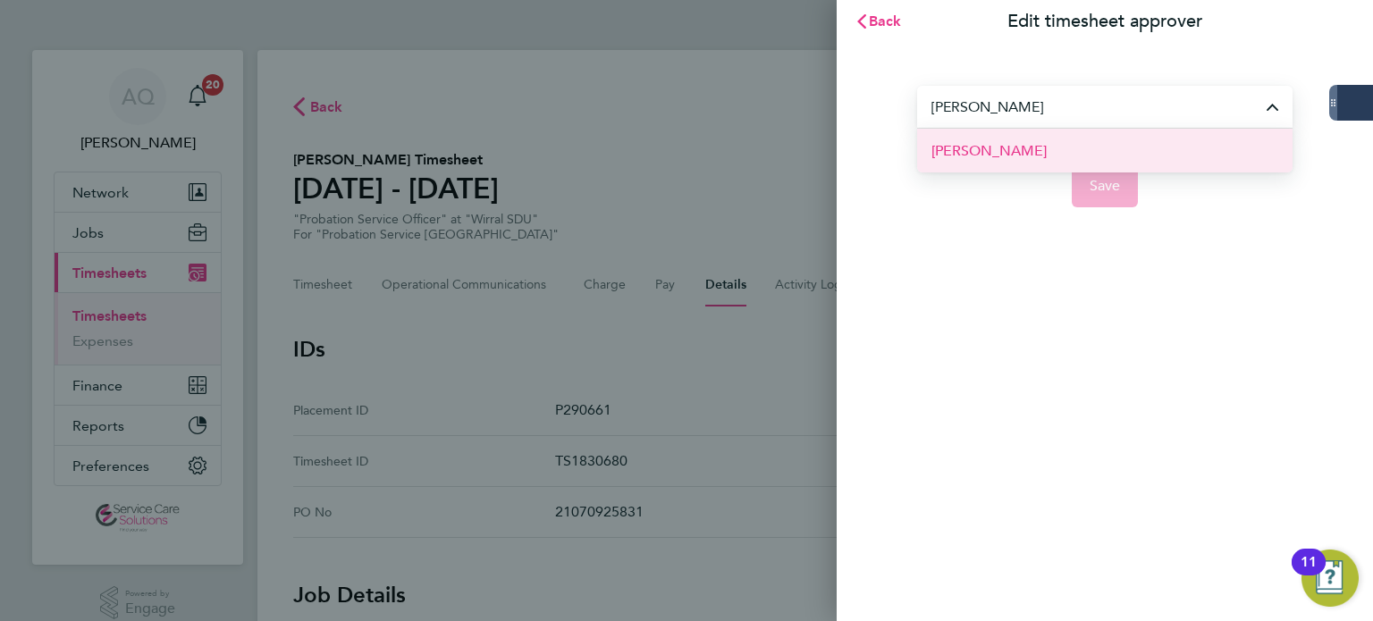
click at [1009, 162] on li "[PERSON_NAME]" at bounding box center [1104, 151] width 375 height 44
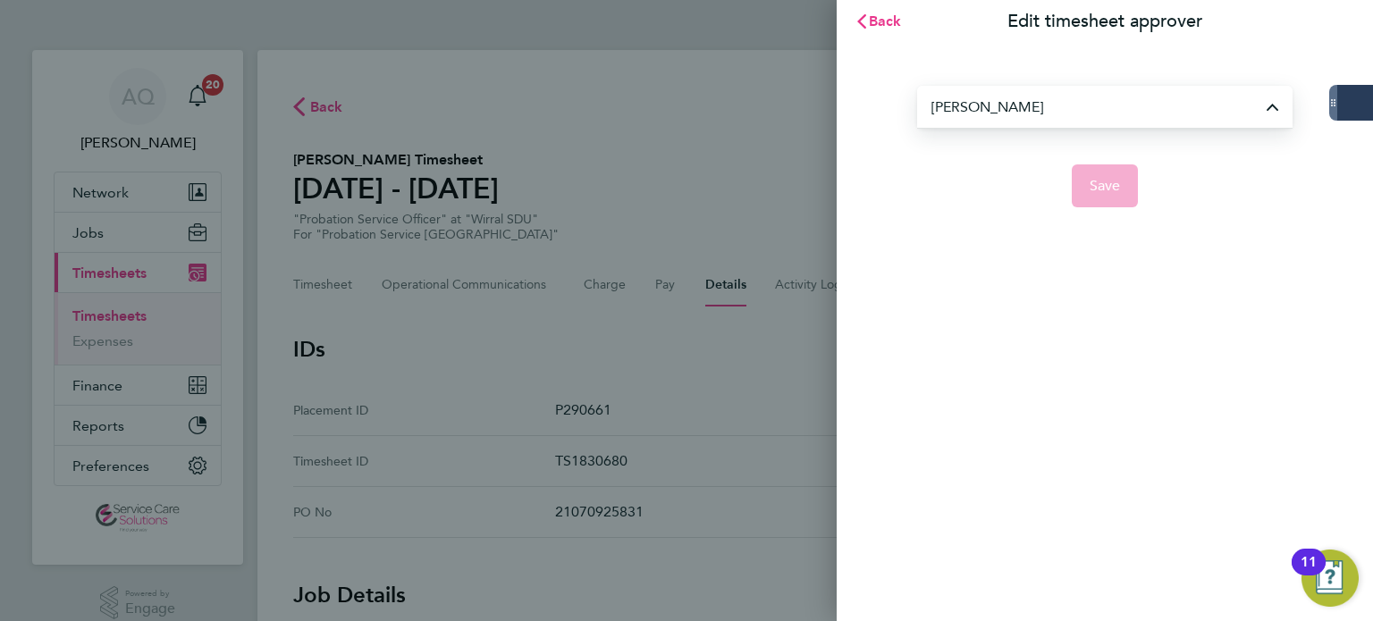
type input "[PERSON_NAME]"
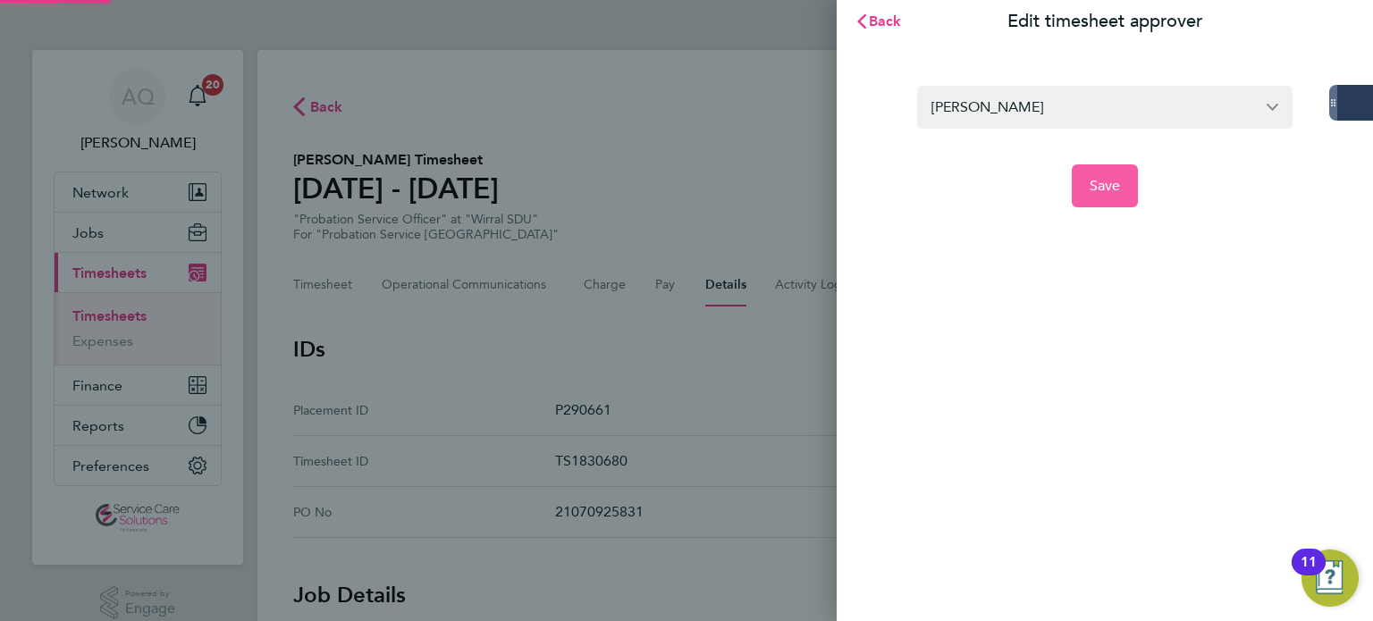
click at [1116, 185] on span "Save" at bounding box center [1104, 186] width 31 height 18
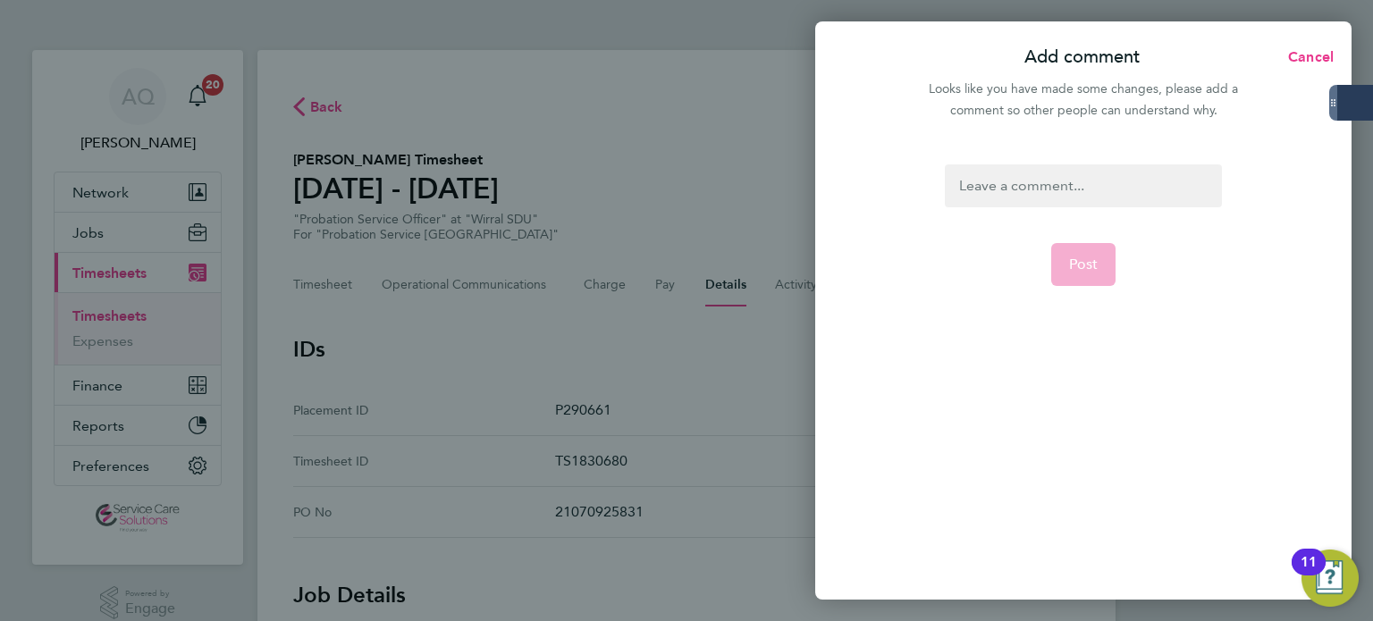
click at [1040, 185] on div at bounding box center [1083, 185] width 276 height 43
click at [1041, 186] on div at bounding box center [1083, 185] width 276 height 43
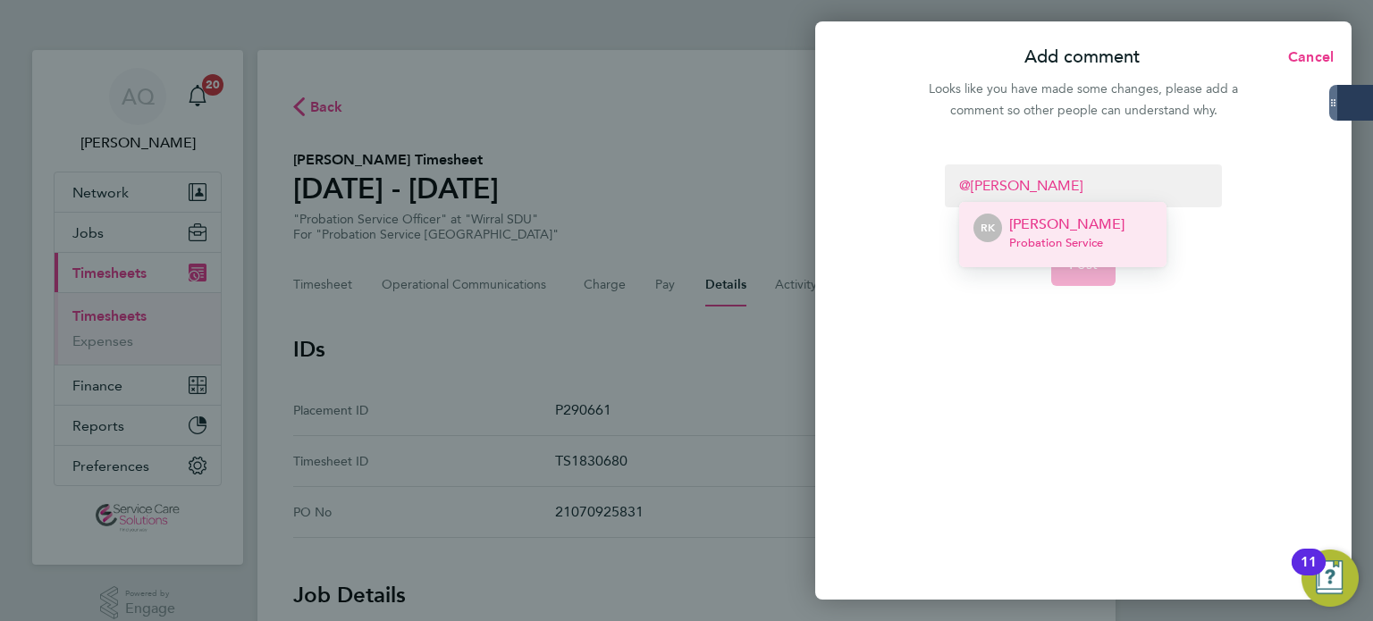
click at [1078, 239] on span "Probation Service" at bounding box center [1066, 243] width 115 height 14
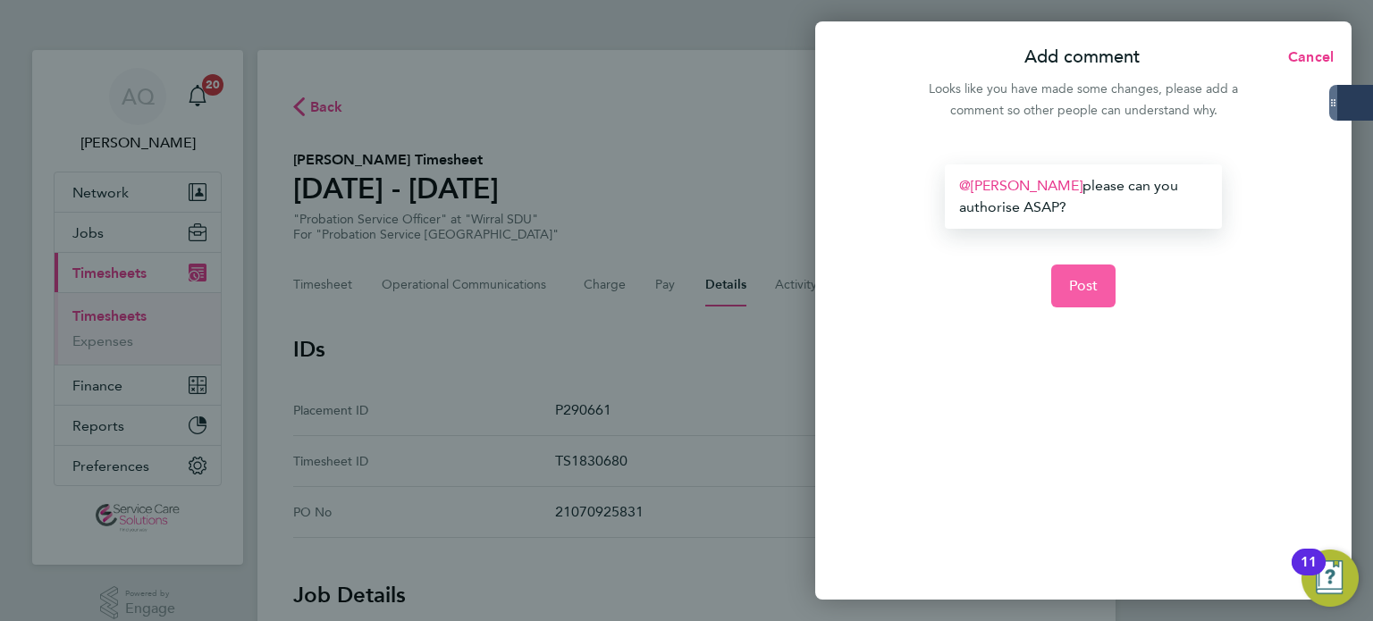
click at [1079, 290] on span "Post" at bounding box center [1083, 286] width 29 height 18
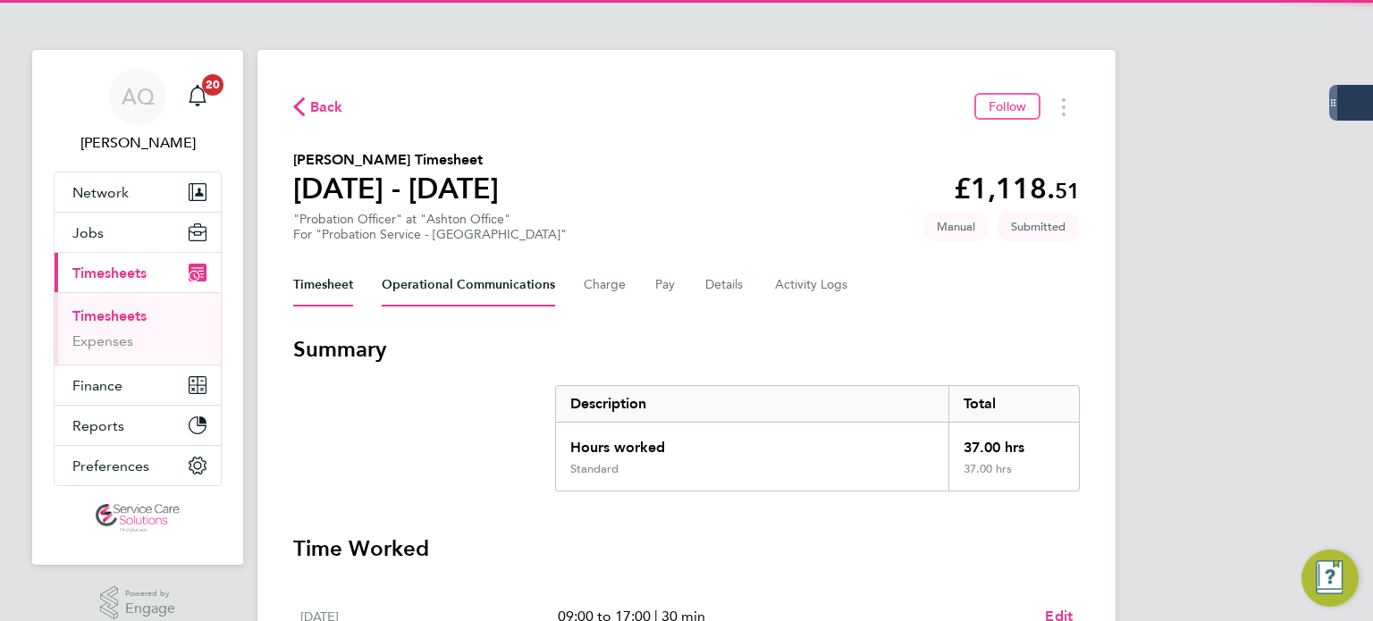
click at [486, 285] on Communications-tab "Operational Communications" at bounding box center [468, 285] width 173 height 43
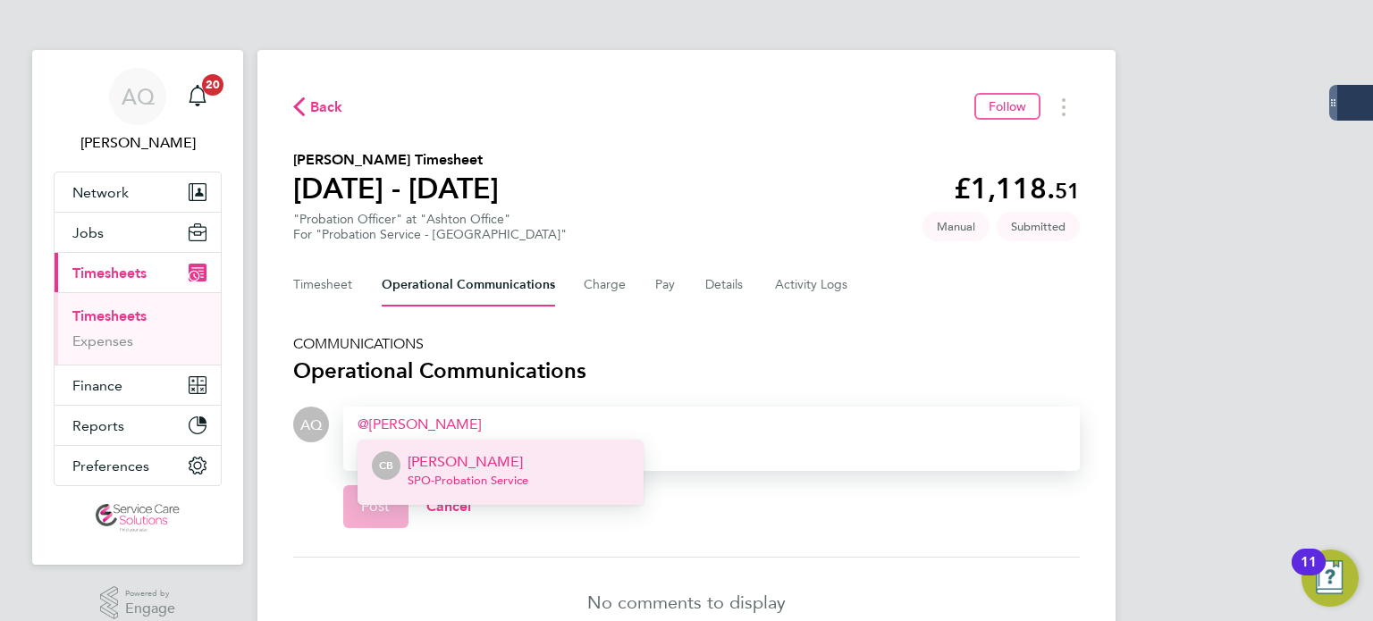
click at [415, 488] on div "Charlotte Bramall SPO - Probation Service" at bounding box center [468, 472] width 121 height 43
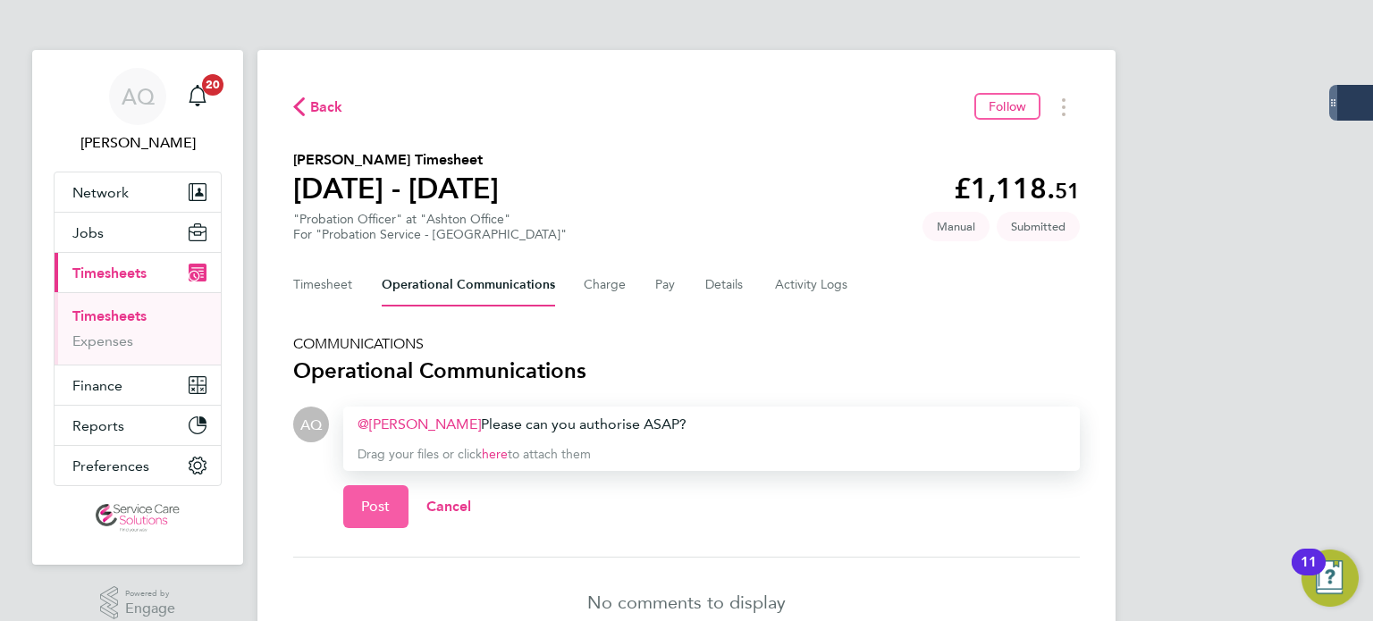
click at [390, 505] on button "Post" at bounding box center [375, 506] width 65 height 43
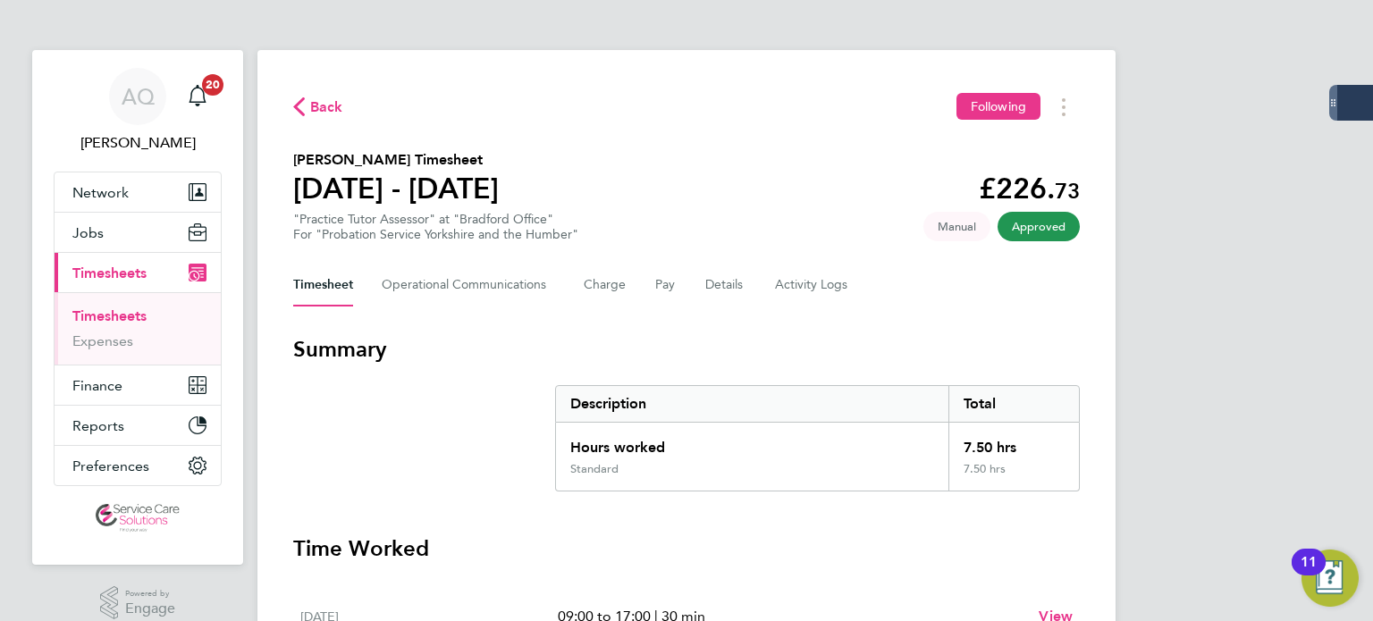
click at [1064, 123] on div "Back Following [PERSON_NAME] Timesheet [DATE] - [DATE] £226. 73 "Practice Tutor…" at bounding box center [686, 620] width 858 height 1141
click at [1062, 112] on icon "Timesheets Menu" at bounding box center [1064, 107] width 4 height 18
click at [1039, 142] on link "Download timesheet" at bounding box center [972, 147] width 214 height 36
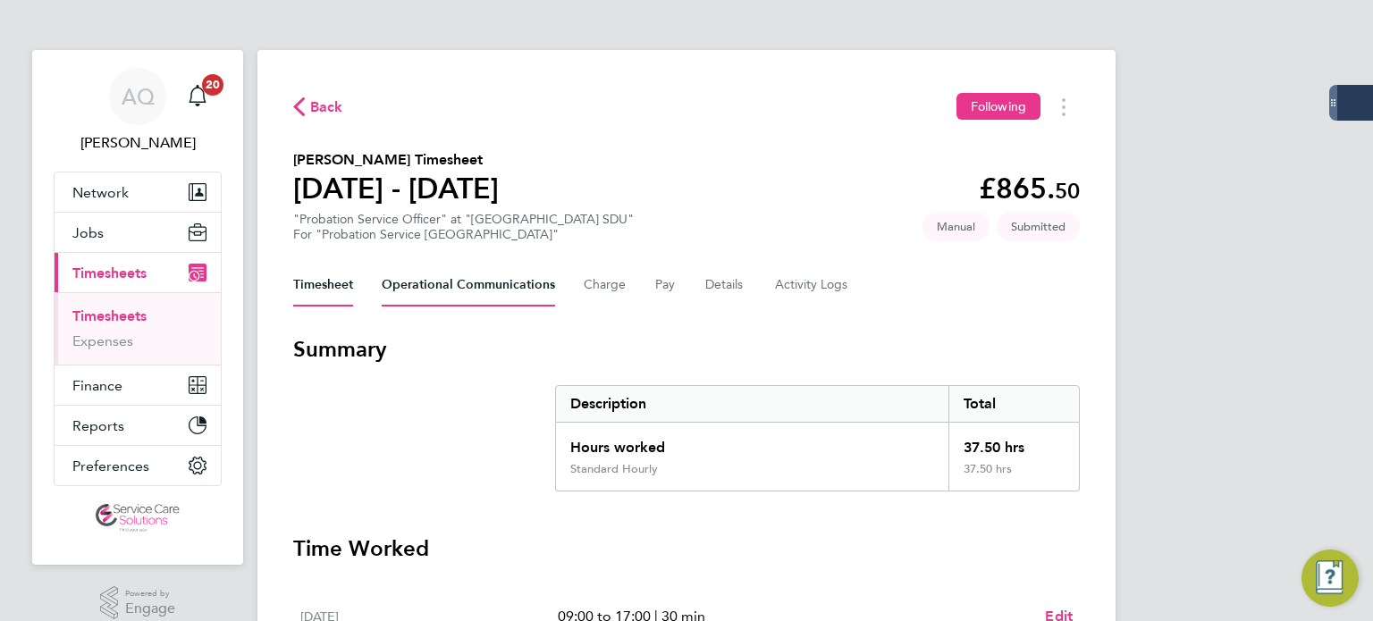
click at [493, 289] on Communications-tab "Operational Communications" at bounding box center [468, 285] width 173 height 43
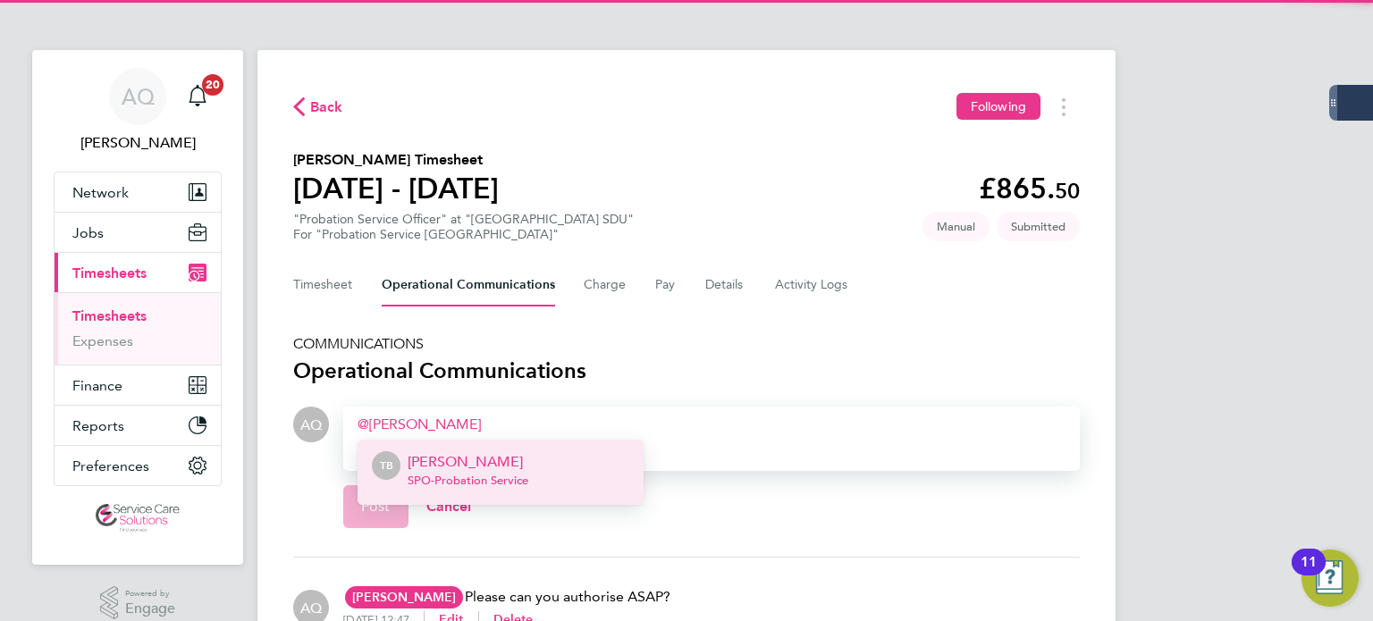
click at [525, 476] on span "SPO - Probation Service" at bounding box center [468, 481] width 121 height 14
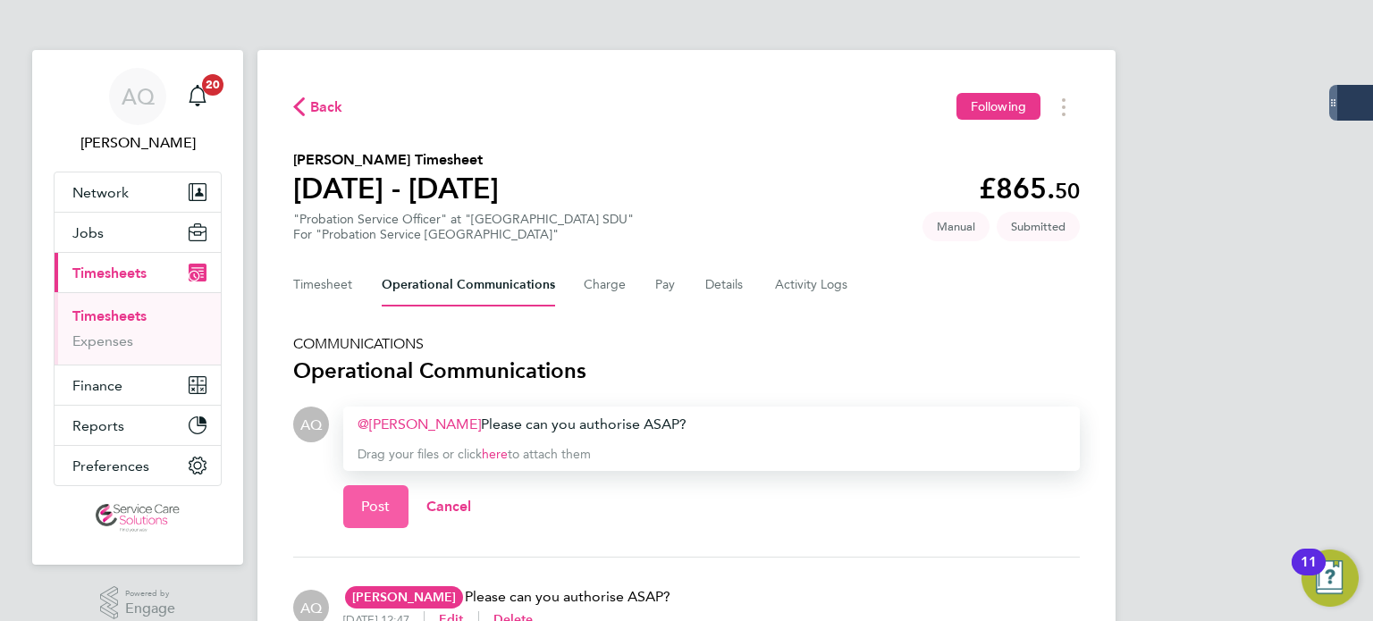
click at [404, 495] on button "Post" at bounding box center [375, 506] width 65 height 43
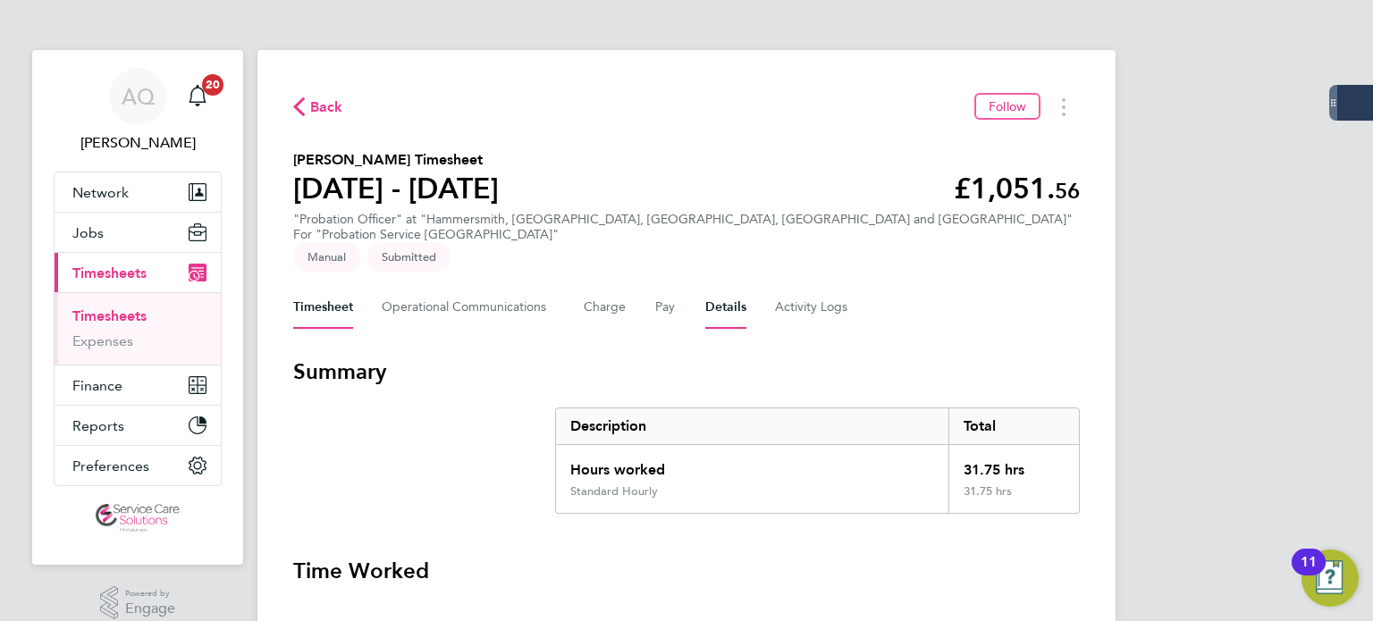
drag, startPoint x: 713, startPoint y: 276, endPoint x: 723, endPoint y: 295, distance: 21.2
click at [715, 286] on button "Details" at bounding box center [725, 307] width 41 height 43
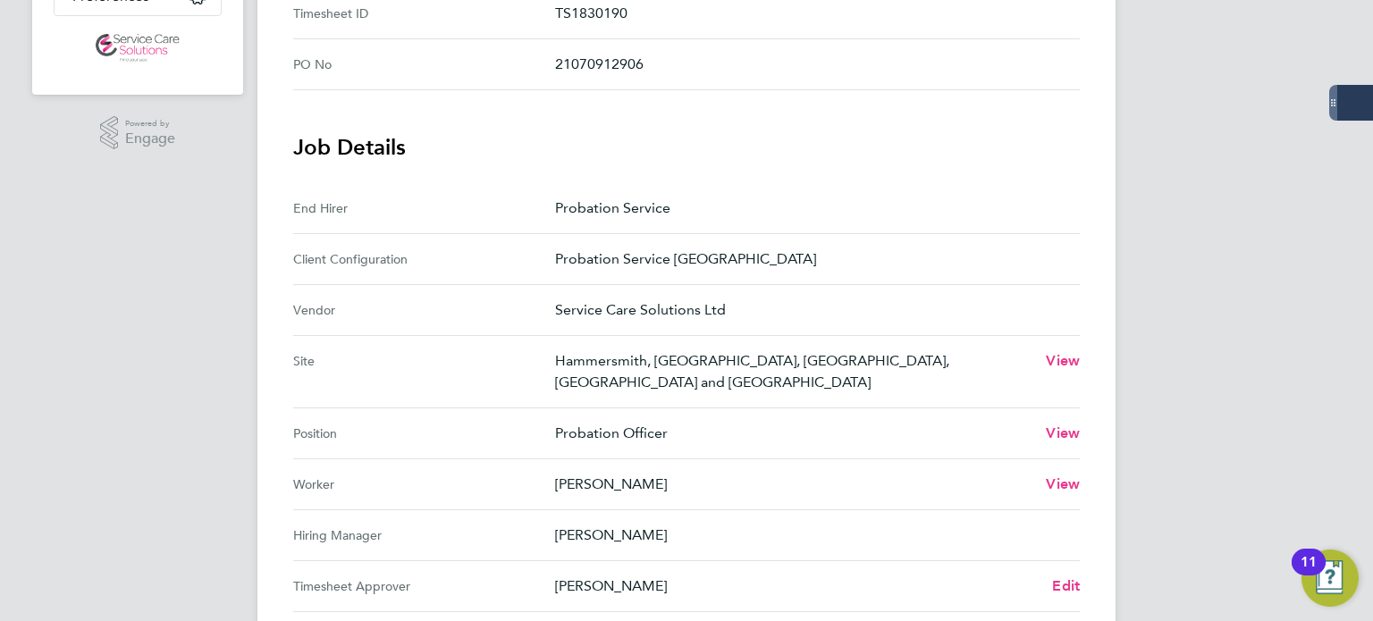
scroll to position [715, 0]
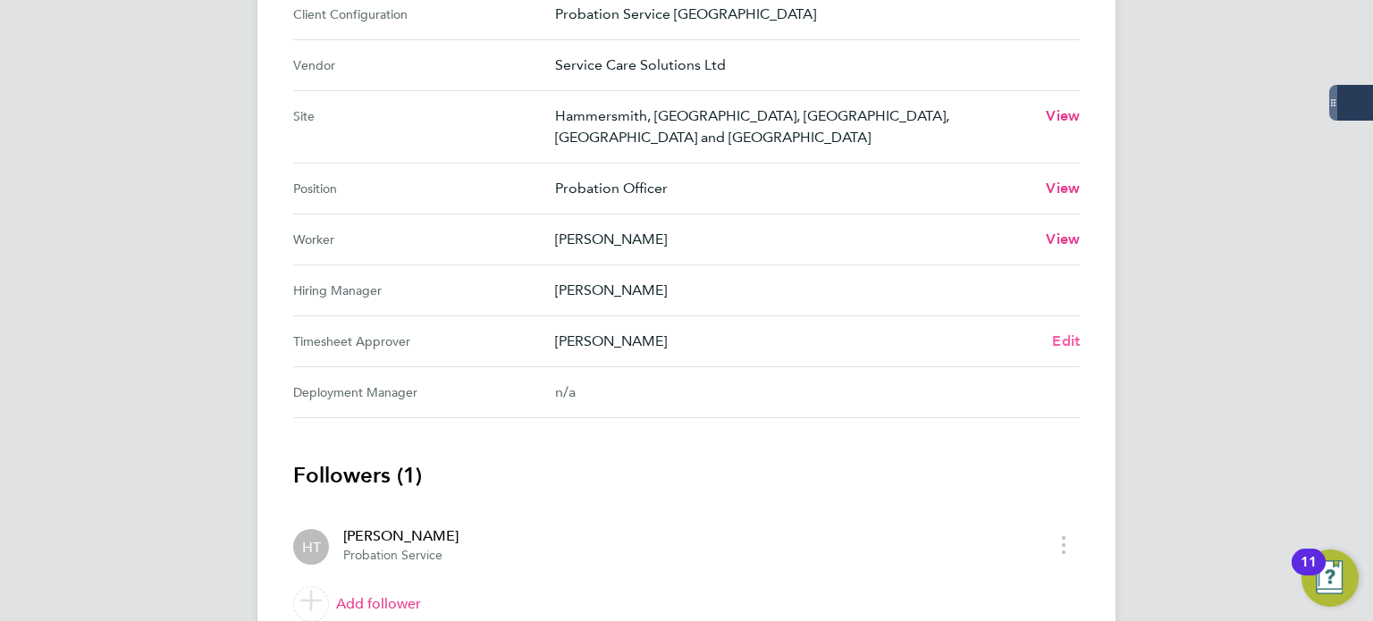
click at [1062, 332] on span "Edit" at bounding box center [1066, 340] width 28 height 17
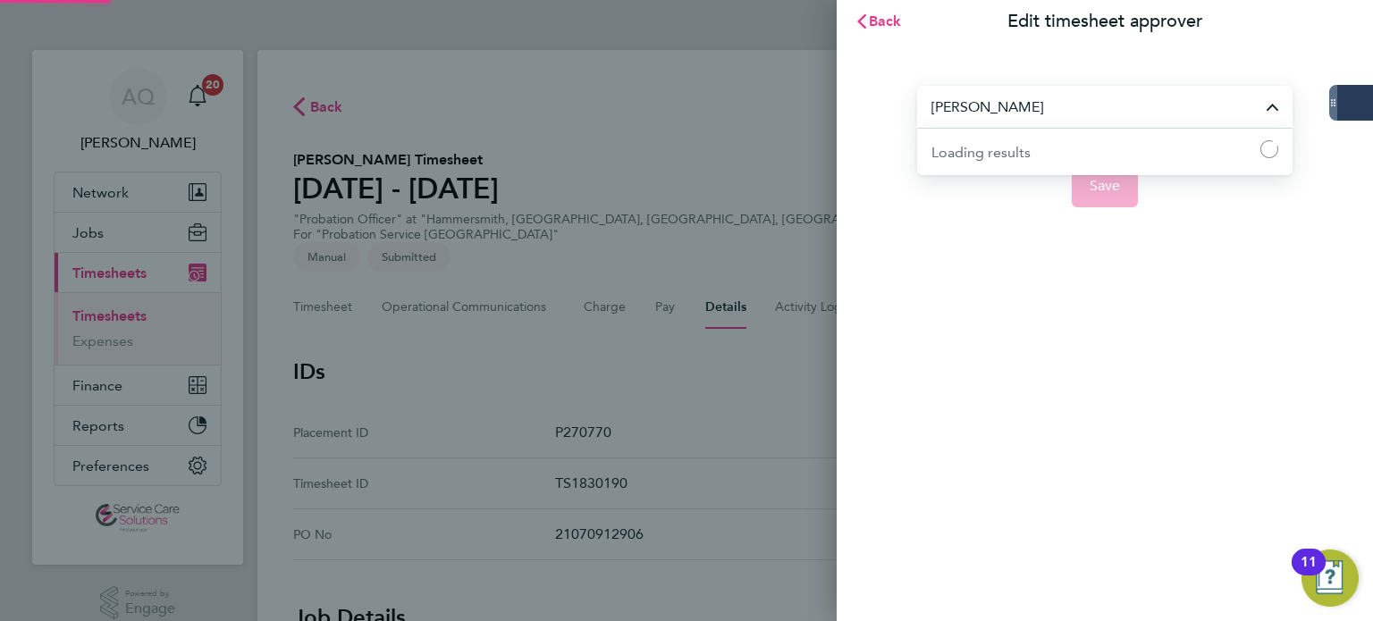
drag, startPoint x: 1066, startPoint y: 102, endPoint x: 1057, endPoint y: 103, distance: 9.0
click at [1065, 103] on input "[PERSON_NAME]" at bounding box center [1104, 107] width 375 height 42
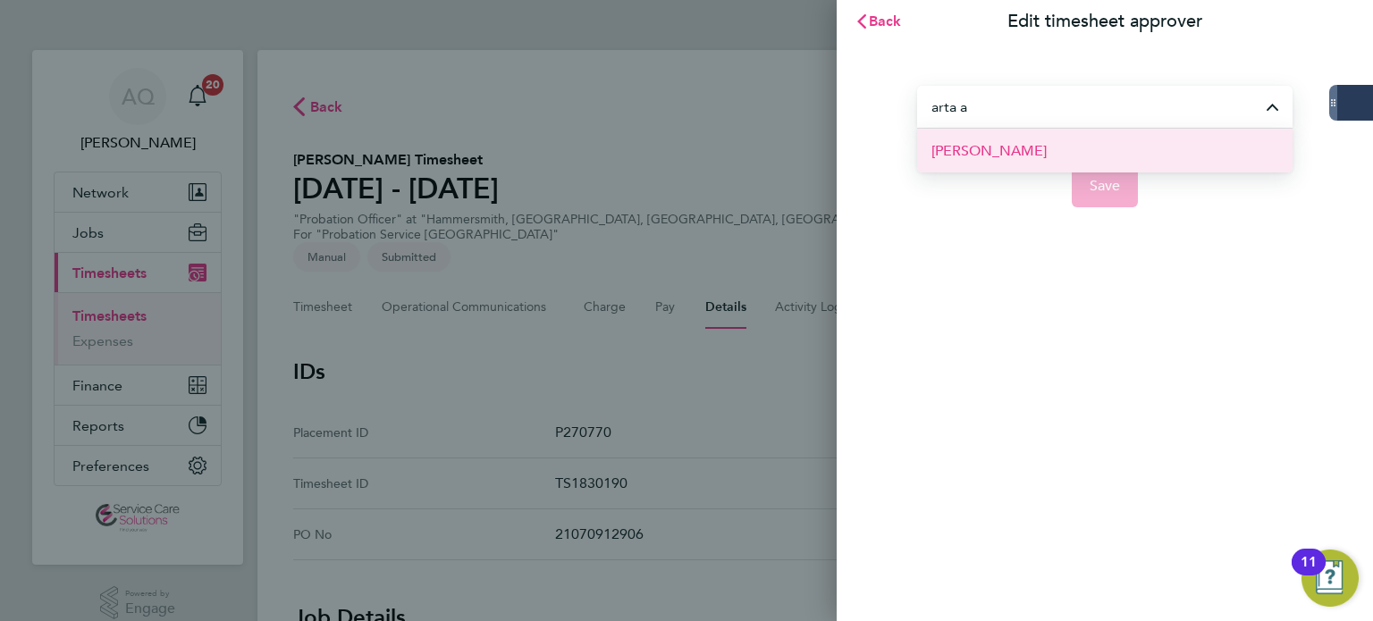
click at [1051, 151] on li "[PERSON_NAME]" at bounding box center [1104, 151] width 375 height 44
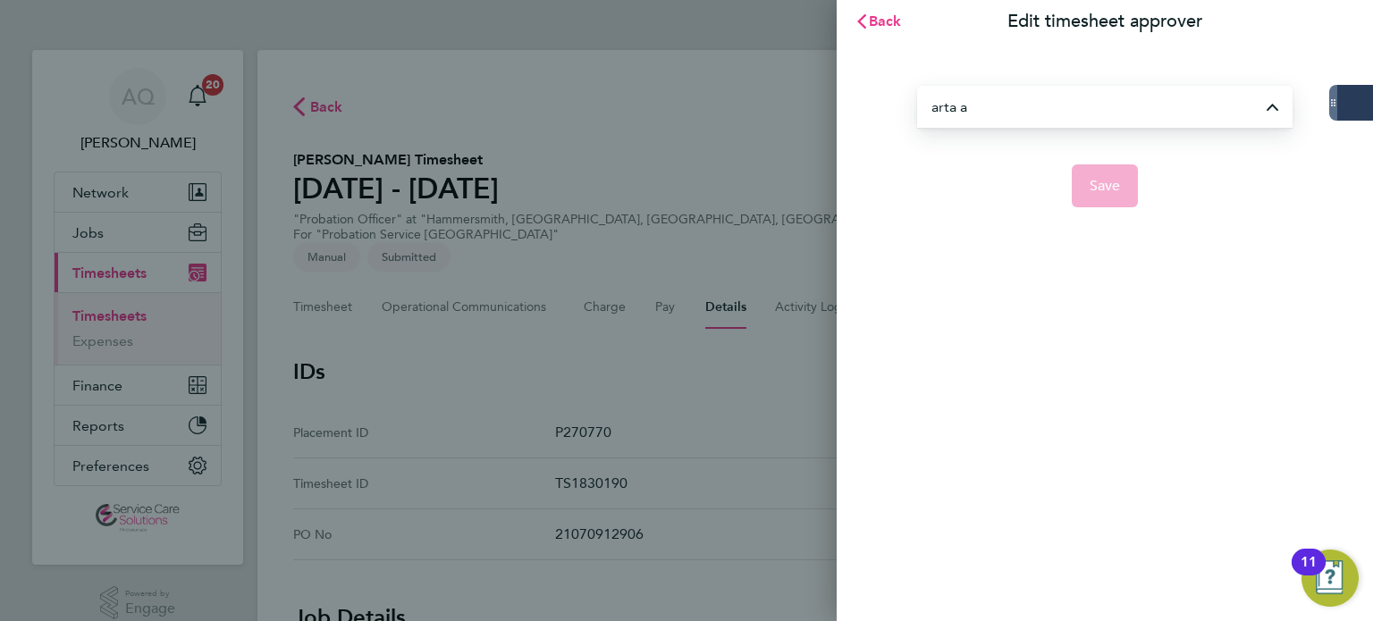
type input "[PERSON_NAME]"
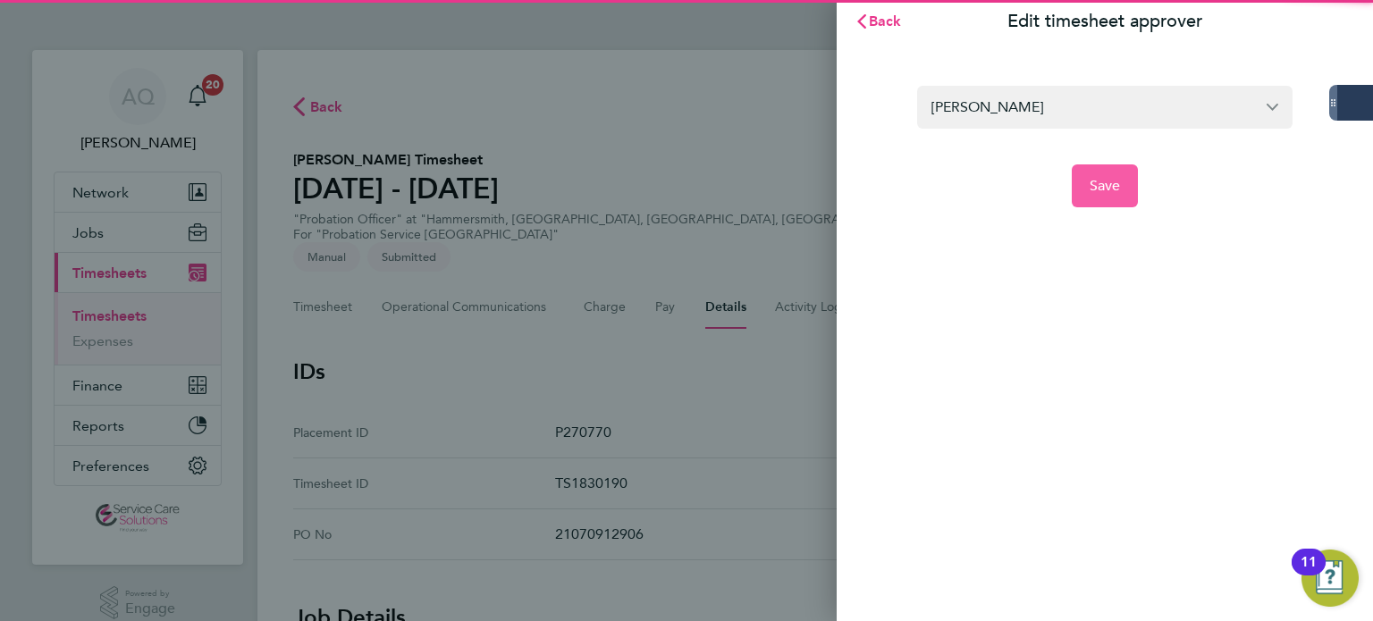
click at [1100, 187] on span "Save" at bounding box center [1104, 186] width 31 height 18
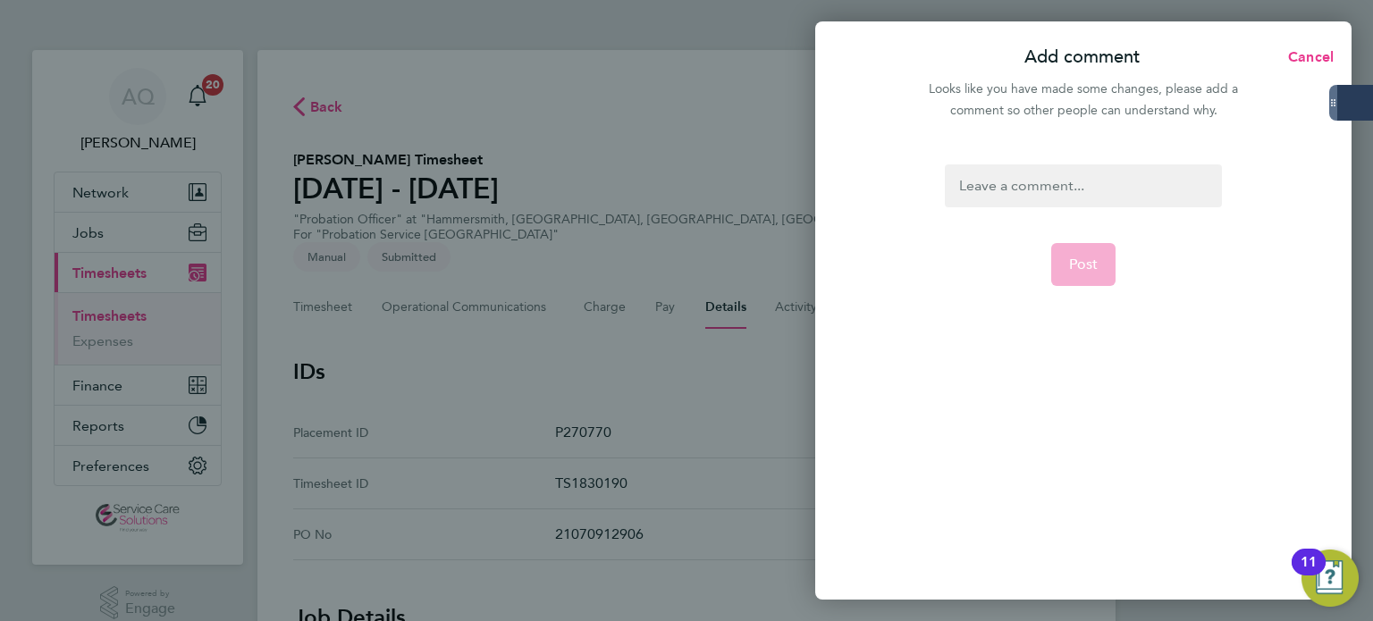
click at [1063, 180] on div at bounding box center [1083, 185] width 276 height 43
click at [1065, 178] on div at bounding box center [1083, 185] width 276 height 43
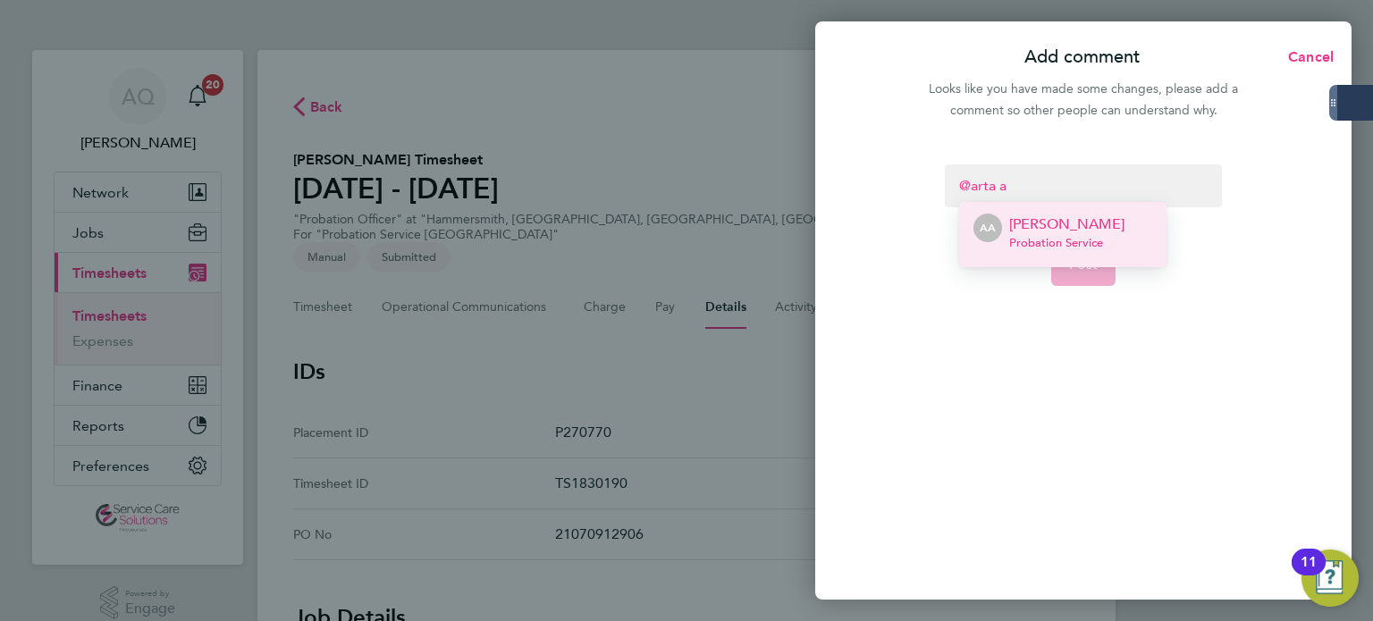
click at [1070, 236] on span "Probation Service" at bounding box center [1066, 243] width 115 height 14
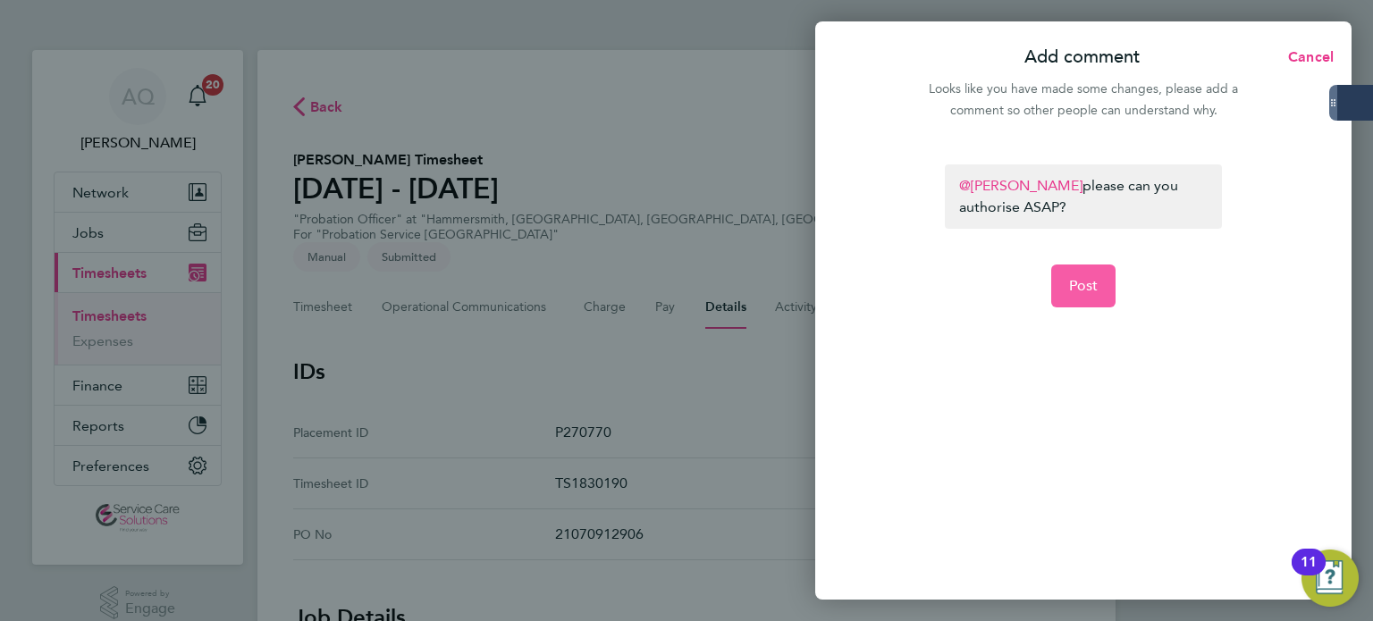
drag, startPoint x: 1069, startPoint y: 270, endPoint x: 1069, endPoint y: 260, distance: 9.8
click at [1070, 261] on form "[PERSON_NAME] ​ please can you authorise ASAP? Post" at bounding box center [1083, 302] width 290 height 276
click at [1092, 292] on span "Post" at bounding box center [1083, 286] width 29 height 18
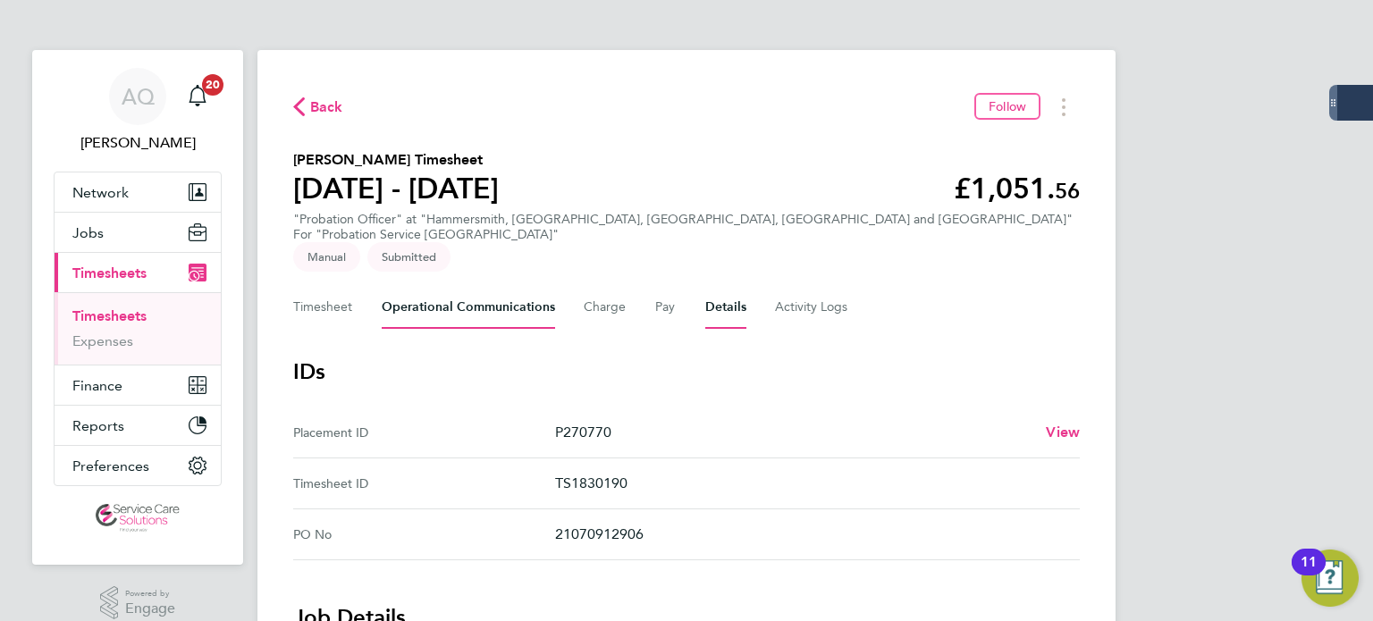
click at [497, 288] on Communications-tab "Operational Communications" at bounding box center [468, 307] width 173 height 43
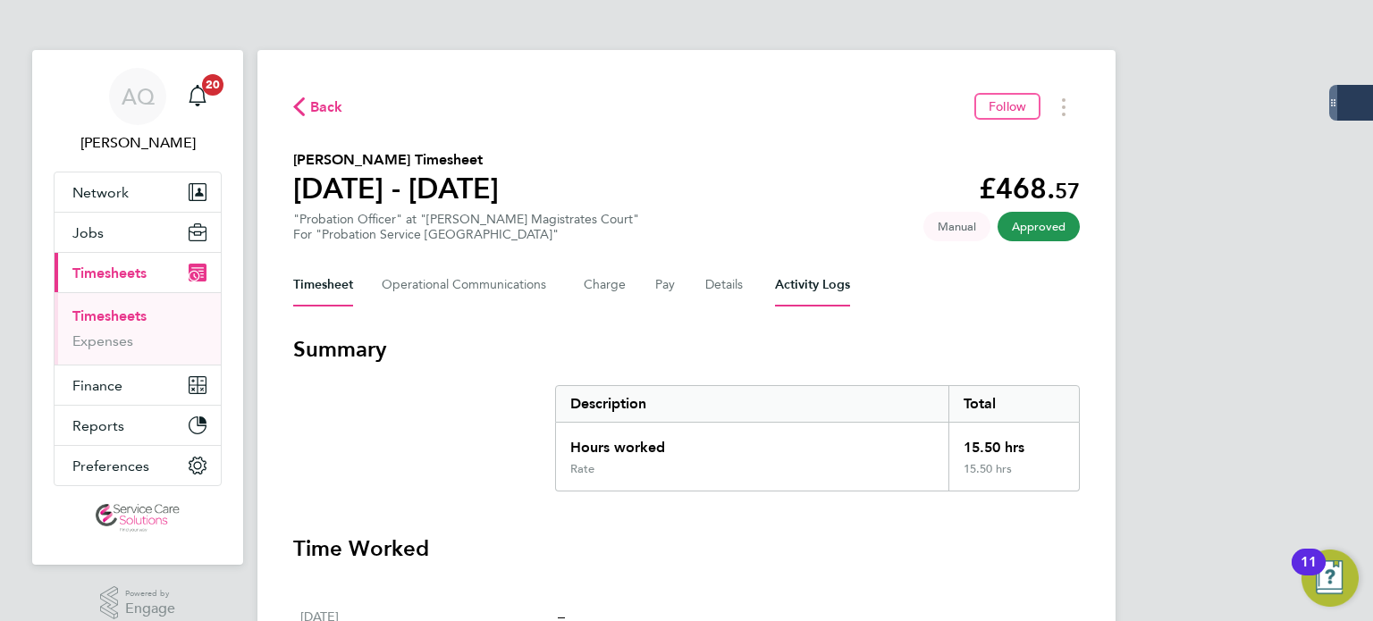
click at [823, 282] on Logs-tab "Activity Logs" at bounding box center [812, 285] width 75 height 43
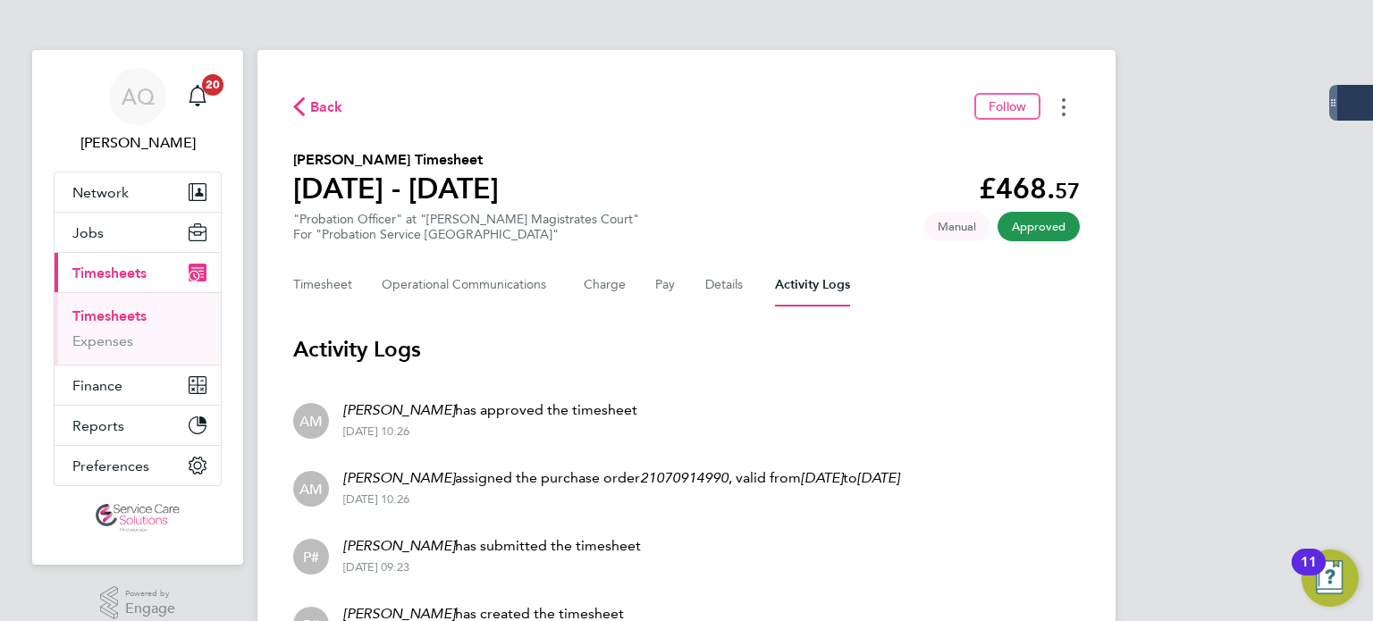
drag, startPoint x: 1067, startPoint y: 106, endPoint x: 1061, endPoint y: 117, distance: 12.4
click at [1067, 106] on button "Timesheets Menu" at bounding box center [1063, 107] width 32 height 28
click at [1012, 143] on link "Download timesheet" at bounding box center [972, 147] width 214 height 36
click at [794, 93] on div "Back Follow" at bounding box center [686, 107] width 786 height 28
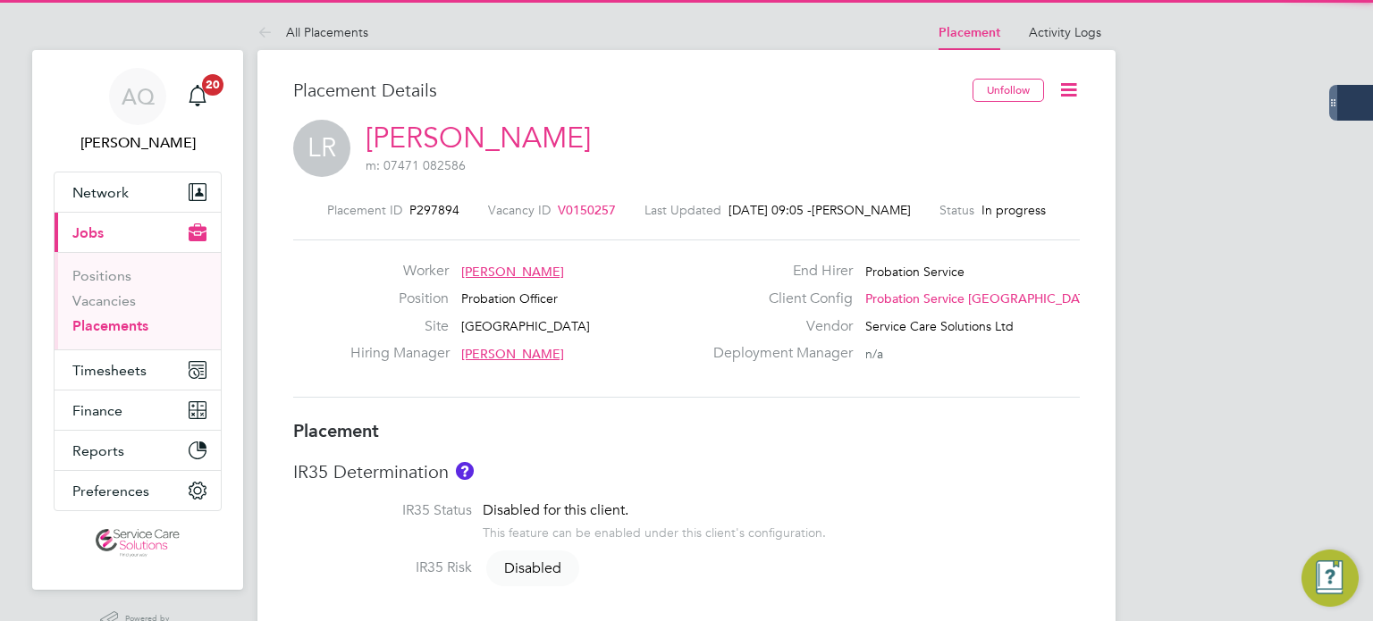
click at [1047, 93] on div "Unfollow" at bounding box center [1019, 99] width 121 height 41
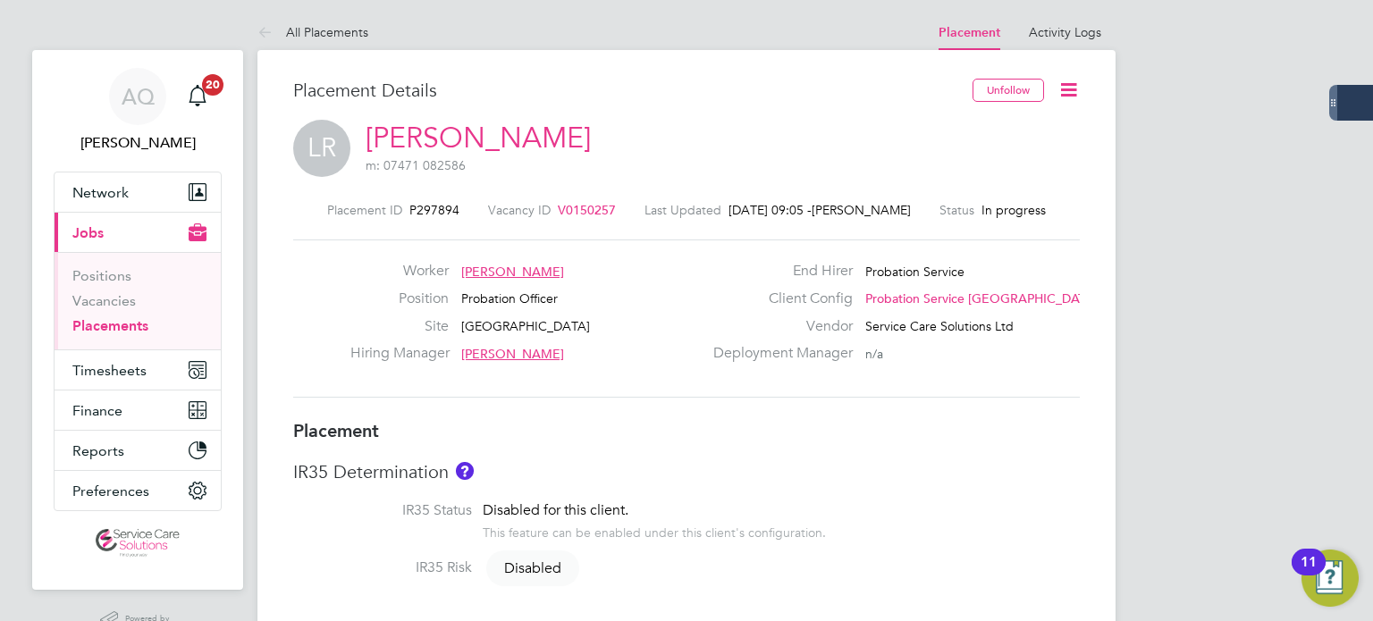
click at [1070, 89] on icon at bounding box center [1068, 90] width 22 height 22
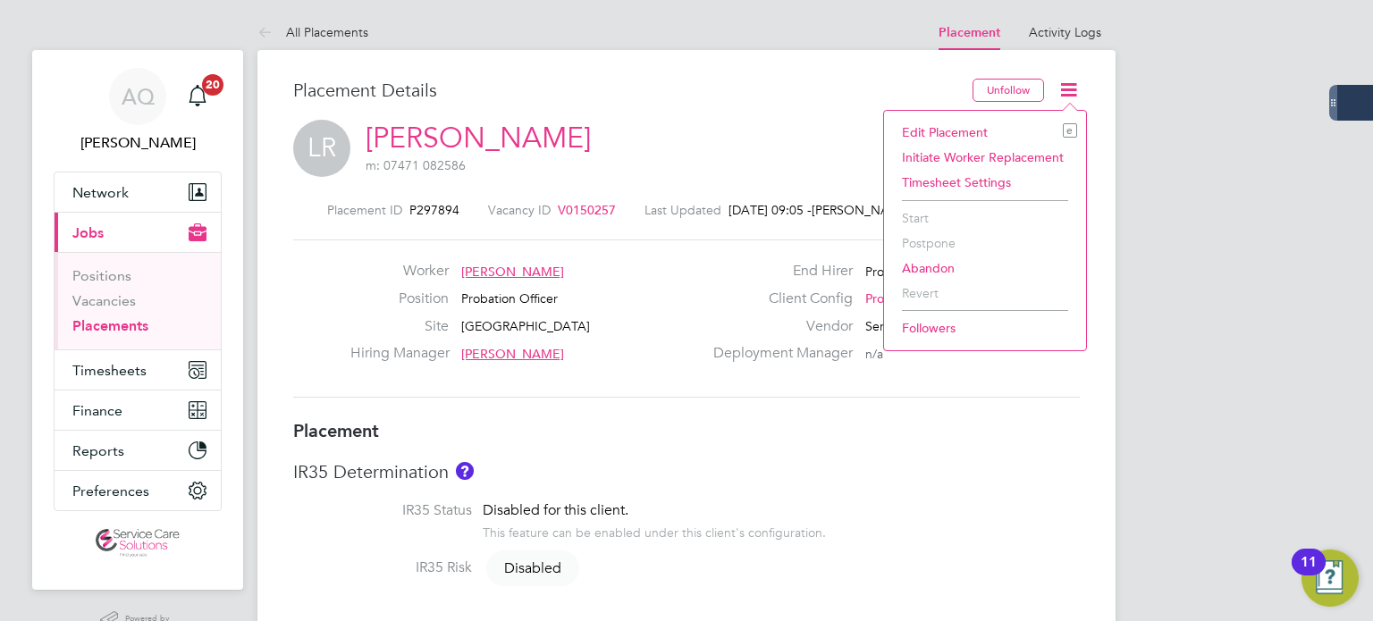
click at [964, 132] on li "Edit Placement e" at bounding box center [985, 132] width 184 height 25
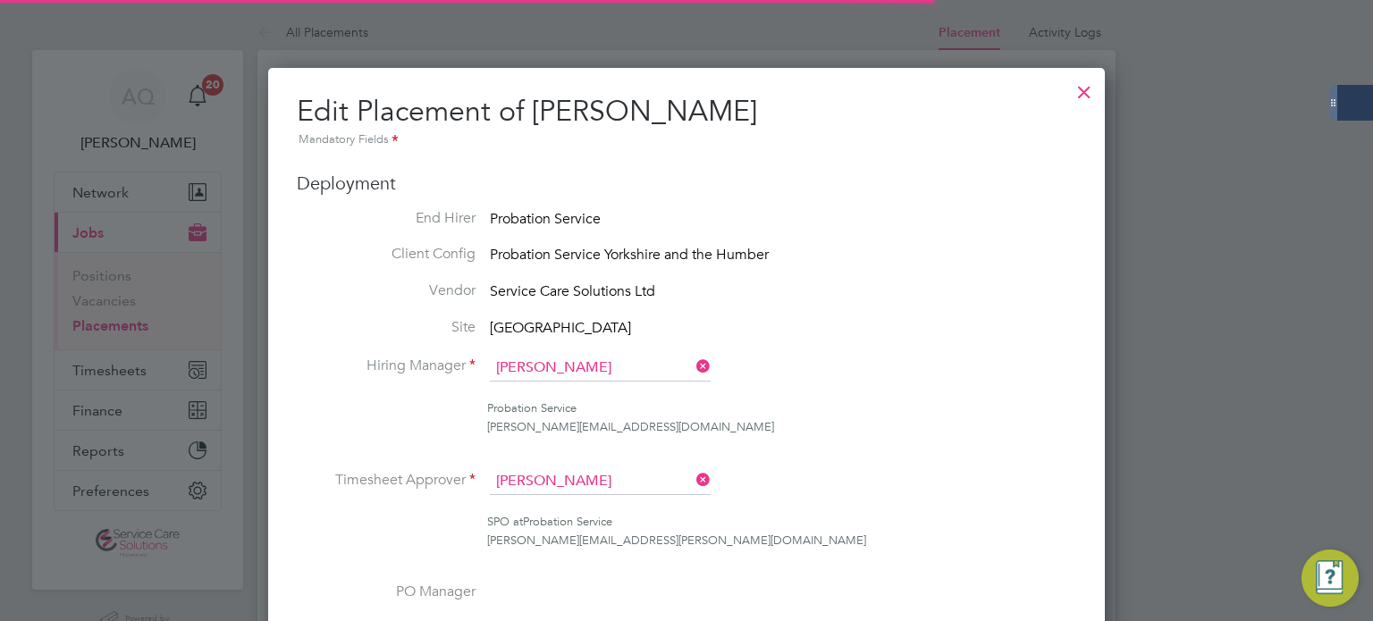
scroll to position [9, 9]
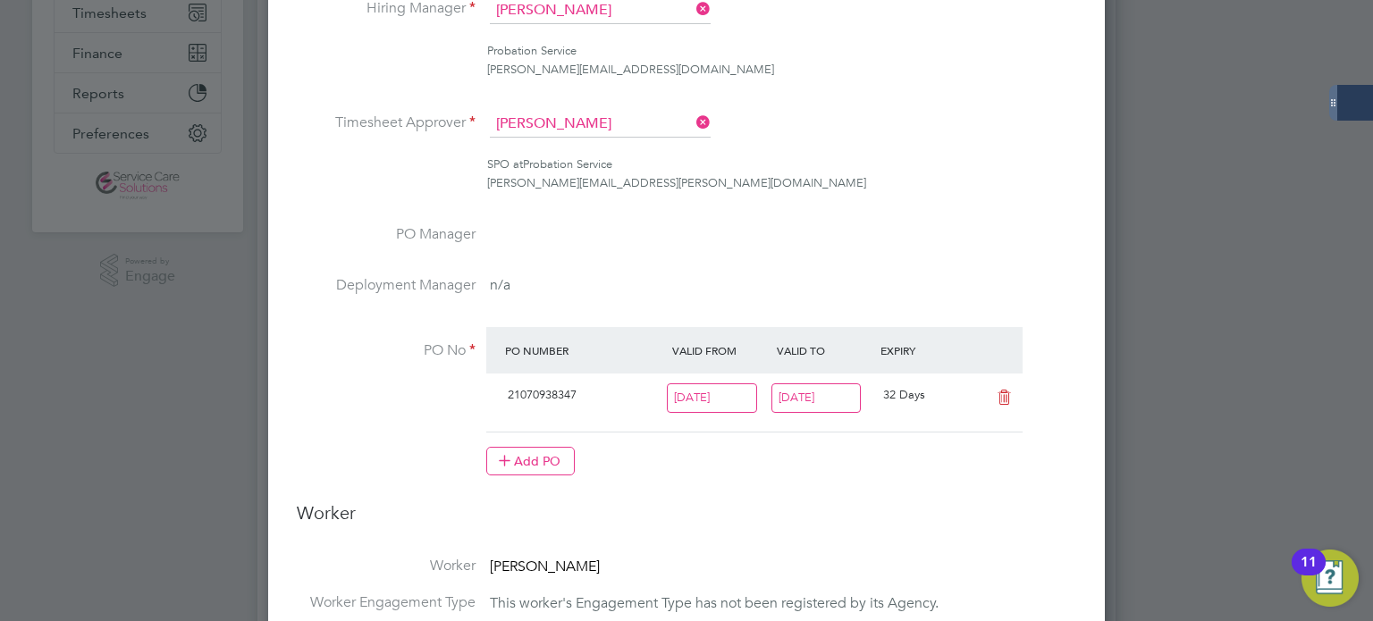
click at [794, 394] on input "02 Nov 2025" at bounding box center [816, 397] width 90 height 29
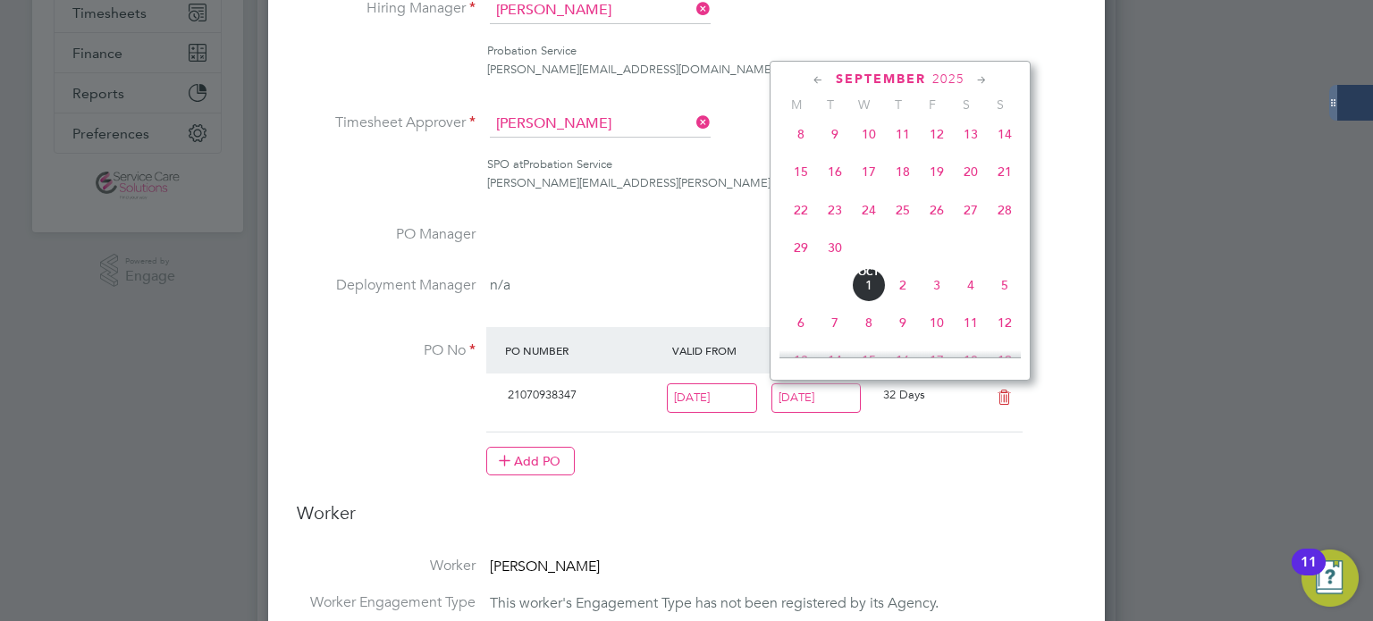
click at [1005, 181] on span "21" at bounding box center [1005, 172] width 34 height 34
type input "21 Sep 2025"
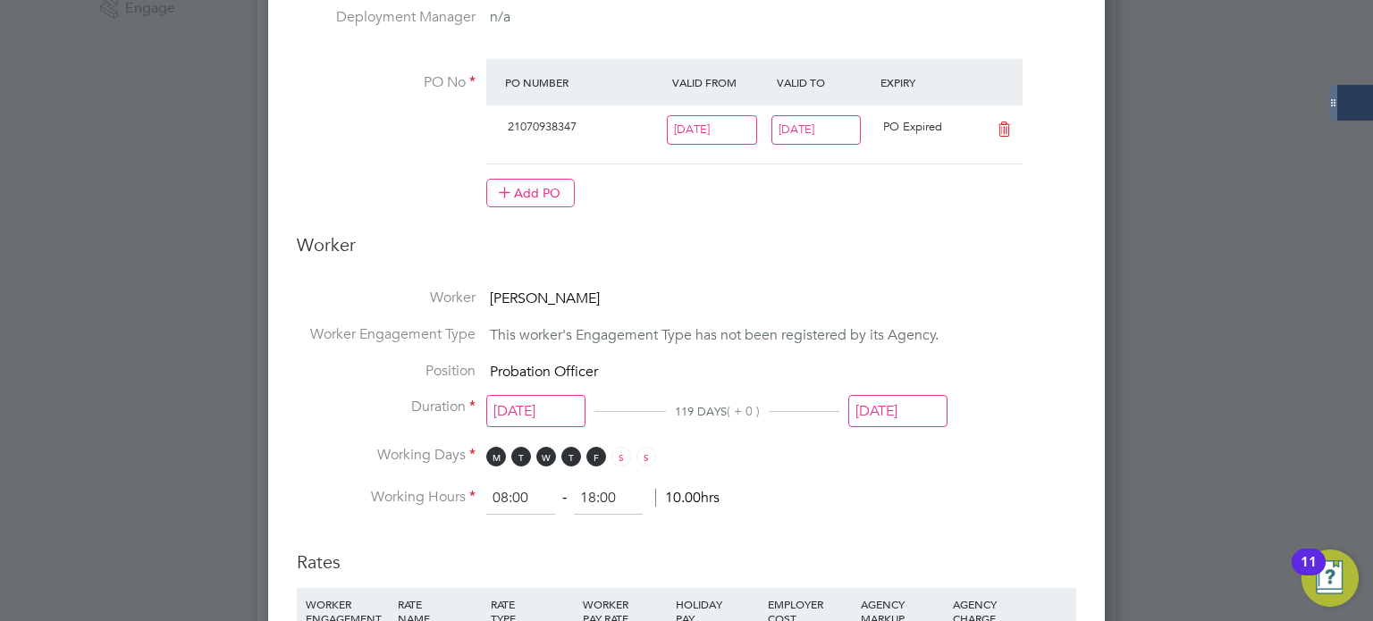
click at [947, 401] on li "Duration 07 Jul 2025 119 DAYS ( + 0 ) 02 Nov 2025" at bounding box center [686, 422] width 779 height 48
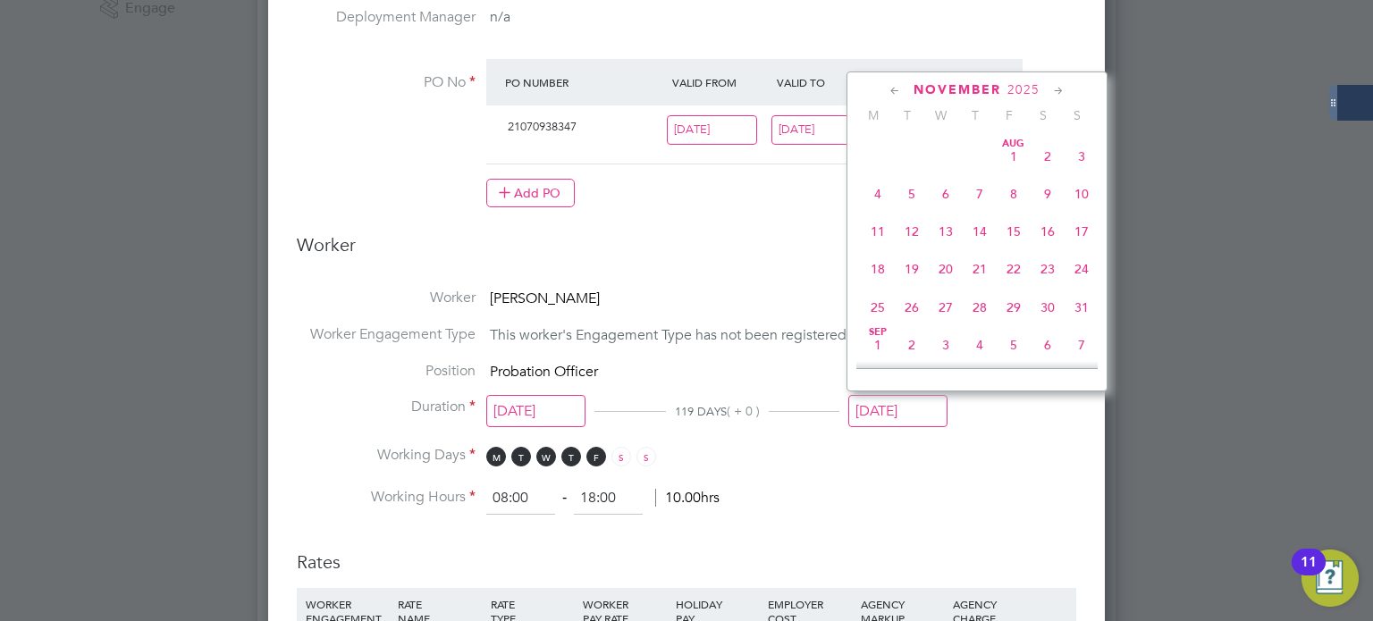
click at [892, 401] on input "02 Nov 2025" at bounding box center [897, 411] width 99 height 33
click at [1072, 280] on span "21" at bounding box center [1081, 266] width 34 height 34
type input "21 Sep 2025"
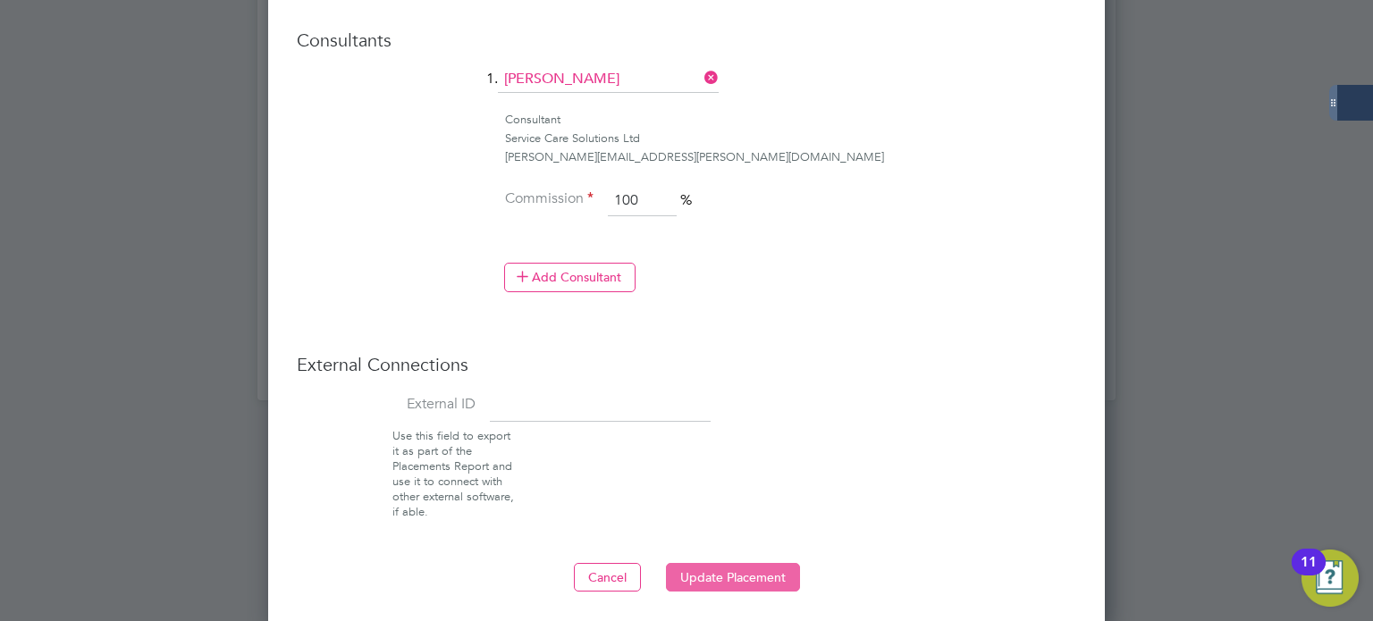
click at [778, 563] on button "Update Placement" at bounding box center [733, 577] width 134 height 29
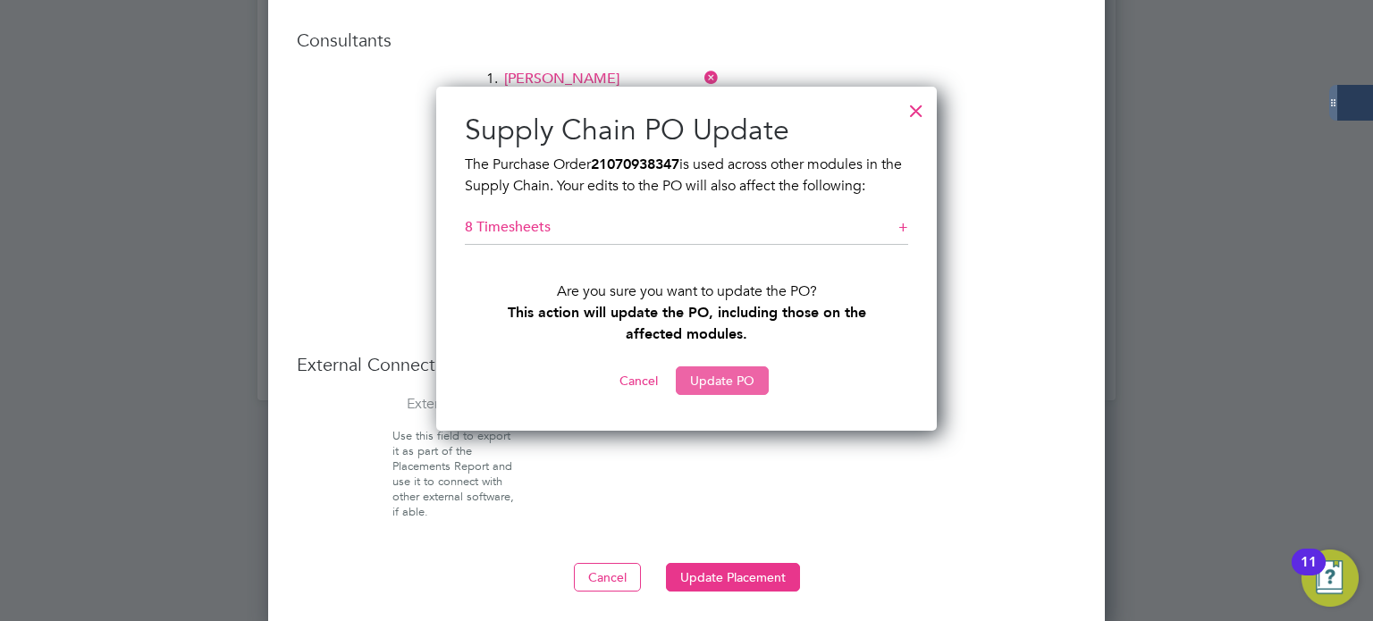
click at [745, 387] on button "Update PO" at bounding box center [722, 380] width 93 height 29
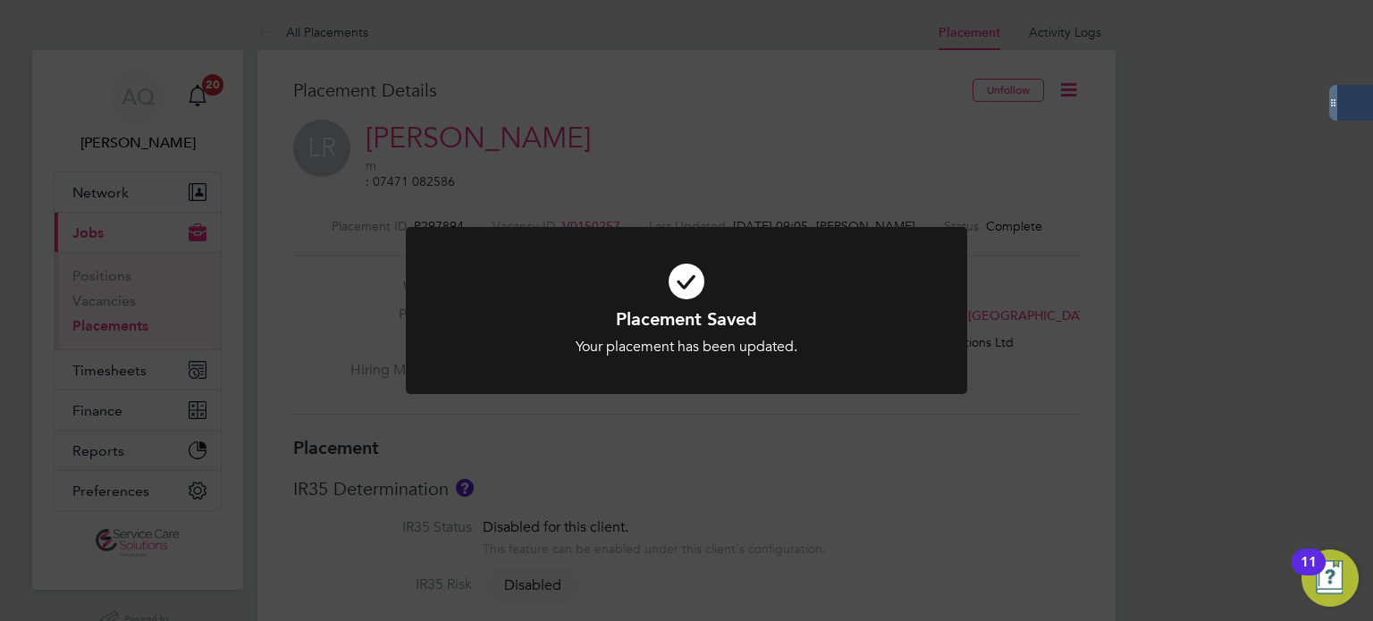
drag, startPoint x: 1126, startPoint y: 510, endPoint x: 1101, endPoint y: 476, distance: 42.2
click at [1125, 510] on div "Placement Saved Your placement has been updated. Cancel Okay" at bounding box center [686, 310] width 1373 height 621
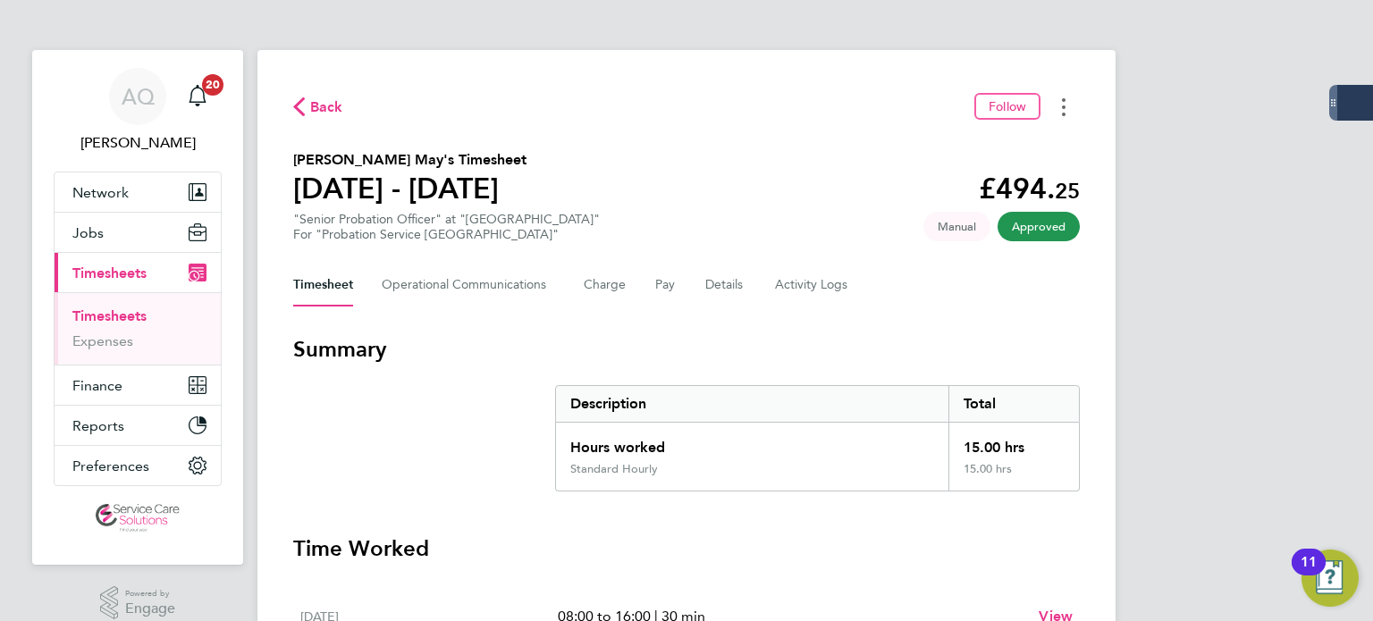
click at [1058, 99] on button "Timesheets Menu" at bounding box center [1063, 107] width 32 height 28
click at [1034, 149] on link "Download timesheet" at bounding box center [972, 147] width 214 height 36
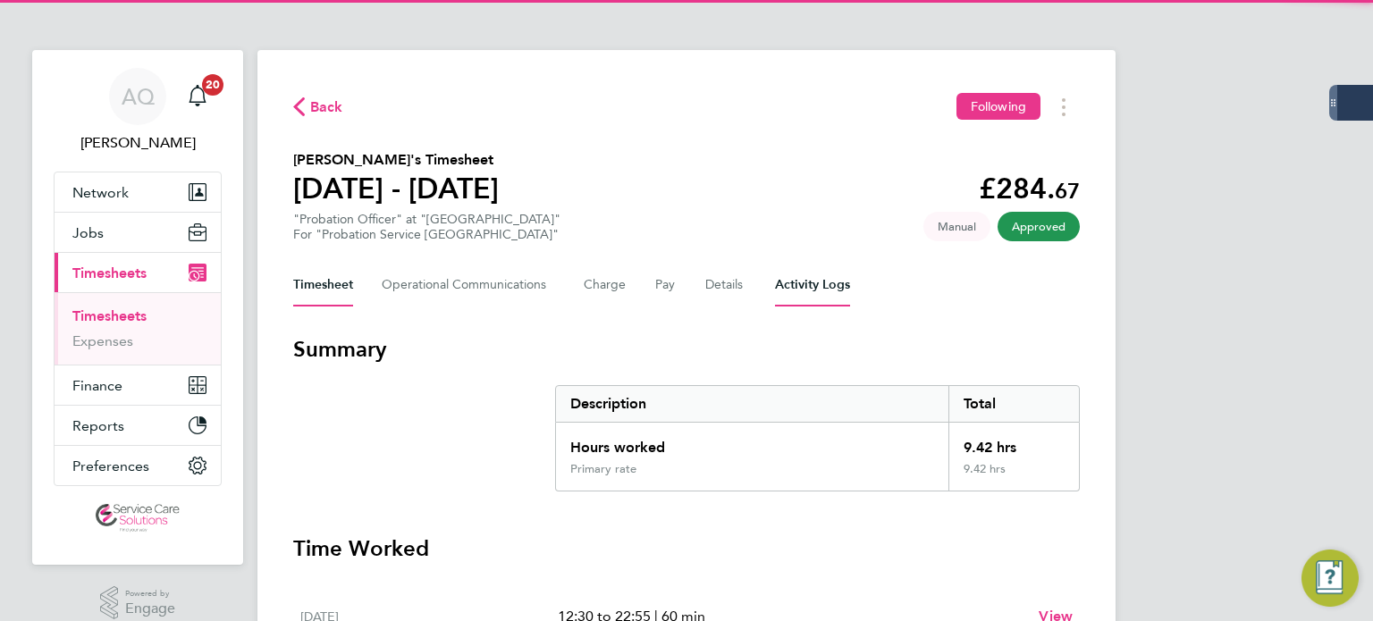
click at [816, 284] on Logs-tab "Activity Logs" at bounding box center [812, 285] width 75 height 43
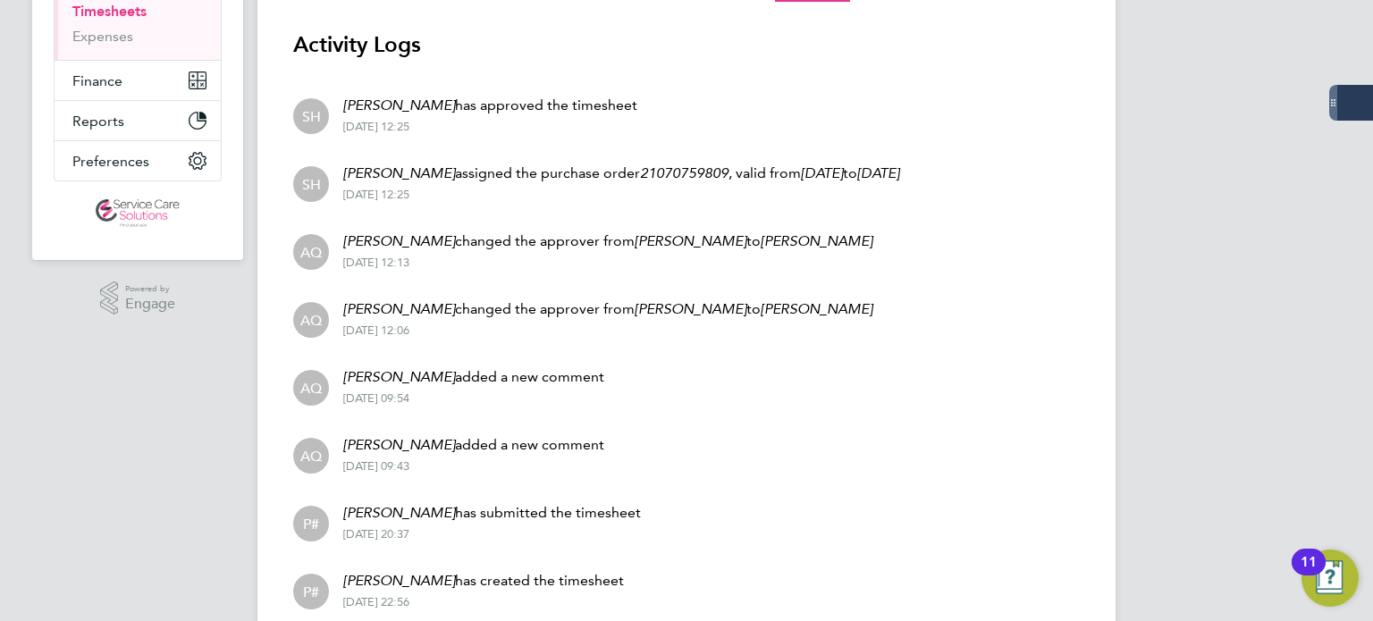
scroll to position [199, 0]
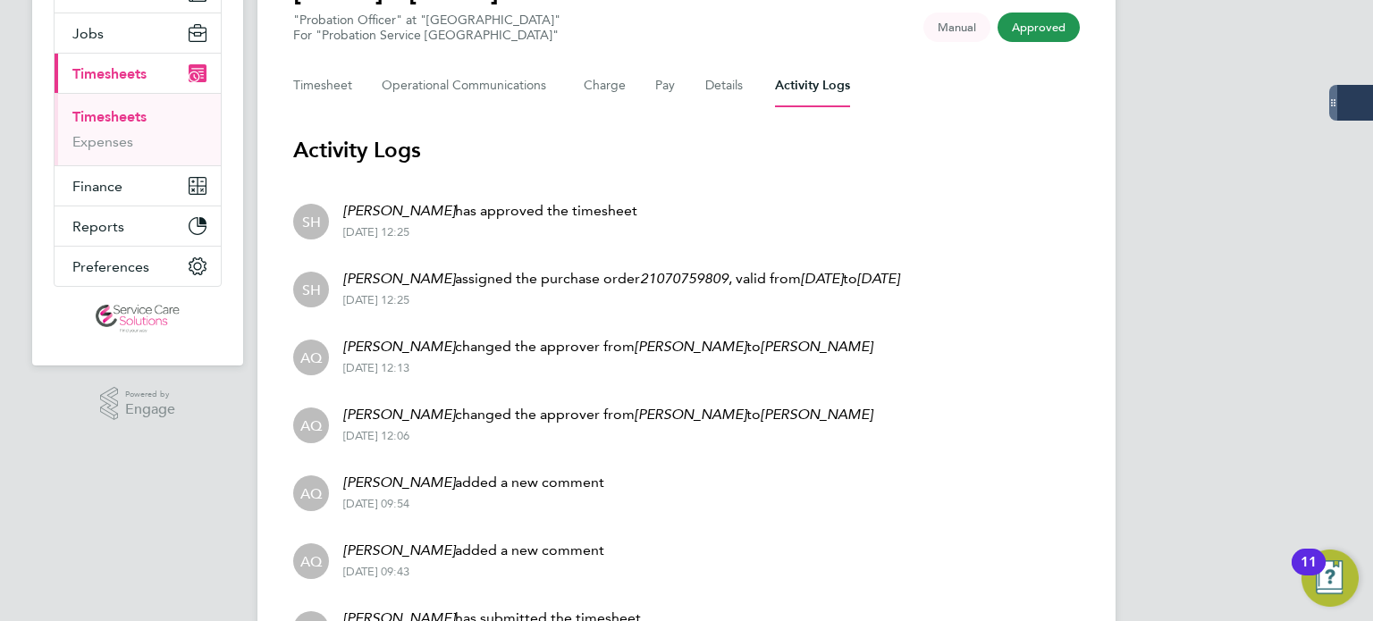
drag, startPoint x: 38, startPoint y: 495, endPoint x: 122, endPoint y: 460, distance: 90.1
click at [41, 490] on div "AQ [PERSON_NAME] Notifications 20 Applications: Network Team Members Businesses…" at bounding box center [686, 301] width 1373 height 1000
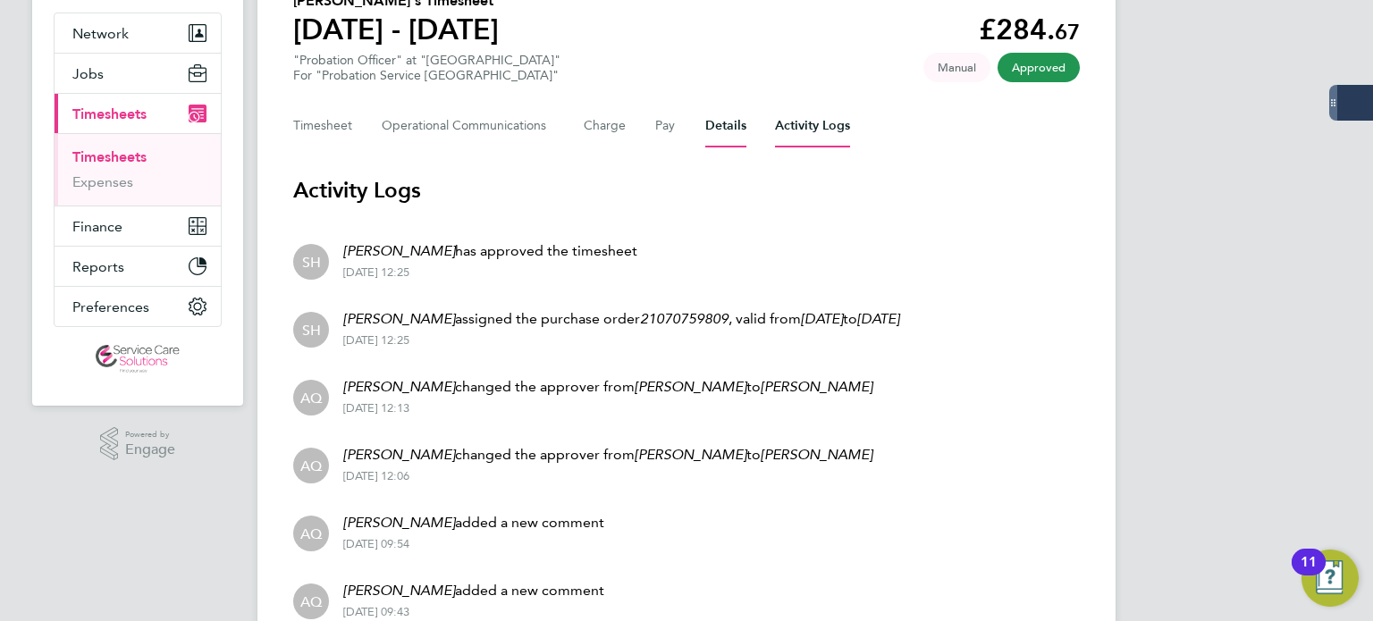
scroll to position [0, 0]
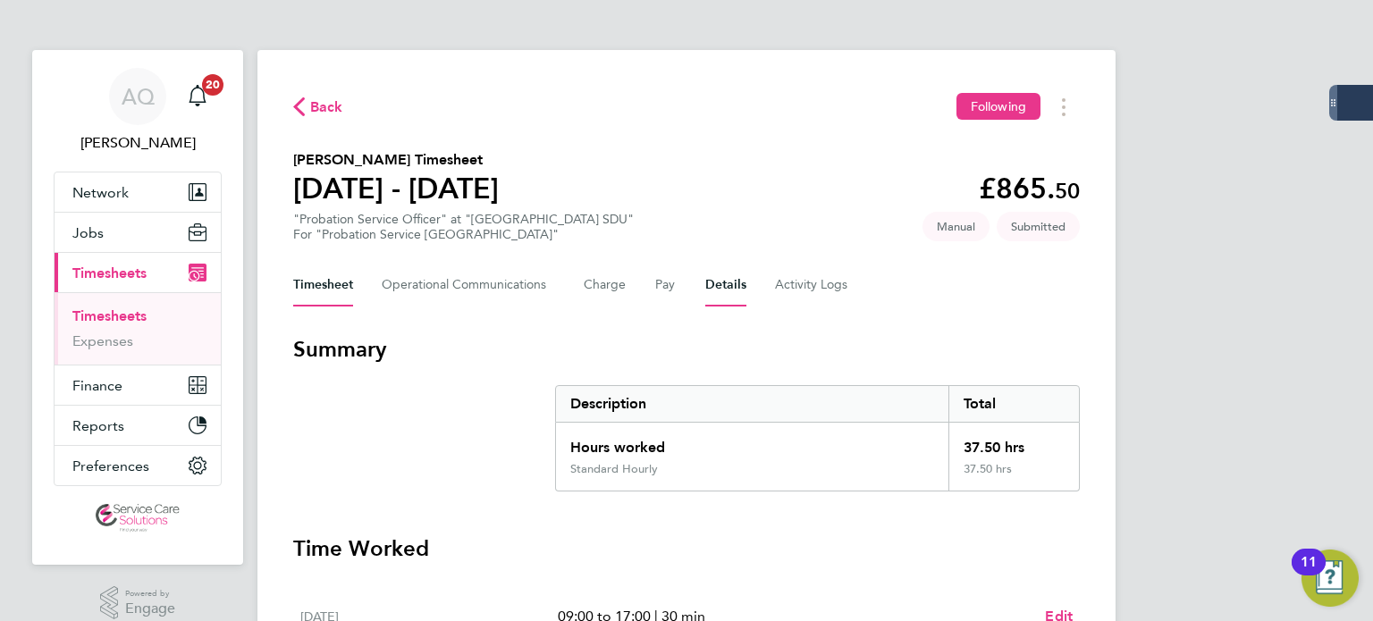
click at [732, 284] on button "Details" at bounding box center [725, 285] width 41 height 43
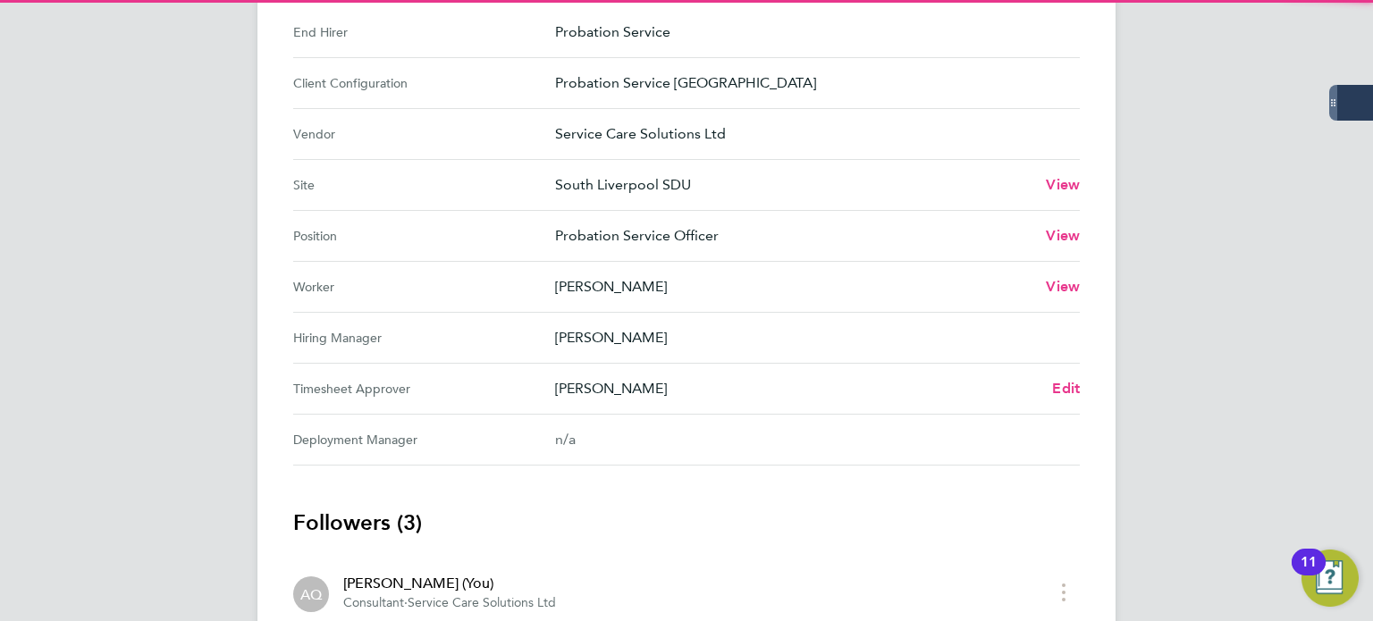
scroll to position [626, 0]
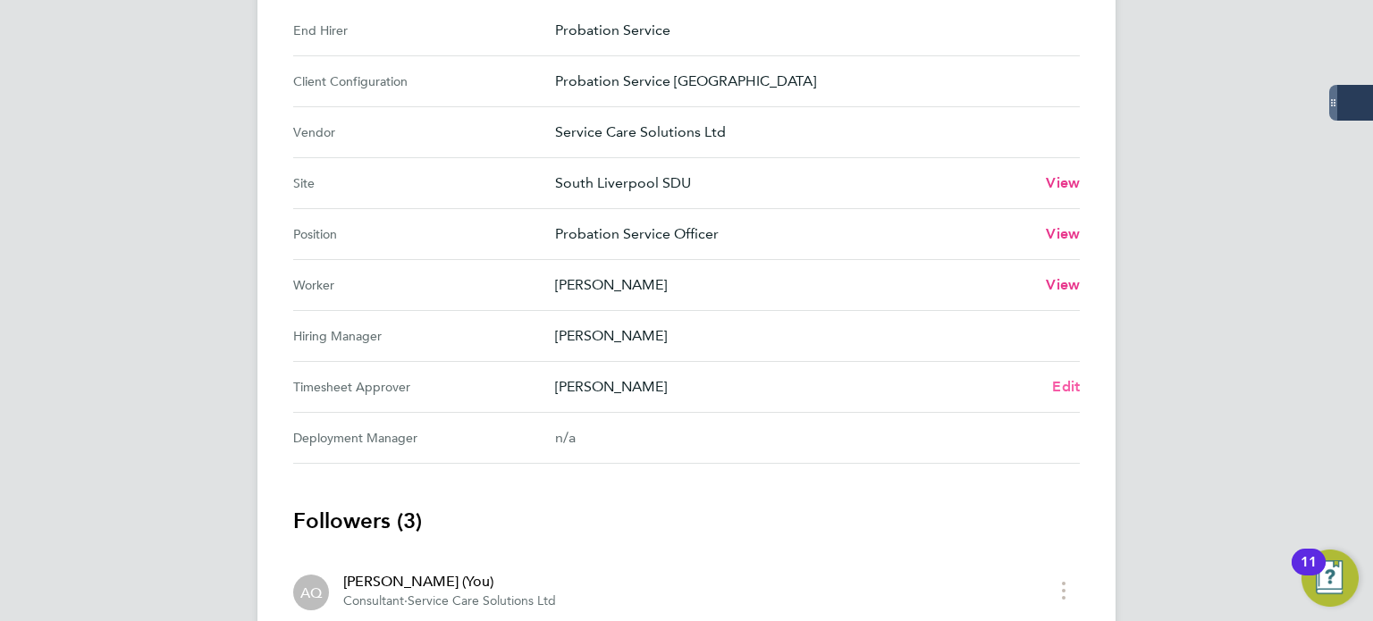
click at [1063, 392] on span "Edit" at bounding box center [1066, 386] width 28 height 17
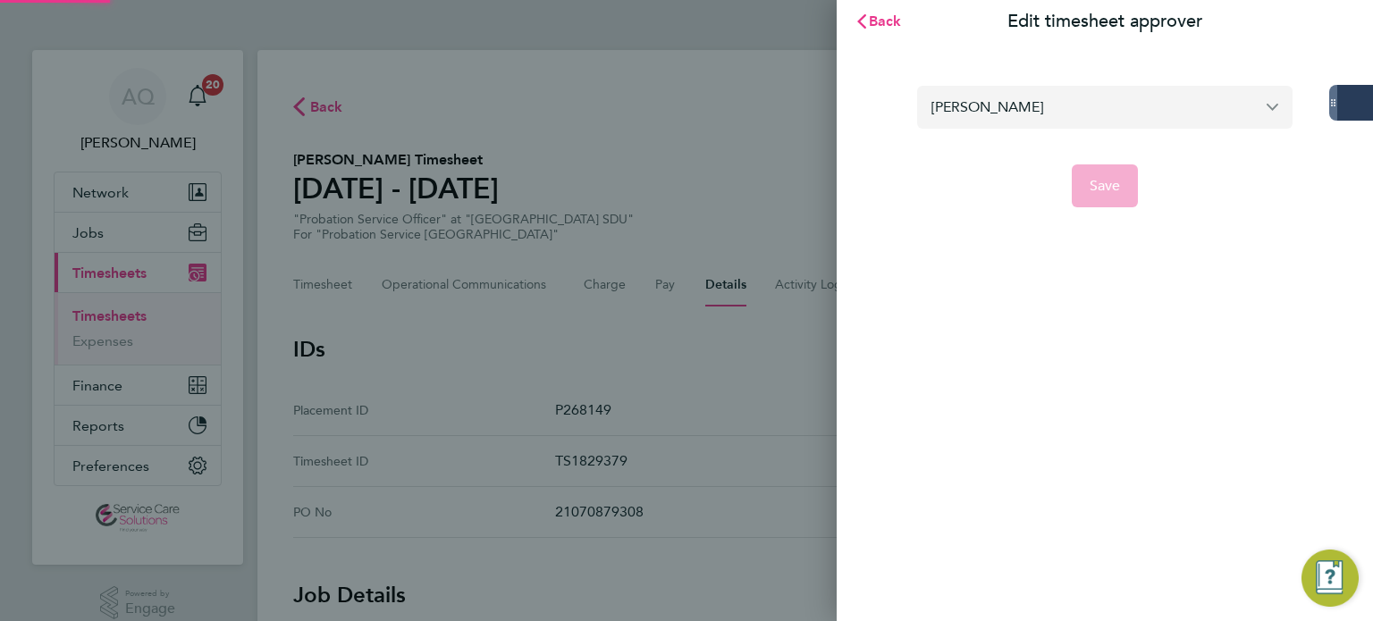
click at [1049, 106] on input "[PERSON_NAME]" at bounding box center [1104, 107] width 375 height 42
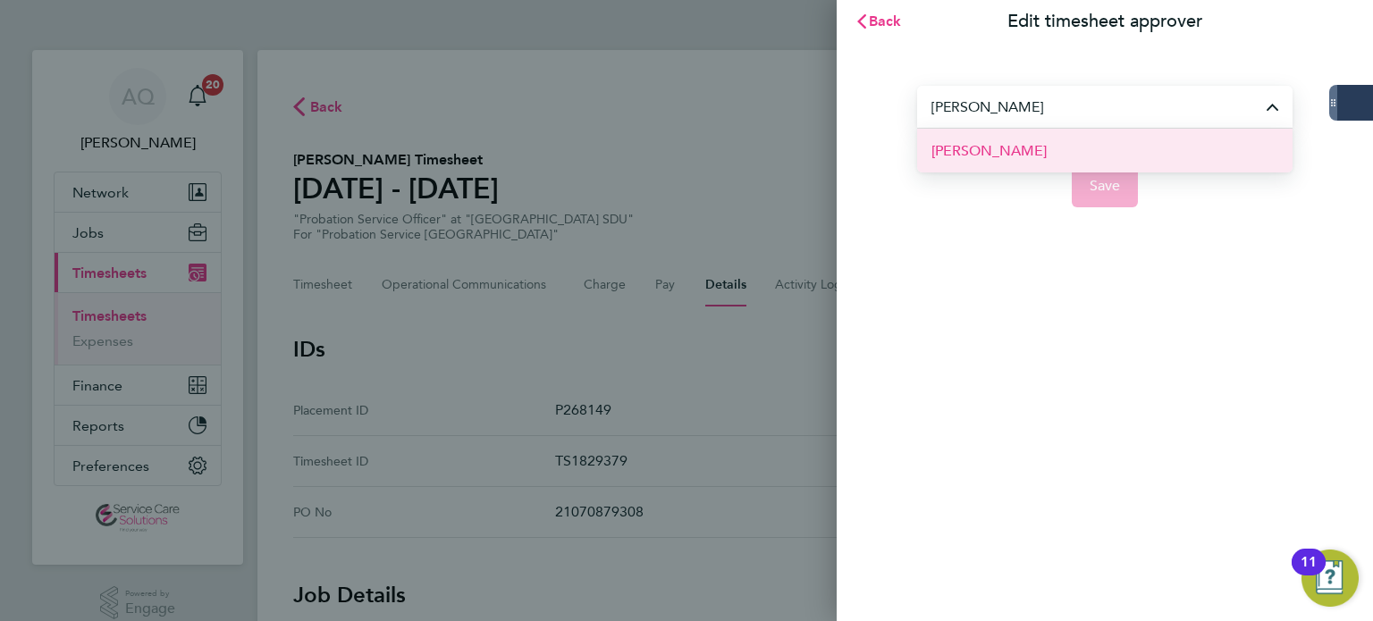
click at [980, 146] on span "[PERSON_NAME]" at bounding box center [988, 150] width 115 height 21
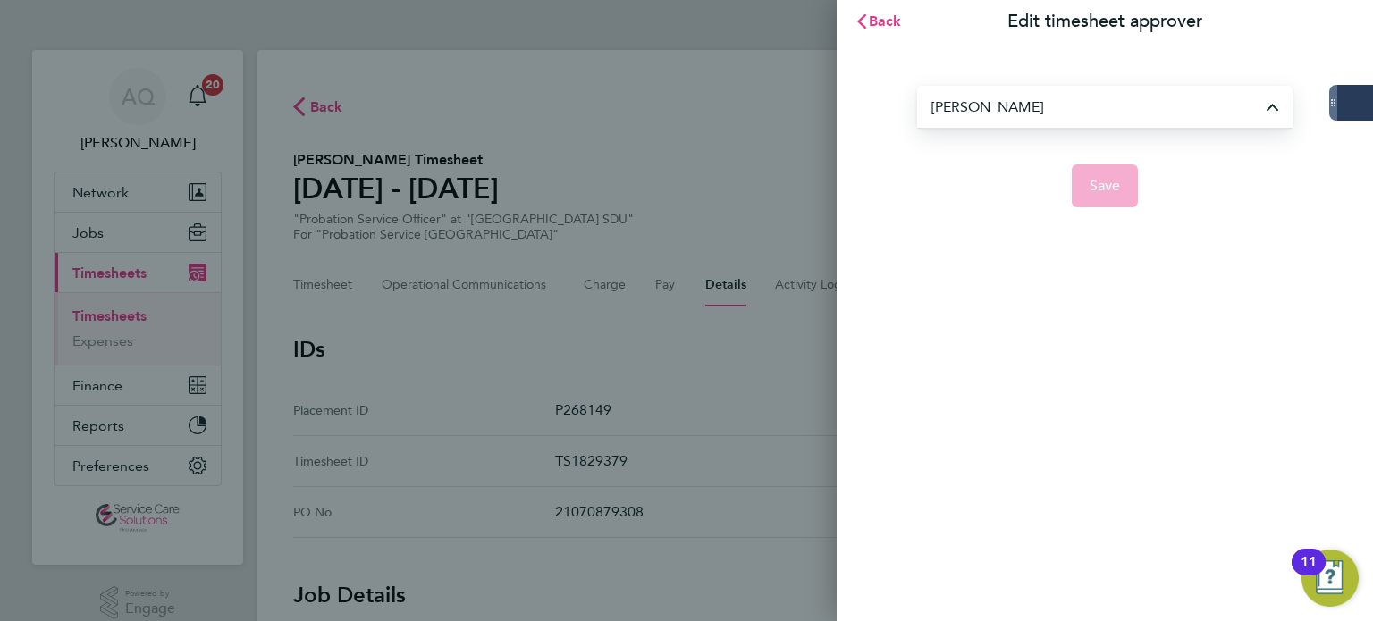
type input "[PERSON_NAME]"
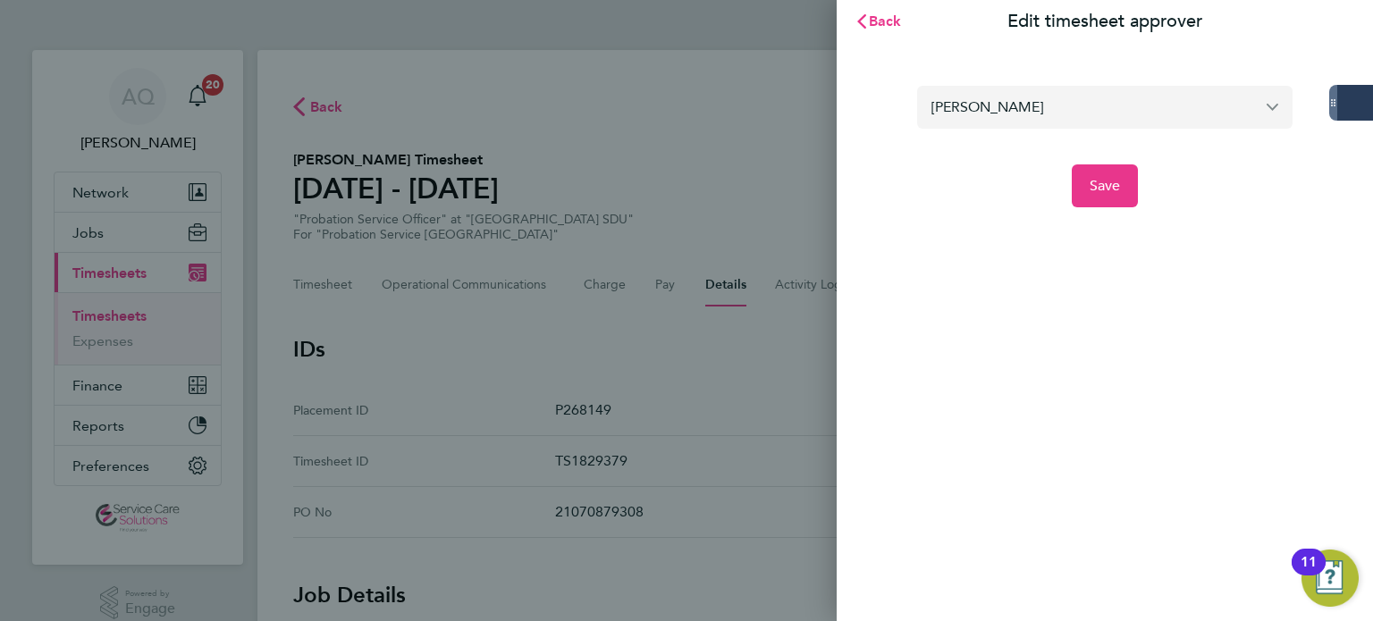
click at [1060, 104] on input "[PERSON_NAME]" at bounding box center [1104, 107] width 375 height 42
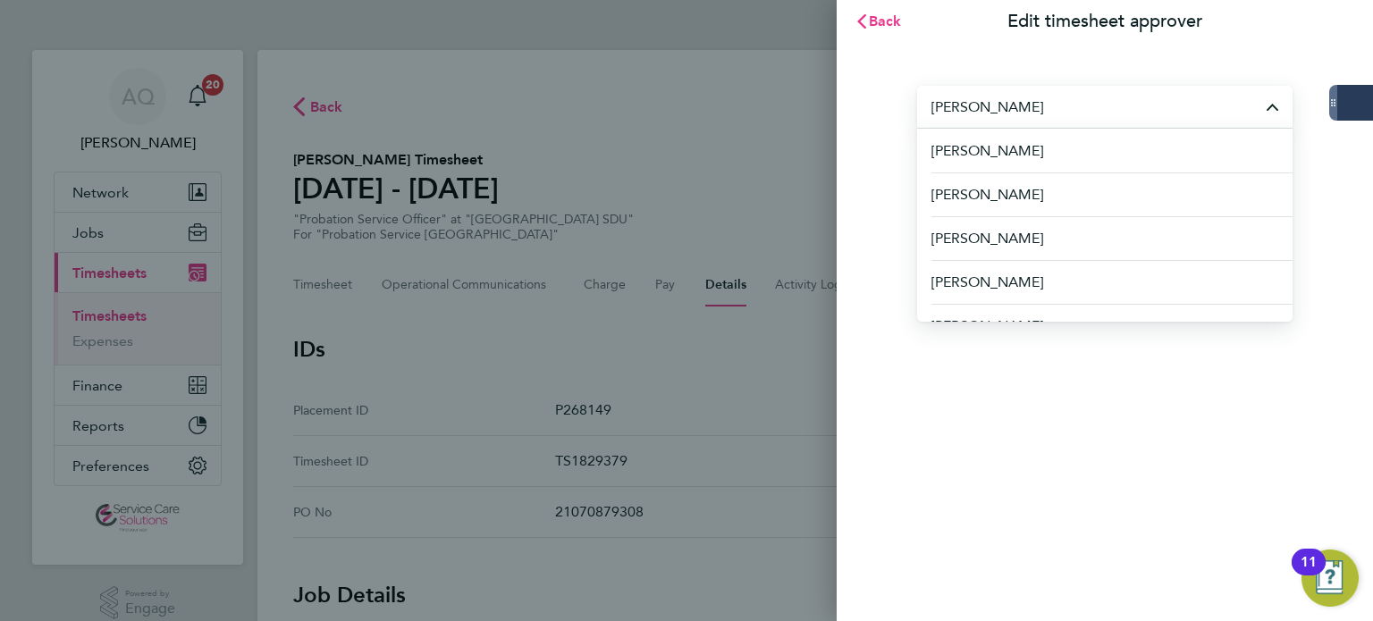
click at [1126, 409] on div "Back Edit timesheet approver [PERSON_NAME] [PERSON_NAME] [PERSON_NAME] [PERSON_…" at bounding box center [1105, 310] width 536 height 621
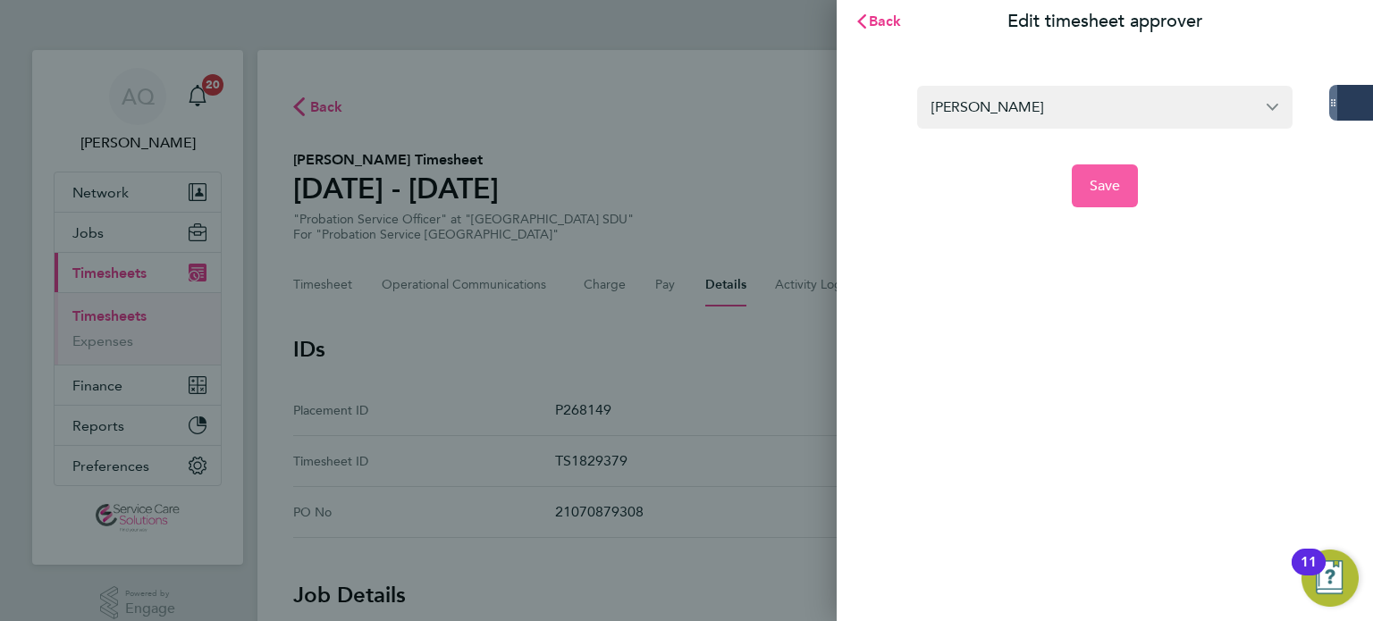
click at [1103, 181] on span "Save" at bounding box center [1104, 186] width 31 height 18
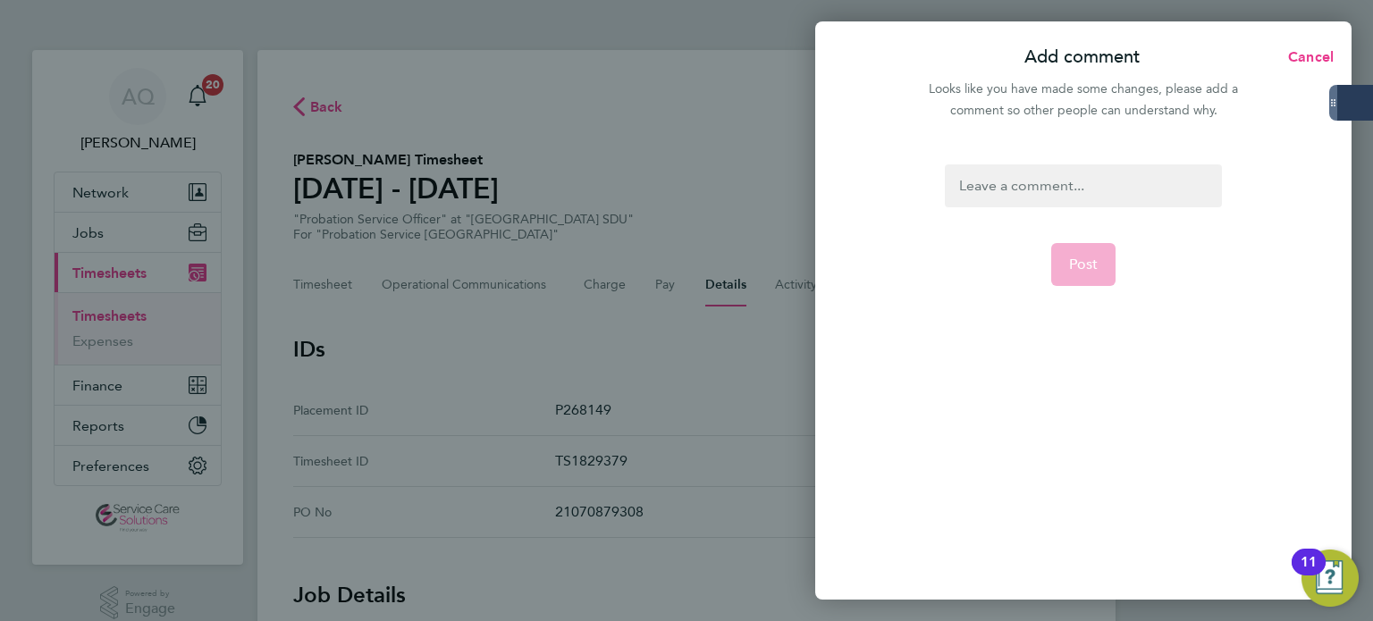
click at [1069, 193] on div at bounding box center [1083, 185] width 276 height 43
click at [1069, 192] on div at bounding box center [1083, 185] width 276 height 43
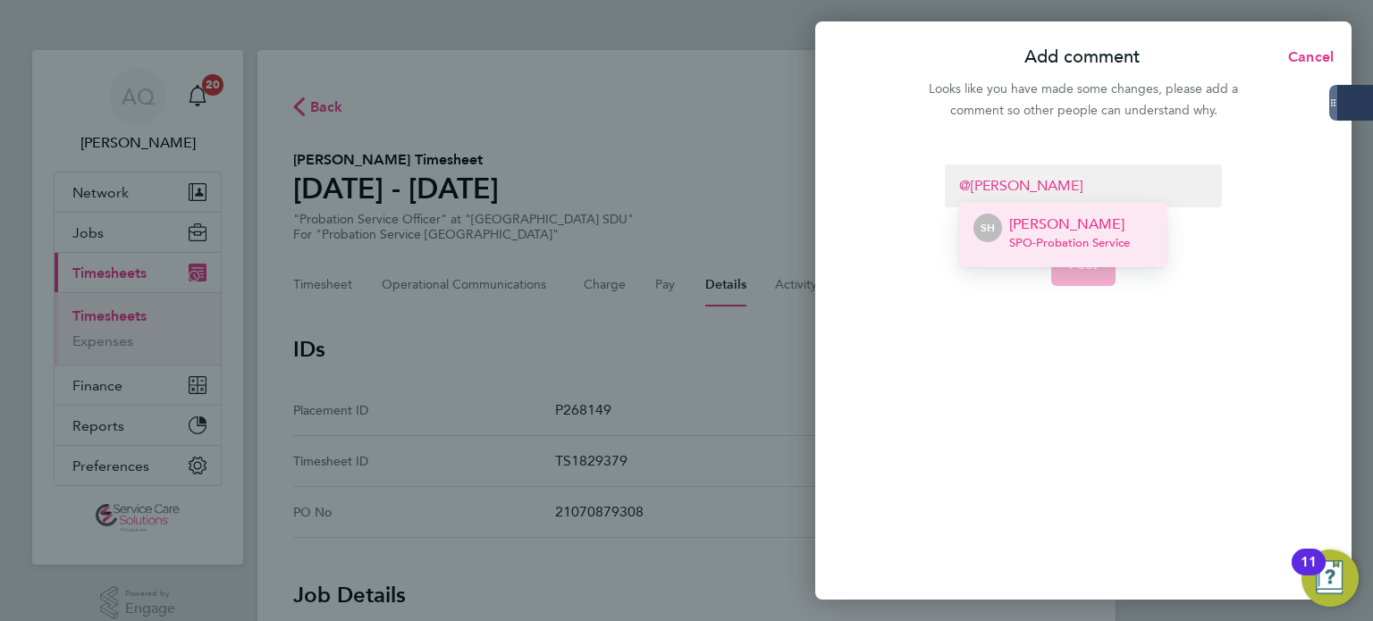
click at [1110, 241] on span "SPO - Probation Service" at bounding box center [1069, 243] width 121 height 14
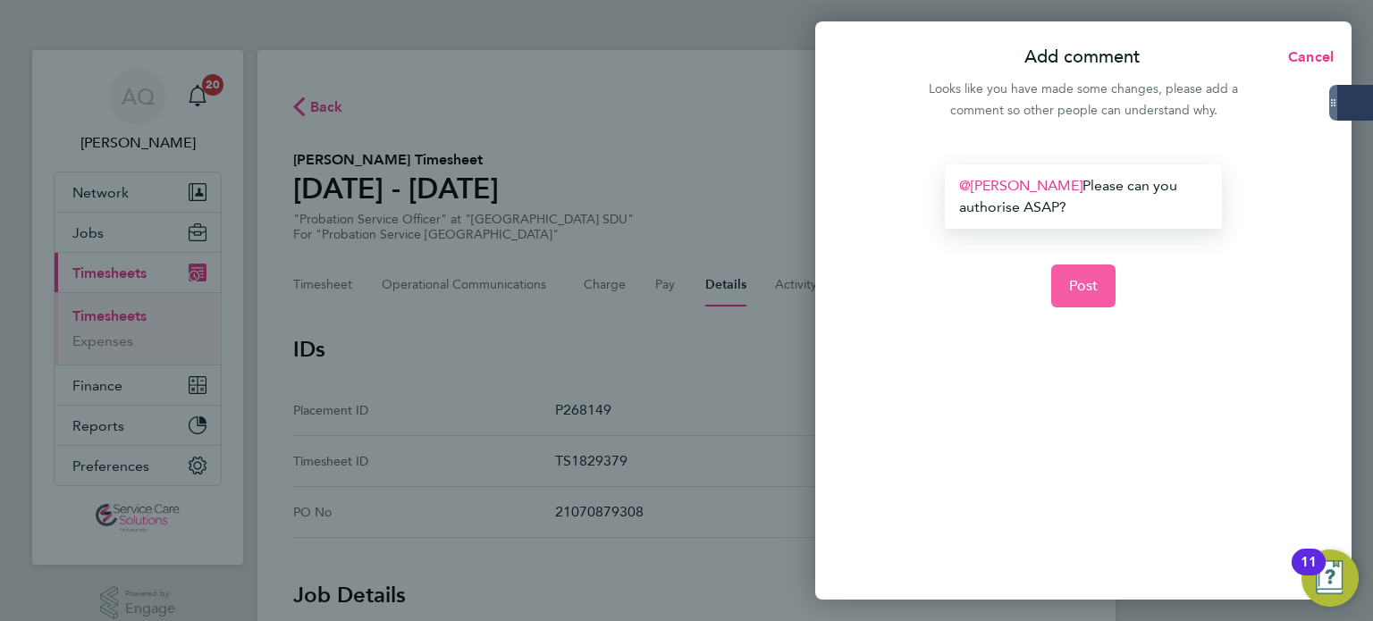
click at [1090, 292] on span "Post" at bounding box center [1083, 286] width 29 height 18
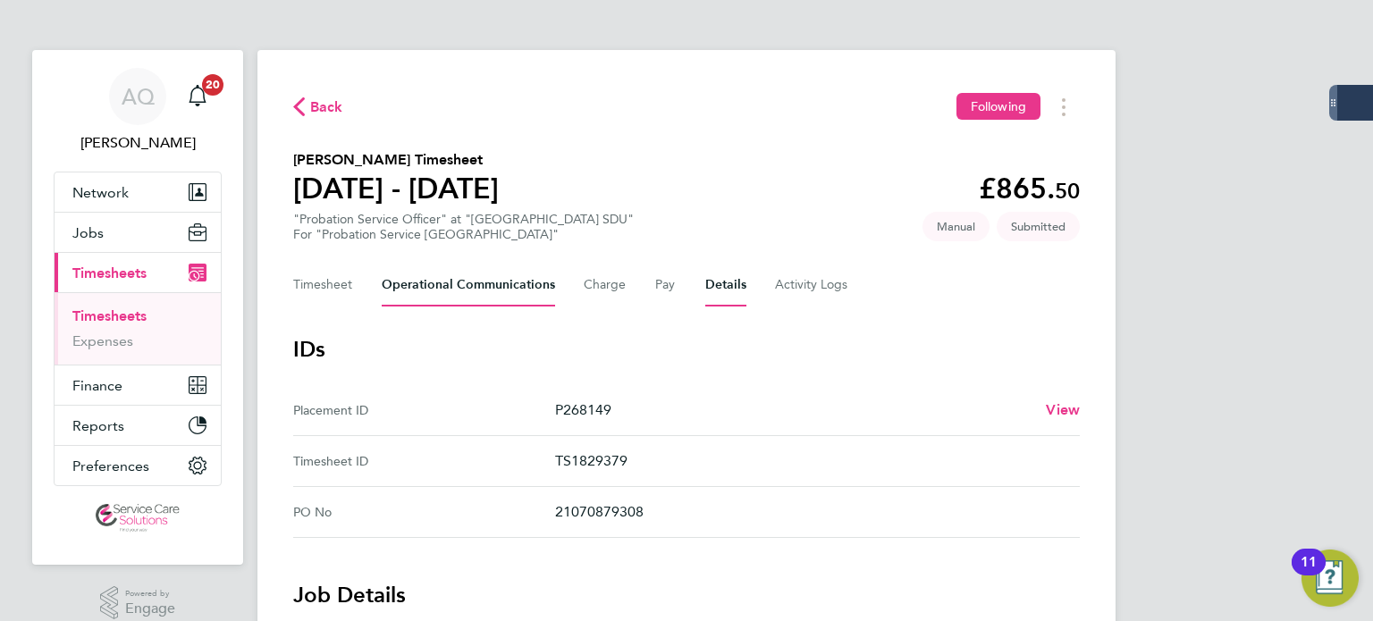
click at [419, 303] on Communications-tab "Operational Communications" at bounding box center [468, 285] width 173 height 43
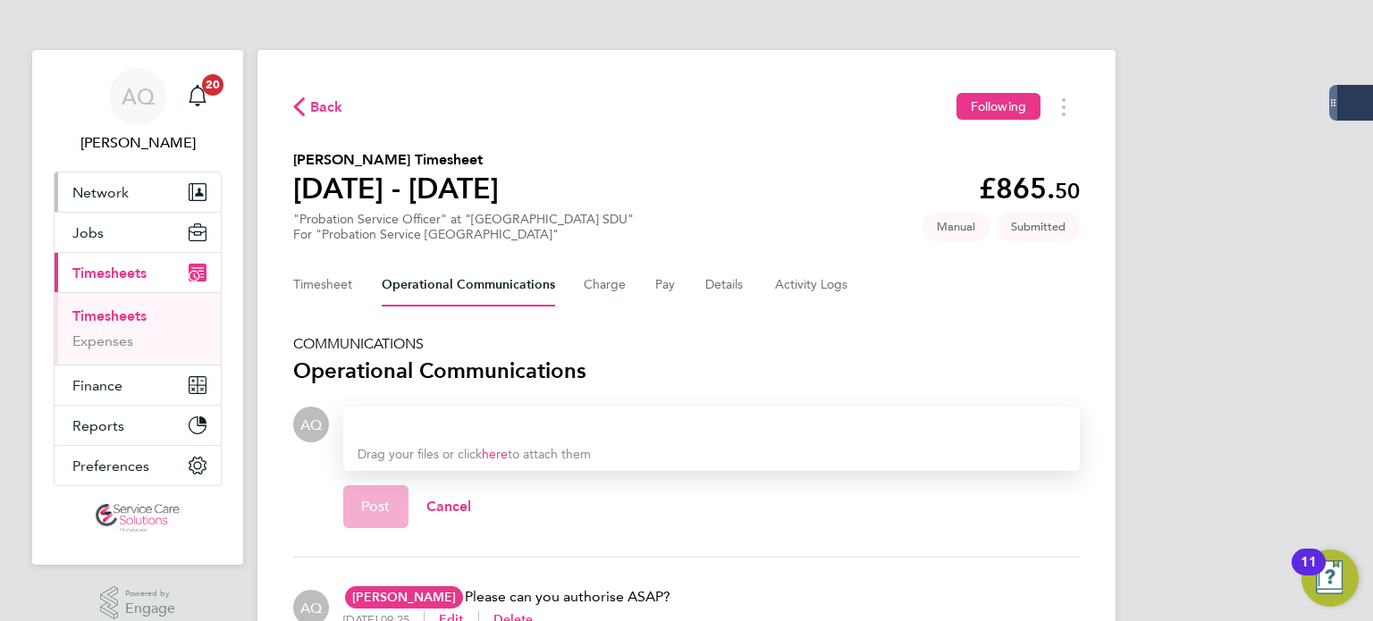
click at [105, 199] on span "Network" at bounding box center [100, 192] width 56 height 17
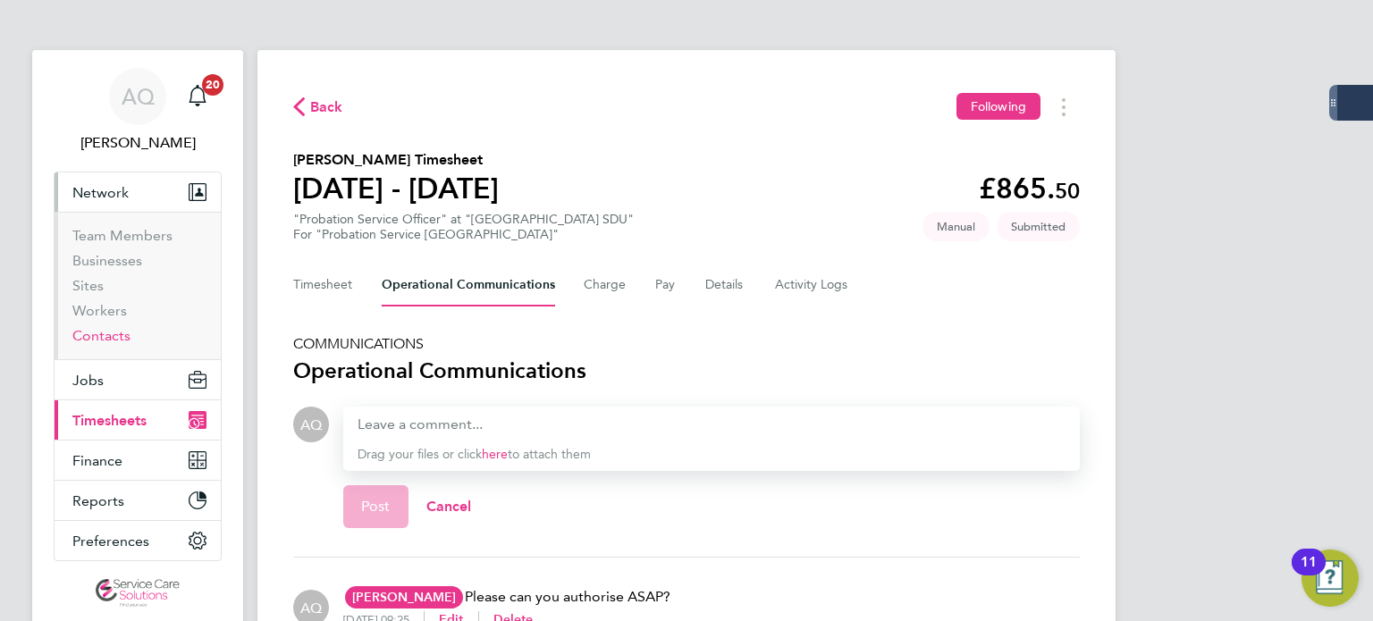
click at [111, 332] on link "Contacts" at bounding box center [101, 335] width 58 height 17
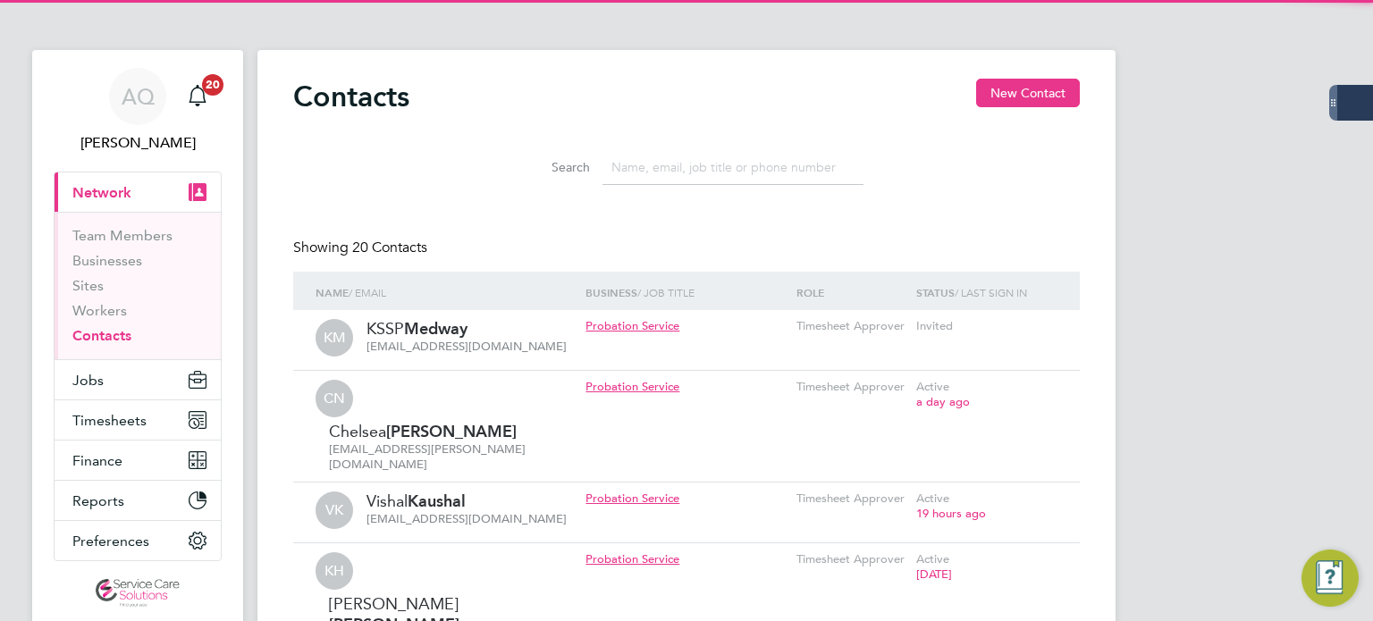
click at [723, 159] on input at bounding box center [732, 167] width 261 height 35
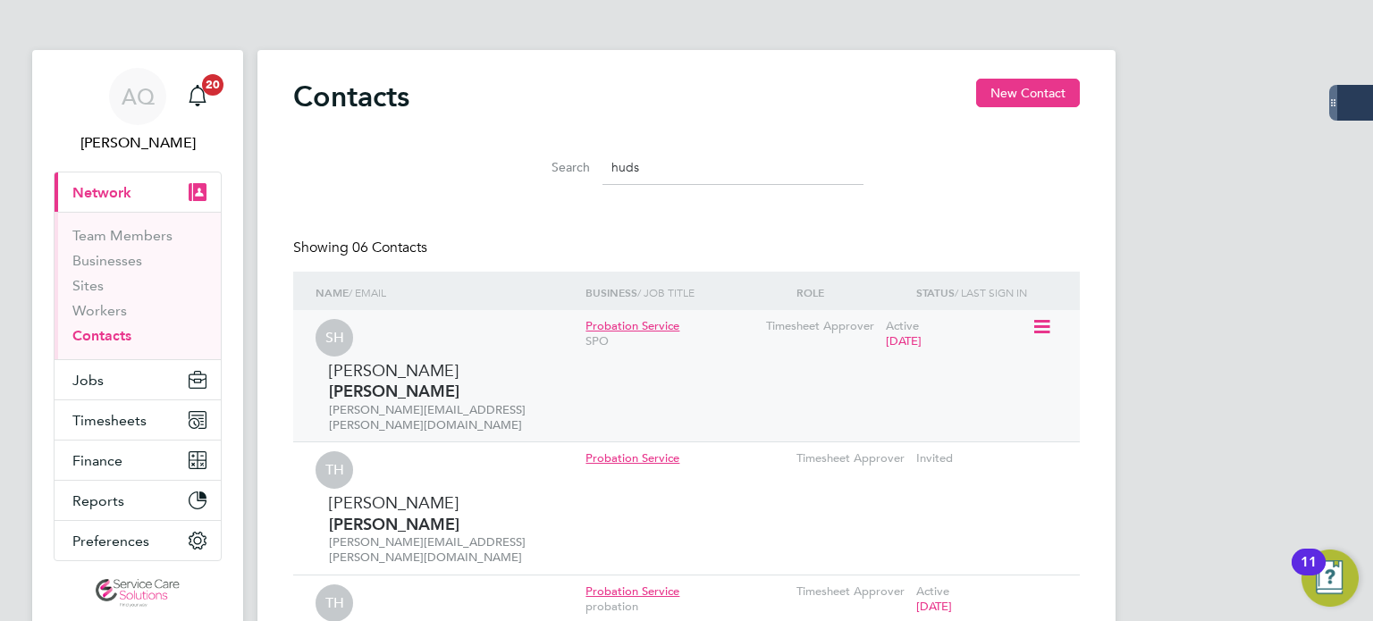
type input "huds"
click at [1047, 332] on icon at bounding box center [1040, 326] width 18 height 21
click at [951, 396] on li "Invite contact to platform" at bounding box center [963, 403] width 169 height 25
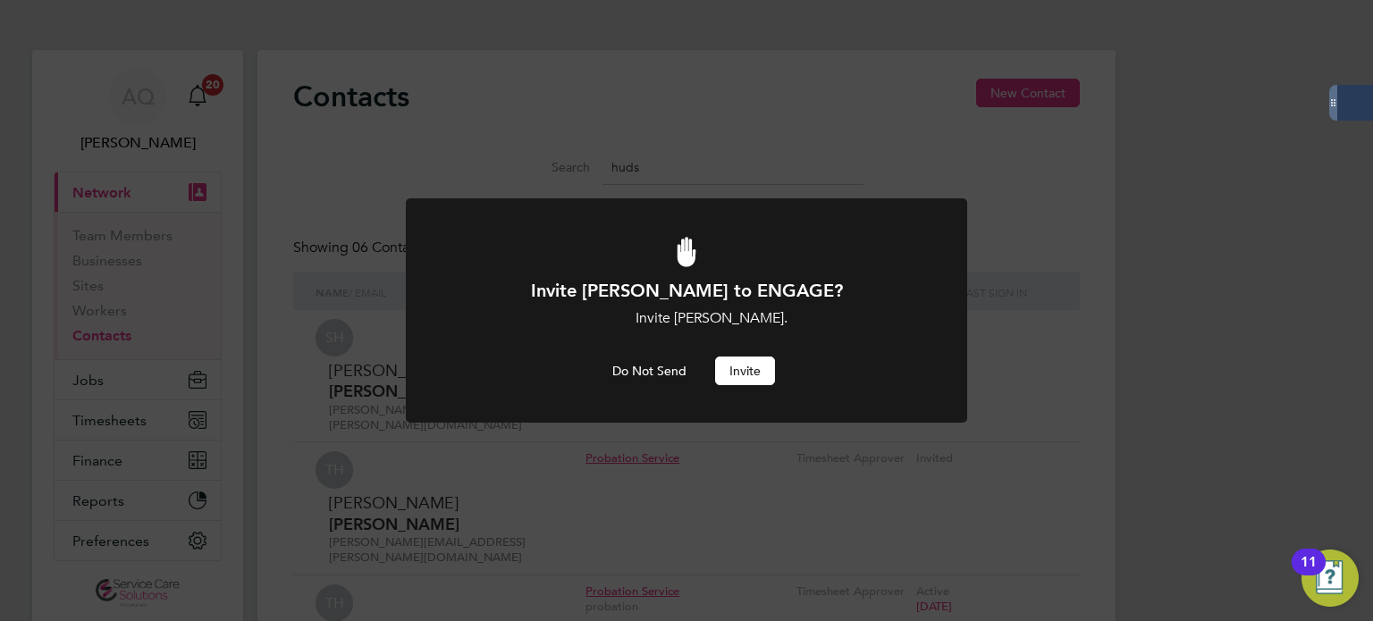
click at [742, 374] on button "Invite" at bounding box center [745, 371] width 60 height 29
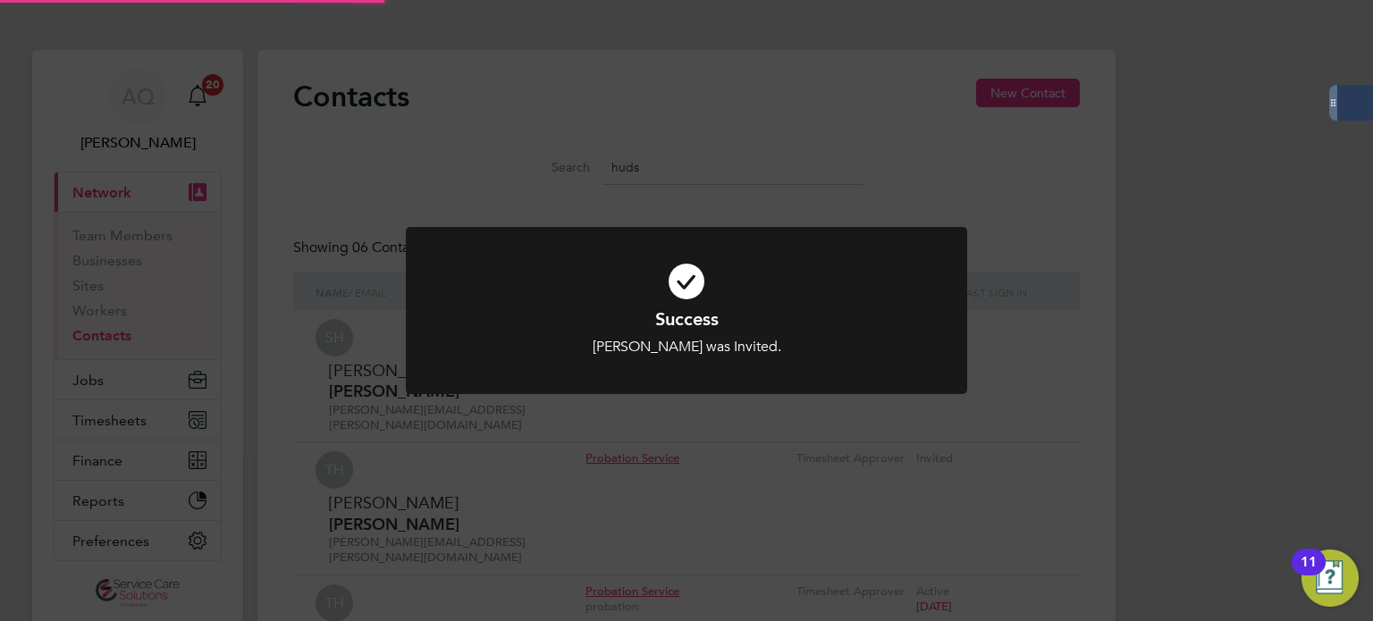
click at [1156, 328] on div "Success [PERSON_NAME] was Invited. Cancel Okay" at bounding box center [686, 310] width 1373 height 621
